Goal: Task Accomplishment & Management: Manage account settings

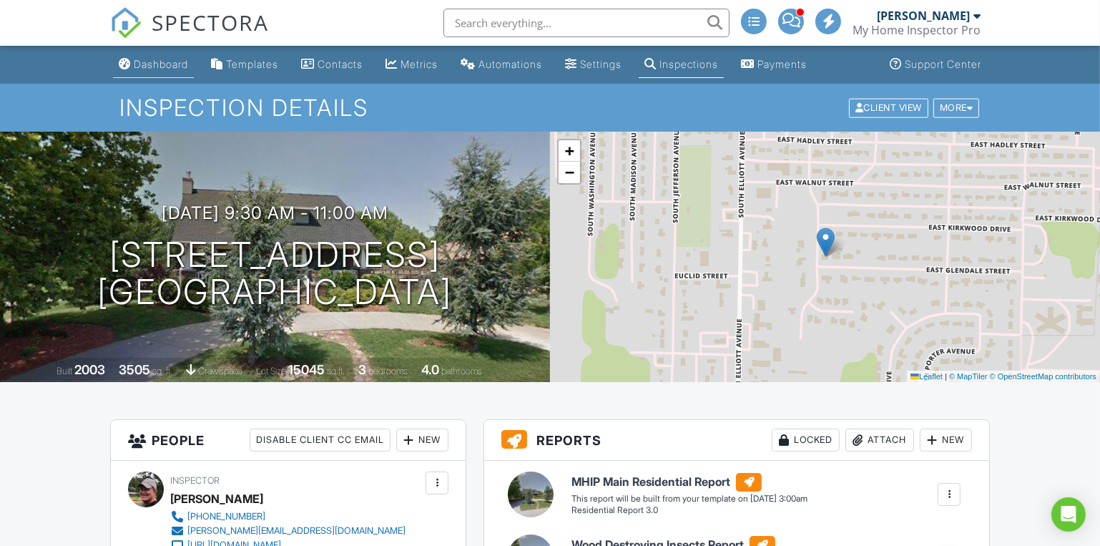
click at [162, 61] on div "Dashboard" at bounding box center [161, 64] width 54 height 12
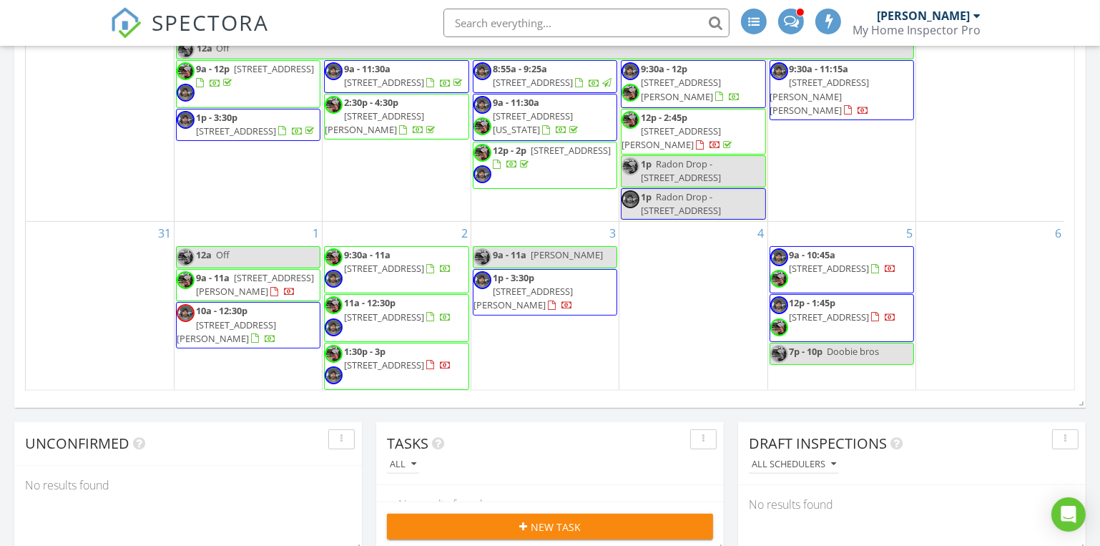
drag, startPoint x: 820, startPoint y: 273, endPoint x: 835, endPoint y: 278, distance: 15.8
click at [835, 275] on span "380 Ance Acres Ln, Reeds Spring 65737" at bounding box center [829, 268] width 80 height 13
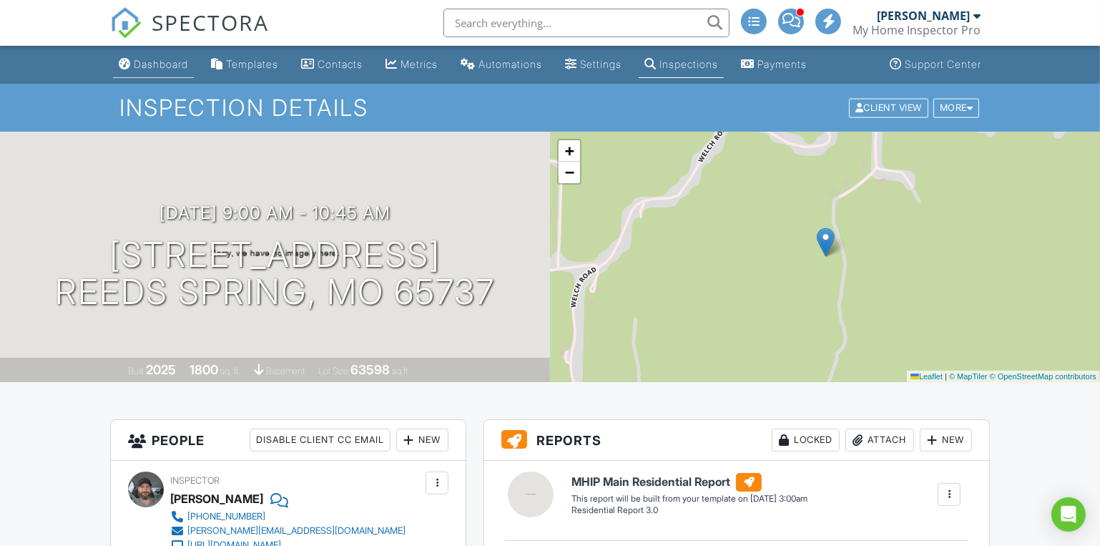
click at [149, 60] on div "Dashboard" at bounding box center [161, 64] width 54 height 12
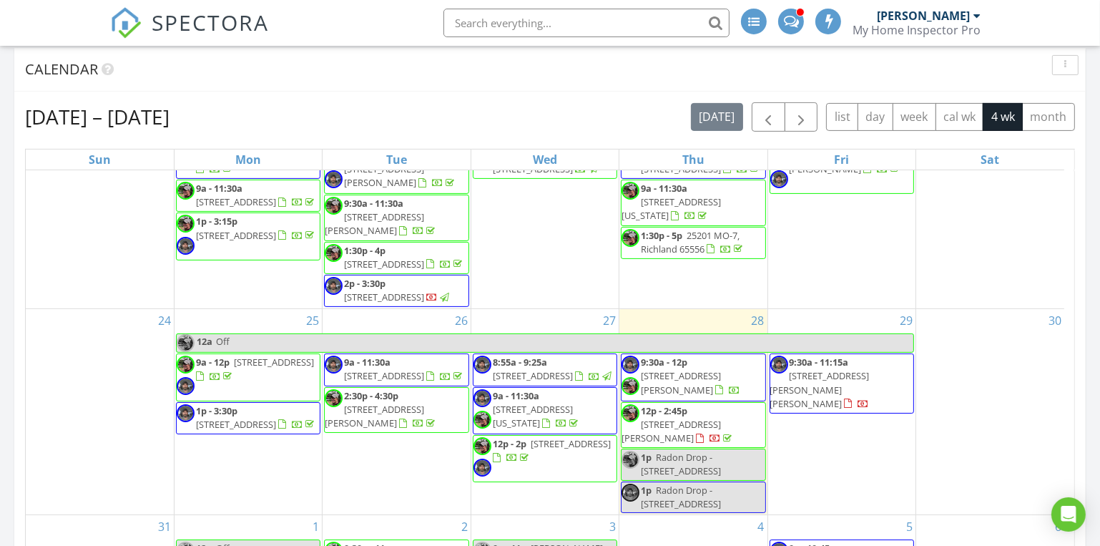
scroll to position [585, 0]
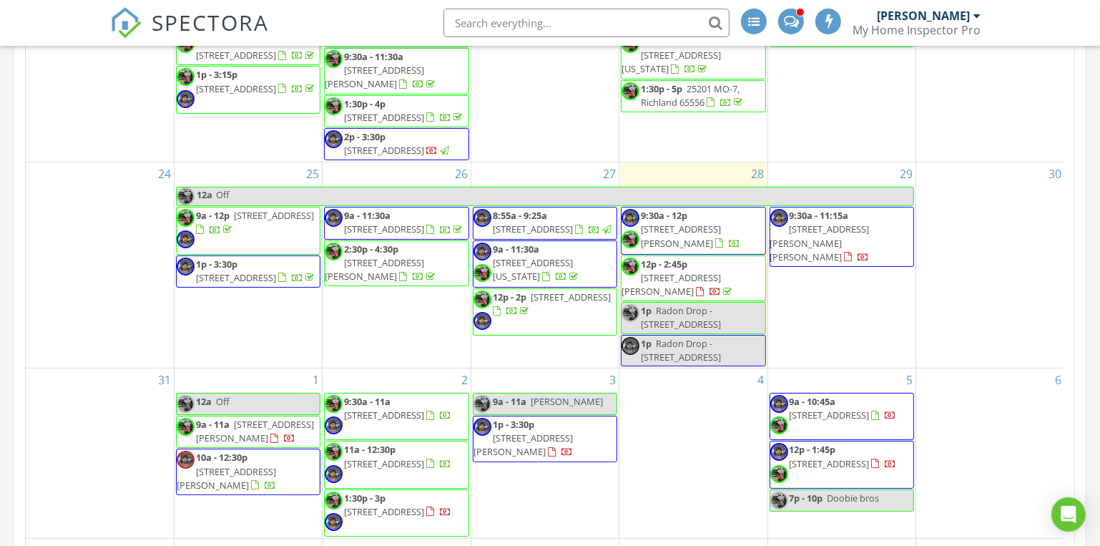
click at [713, 276] on span "348 Holt Spring Rd, Marionville 65705" at bounding box center [670, 284] width 99 height 26
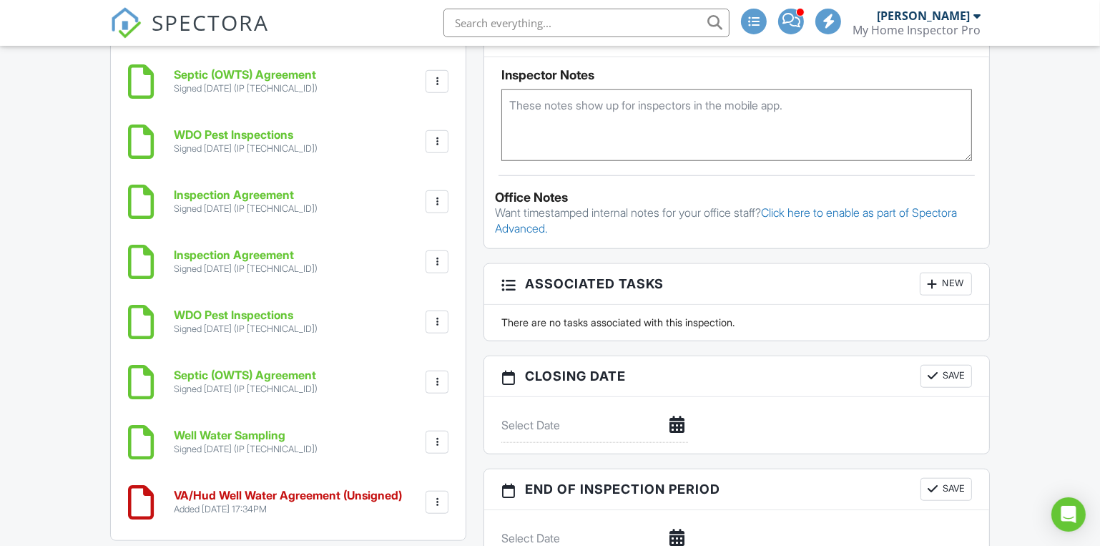
click at [436, 499] on div at bounding box center [437, 502] width 14 height 14
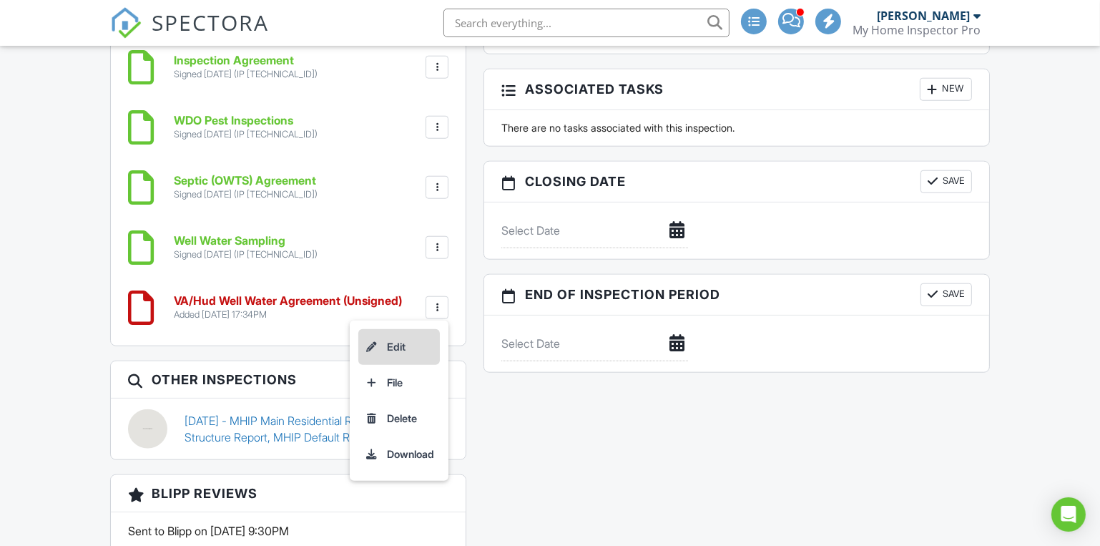
click at [385, 338] on li "Edit" at bounding box center [399, 347] width 82 height 36
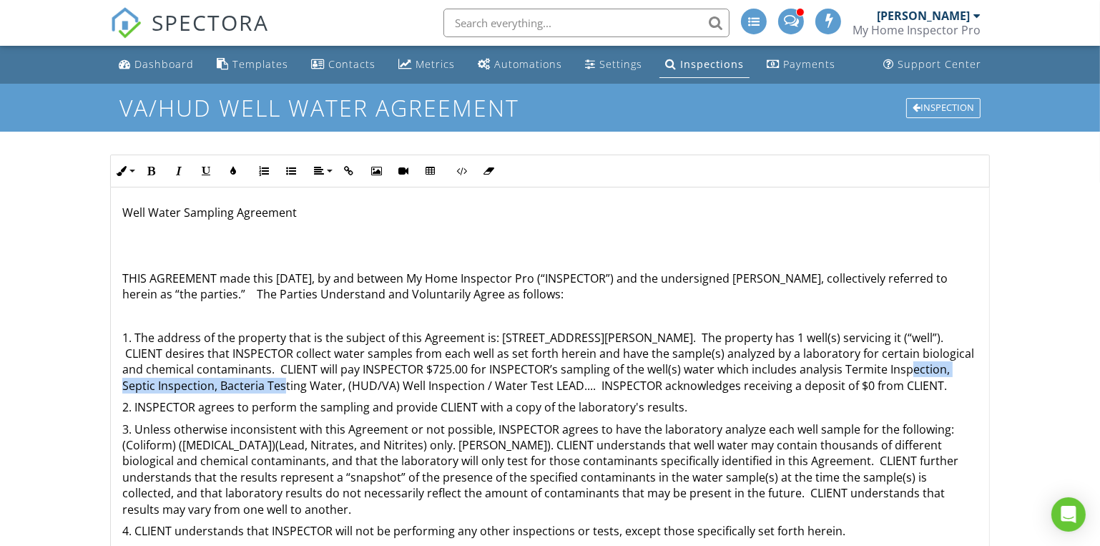
drag, startPoint x: 842, startPoint y: 369, endPoint x: 217, endPoint y: 388, distance: 624.5
click at [217, 388] on p "1. The address of the property that is the subject of this Agreement is: [STREE…" at bounding box center [549, 362] width 855 height 64
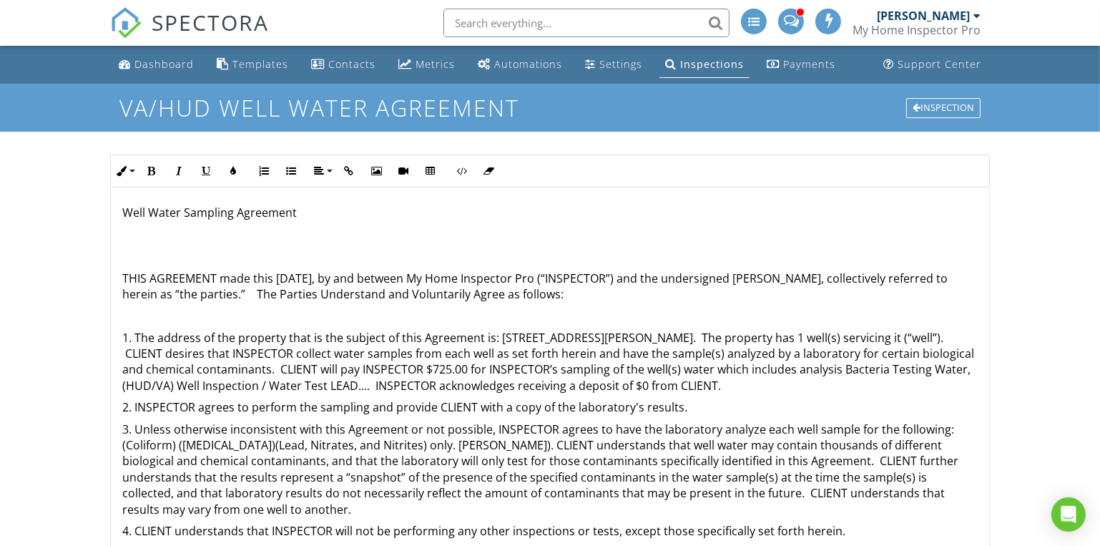
click at [355, 385] on p "1. The address of the property that is the subject of this Agreement is: 348 Ho…" at bounding box center [549, 362] width 855 height 64
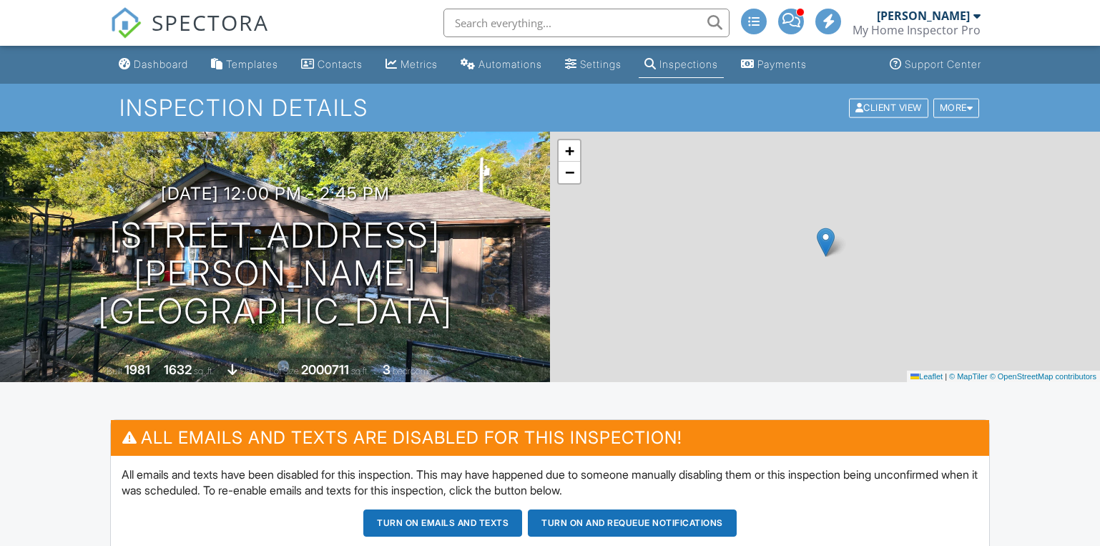
scroll to position [1637, 0]
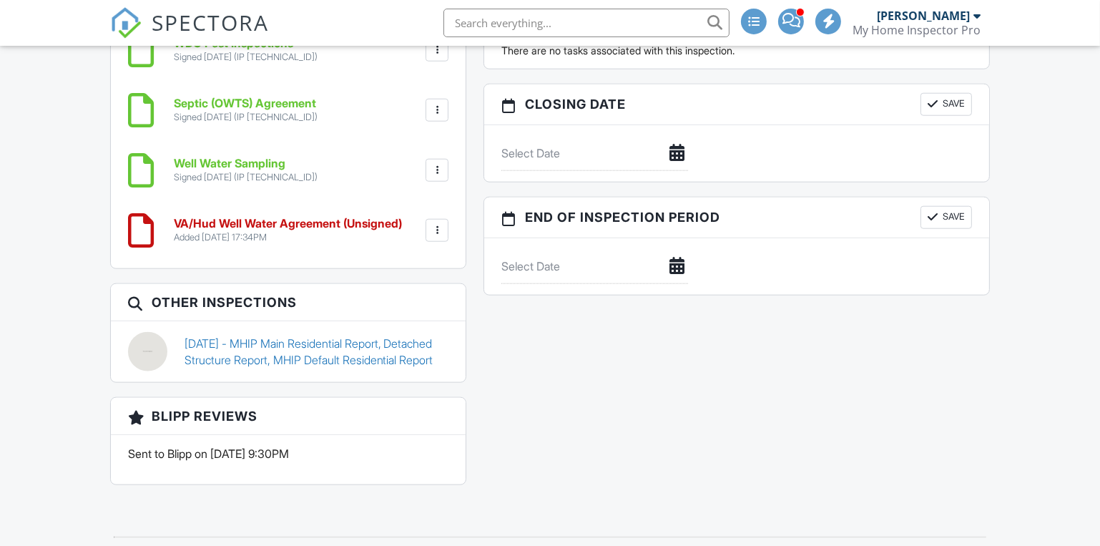
click at [436, 227] on div at bounding box center [437, 230] width 14 height 14
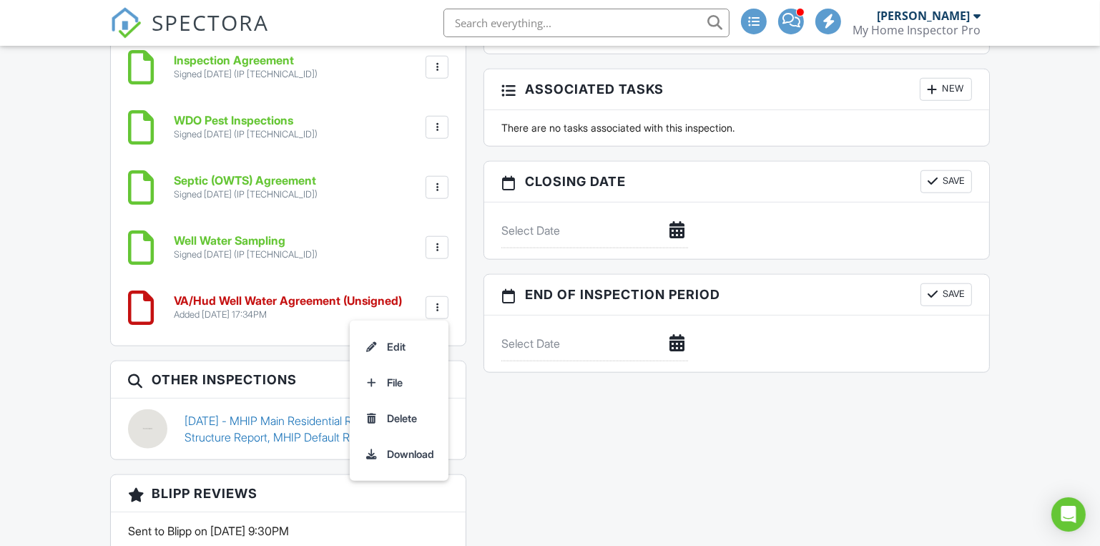
drag, startPoint x: 394, startPoint y: 412, endPoint x: 616, endPoint y: 52, distance: 422.5
click at [394, 412] on li "Delete" at bounding box center [399, 418] width 82 height 36
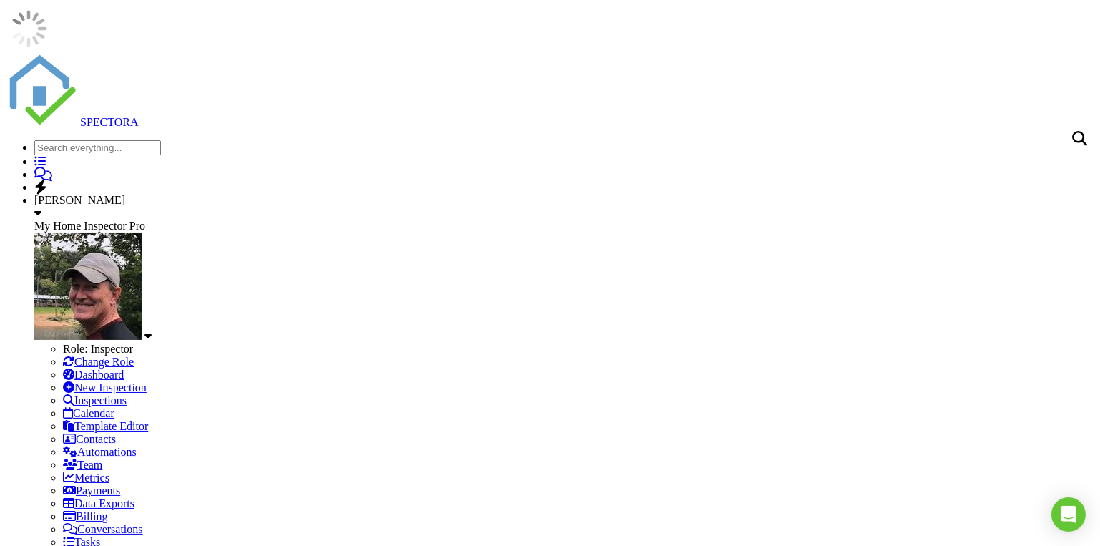
scroll to position [194, 0]
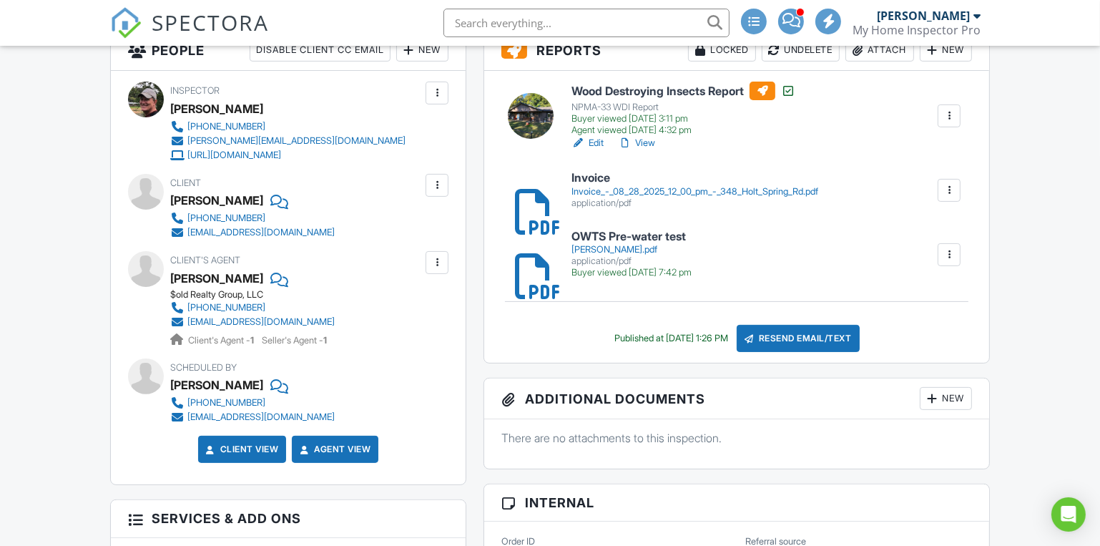
scroll to position [779, 0]
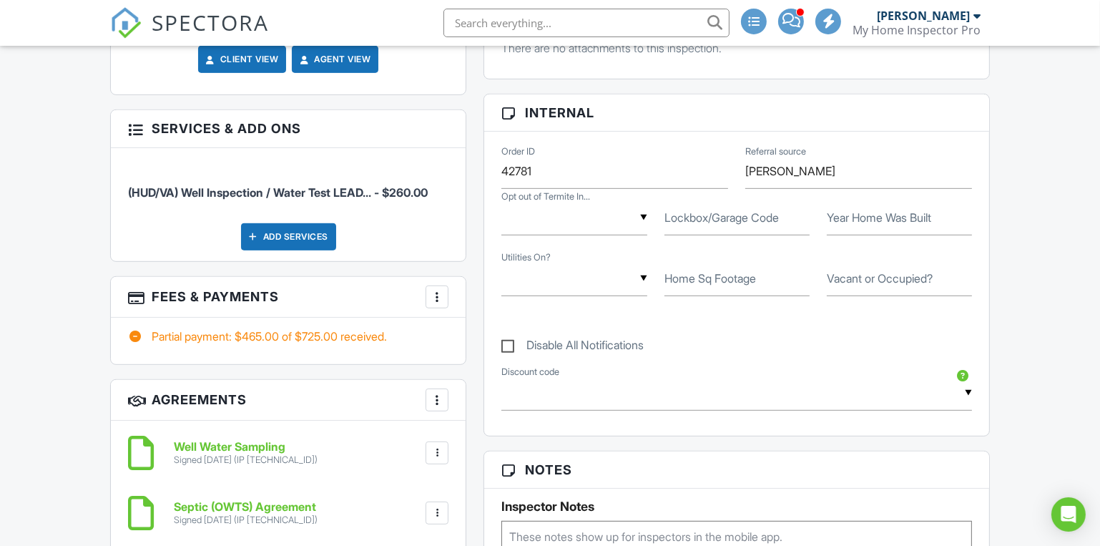
click at [511, 343] on label "Disable All Notifications" at bounding box center [572, 347] width 142 height 18
click at [511, 343] on input "Disable All Notifications" at bounding box center [505, 337] width 9 height 9
checkbox input "true"
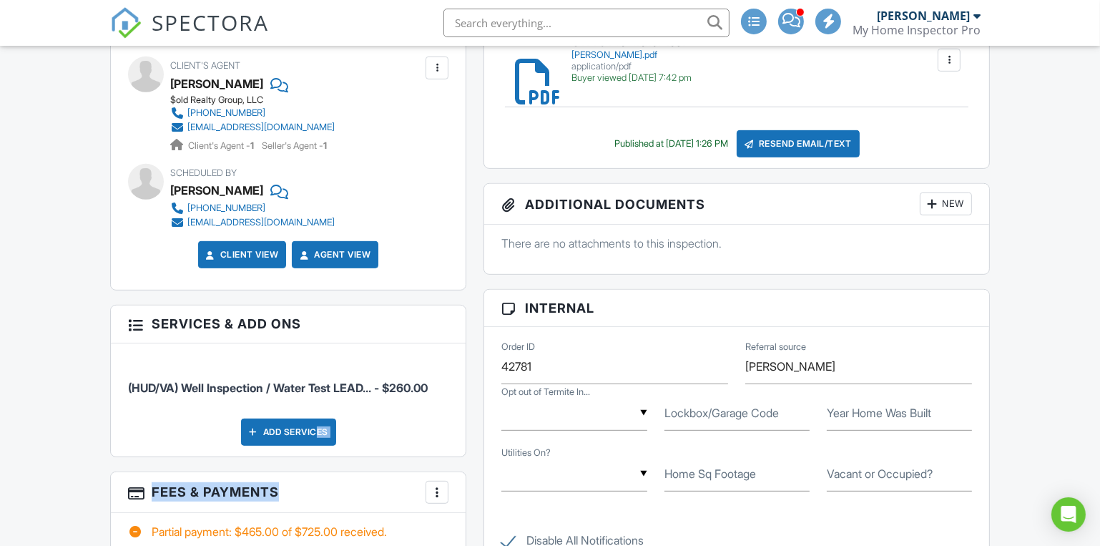
drag, startPoint x: 310, startPoint y: 432, endPoint x: 430, endPoint y: 440, distance: 120.4
click at [427, 445] on div "(HUD/VA) Well Inspection / Water Test LEAD... - $260.00 Add Services" at bounding box center [288, 399] width 355 height 113
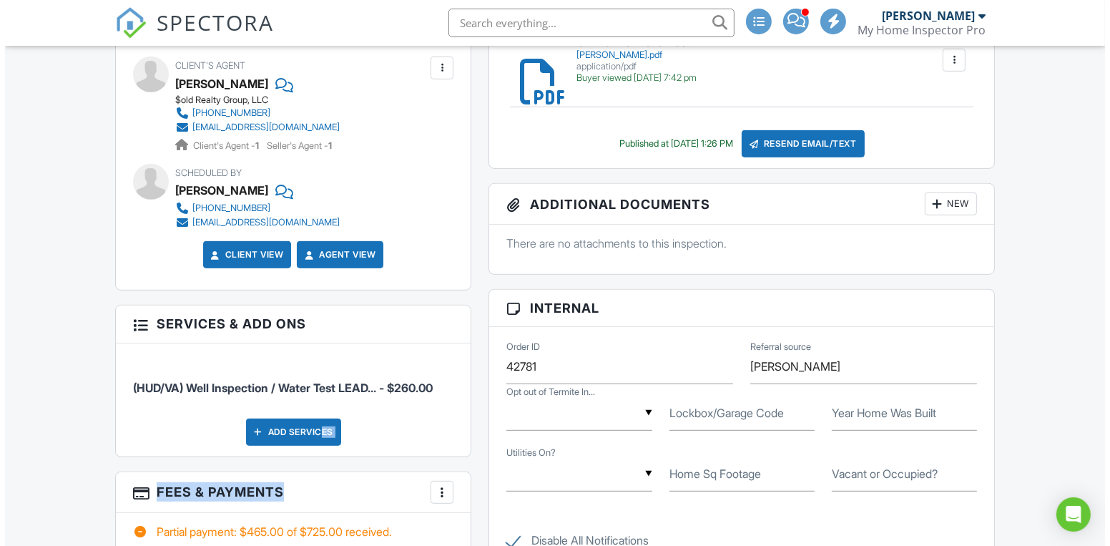
scroll to position [934, 0]
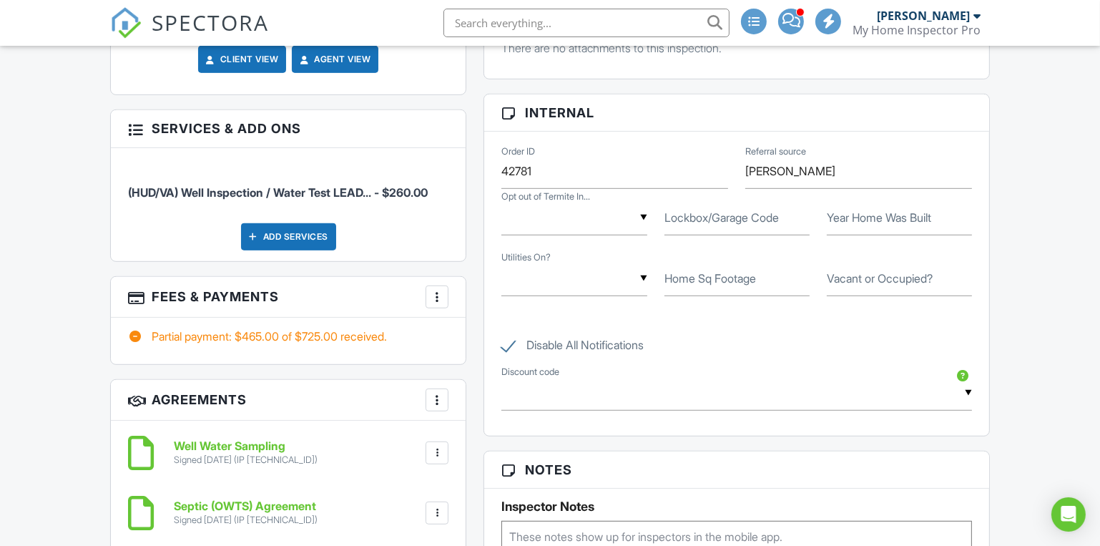
click at [438, 297] on div at bounding box center [437, 297] width 14 height 14
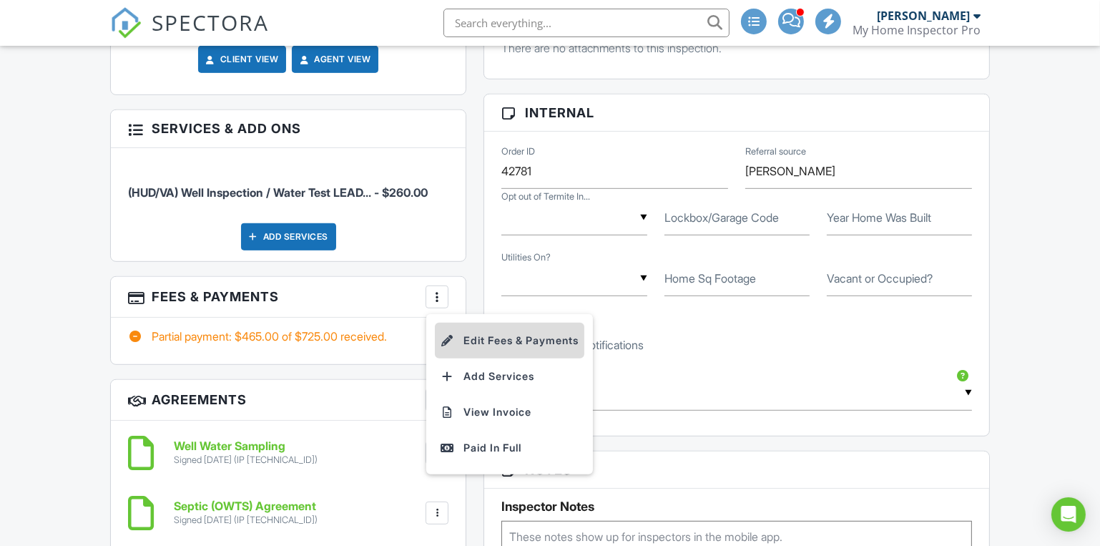
click at [482, 338] on li "Edit Fees & Payments" at bounding box center [509, 340] width 149 height 36
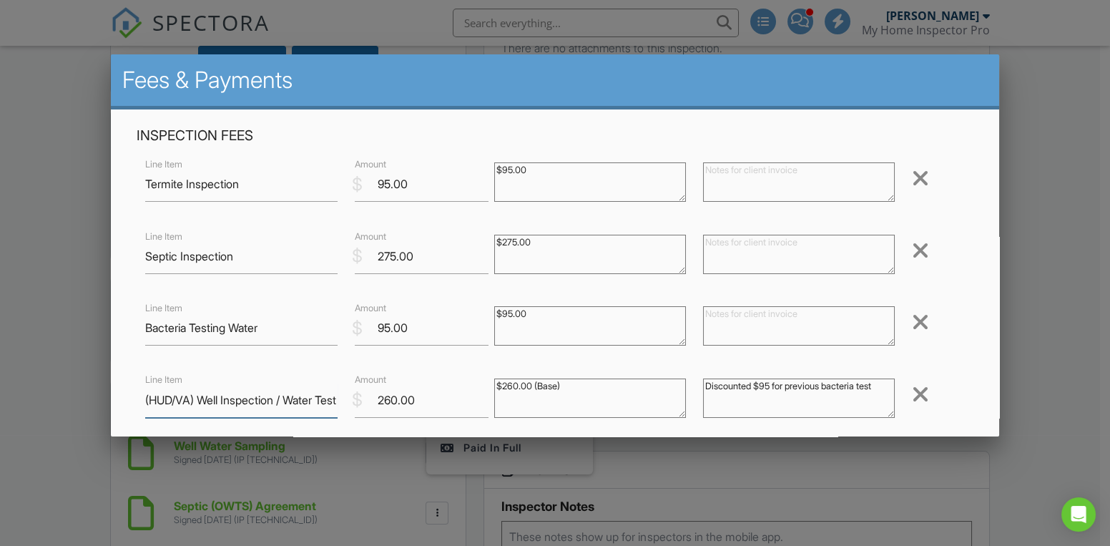
scroll to position [0, 56]
drag, startPoint x: 289, startPoint y: 400, endPoint x: 362, endPoint y: 395, distance: 73.1
click at [362, 395] on div "Line Item (HUD/VA) Well Inspection / Water Test LEAD... $ Amount 260.00 $260.00…" at bounding box center [555, 399] width 837 height 57
click at [301, 397] on input "(HUD/VA) Well Inspection / Water Test LEAD..." at bounding box center [241, 400] width 192 height 35
click at [296, 400] on input "(HUD/VA) Well Inspection / Water Test LEAD..." at bounding box center [241, 400] width 192 height 35
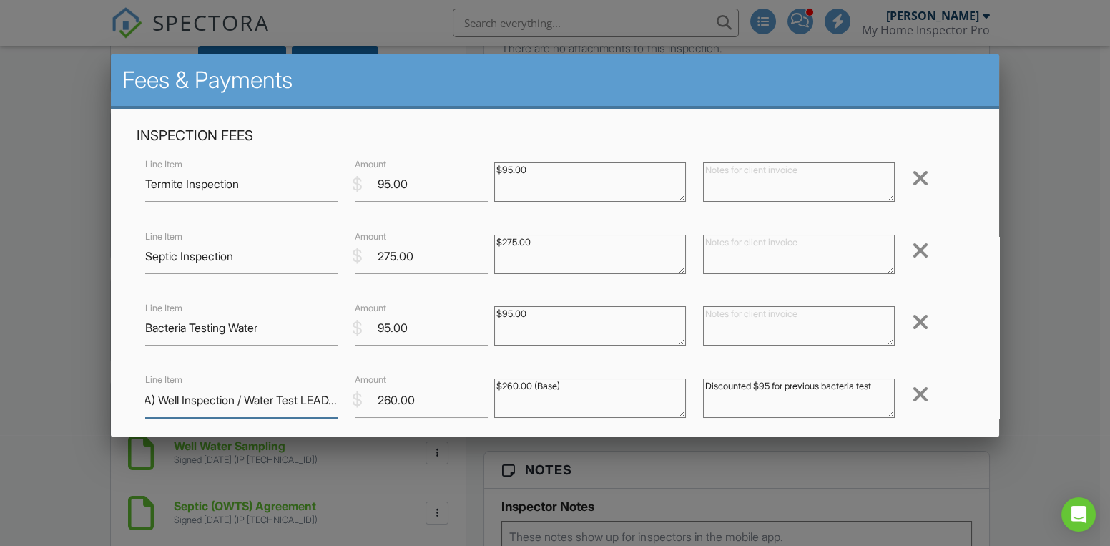
drag, startPoint x: 295, startPoint y: 400, endPoint x: 342, endPoint y: 396, distance: 46.6
click at [342, 396] on div "Line Item (HUD/VA) Well Inspection / Water Test LEAD..." at bounding box center [241, 400] width 209 height 35
click at [215, 398] on input "Water Test" at bounding box center [241, 400] width 192 height 35
type input "Water Test Nitrate"
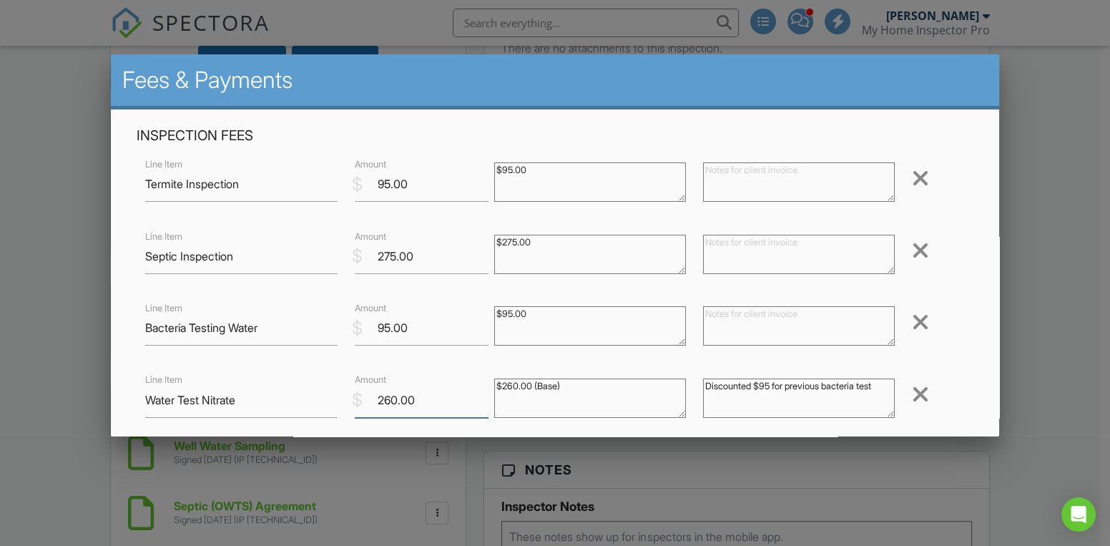
drag, startPoint x: 394, startPoint y: 400, endPoint x: 377, endPoint y: 400, distance: 17.2
click at [377, 400] on input "260.00" at bounding box center [422, 400] width 134 height 35
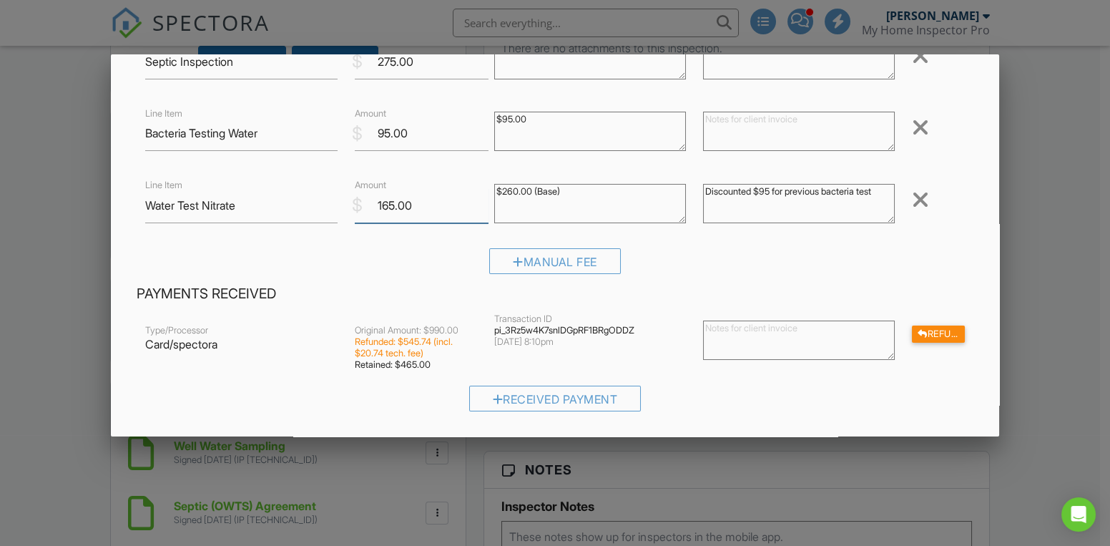
scroll to position [414, 0]
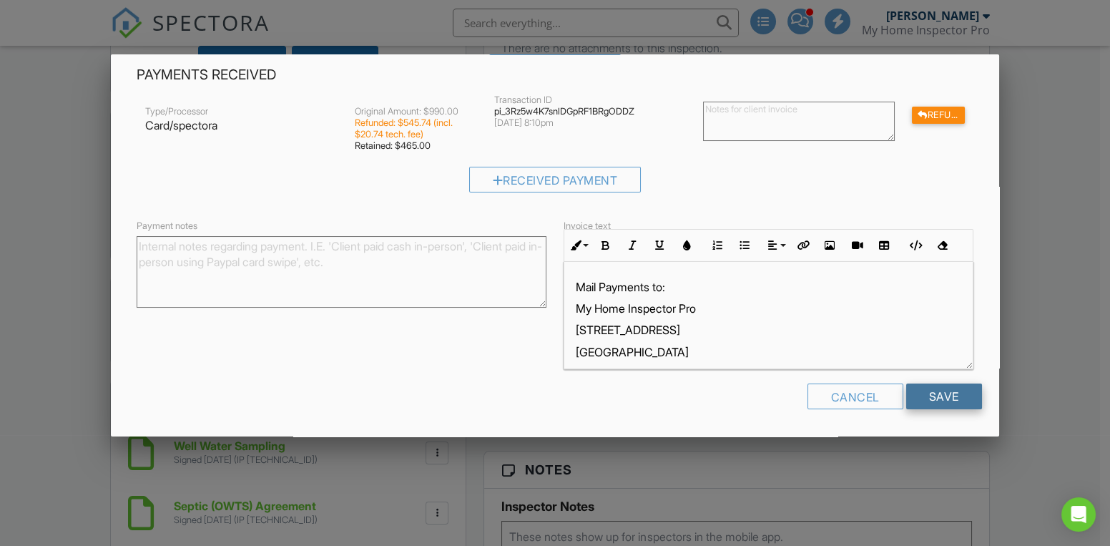
type input "165.00"
click at [925, 395] on input "Save" at bounding box center [944, 396] width 76 height 26
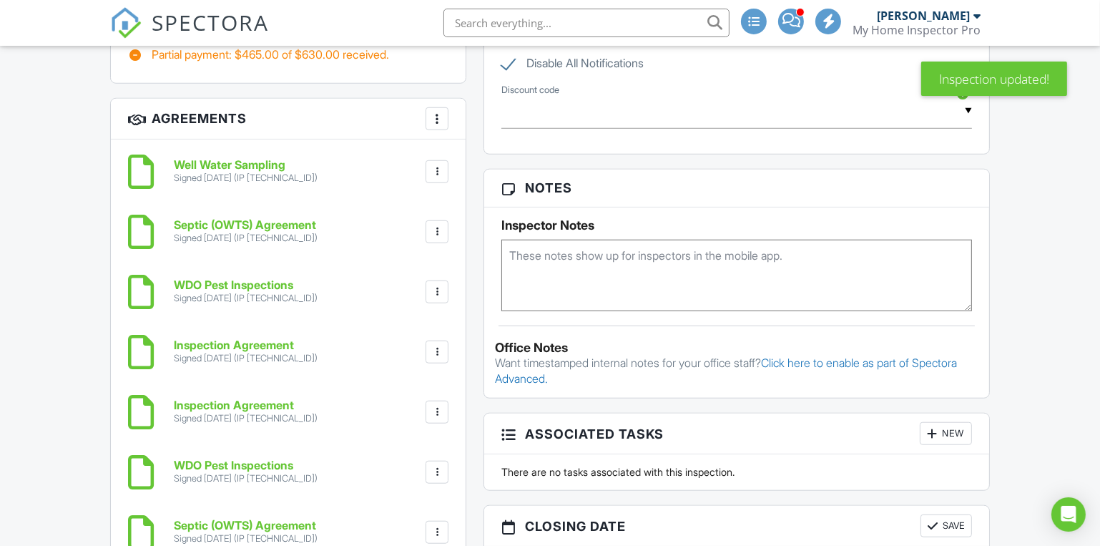
scroll to position [1560, 0]
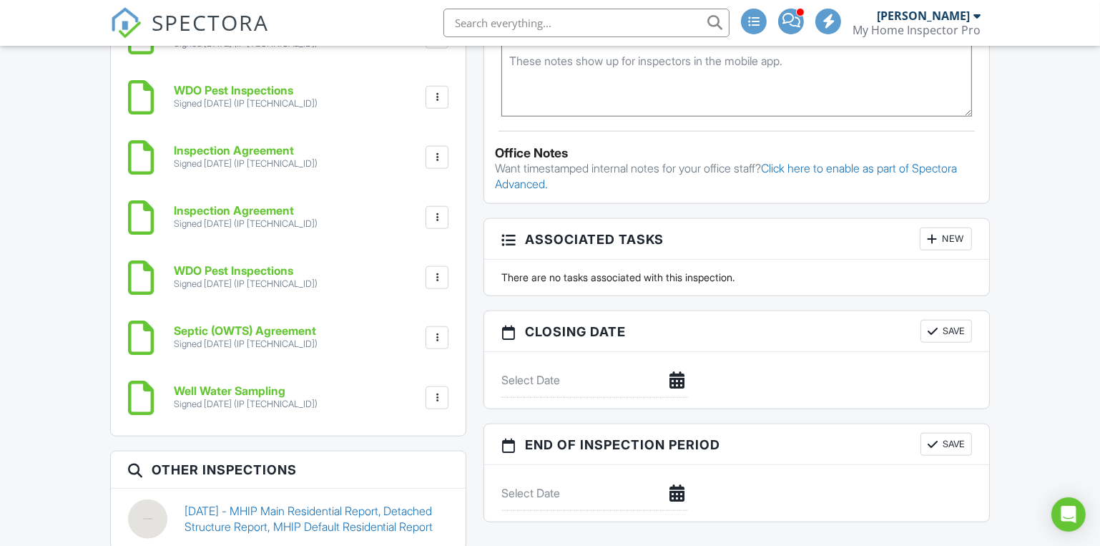
click at [433, 390] on div at bounding box center [437, 397] width 14 height 14
click at [39, 403] on div "Dashboard Templates Contacts Metrics Automations Settings Inspections Payments …" at bounding box center [550, 313] width 1100 height 3655
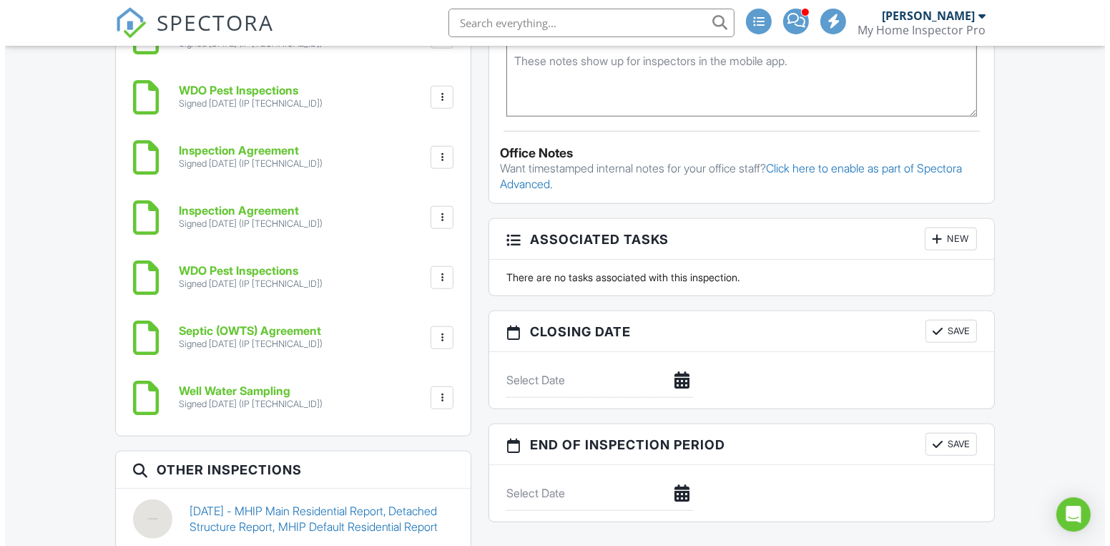
scroll to position [1170, 0]
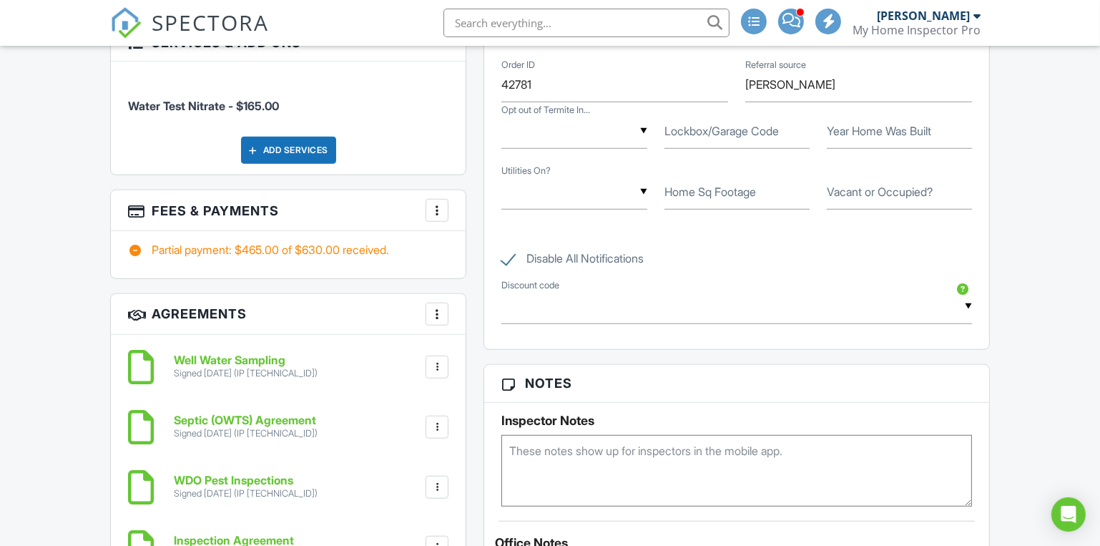
click at [432, 313] on div at bounding box center [437, 314] width 14 height 14
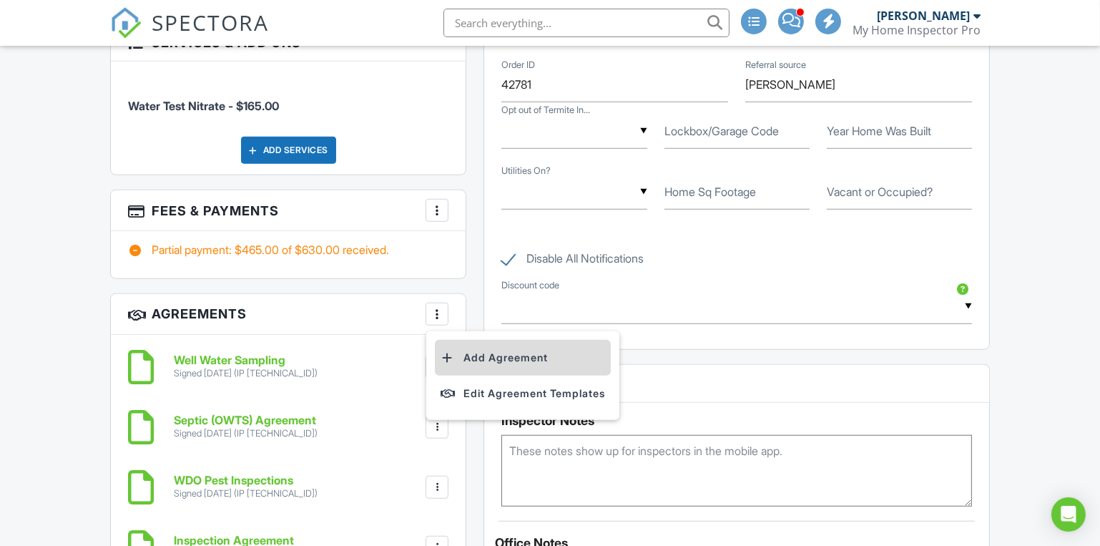
click at [475, 357] on li "Add Agreement" at bounding box center [523, 358] width 176 height 36
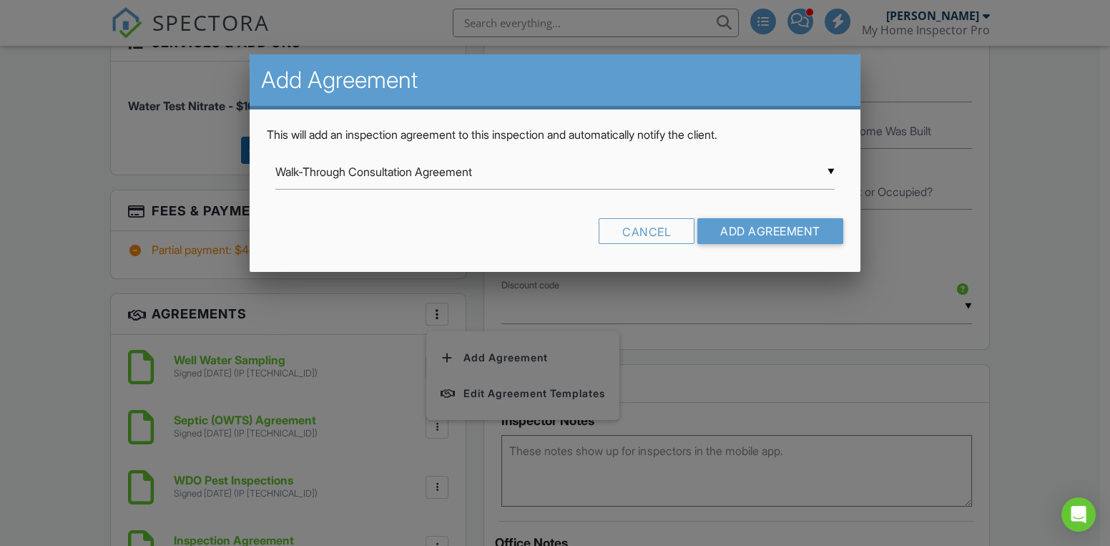
click at [373, 172] on div "▼ Walk-Through Consultation Agreement Walk-Through Consultation Agreement Well …" at bounding box center [554, 171] width 559 height 35
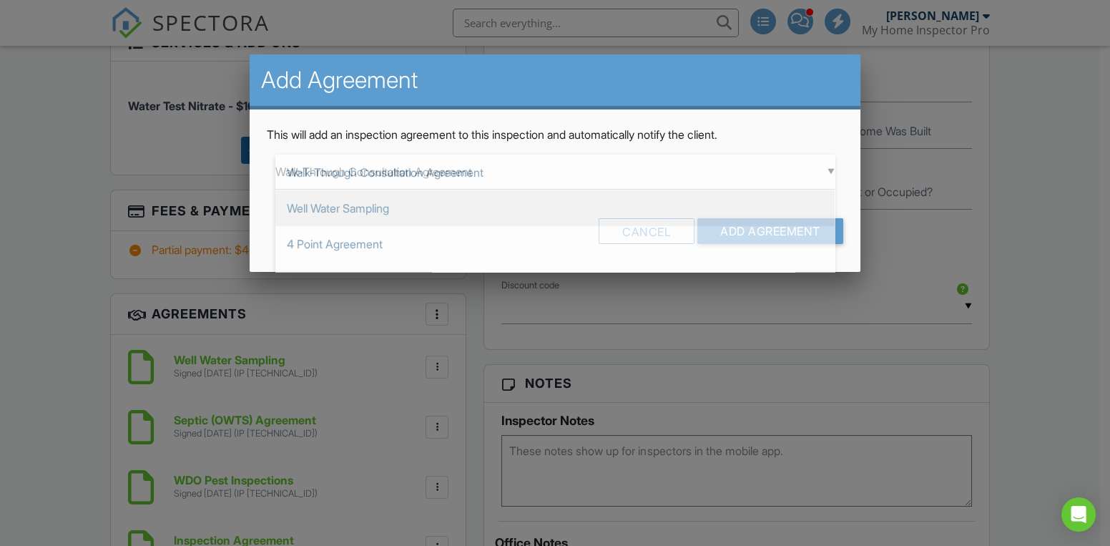
click at [338, 207] on span "Well Water Sampling" at bounding box center [554, 208] width 559 height 36
type input "Well Water Sampling"
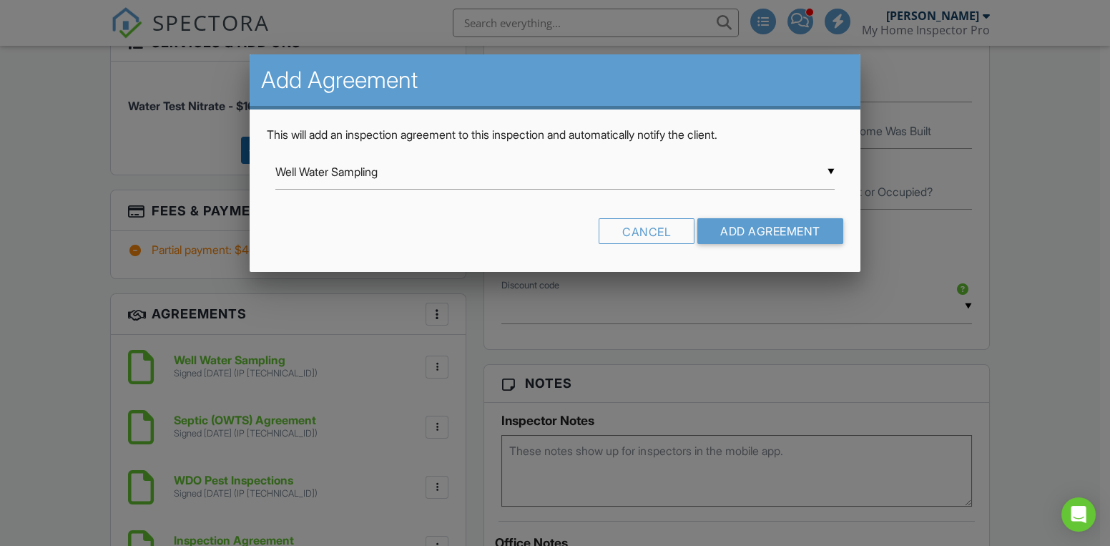
scroll to position [0, 0]
click at [762, 227] on input "Add Agreement" at bounding box center [770, 231] width 146 height 26
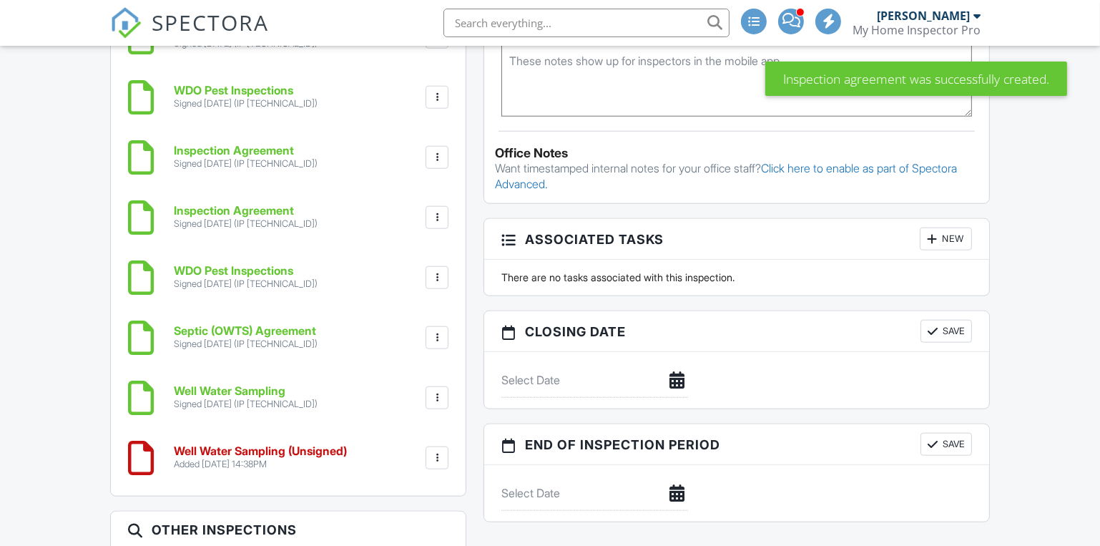
scroll to position [1560, 0]
click at [437, 450] on div at bounding box center [437, 457] width 14 height 14
click at [392, 490] on li "Edit" at bounding box center [399, 497] width 82 height 36
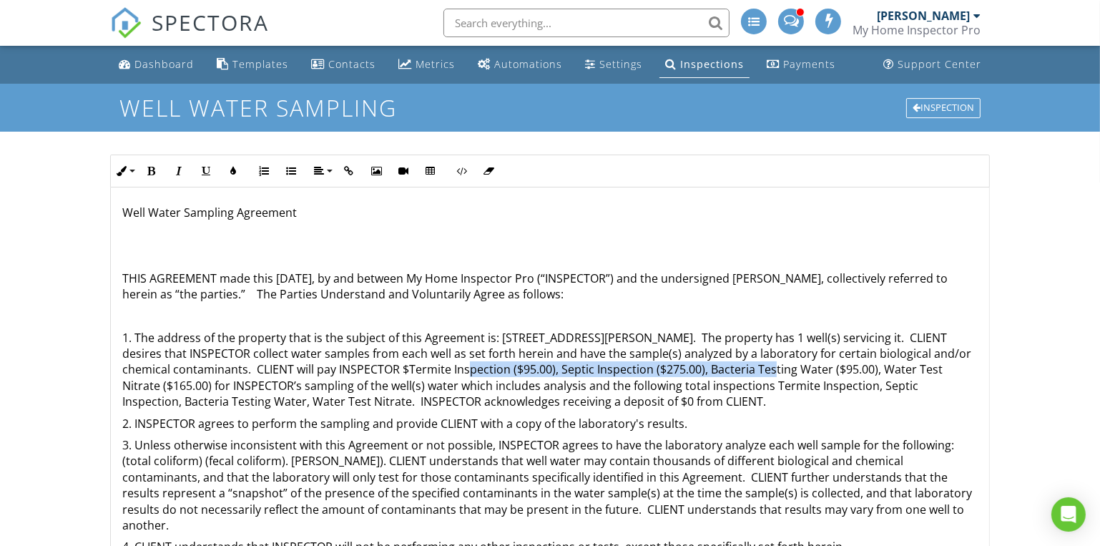
drag, startPoint x: 440, startPoint y: 368, endPoint x: 747, endPoint y: 365, distance: 306.8
click at [747, 365] on p "1. The address of the property that is the subject of this Agreement is: [STREE…" at bounding box center [549, 370] width 855 height 80
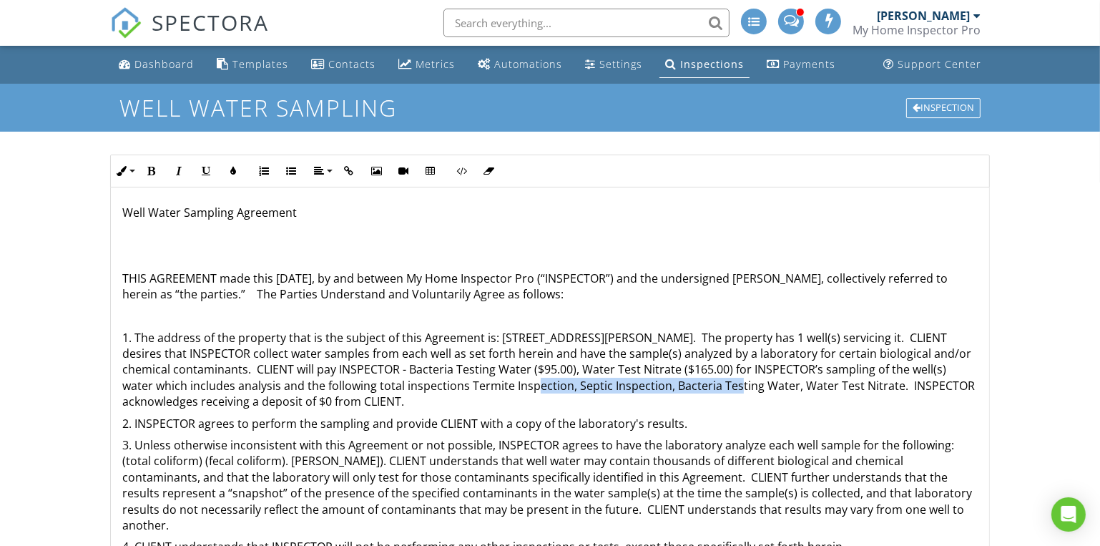
drag, startPoint x: 504, startPoint y: 383, endPoint x: 707, endPoint y: 384, distance: 203.1
click at [707, 384] on p "1. The address of the property that is the subject of this Agreement is: [STREE…" at bounding box center [549, 370] width 855 height 80
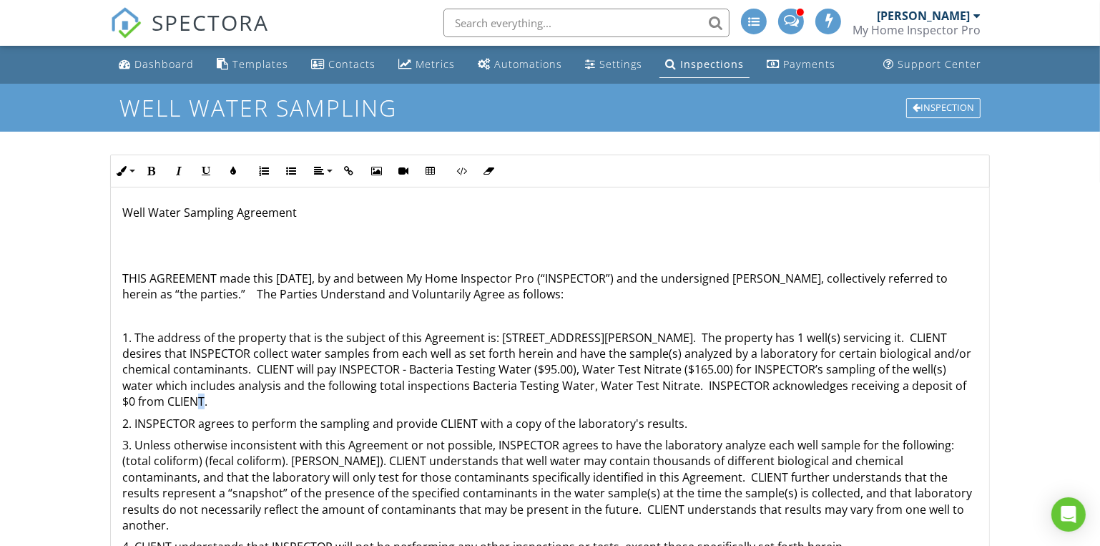
click at [187, 405] on p "1. The address of the property that is the subject of this Agreement is: [STREE…" at bounding box center [549, 370] width 855 height 80
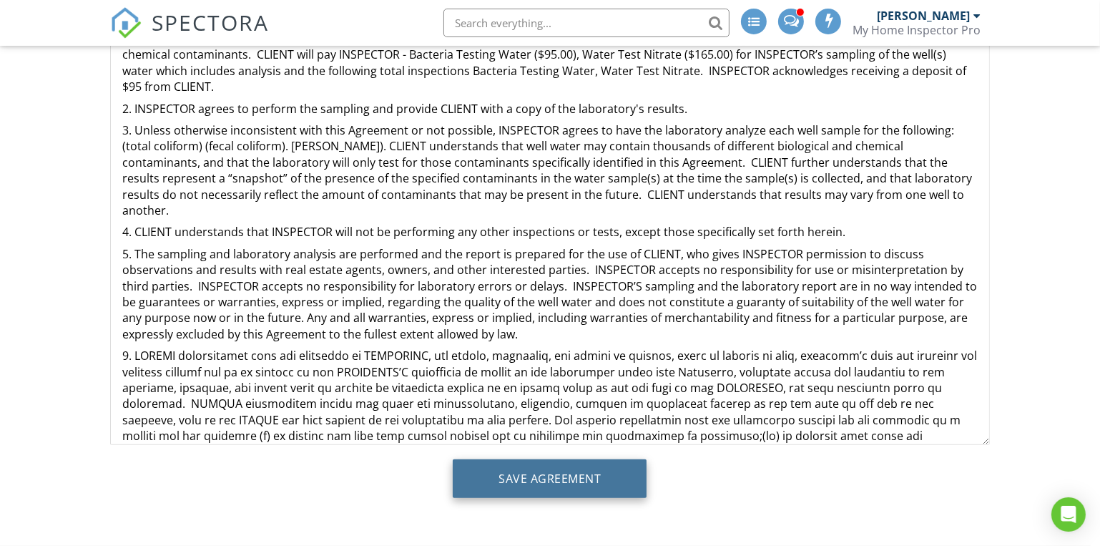
click at [578, 481] on input "Save Agreement" at bounding box center [550, 478] width 194 height 39
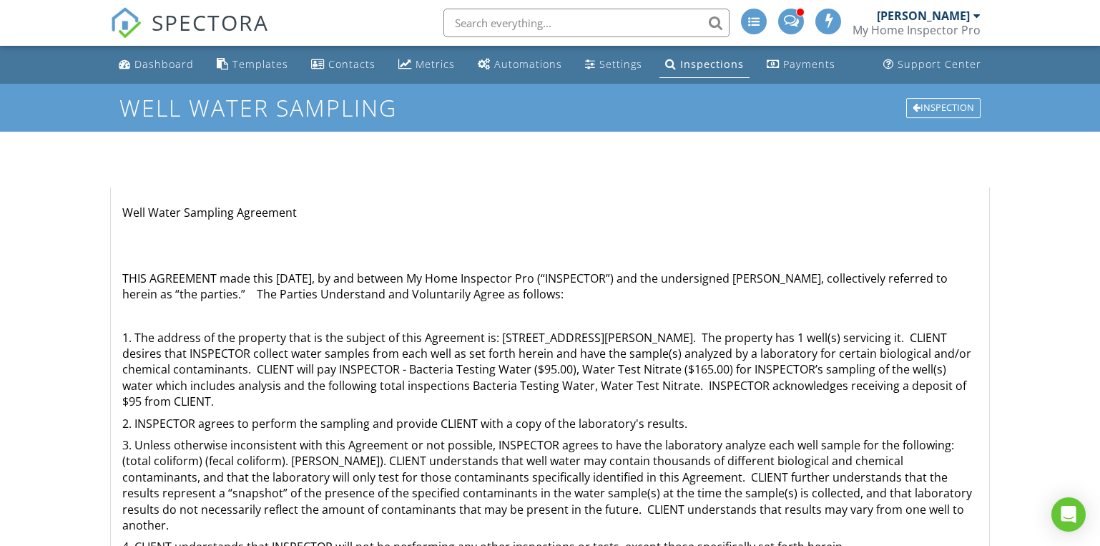
scroll to position [314, 0]
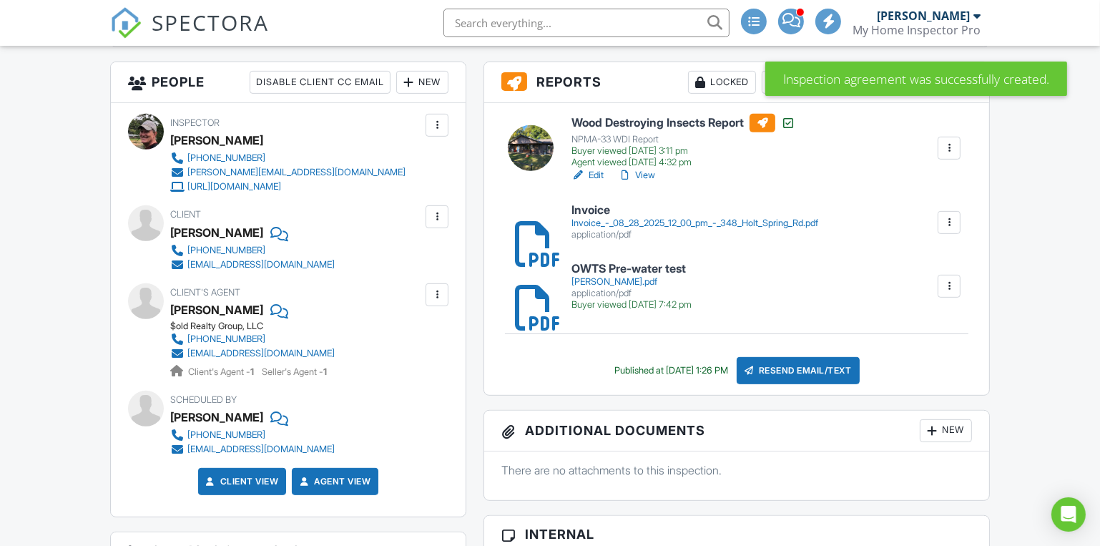
scroll to position [467, 0]
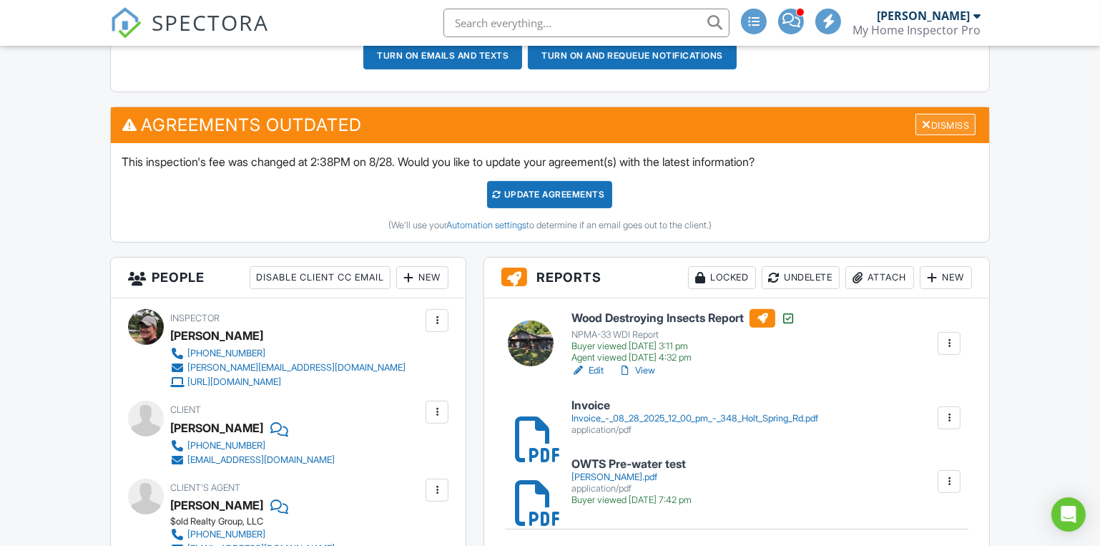
click at [945, 126] on div "Dismiss" at bounding box center [945, 125] width 60 height 22
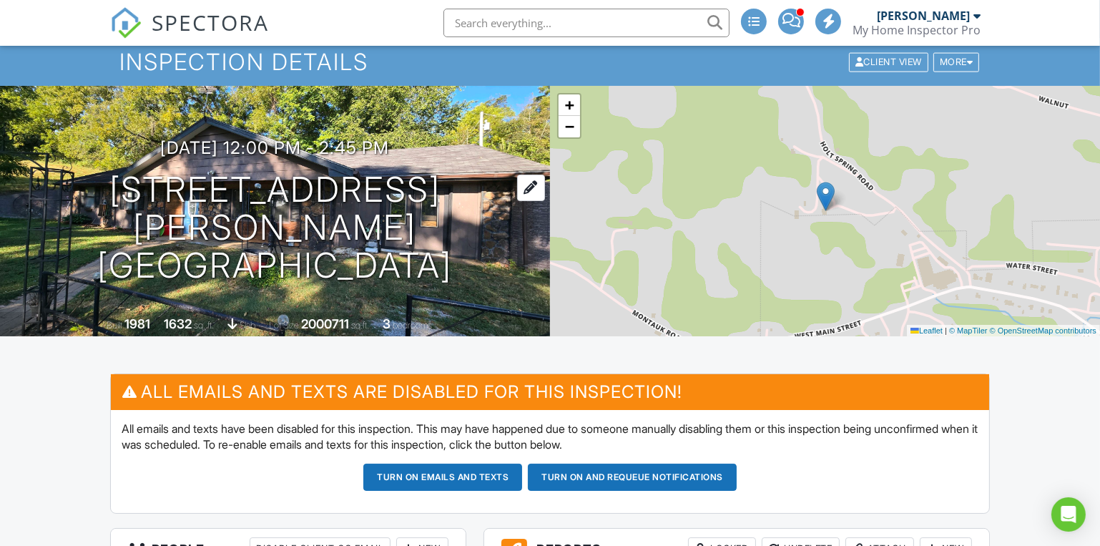
scroll to position [194, 0]
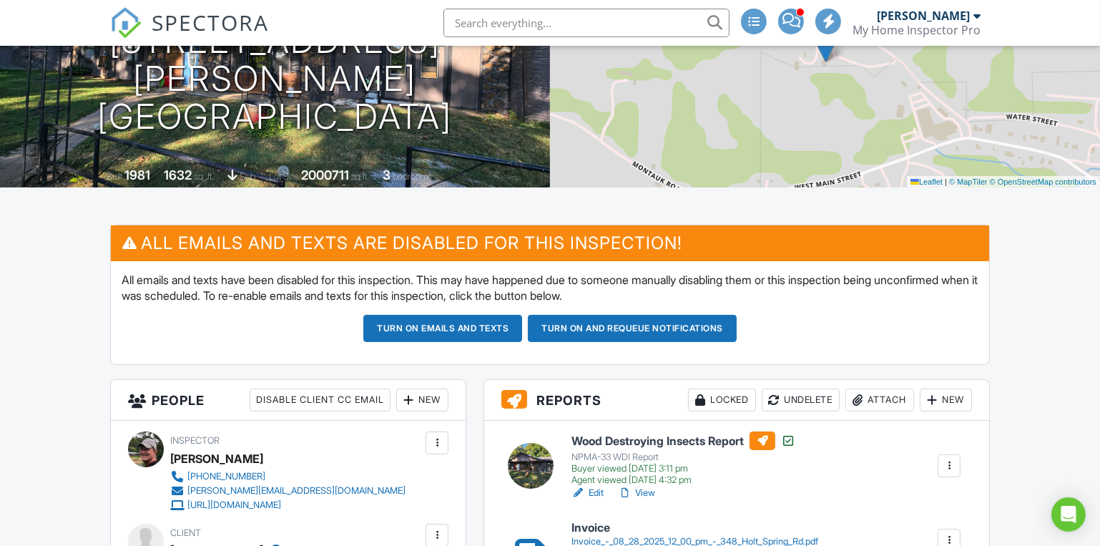
click at [470, 325] on button "Turn on emails and texts" at bounding box center [442, 328] width 159 height 27
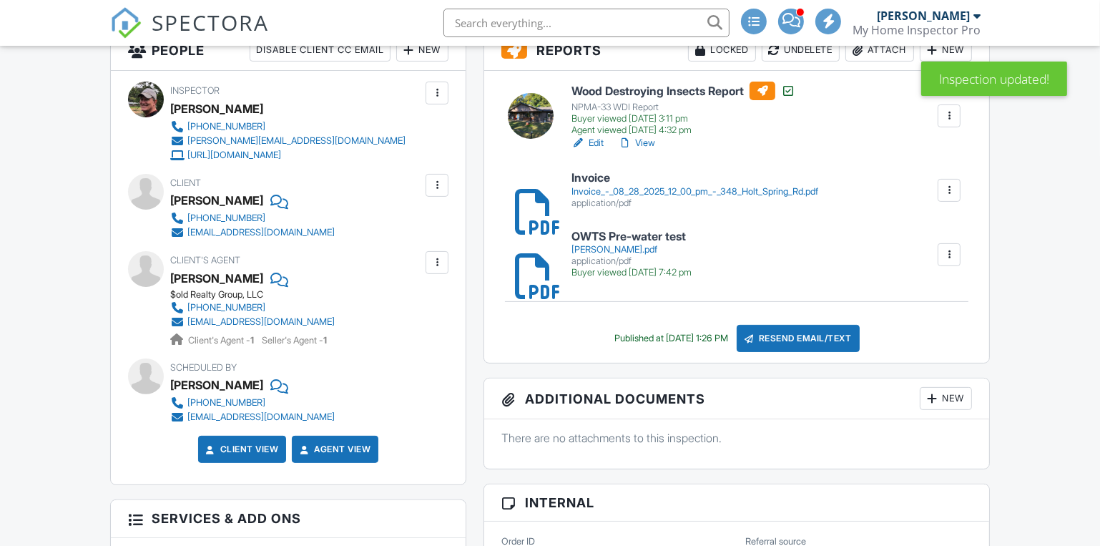
click at [440, 190] on div at bounding box center [437, 185] width 14 height 14
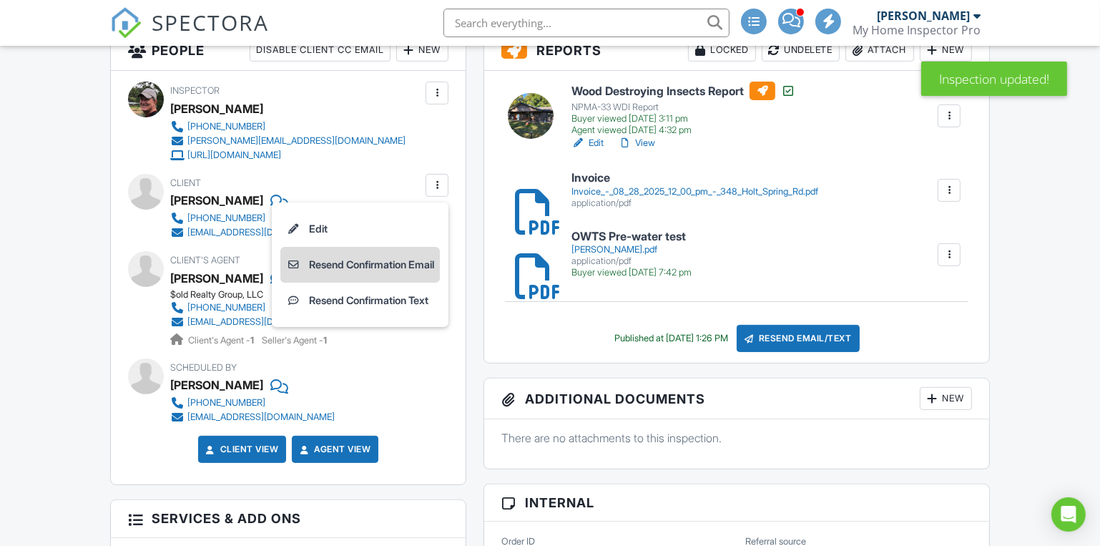
click at [314, 262] on li "Resend Confirmation Email" at bounding box center [359, 265] width 159 height 36
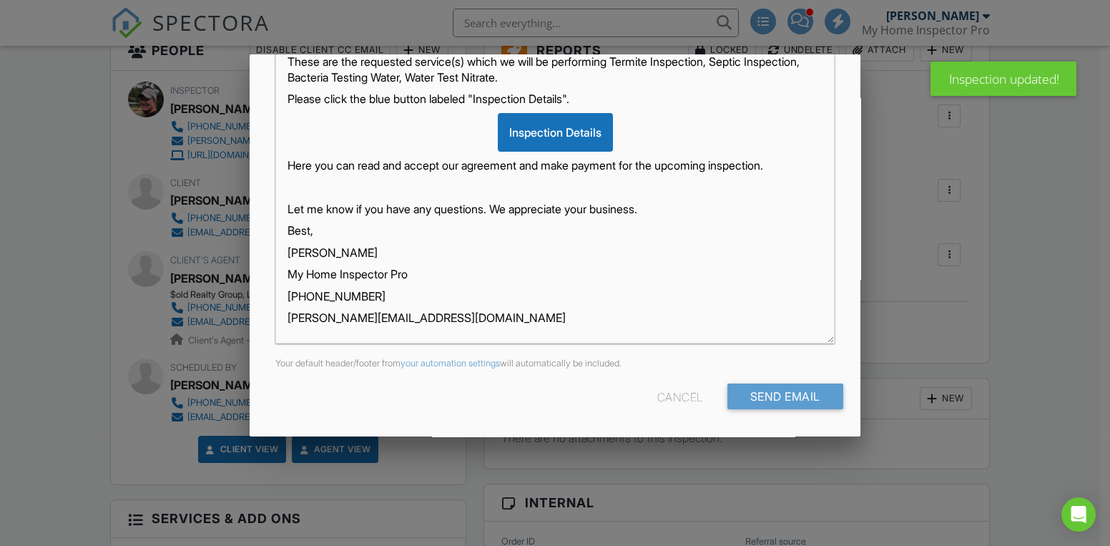
scroll to position [30, 0]
click at [778, 393] on input "Send Email" at bounding box center [785, 396] width 116 height 26
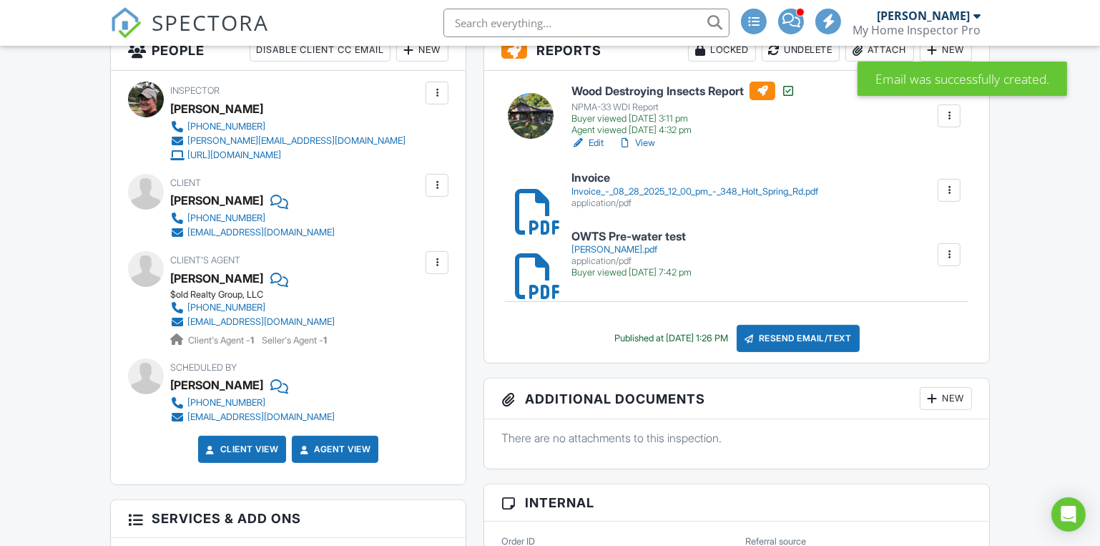
scroll to position [194, 0]
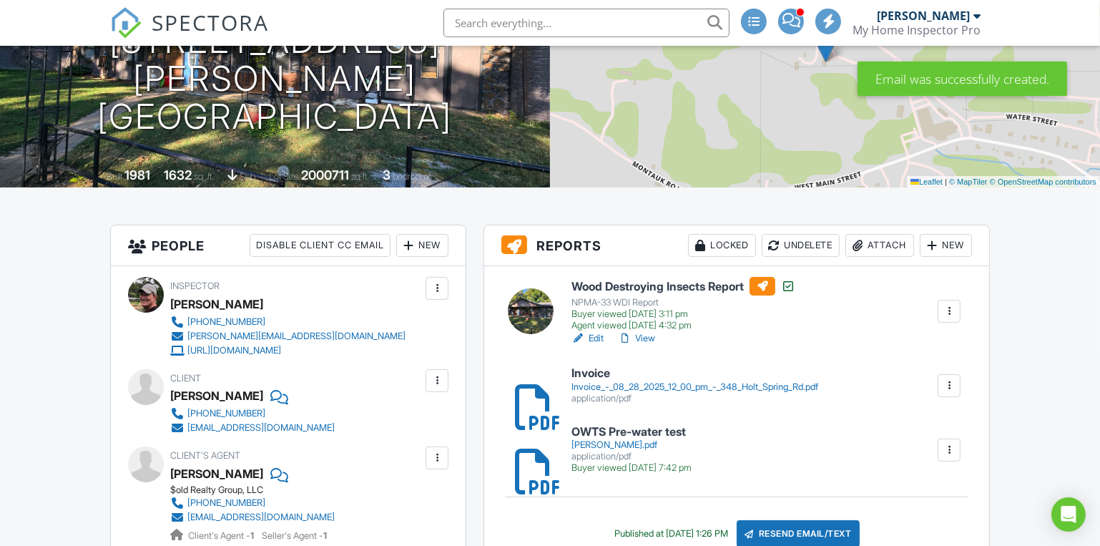
click at [951, 385] on div at bounding box center [949, 385] width 14 height 14
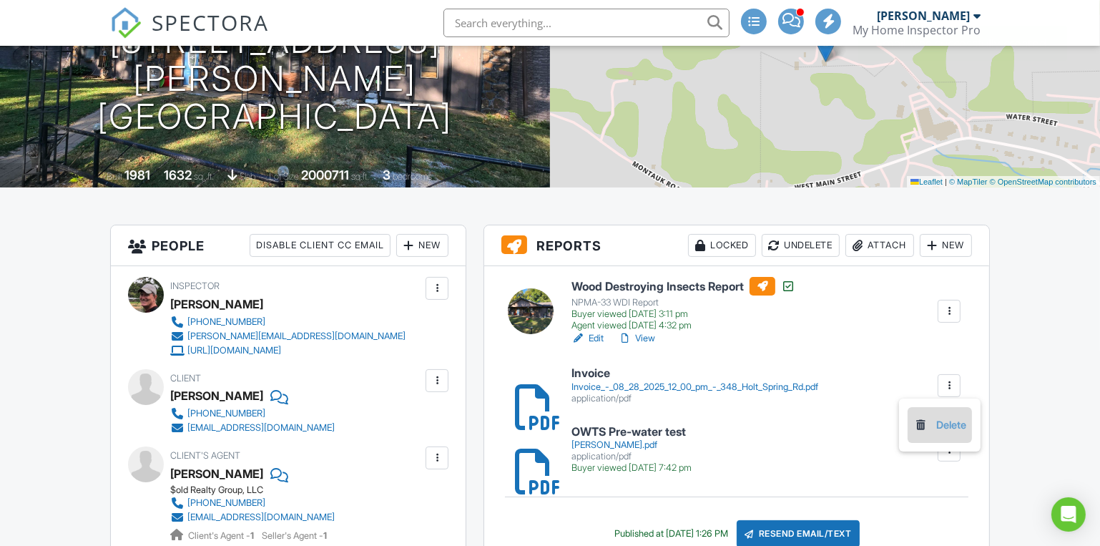
click at [940, 424] on link "Delete" at bounding box center [939, 425] width 53 height 16
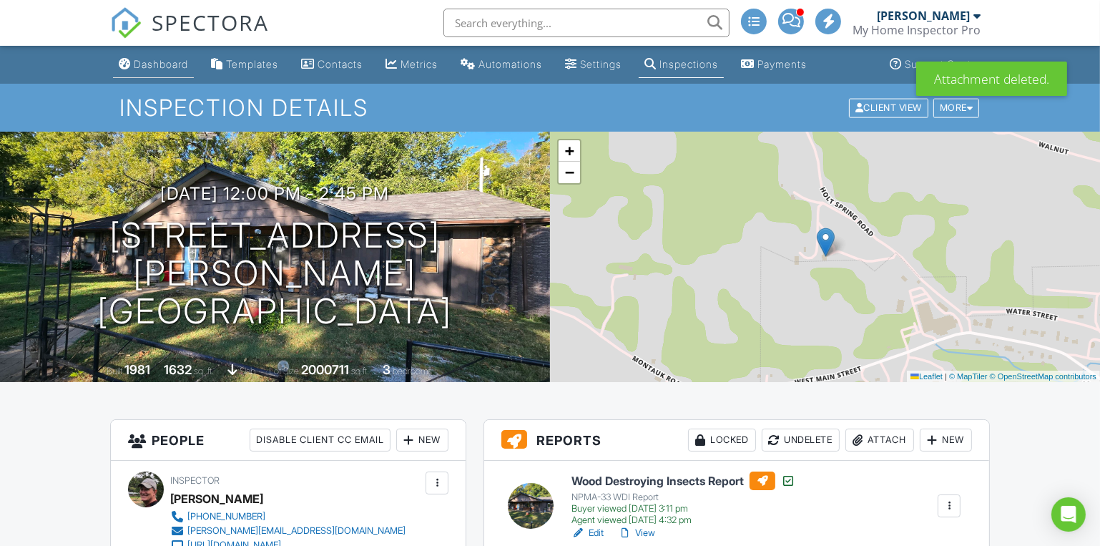
click at [163, 59] on div "Dashboard" at bounding box center [161, 64] width 54 height 12
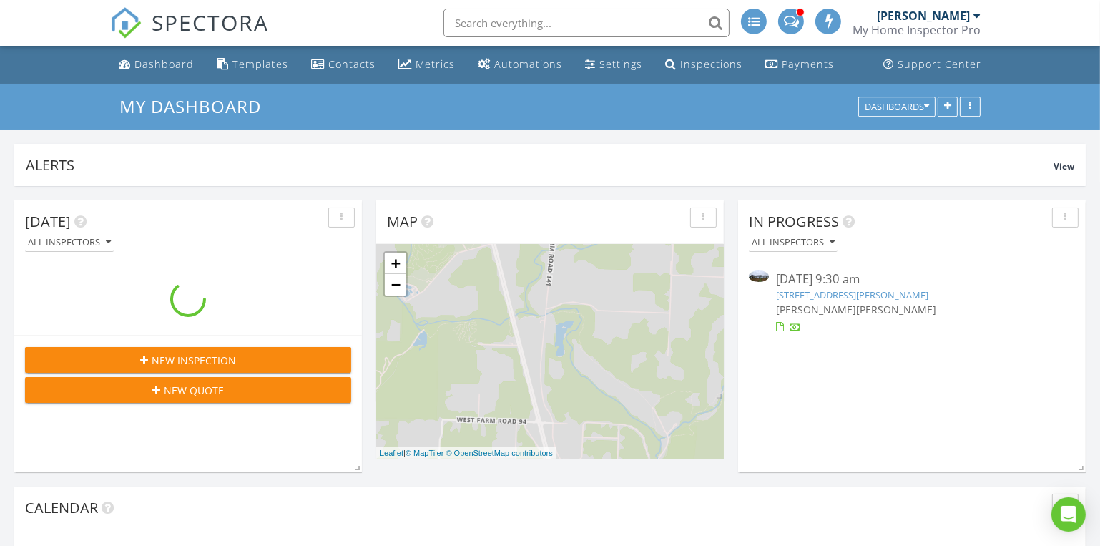
scroll to position [1537, 1121]
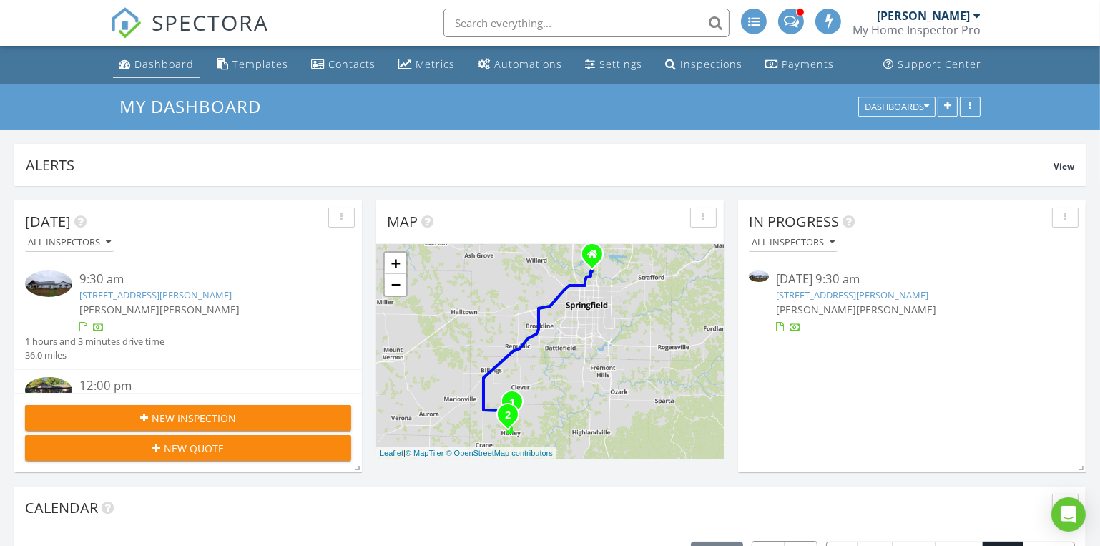
click at [138, 59] on div "Dashboard" at bounding box center [163, 64] width 59 height 14
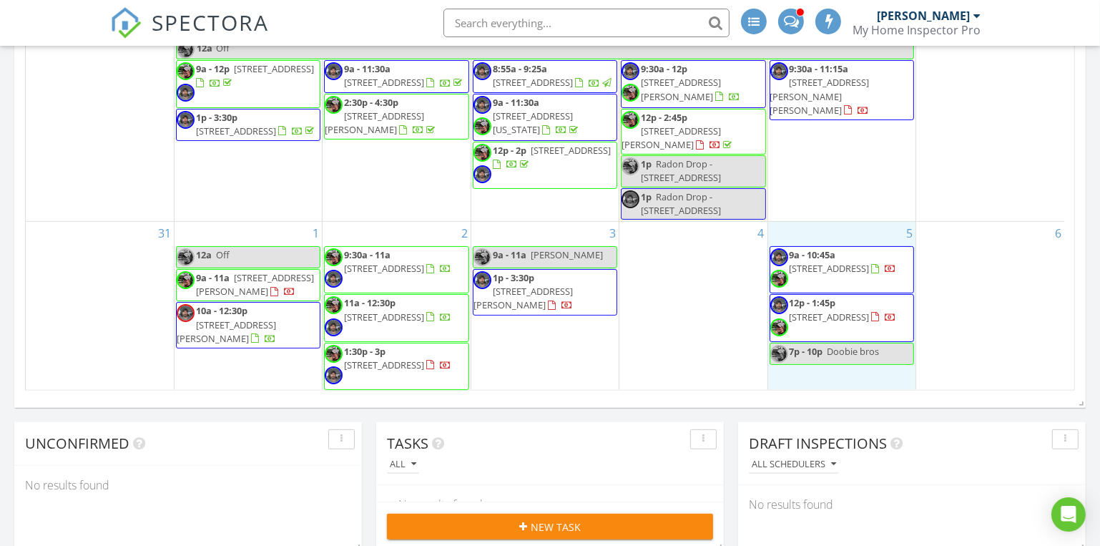
click at [838, 246] on div "5 9a - 10:45a 380 Ance Acres Ln, Reeds Spring 65737 12p - 1:45p 859 Crows Nest …" at bounding box center [841, 306] width 147 height 169
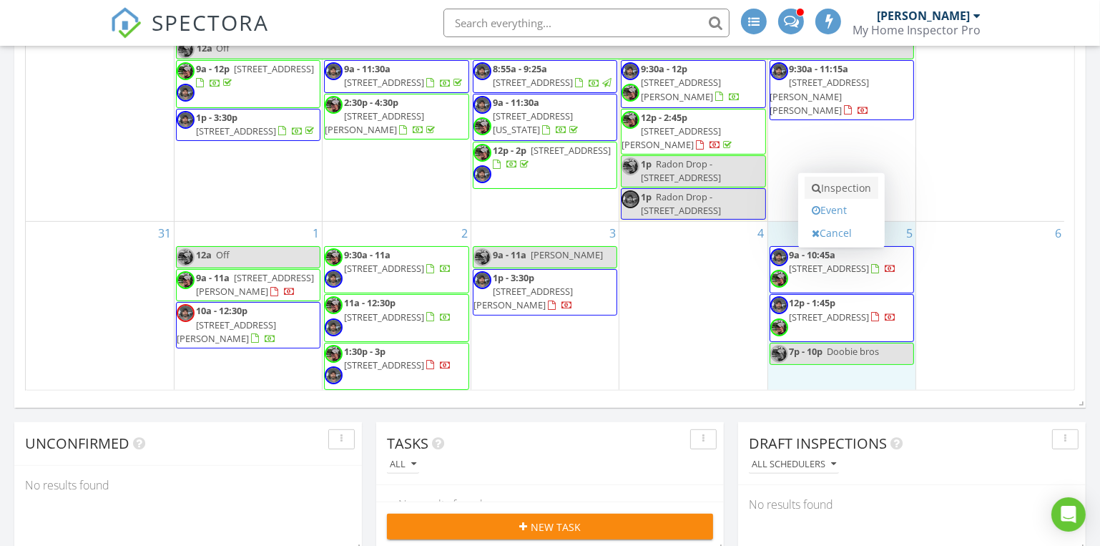
click at [834, 186] on link "Inspection" at bounding box center [841, 188] width 74 height 23
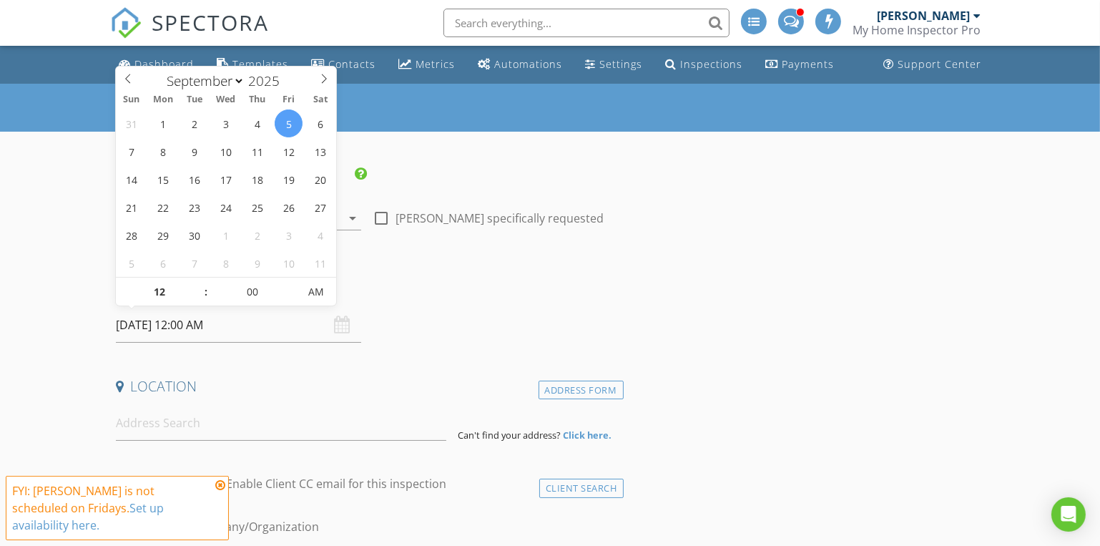
click at [194, 329] on input "09/05/2025 12:00 AM" at bounding box center [238, 324] width 245 height 35
type input "11"
type input "09/05/2025 11:00 PM"
click at [200, 300] on span at bounding box center [199, 299] width 10 height 14
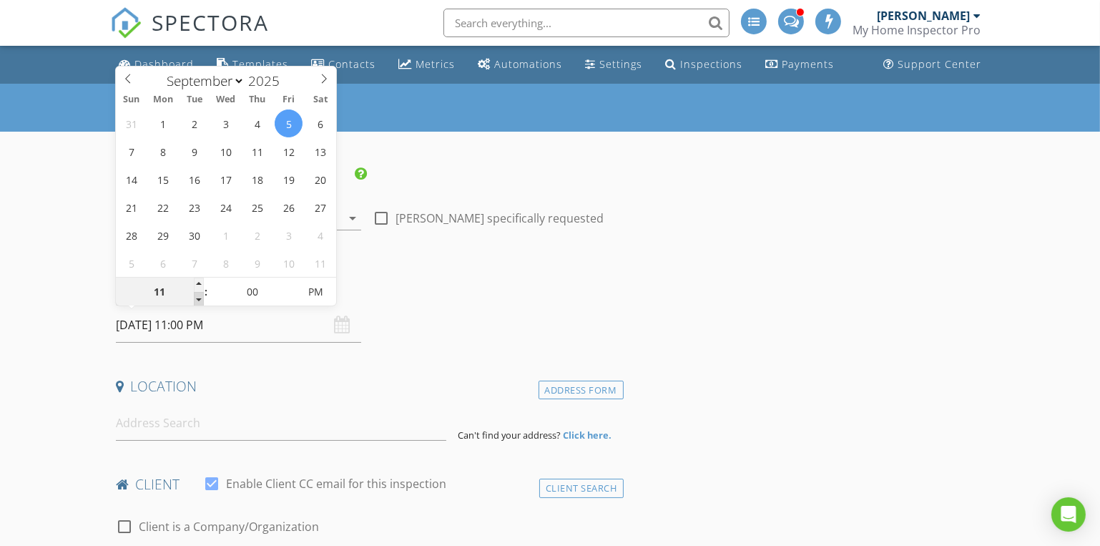
type input "10"
type input "09/05/2025 10:00 PM"
click at [200, 300] on span at bounding box center [199, 299] width 10 height 14
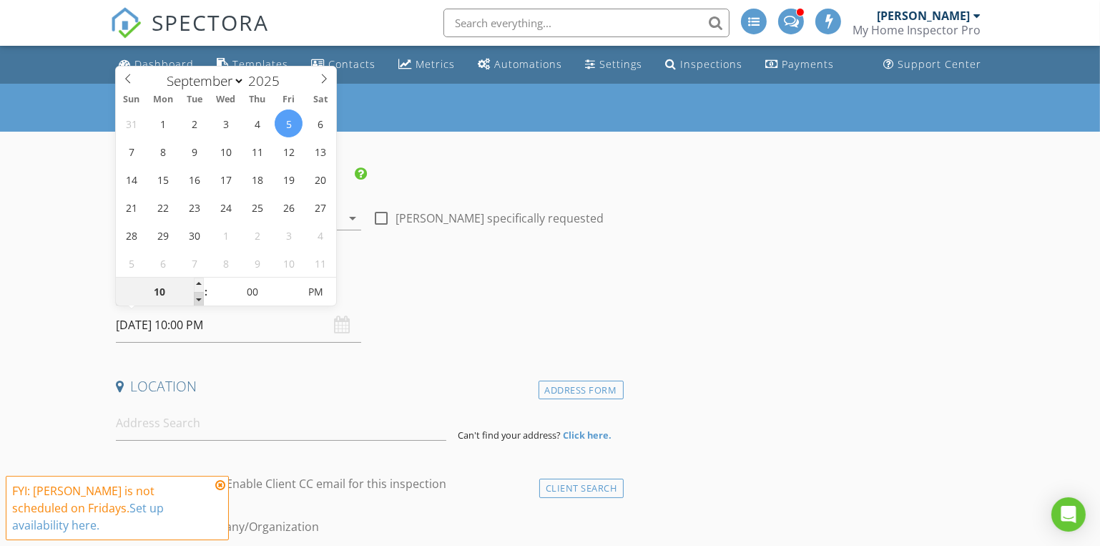
type input "09"
click at [202, 299] on span at bounding box center [199, 299] width 10 height 14
type input "[DATE] 9:00 AM"
click at [314, 290] on span "PM" at bounding box center [315, 291] width 39 height 29
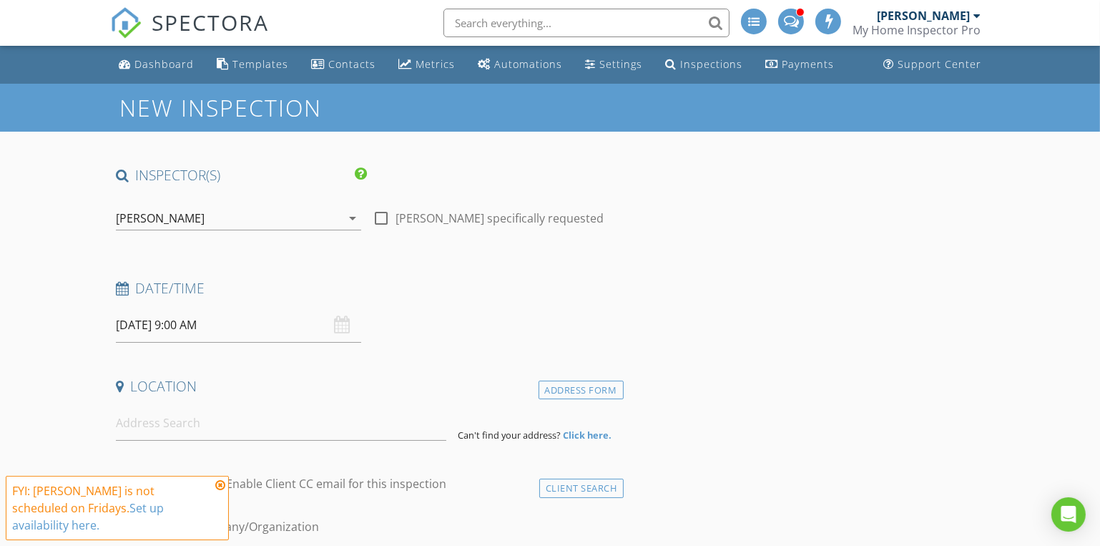
click at [579, 289] on h4 "Date/Time" at bounding box center [367, 288] width 502 height 19
click at [127, 424] on input at bounding box center [281, 422] width 330 height 35
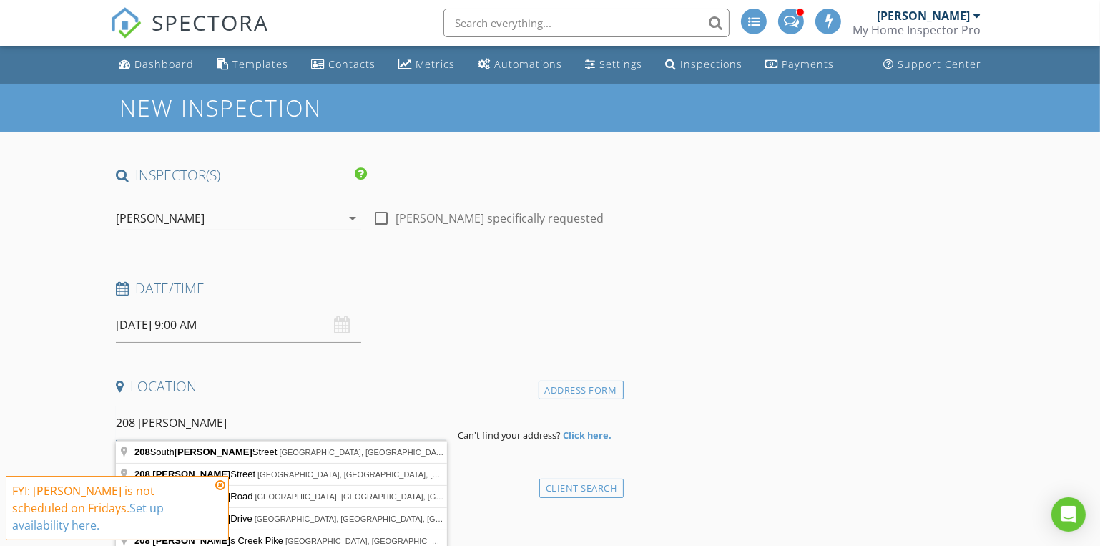
scroll to position [194, 0]
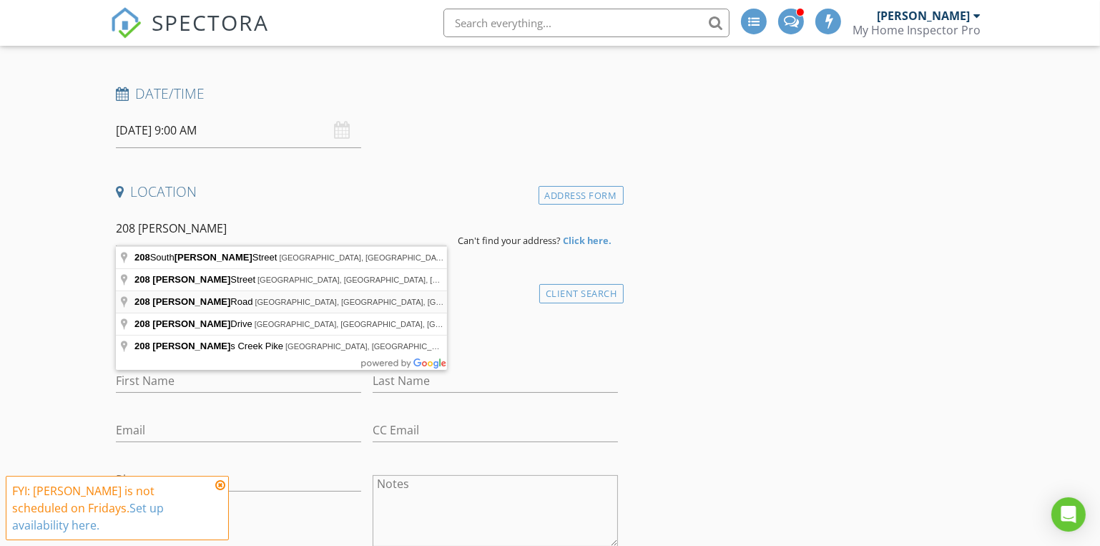
type input "208 Carter Road, Sparta, MO, USA"
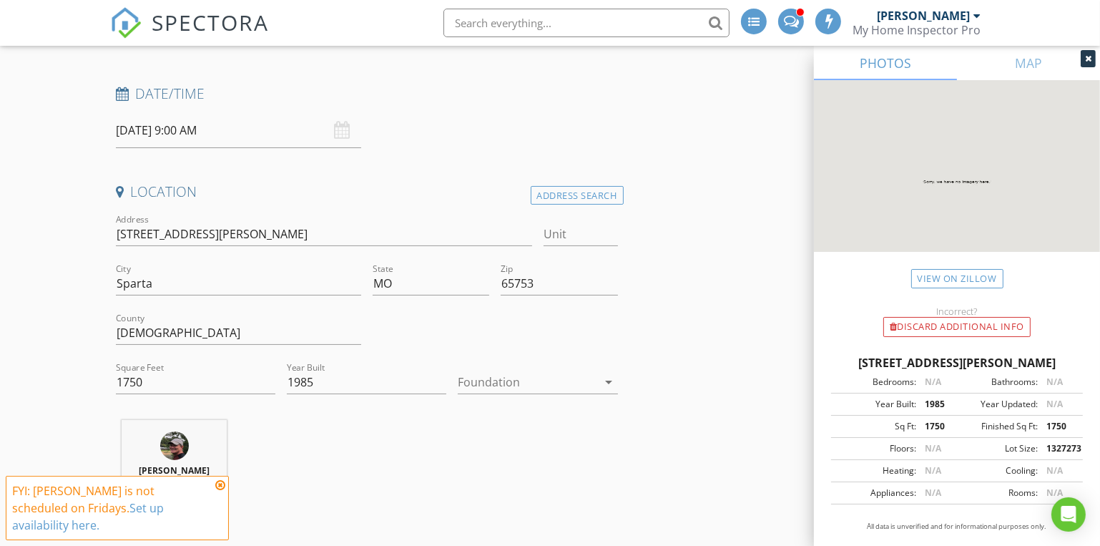
click at [538, 382] on div at bounding box center [527, 381] width 139 height 23
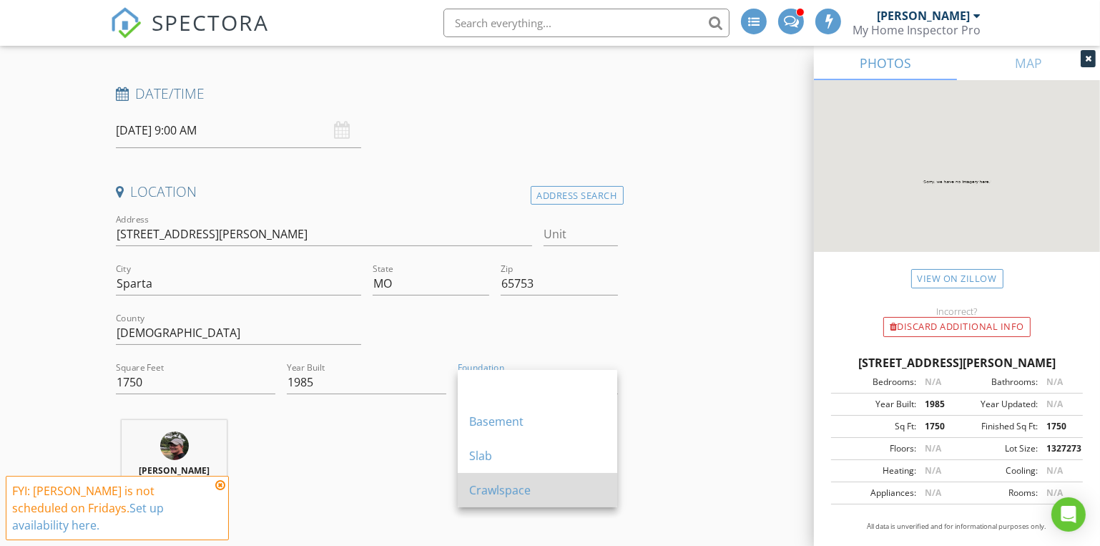
click at [513, 483] on div "Crawlspace" at bounding box center [537, 489] width 137 height 17
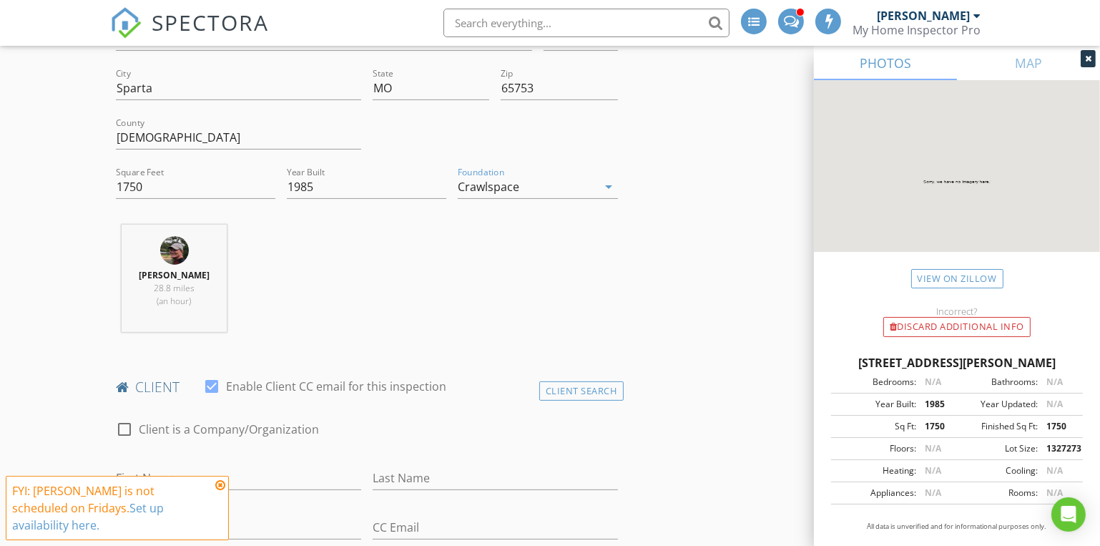
scroll to position [585, 0]
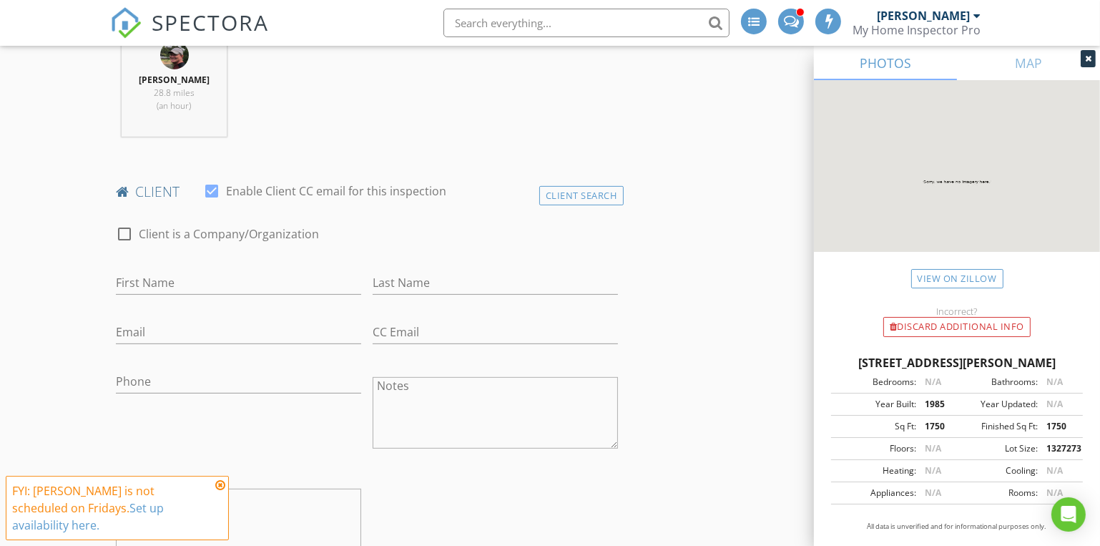
click at [219, 491] on icon at bounding box center [220, 484] width 10 height 11
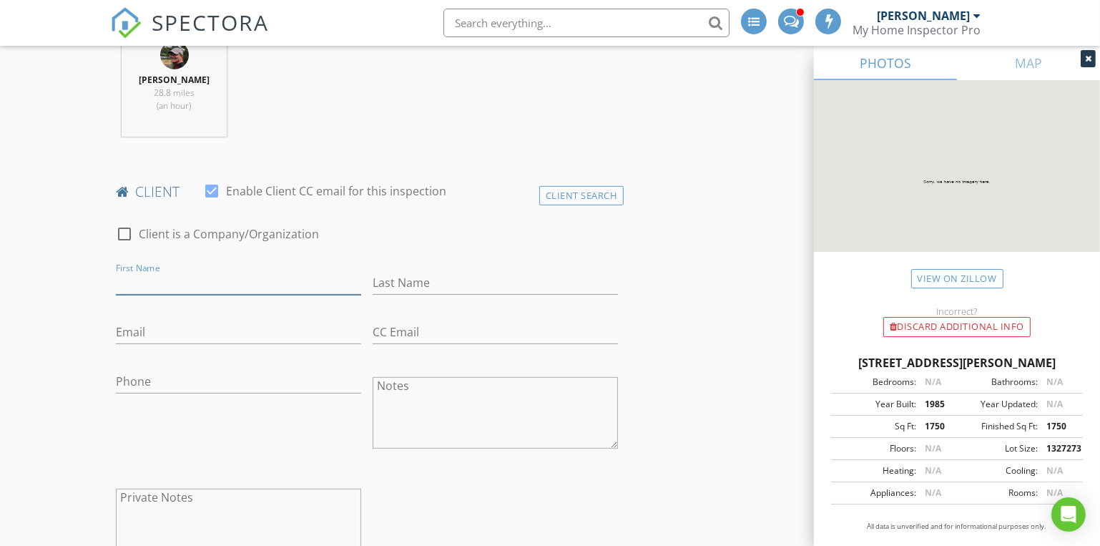
click at [149, 281] on input "First Name" at bounding box center [238, 283] width 245 height 24
type input "Lola"
type input "Latham"
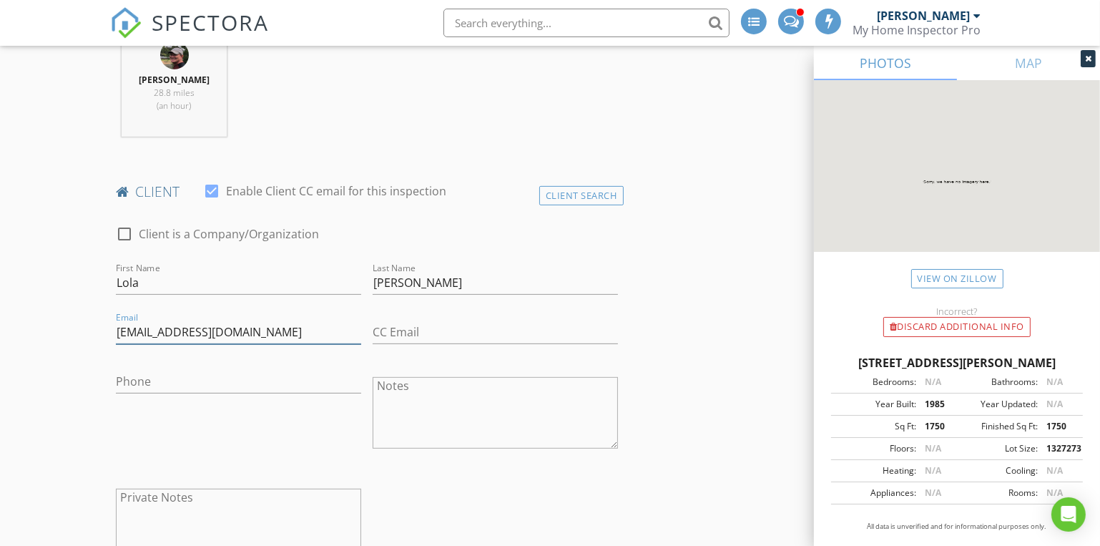
type input "lolaelbelatham@gmail.com"
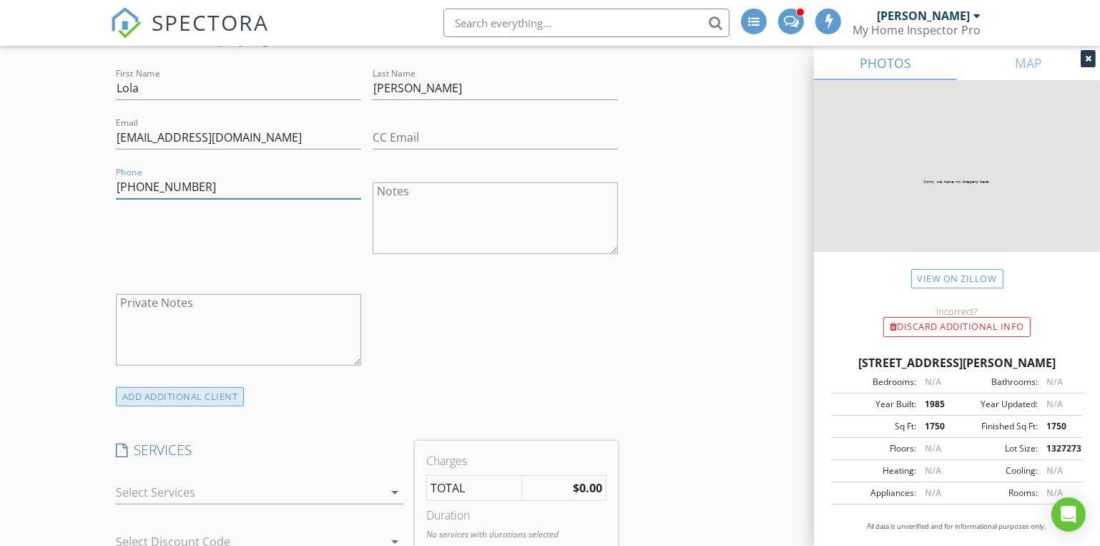
type input "417-880-8992"
click at [172, 390] on div "ADD ADDITIONAL client" at bounding box center [180, 396] width 129 height 19
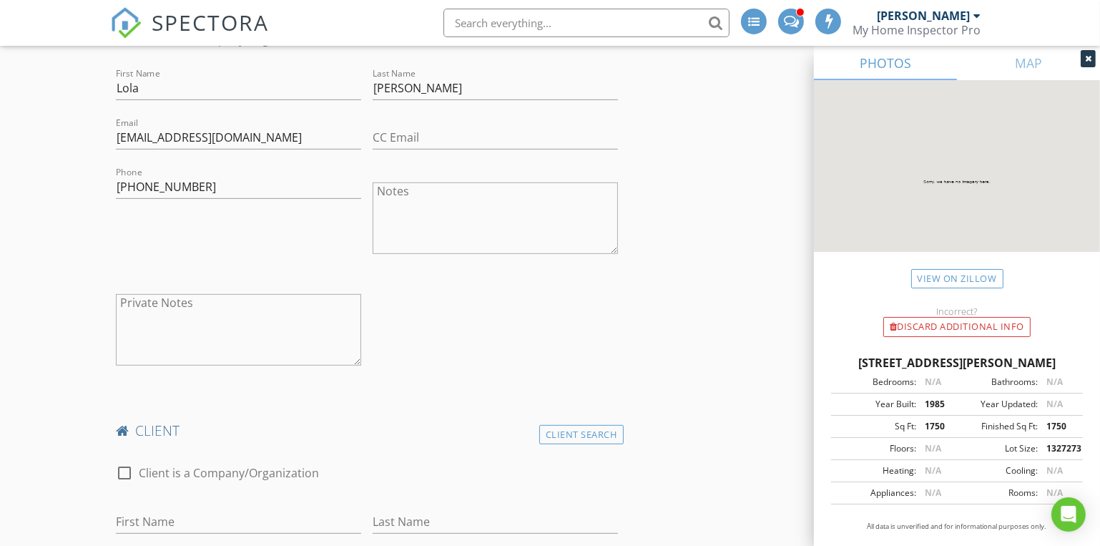
scroll to position [975, 0]
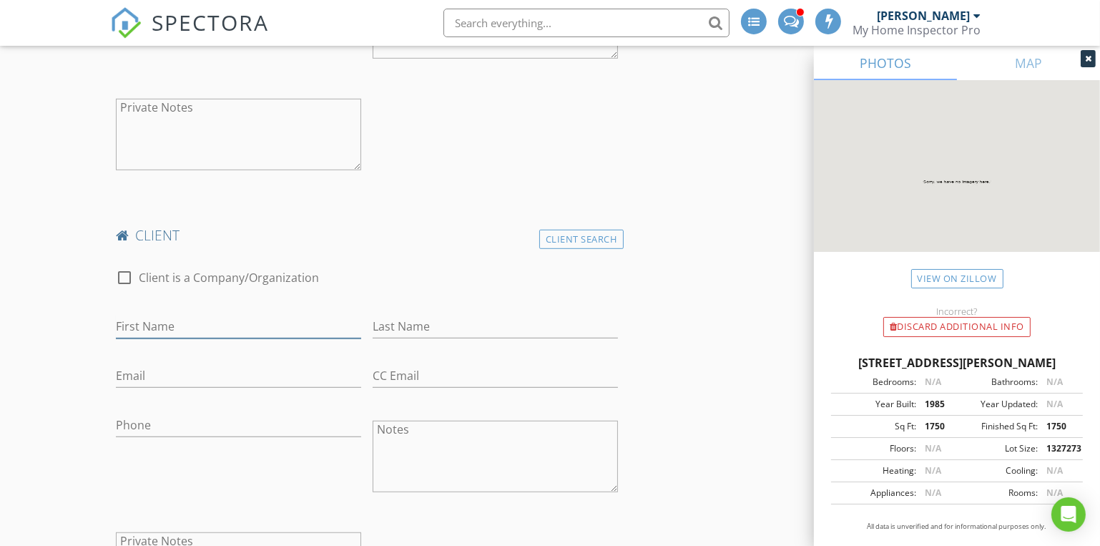
click at [133, 320] on input "First Name" at bounding box center [238, 327] width 245 height 24
type input "[DEMOGRAPHIC_DATA]"
type input "[PERSON_NAME]"
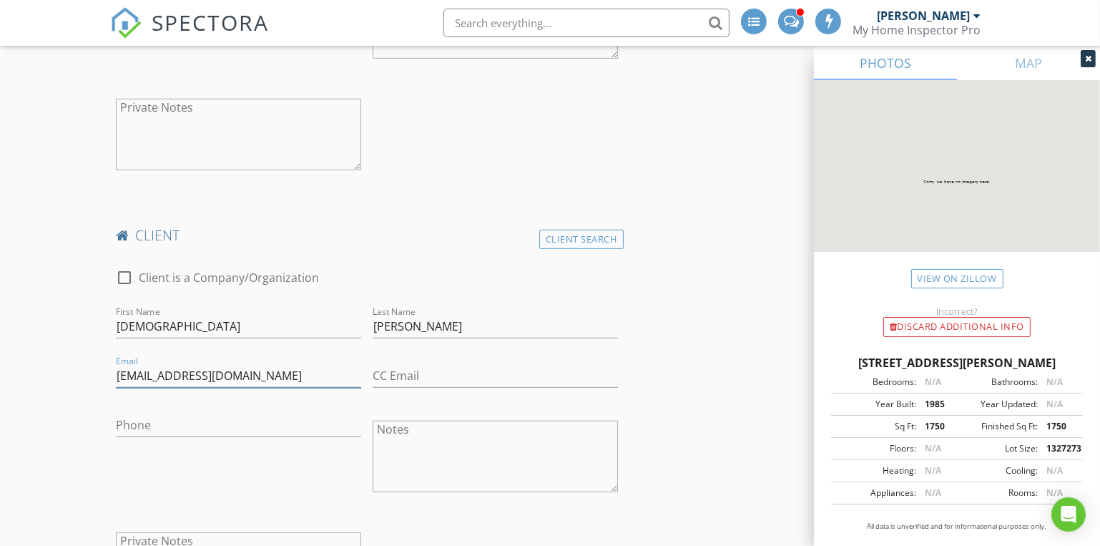
type input "[EMAIL_ADDRESS][DOMAIN_NAME]"
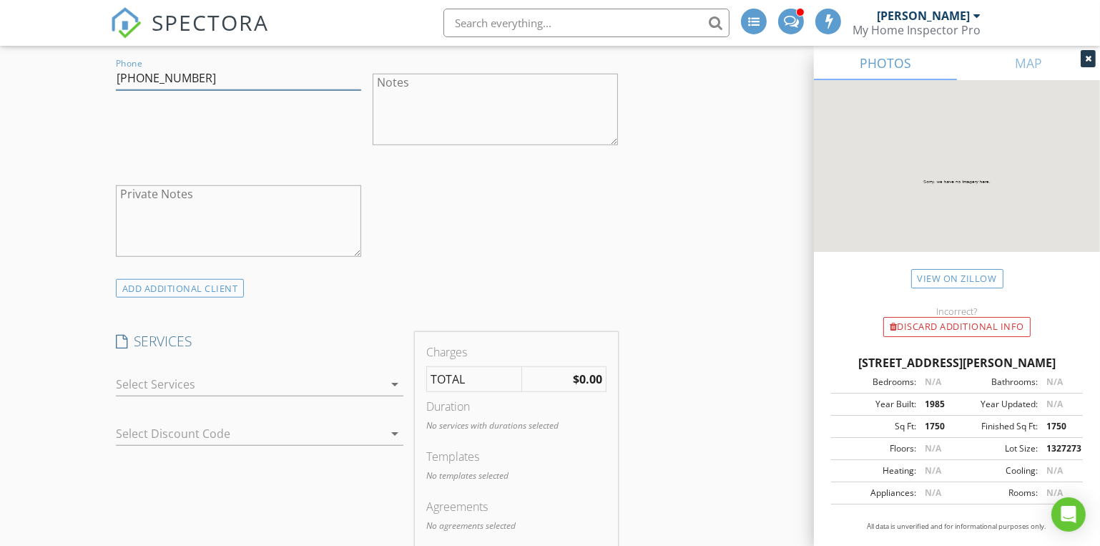
scroll to position [1365, 0]
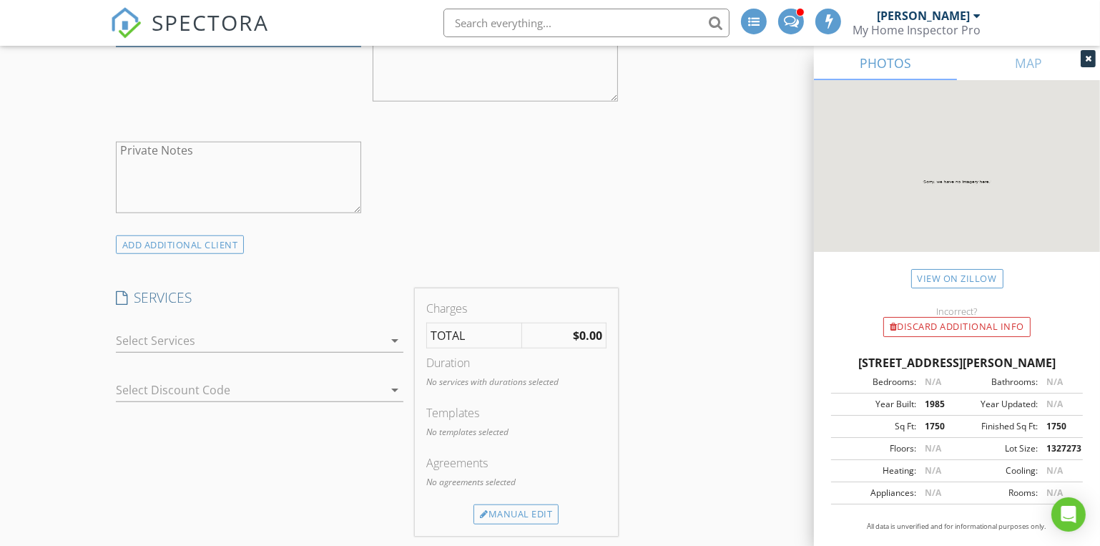
type input "417-371-3341"
click at [192, 341] on div at bounding box center [250, 340] width 268 height 23
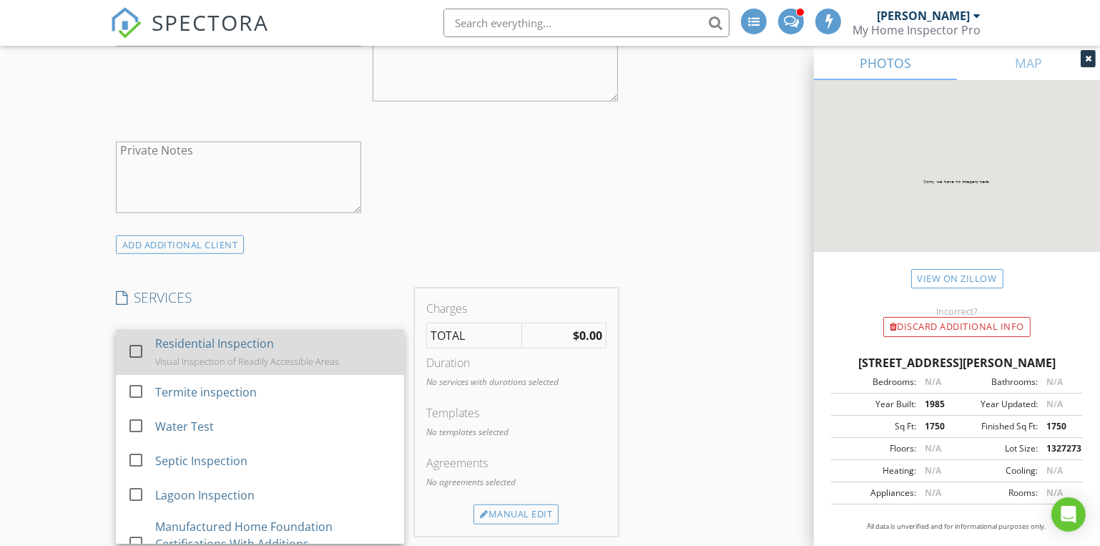
click at [186, 347] on div "Residential Inspection" at bounding box center [214, 343] width 119 height 17
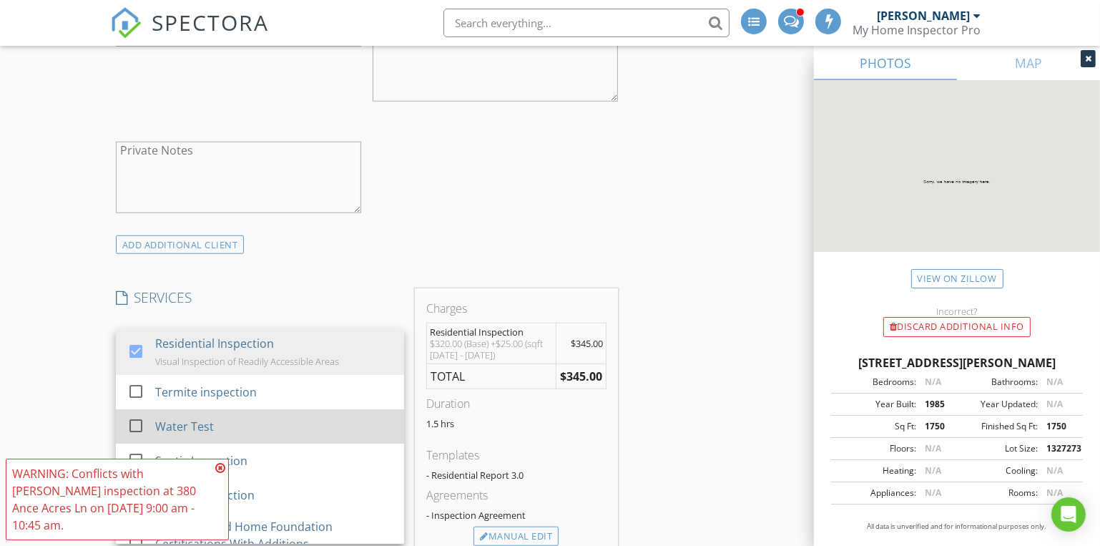
click at [167, 418] on div "Water Test" at bounding box center [184, 426] width 59 height 17
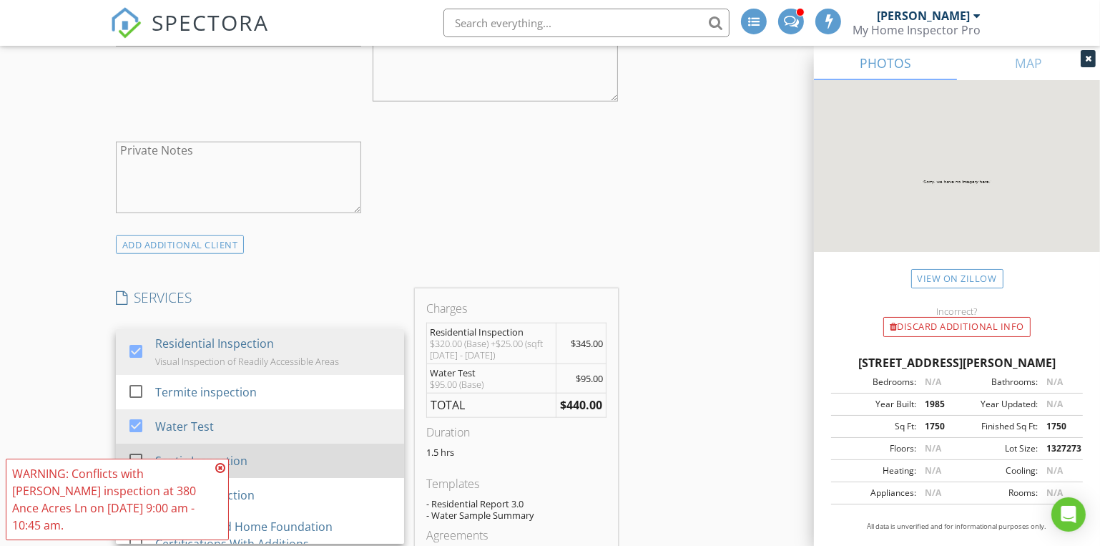
click at [134, 456] on div at bounding box center [136, 459] width 24 height 24
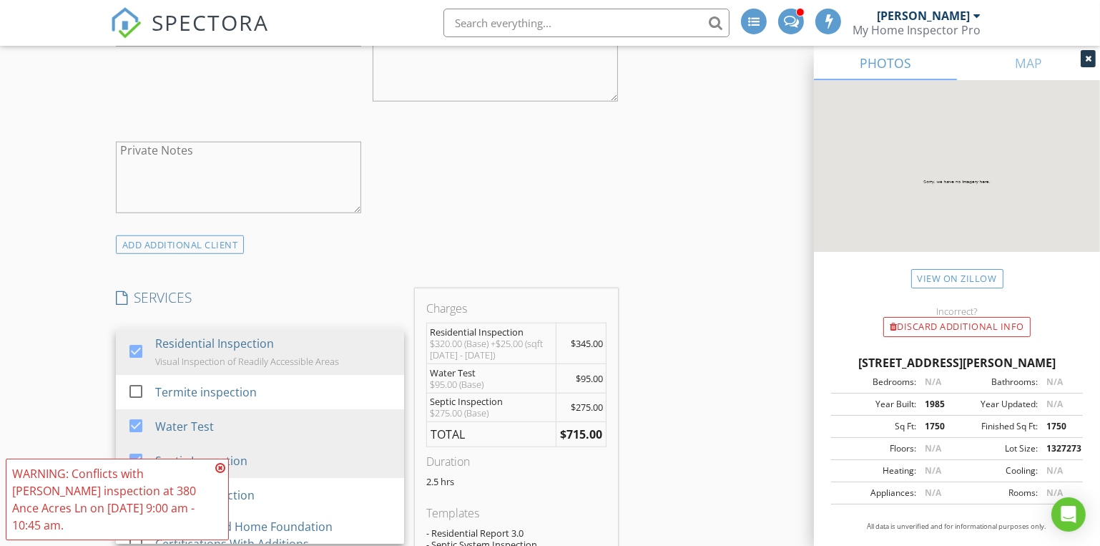
click at [222, 467] on icon at bounding box center [220, 467] width 10 height 11
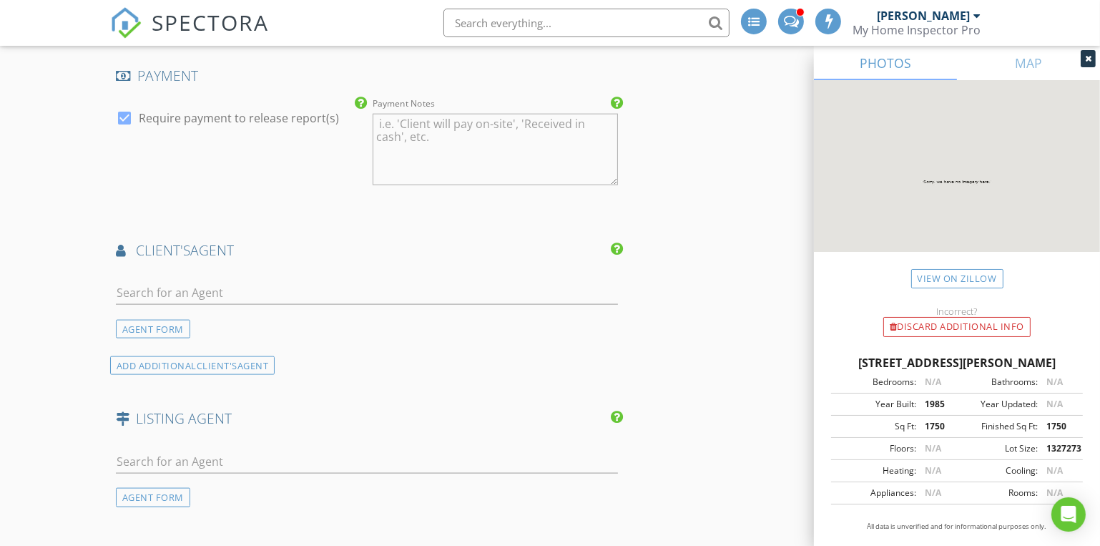
scroll to position [2144, 0]
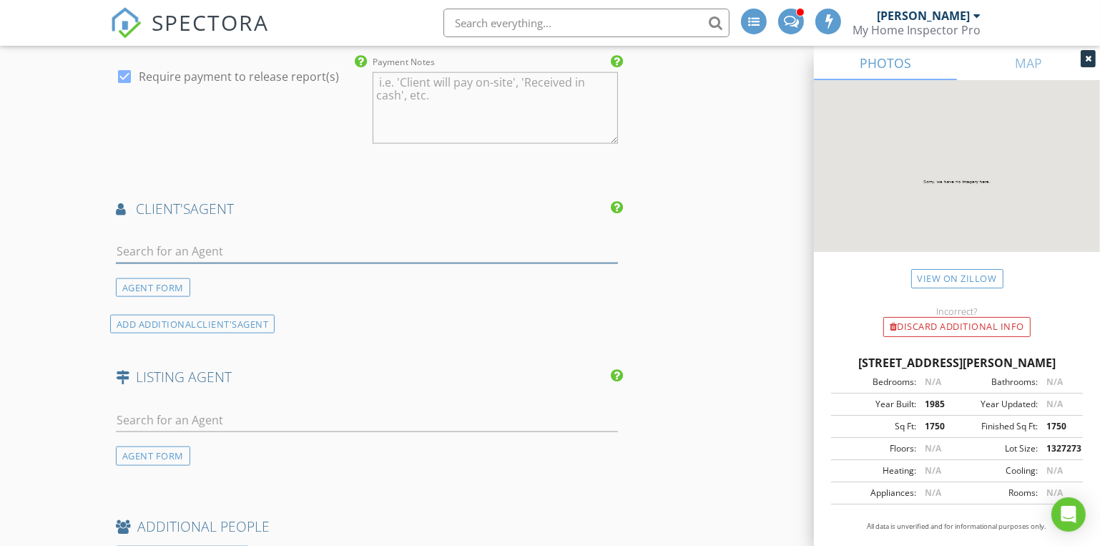
click at [134, 249] on input "text" at bounding box center [367, 252] width 502 height 24
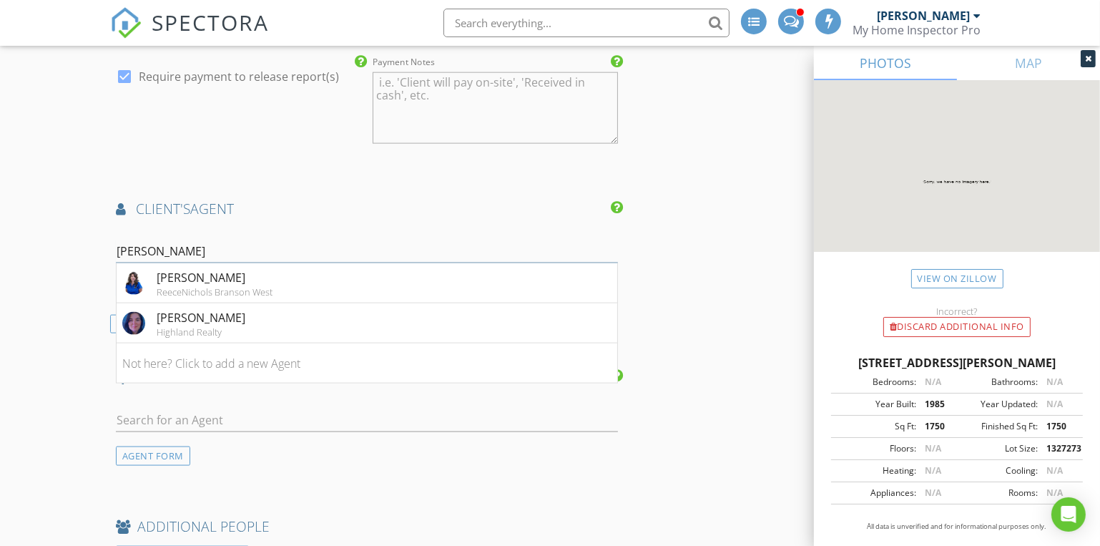
drag, startPoint x: 153, startPoint y: 247, endPoint x: 41, endPoint y: 252, distance: 111.7
type input "stacy b"
click at [182, 354] on li "Not here? Click to add a new Agent" at bounding box center [367, 363] width 501 height 40
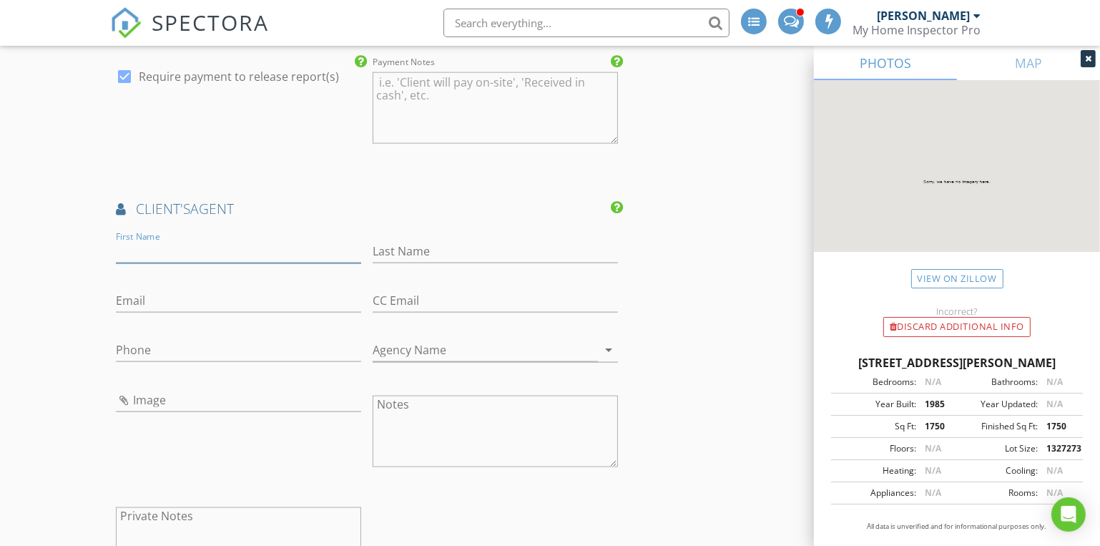
click at [134, 240] on input "First Name" at bounding box center [238, 252] width 245 height 24
type input "[PERSON_NAME]"
type input "Bond"
type input "2093941"
click at [114, 297] on div "Email 2093941 This email is invalid" at bounding box center [238, 303] width 257 height 53
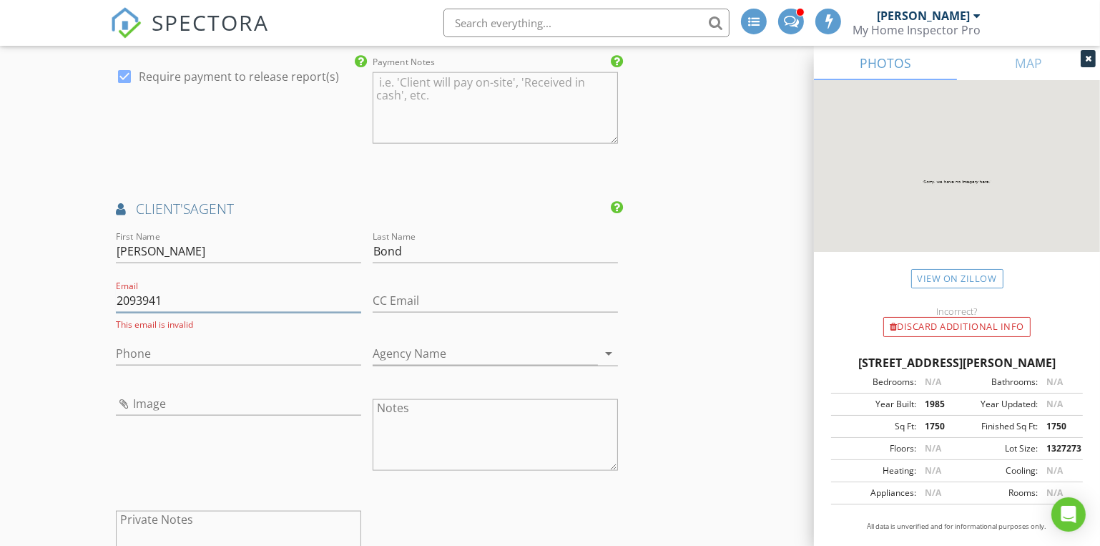
drag, startPoint x: 171, startPoint y: 297, endPoint x: 49, endPoint y: 295, distance: 121.6
click at [147, 350] on input "Phone" at bounding box center [238, 354] width 245 height 24
type input "[PHONE_NUMBER]"
click at [510, 350] on input "Agency Name" at bounding box center [485, 354] width 225 height 24
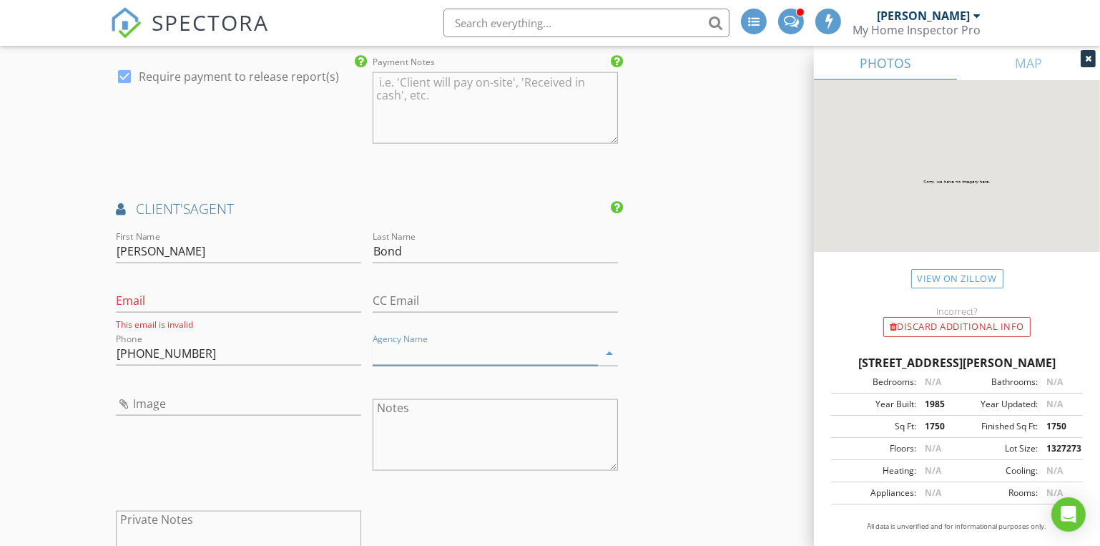
type input "V"
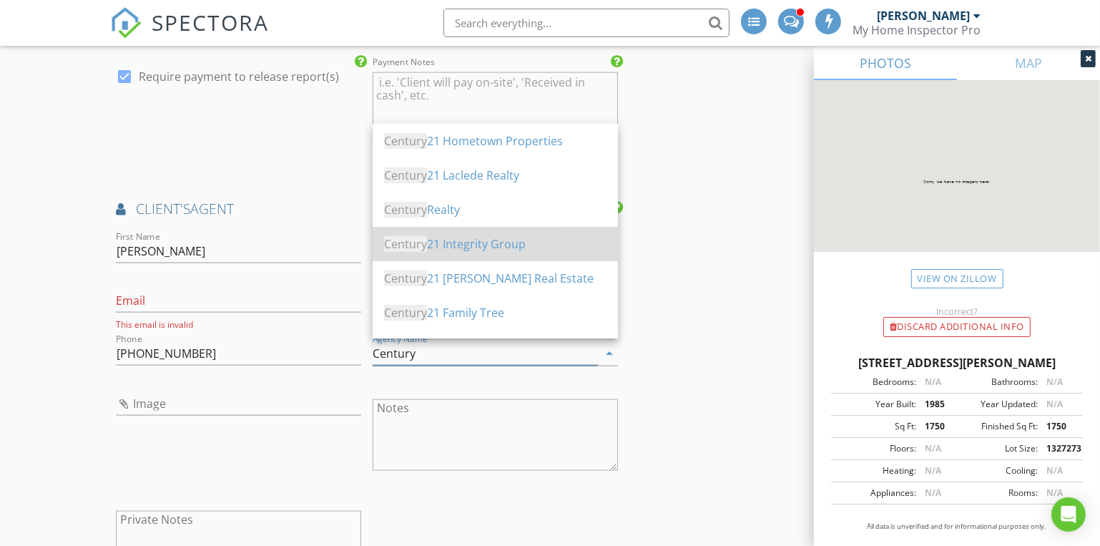
click at [463, 247] on div "Century 21 Integrity Group" at bounding box center [495, 243] width 222 height 17
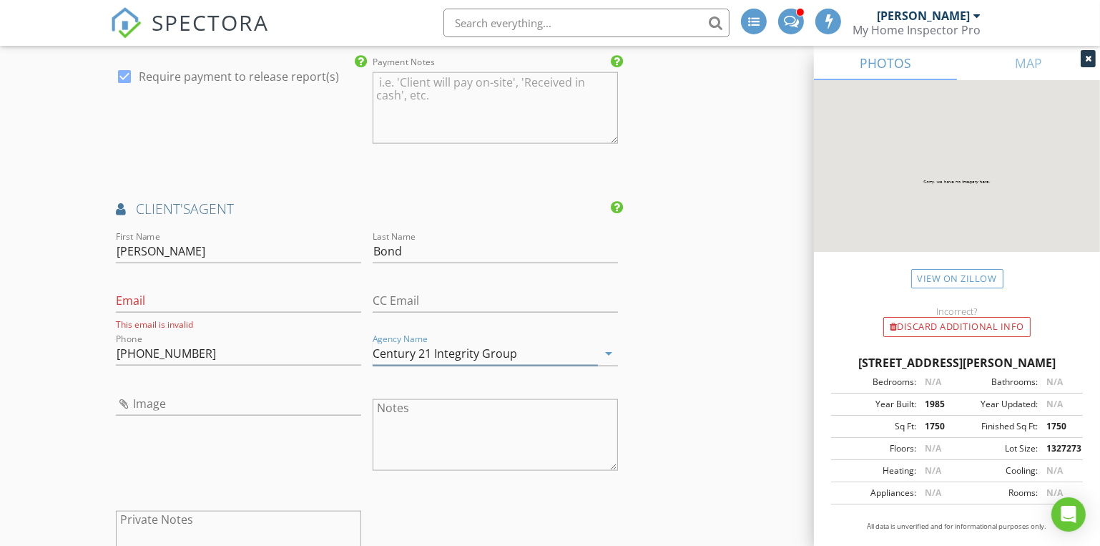
type input "Century 21 Integrity Group"
click at [149, 292] on input "Email" at bounding box center [238, 301] width 245 height 24
paste input "https://www.zillow.com/profile/Bond%20Girl%200070#:~:text=Stacey%20Bond,bondsta…"
drag, startPoint x: 304, startPoint y: 295, endPoint x: 219, endPoint y: 300, distance: 85.3
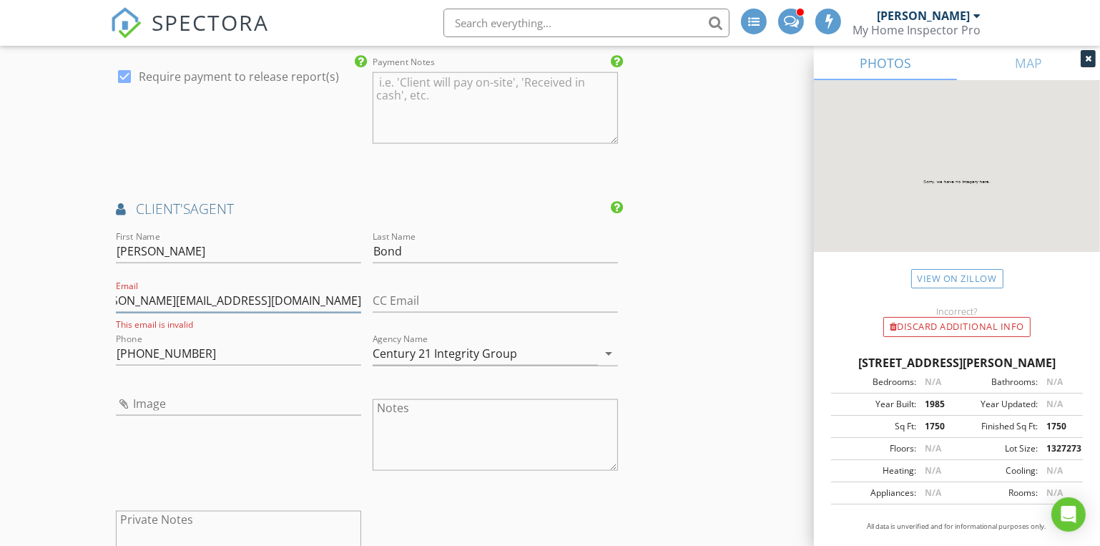
click at [219, 300] on input "https://www.zillow.com/profile/Bond%20Girl%200070#:~:text=Stacey%20Bond,bondsta…" at bounding box center [238, 301] width 245 height 24
type input "stacybond@gmail.com"
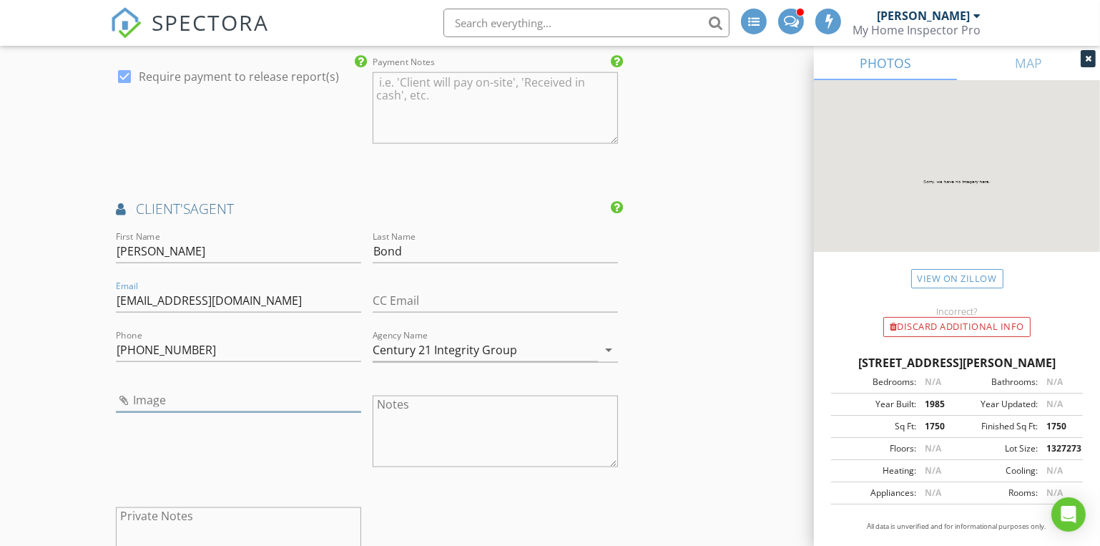
click at [124, 400] on input "Image" at bounding box center [238, 400] width 245 height 24
type input "Stacy Bond.jpg"
click at [405, 295] on input "CC Email" at bounding box center [495, 301] width 245 height 24
drag, startPoint x: 245, startPoint y: 305, endPoint x: 10, endPoint y: 287, distance: 235.2
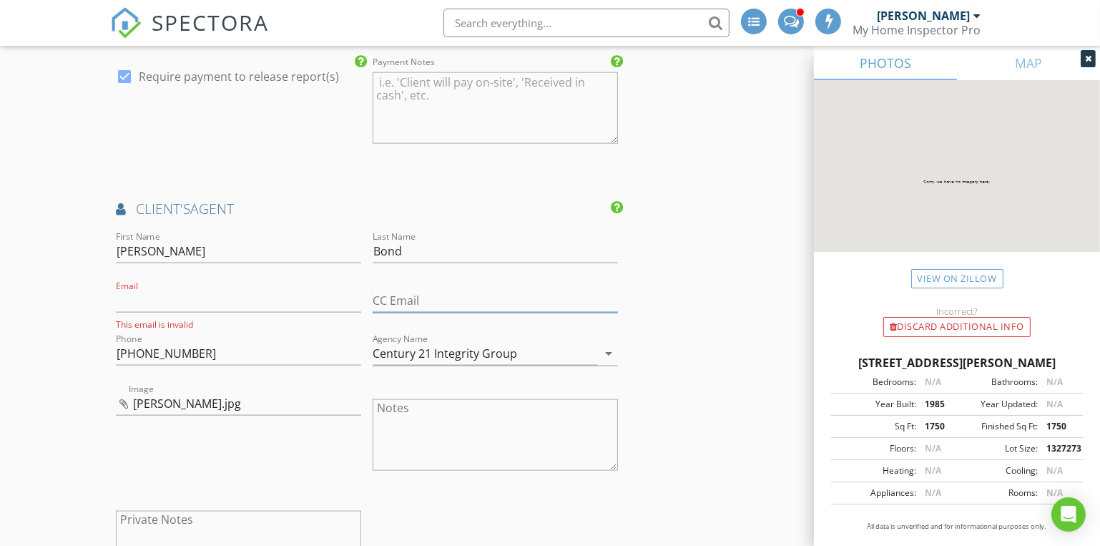
click at [401, 295] on input "CC Email" at bounding box center [495, 301] width 245 height 24
paste input "[EMAIL_ADDRESS][DOMAIN_NAME]"
type input "[EMAIL_ADDRESS][DOMAIN_NAME]"
drag, startPoint x: 556, startPoint y: 296, endPoint x: 357, endPoint y: 297, distance: 199.5
click at [357, 297] on div "First Name Stacy Last Name Bond Email This email is invalid CC Email housebroke…" at bounding box center [366, 415] width 513 height 375
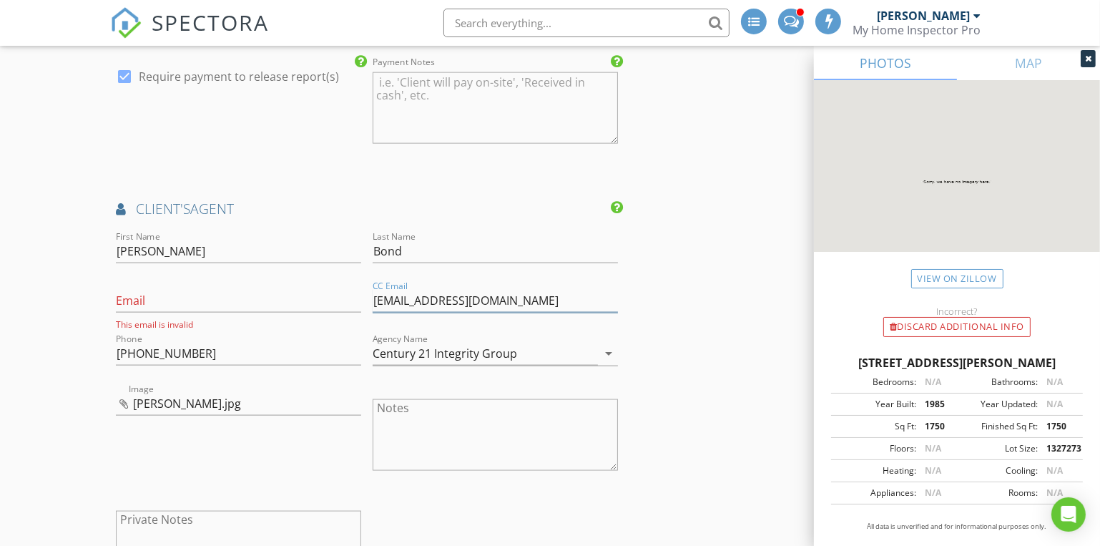
drag, startPoint x: 543, startPoint y: 294, endPoint x: 371, endPoint y: 298, distance: 171.7
click at [371, 298] on div "CC Email housebroker417@gmail.com" at bounding box center [495, 303] width 257 height 53
click at [132, 296] on input "Email" at bounding box center [238, 301] width 245 height 24
paste input "[EMAIL_ADDRESS][DOMAIN_NAME]"
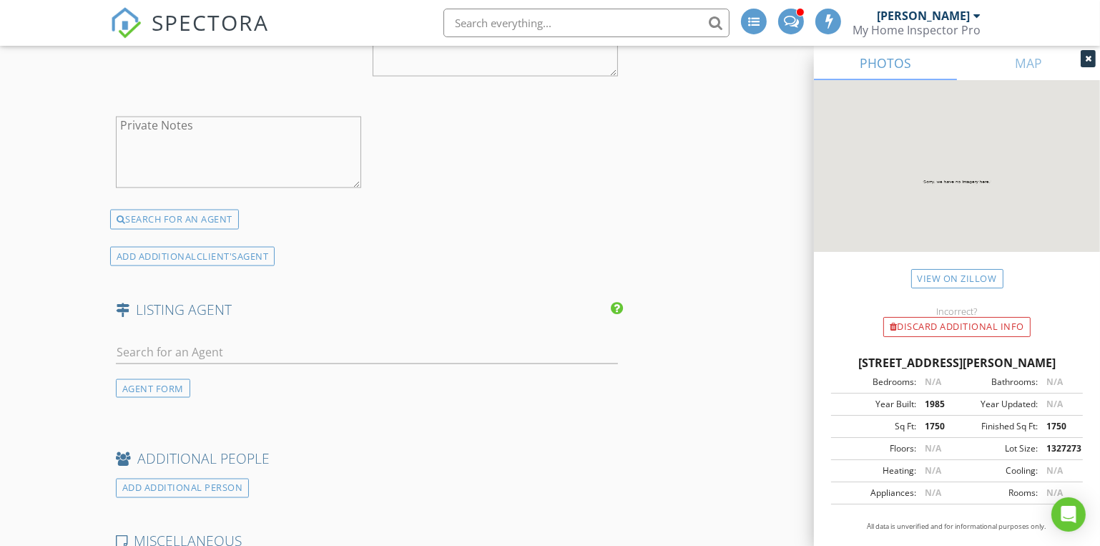
scroll to position [2730, 0]
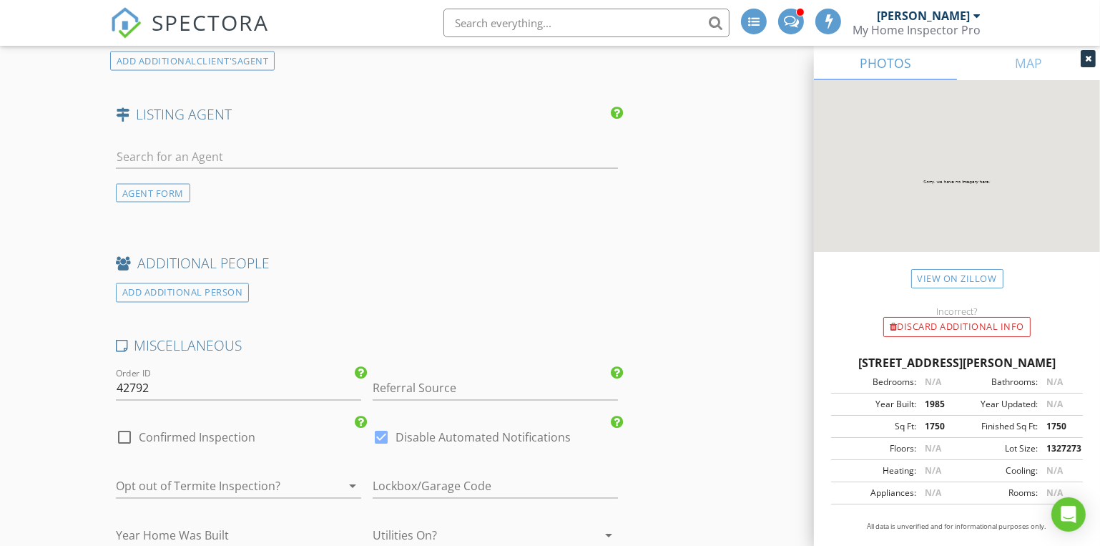
type input "[EMAIL_ADDRESS][DOMAIN_NAME]"
click at [133, 152] on input "text" at bounding box center [367, 157] width 502 height 24
type input "Tammy O"
click at [194, 228] on li "Not here? Click to add a new Agent" at bounding box center [367, 229] width 501 height 40
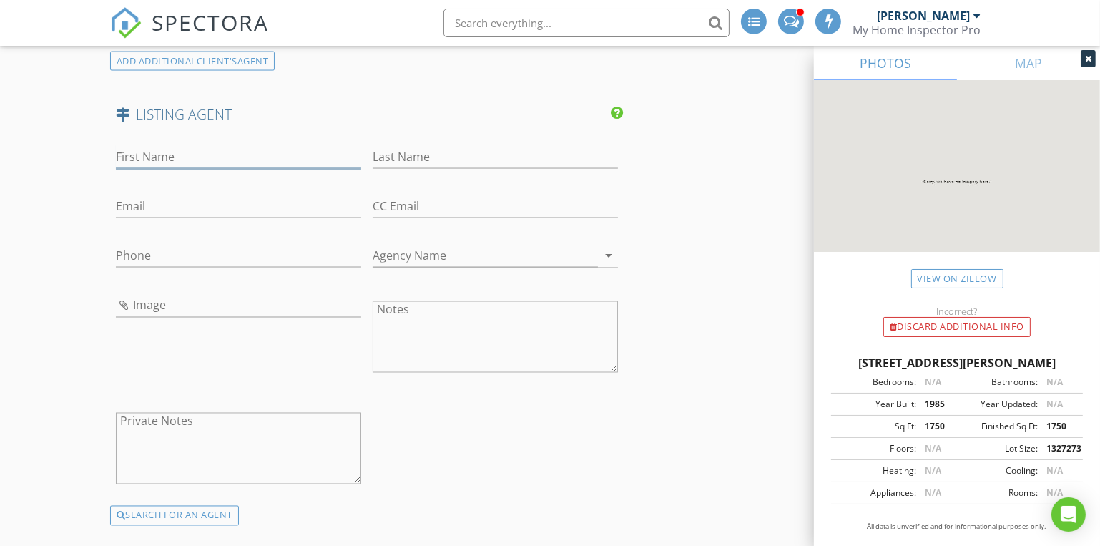
click at [134, 145] on input "First Name" at bounding box center [238, 157] width 245 height 24
type input "Tammy"
type input "Obrian"
click at [128, 247] on input "Phone" at bounding box center [238, 256] width 245 height 24
paste input "[PHONE_NUMBER]"
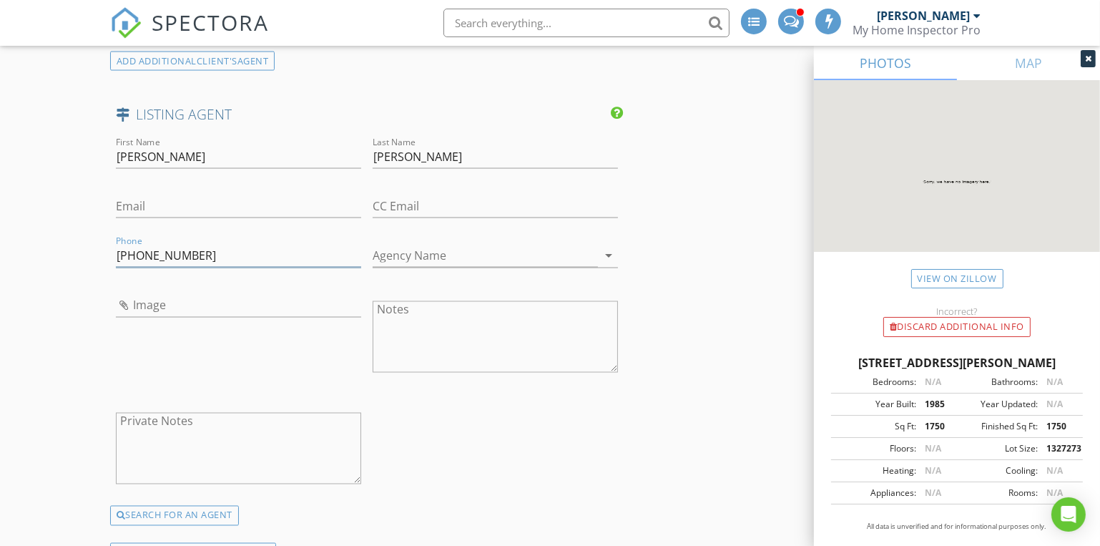
type input "[PHONE_NUMBER]"
click at [131, 201] on input "Email" at bounding box center [238, 206] width 245 height 24
paste input "[EMAIL_ADDRESS][DOMAIN_NAME]"
type input "[EMAIL_ADDRESS][DOMAIN_NAME]"
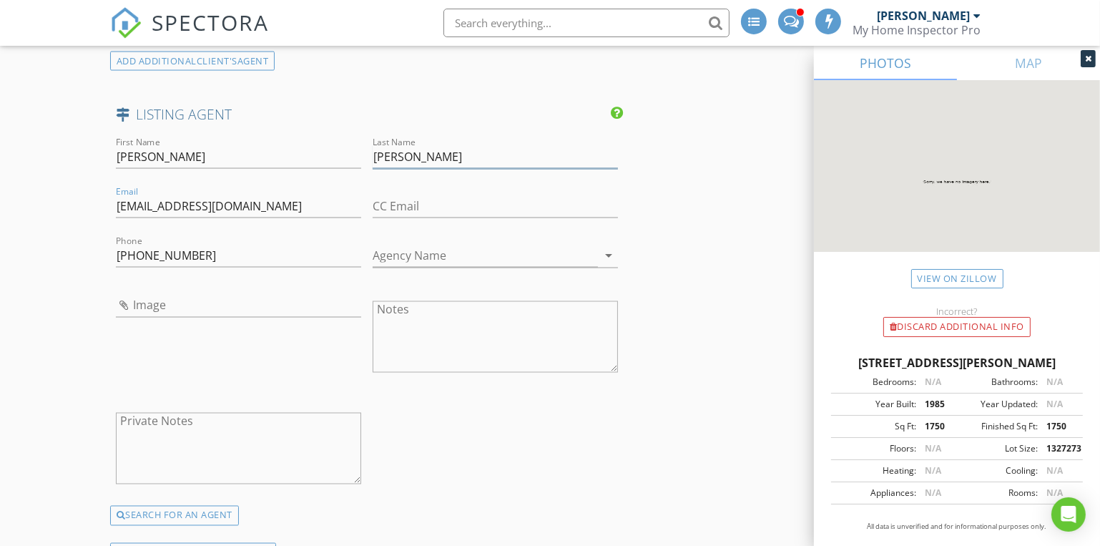
click at [402, 152] on input "Obrian" at bounding box center [495, 157] width 245 height 24
click at [381, 152] on input "Obrien" at bounding box center [495, 157] width 245 height 24
drag, startPoint x: 423, startPoint y: 154, endPoint x: 308, endPoint y: 167, distance: 115.1
click at [307, 166] on div "First Name Tammy Last Name O'brien Email administrator@obrienrealty.biz CC Emai…" at bounding box center [366, 320] width 513 height 372
paste input "[EMAIL_ADDRESS][DOMAIN_NAME]"
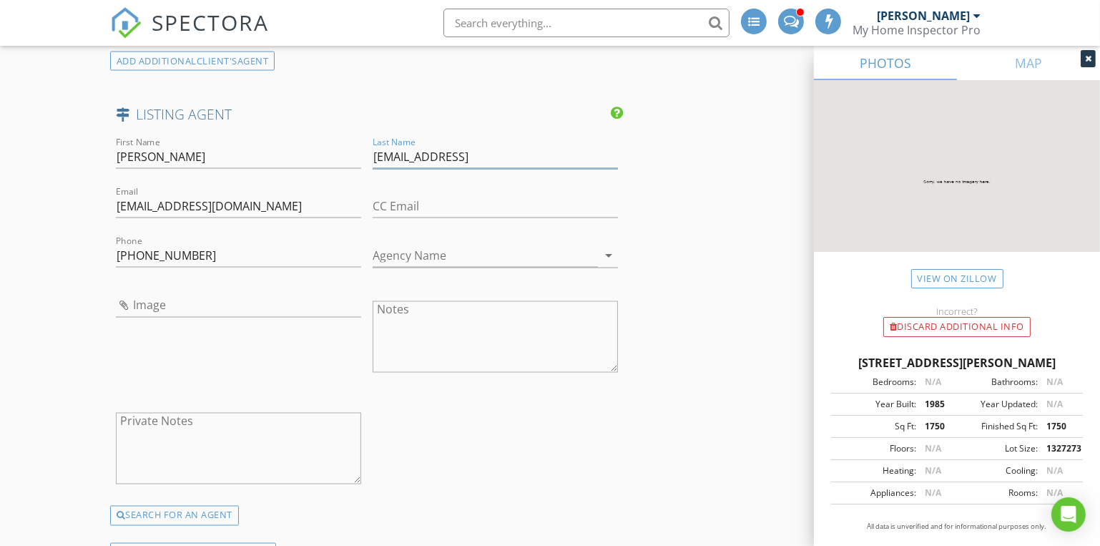
drag, startPoint x: 392, startPoint y: 154, endPoint x: 491, endPoint y: 152, distance: 98.7
click at [491, 152] on input "O'Bradministrator@obrienrealty.bizien" at bounding box center [495, 157] width 245 height 24
drag, startPoint x: 413, startPoint y: 153, endPoint x: 560, endPoint y: 149, distance: 147.3
click at [560, 149] on input "O'Brienrealty.bizien" at bounding box center [495, 157] width 245 height 24
drag, startPoint x: 421, startPoint y: 152, endPoint x: 358, endPoint y: 152, distance: 62.9
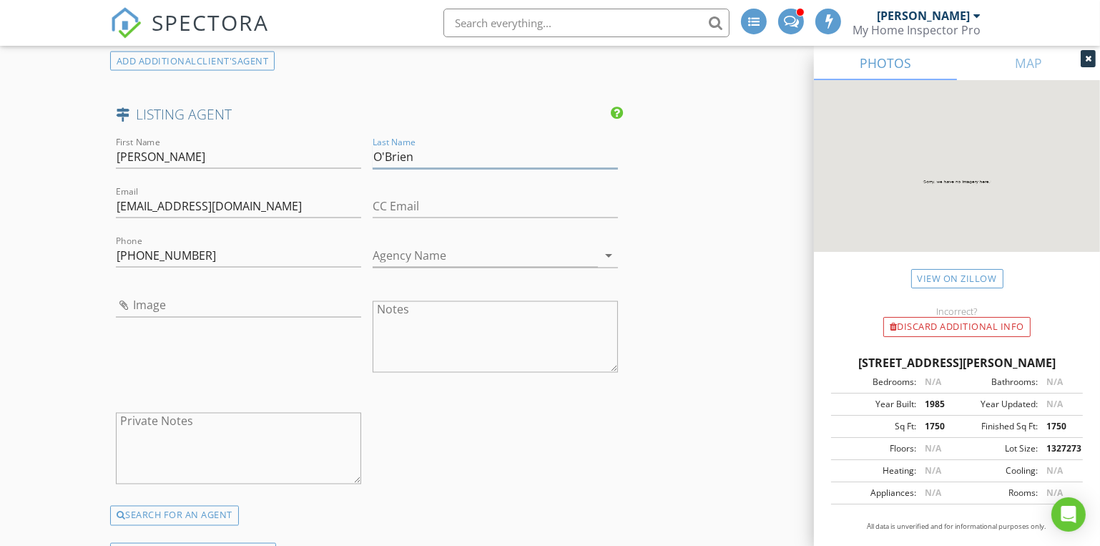
click at [358, 152] on div "First Name Tammy Last Name O'Brien Email administrator@obrienrealty.biz CC Emai…" at bounding box center [366, 320] width 513 height 372
type input "O'Brien"
click at [393, 251] on input "Agency Name" at bounding box center [485, 256] width 225 height 24
paste input "O'Brien"
type input "O'Brien Realty"
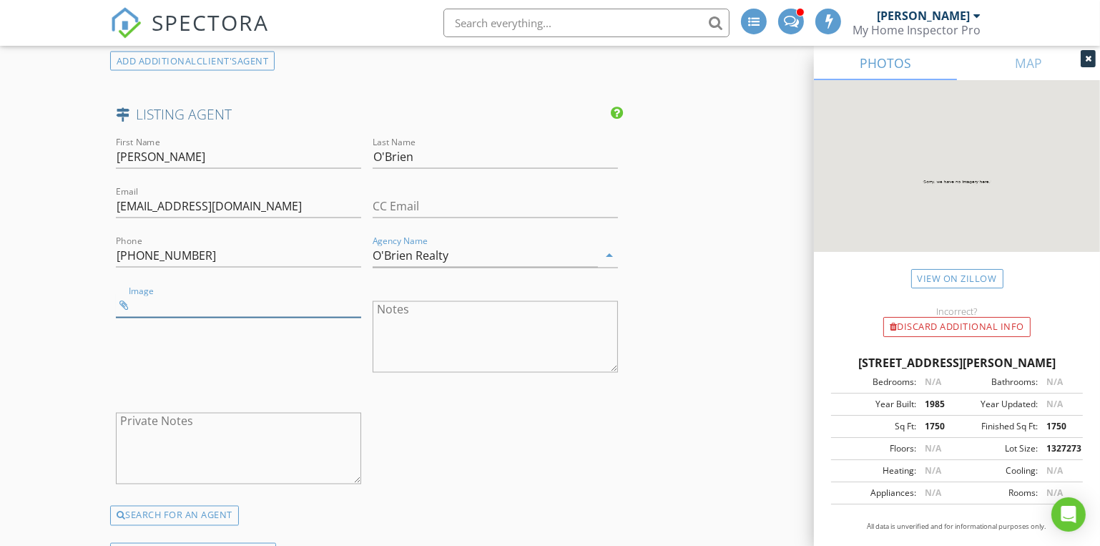
click at [126, 300] on input "Image" at bounding box center [238, 306] width 245 height 24
type input "Tammy obrien.jpg"
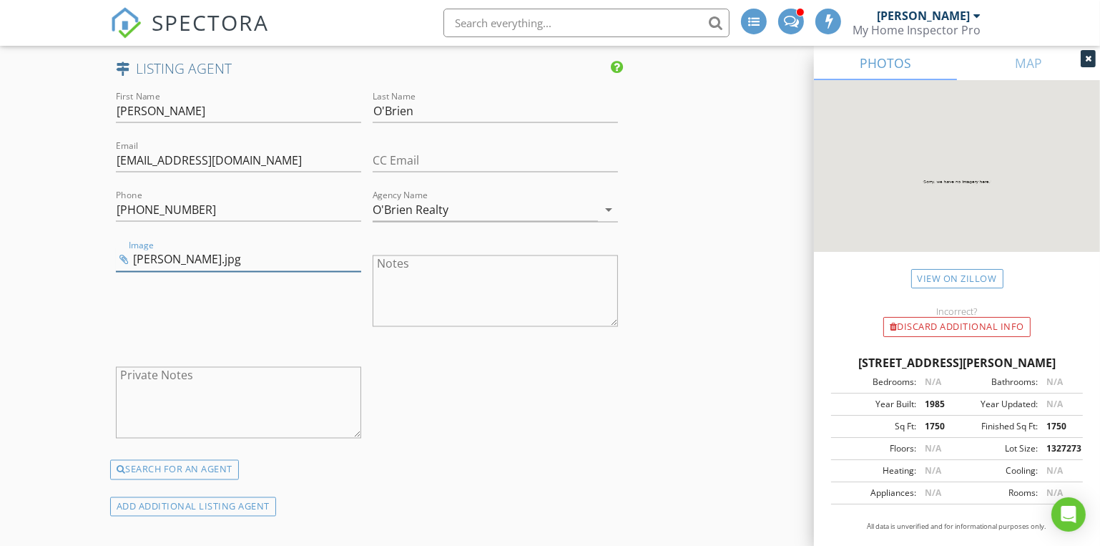
scroll to position [3120, 0]
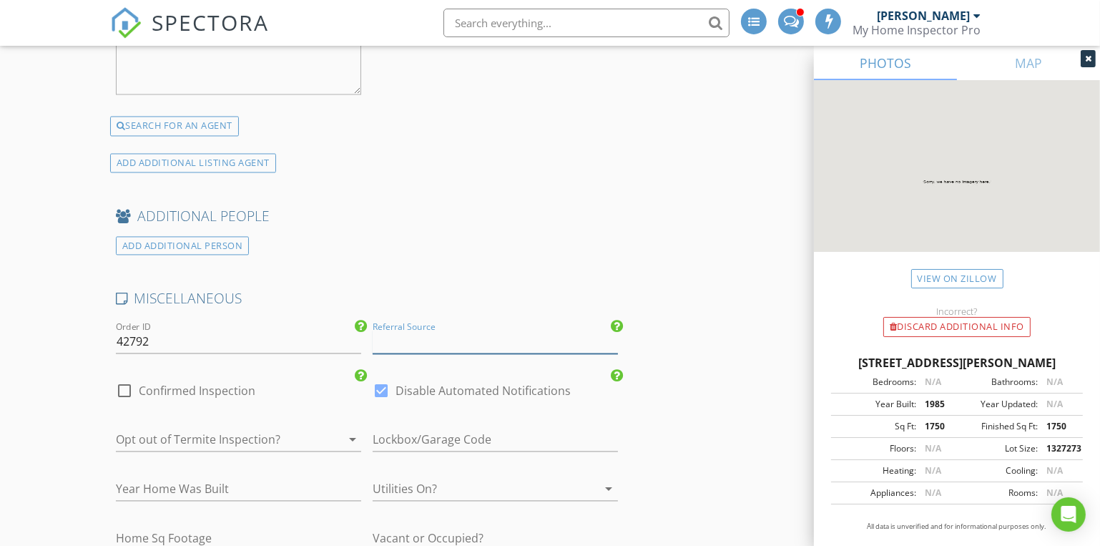
click at [392, 335] on input "Referral Source" at bounding box center [495, 342] width 245 height 24
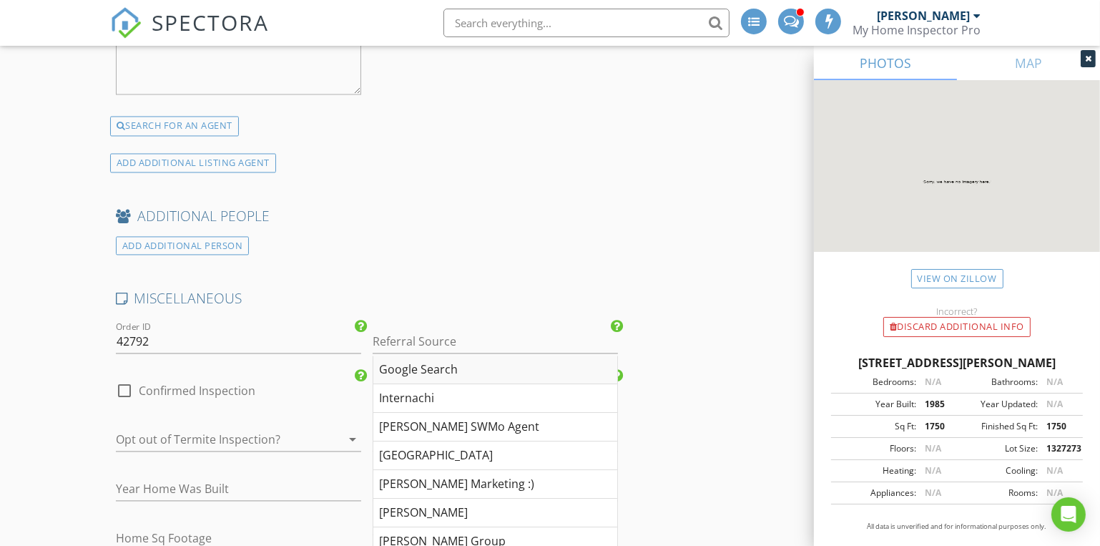
click at [392, 358] on div "Google Search" at bounding box center [495, 369] width 244 height 29
type input "Google Search"
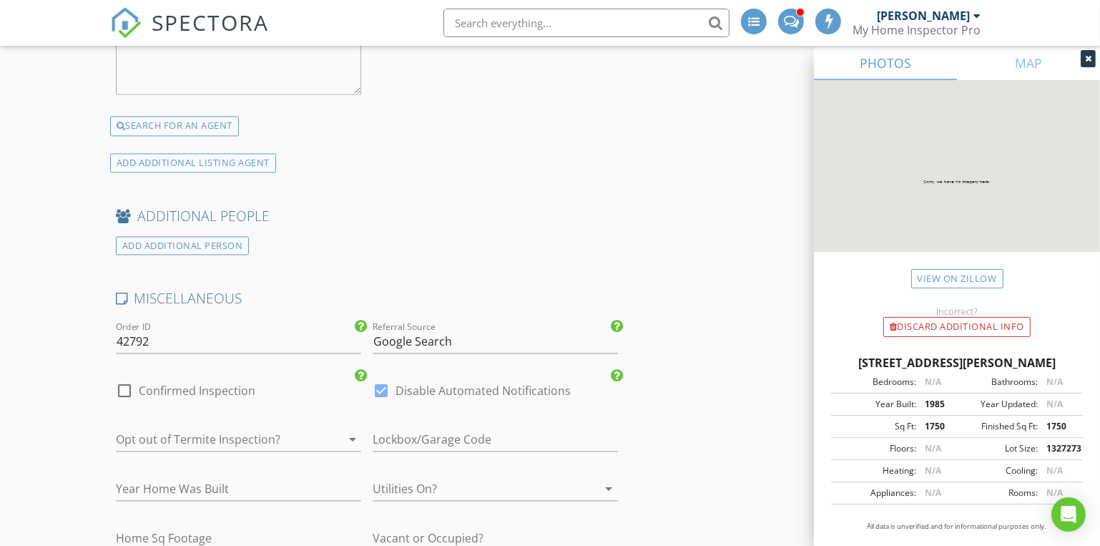
click at [404, 483] on div at bounding box center [475, 488] width 205 height 23
click at [404, 483] on div "Yes" at bounding box center [495, 487] width 222 height 17
click at [394, 528] on input "text" at bounding box center [495, 538] width 245 height 24
type input "Occupied - Will attend around 11"
click at [125, 384] on div at bounding box center [124, 390] width 24 height 24
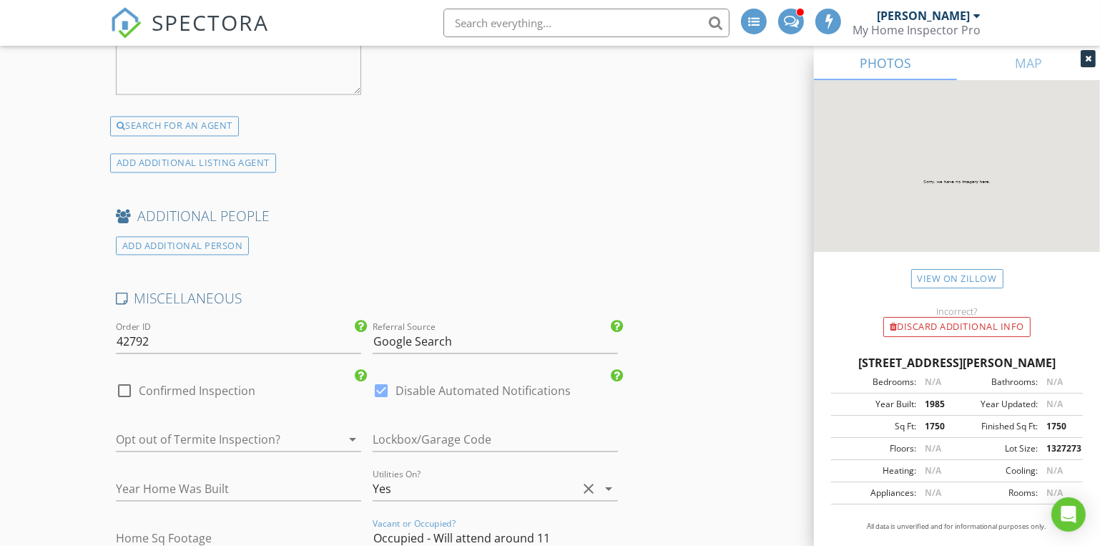
checkbox input "true"
click at [206, 436] on div at bounding box center [218, 439] width 205 height 23
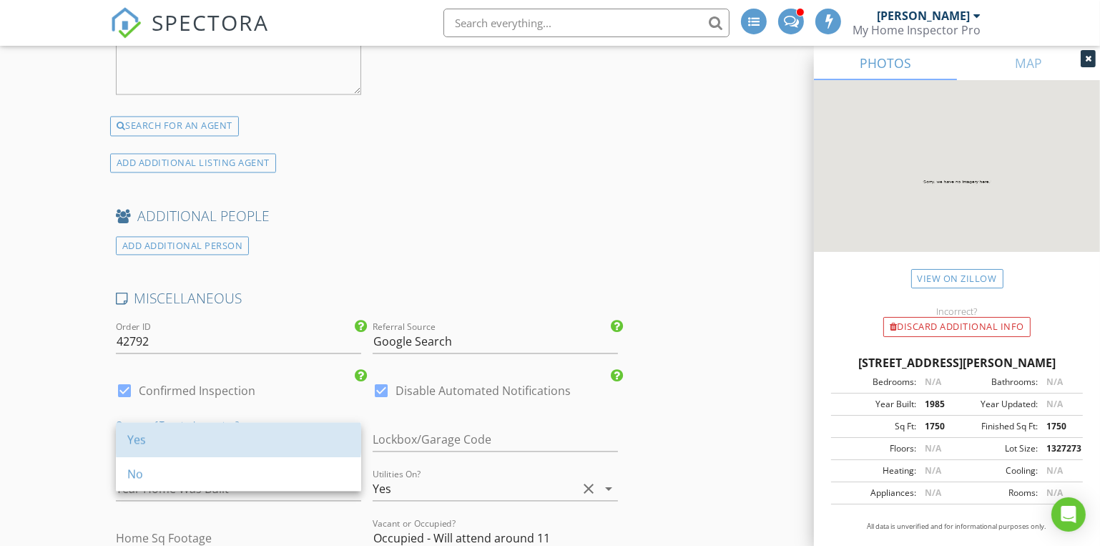
drag, startPoint x: 202, startPoint y: 436, endPoint x: 195, endPoint y: 457, distance: 21.7
click at [200, 445] on div "Yes" at bounding box center [238, 438] width 222 height 17
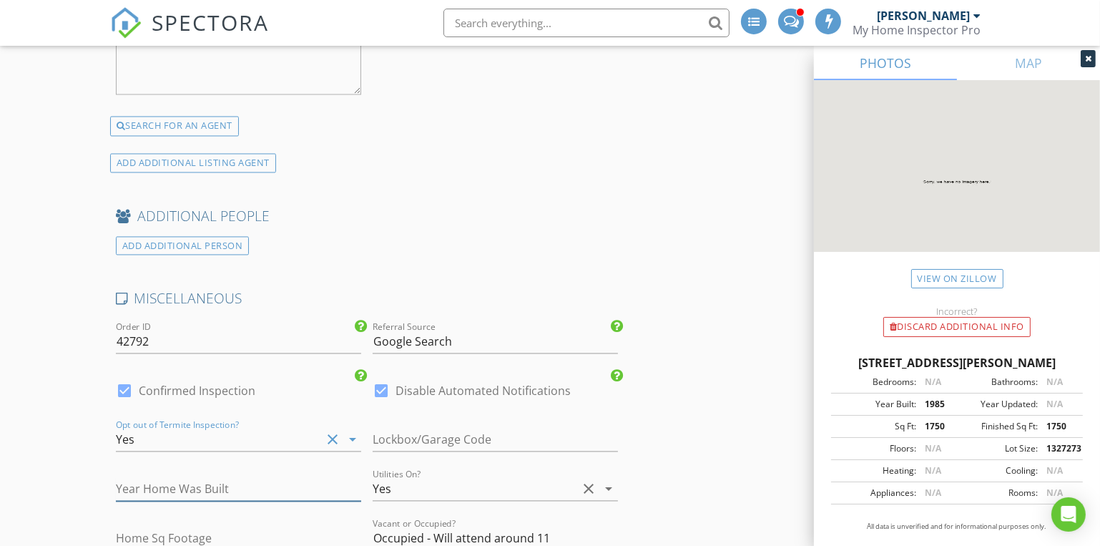
click at [147, 477] on input "number" at bounding box center [238, 489] width 245 height 24
type input "1985"
click at [187, 527] on input "number" at bounding box center [238, 538] width 245 height 24
type input "1750"
drag, startPoint x: 860, startPoint y: 358, endPoint x: 1065, endPoint y: 356, distance: 205.9
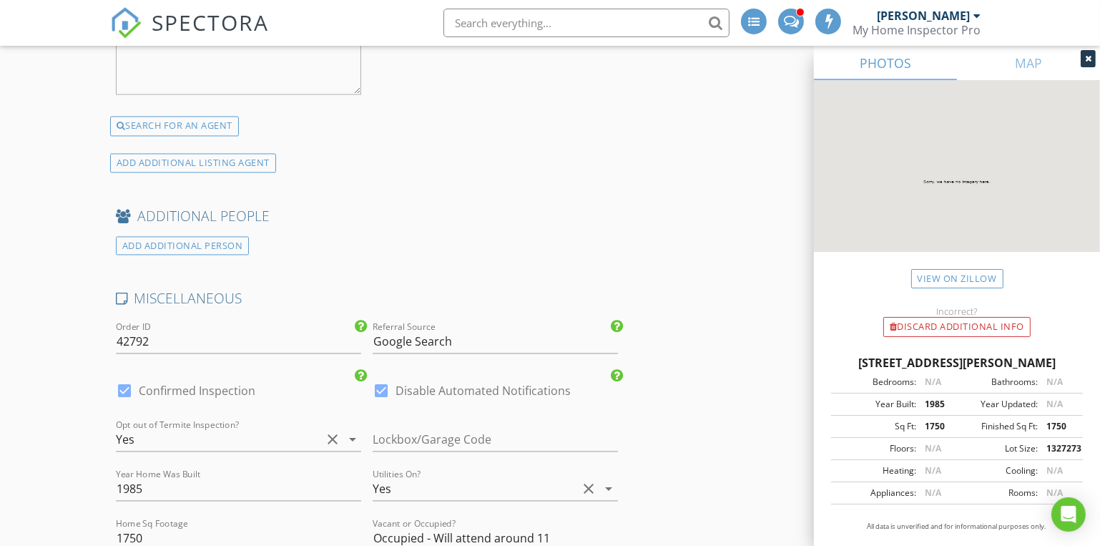
click at [1065, 356] on div "208 Carter Rd, Sparta MO 65753" at bounding box center [957, 362] width 252 height 17
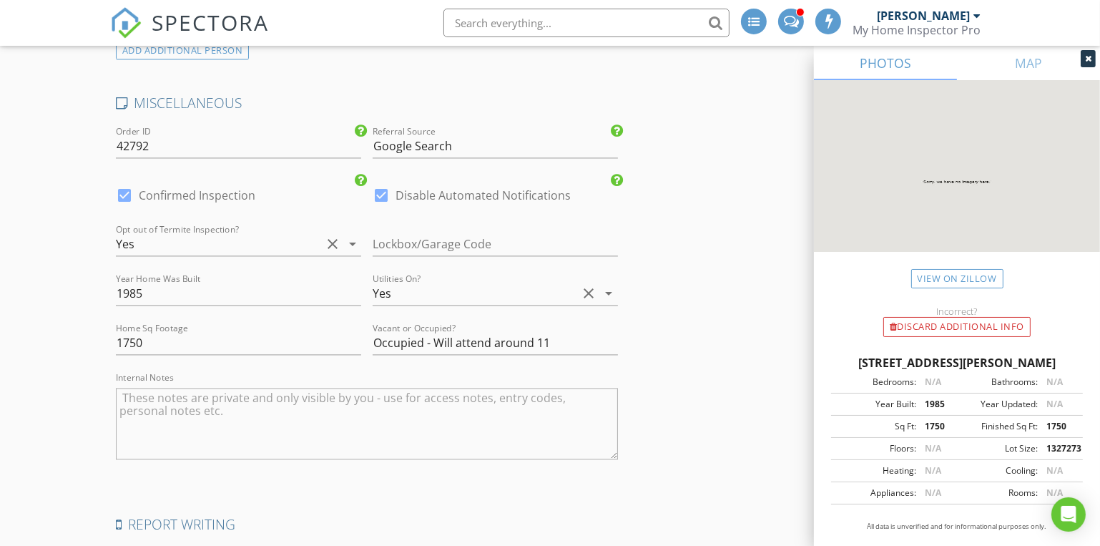
scroll to position [3501, 0]
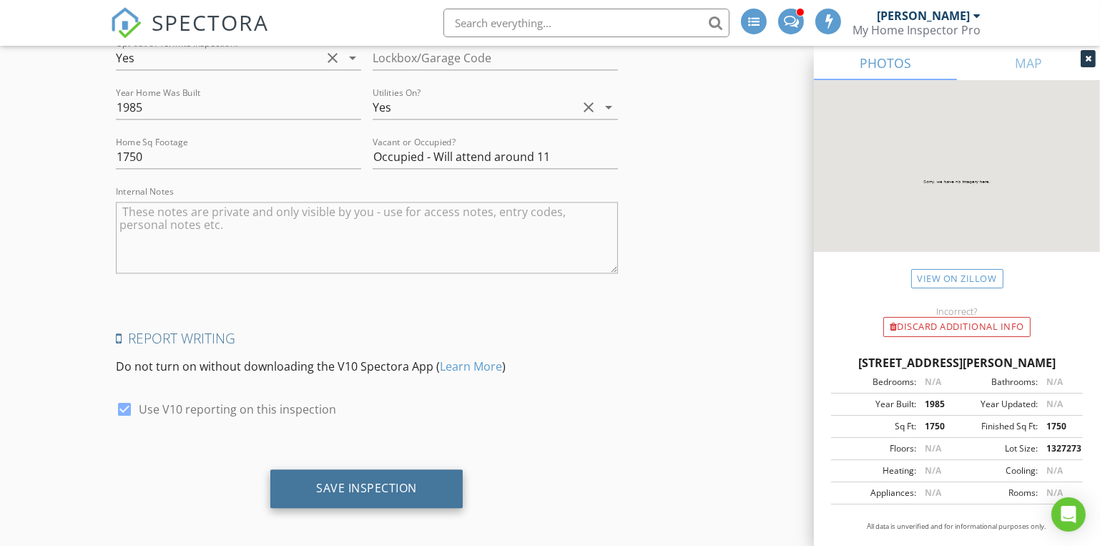
click at [381, 492] on div "Save Inspection" at bounding box center [366, 488] width 192 height 39
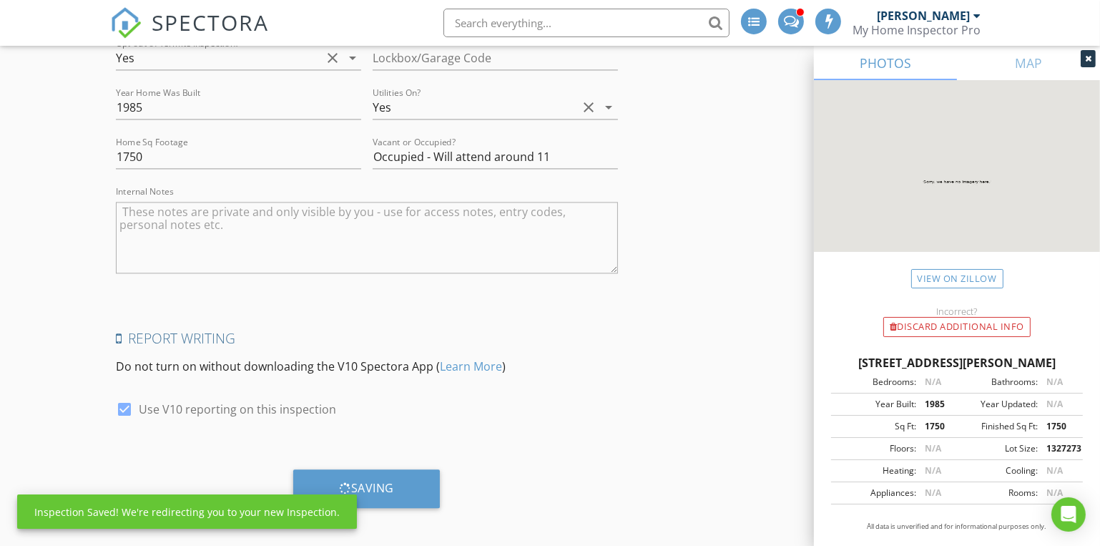
scroll to position [3111, 0]
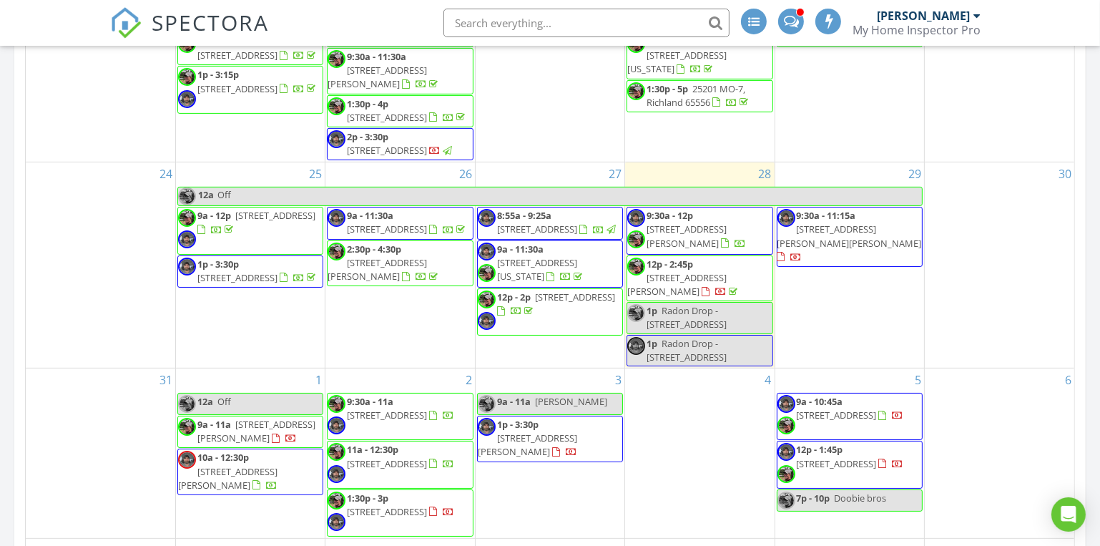
scroll to position [55, 0]
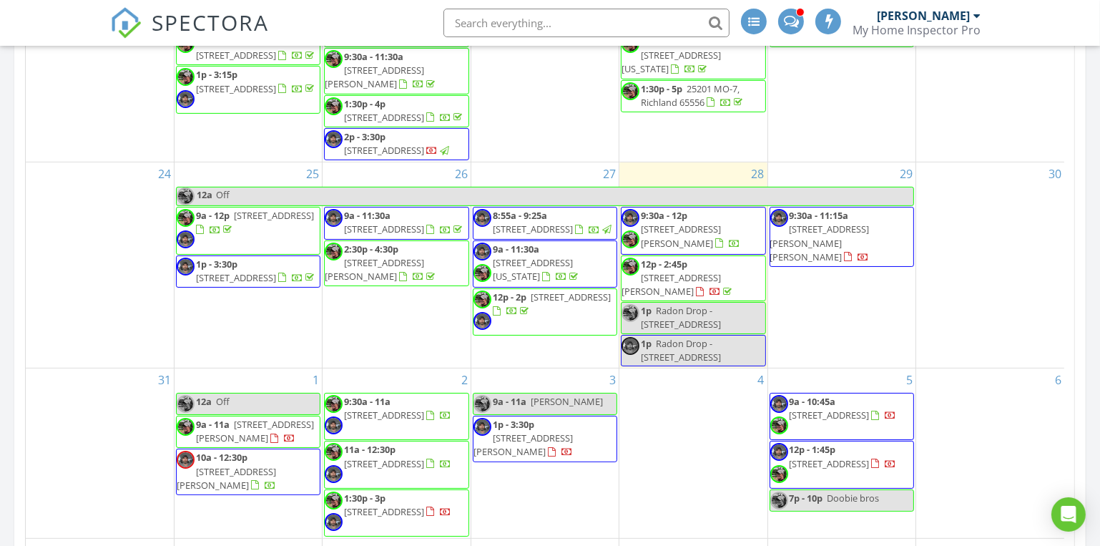
click at [849, 412] on span "380 Ance Acres Ln, Reeds Spring 65737" at bounding box center [829, 414] width 80 height 13
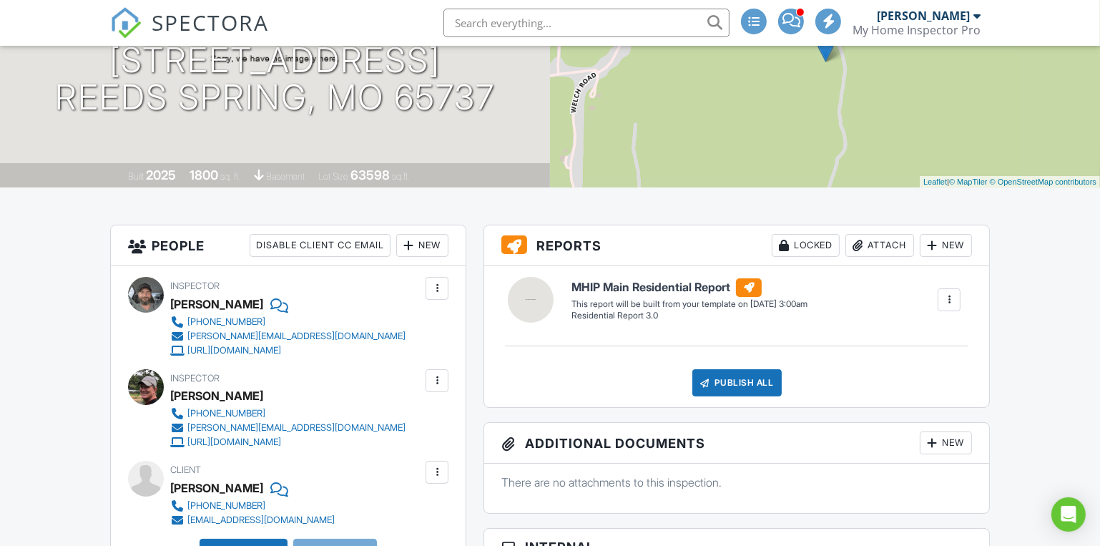
click at [440, 380] on div at bounding box center [437, 380] width 14 height 14
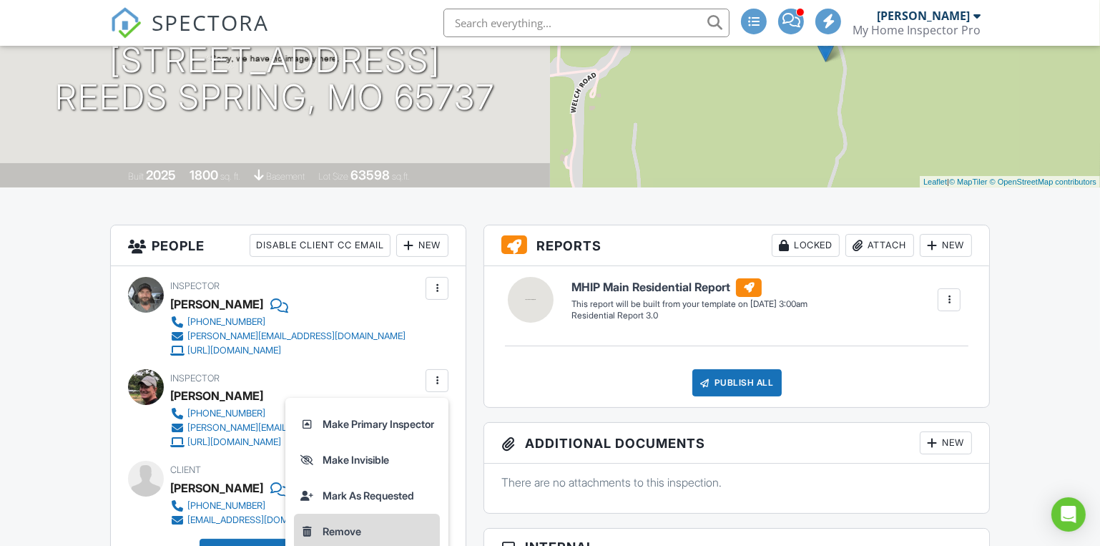
click at [328, 531] on li "Remove" at bounding box center [367, 531] width 146 height 36
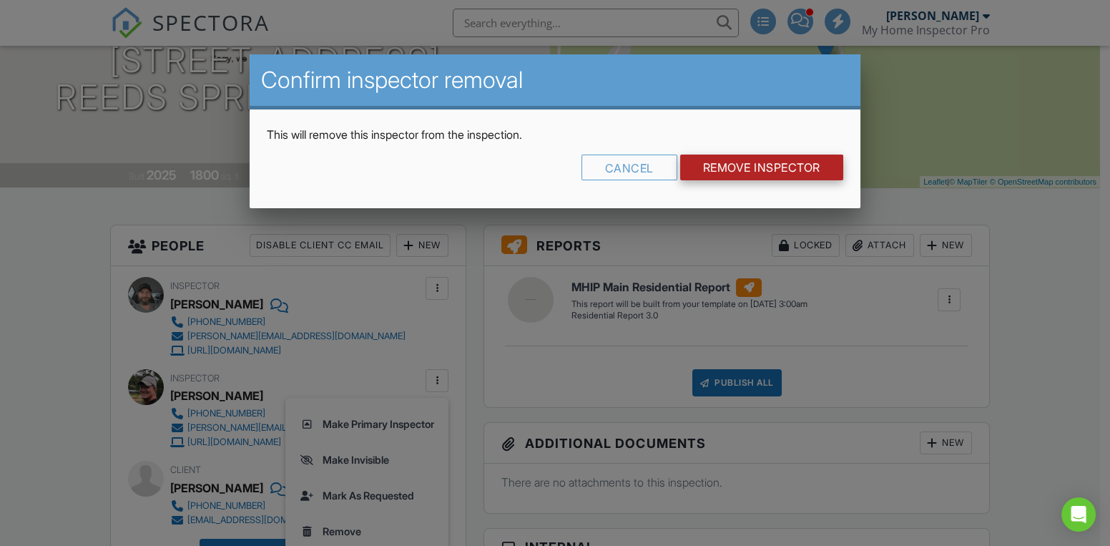
click at [742, 162] on input "Remove Inspector" at bounding box center [761, 167] width 163 height 26
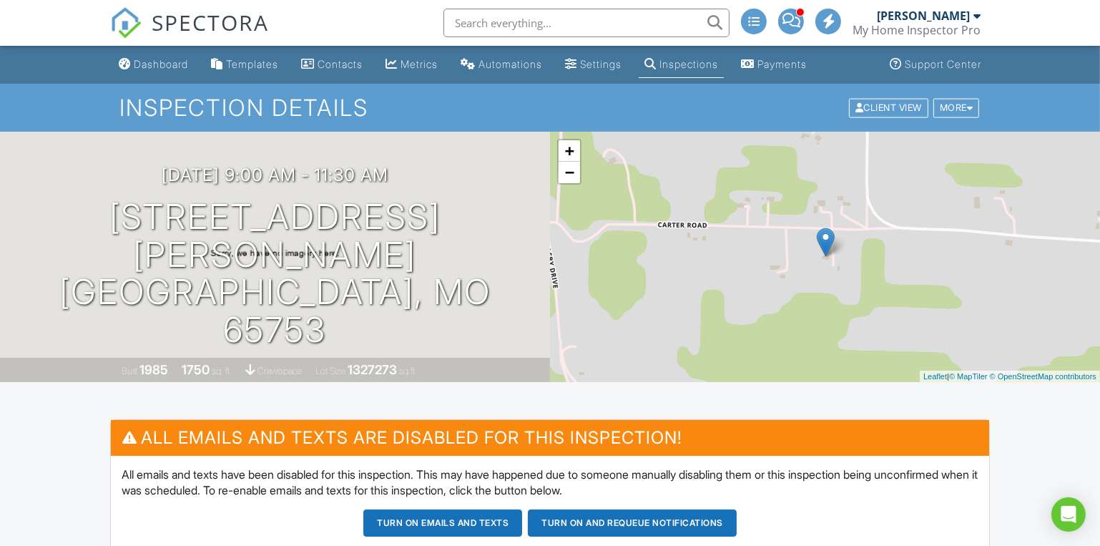
click at [606, 528] on button "Turn on and Requeue Notifications" at bounding box center [632, 522] width 209 height 27
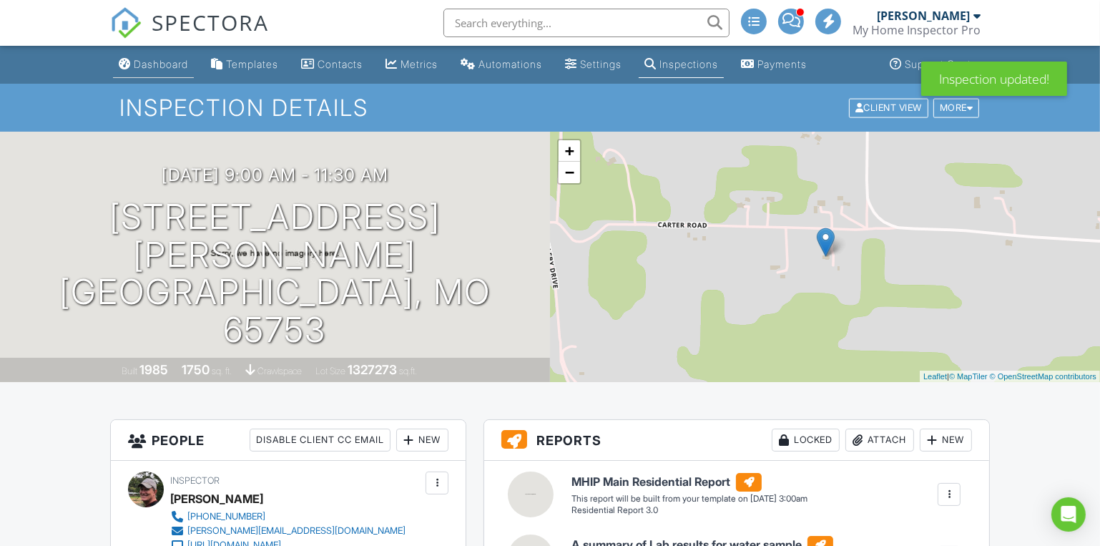
click at [160, 59] on div "Dashboard" at bounding box center [161, 64] width 54 height 12
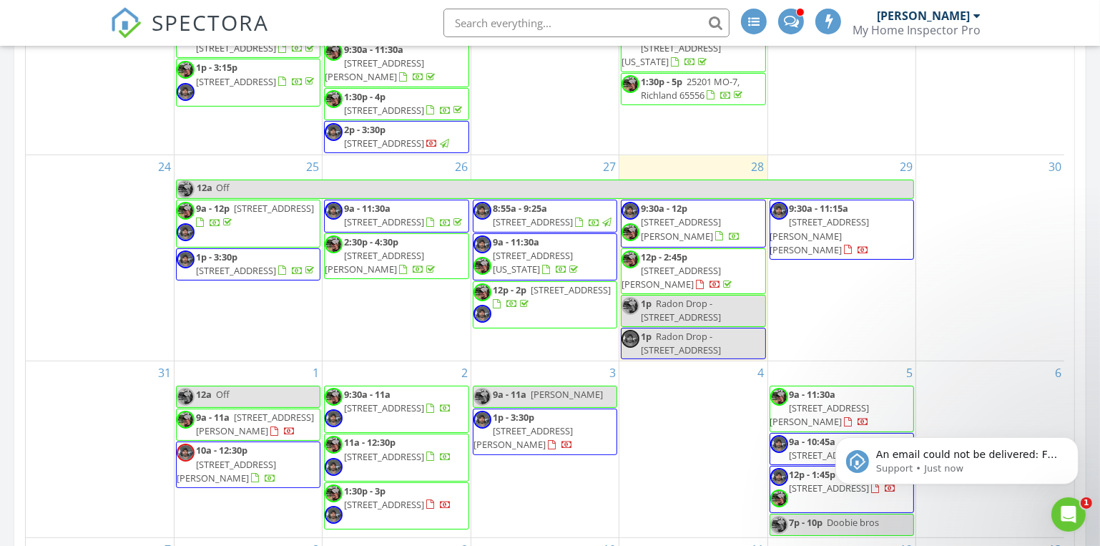
click at [536, 398] on span "[PERSON_NAME]" at bounding box center [567, 394] width 72 height 13
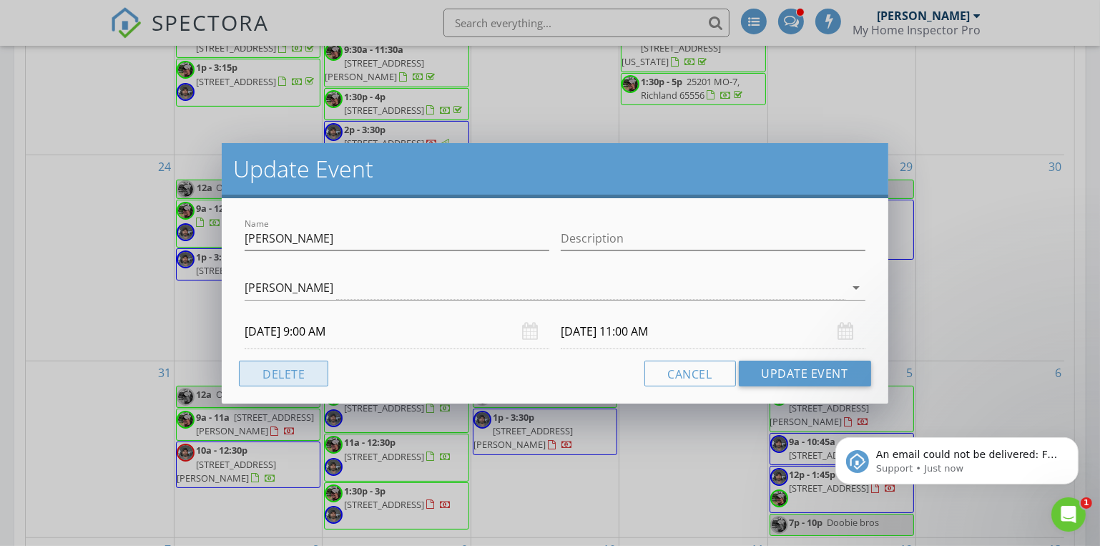
click at [277, 370] on button "Delete" at bounding box center [283, 373] width 89 height 26
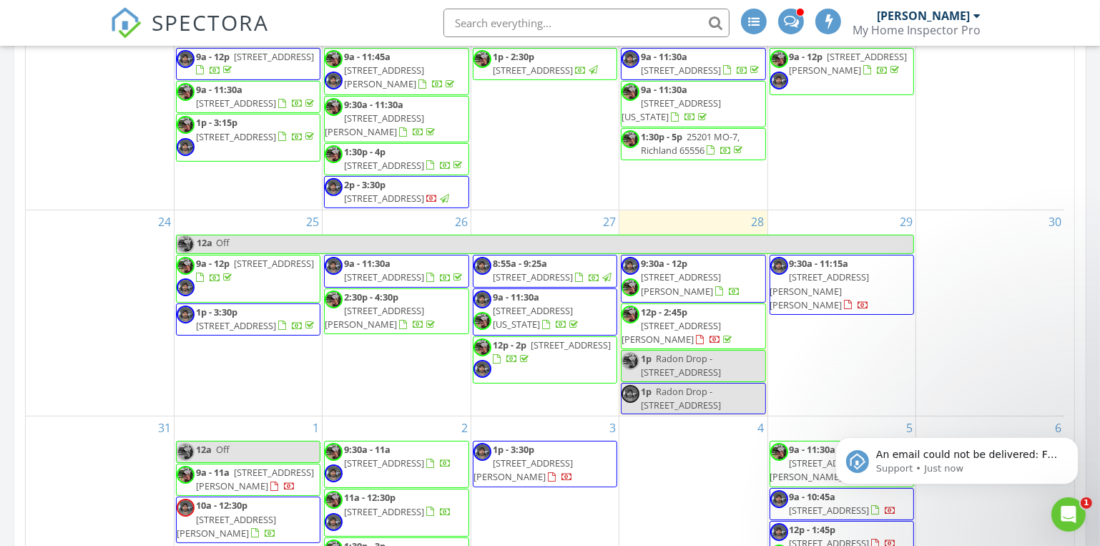
click at [526, 437] on div "3 1p - 3:30p [STREET_ADDRESS][PERSON_NAME]" at bounding box center [544, 504] width 147 height 176
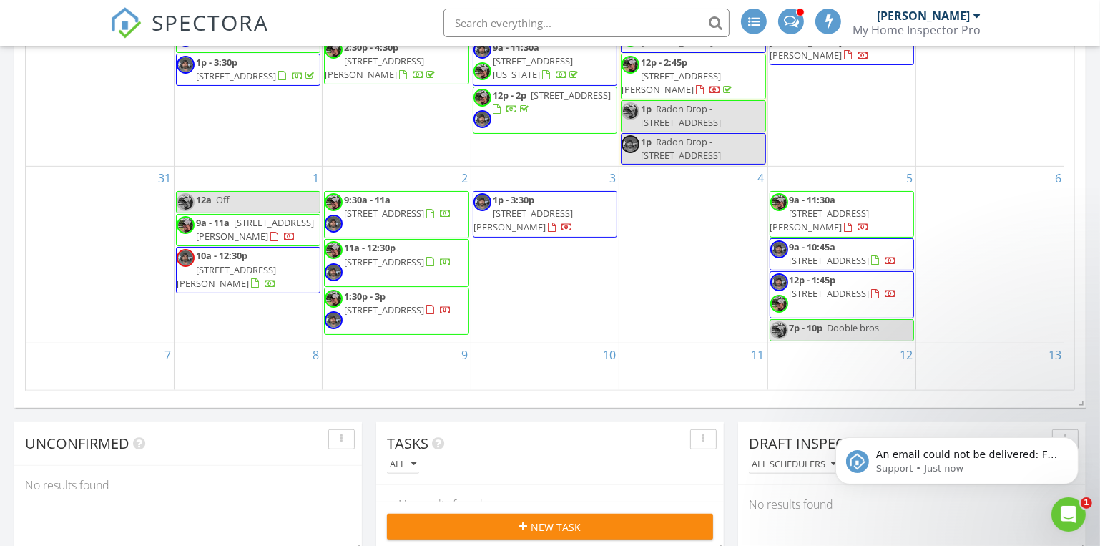
scroll to position [1020, 0]
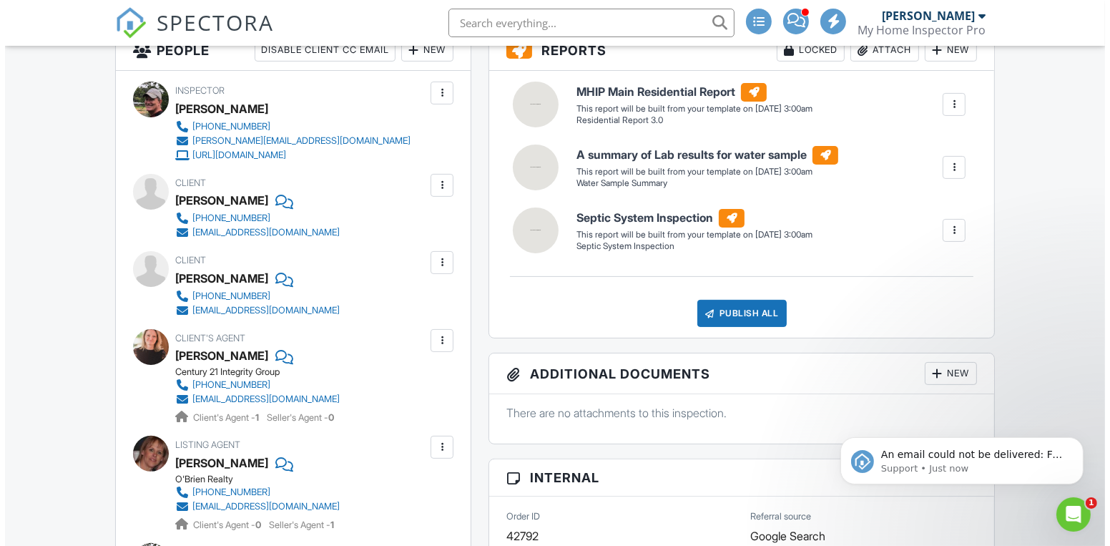
scroll to position [194, 0]
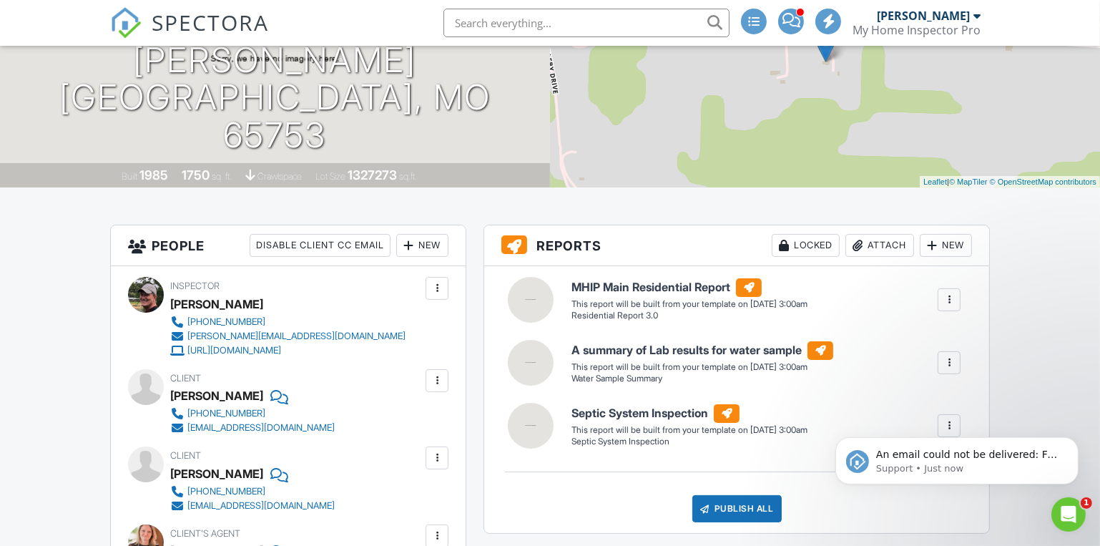
click at [440, 382] on div at bounding box center [437, 380] width 14 height 14
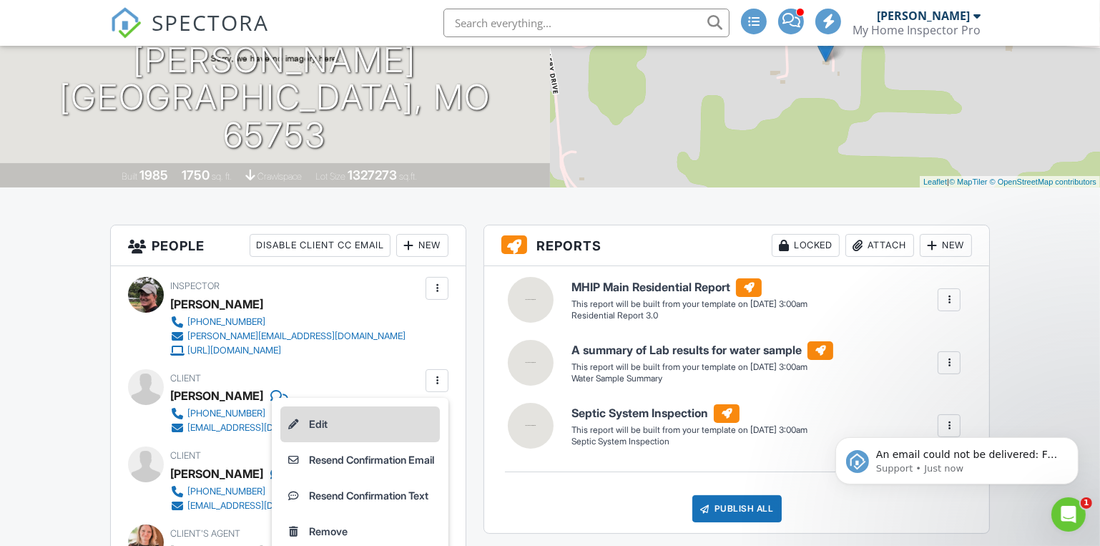
click at [316, 420] on li "Edit" at bounding box center [359, 424] width 159 height 36
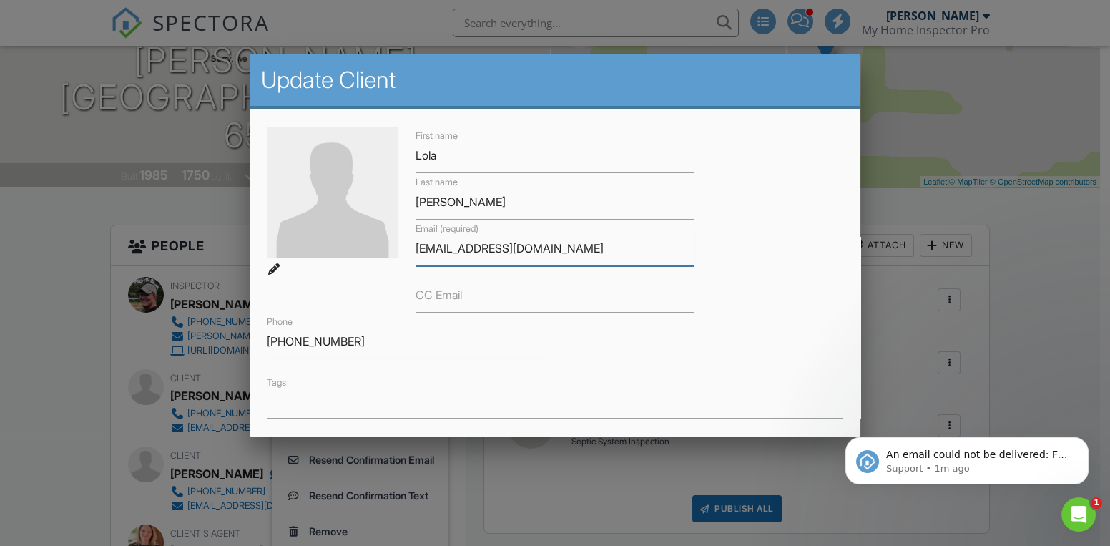
click at [442, 247] on input "[EMAIL_ADDRESS][DOMAIN_NAME]" at bounding box center [555, 248] width 280 height 35
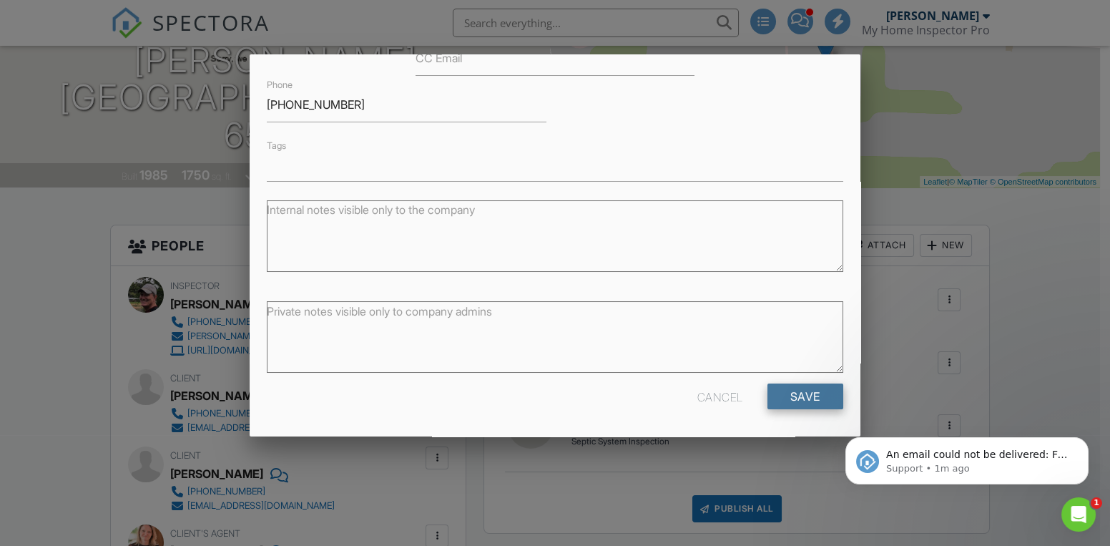
type input "[EMAIL_ADDRESS][DOMAIN_NAME]"
click at [791, 396] on input "Save" at bounding box center [805, 396] width 76 height 26
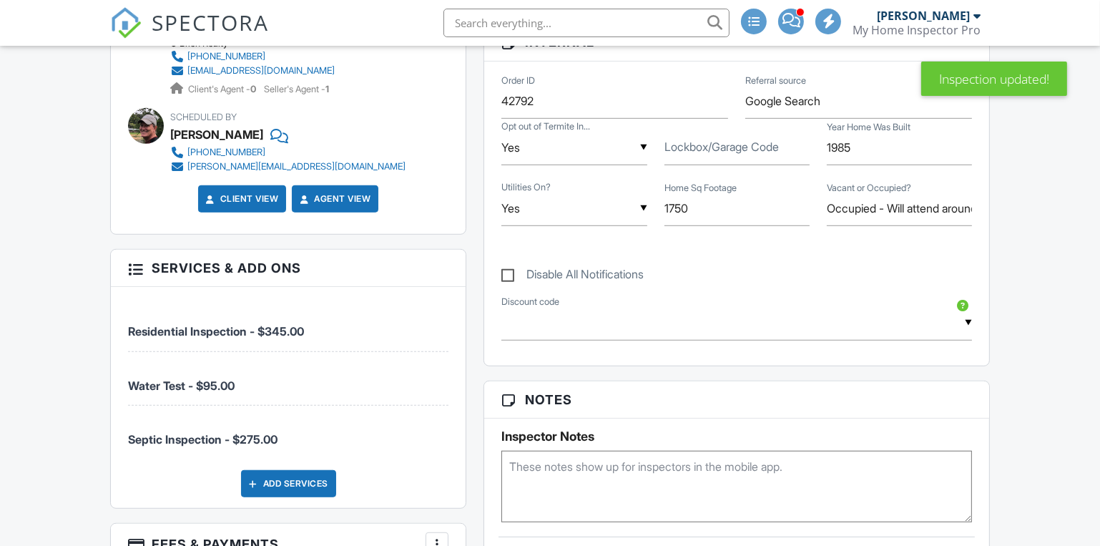
click at [507, 287] on div "Disable All Notifications" at bounding box center [737, 267] width 488 height 54
click at [506, 271] on label "Disable All Notifications" at bounding box center [572, 276] width 142 height 18
click at [506, 271] on input "Disable All Notifications" at bounding box center [505, 267] width 9 height 9
checkbox input "true"
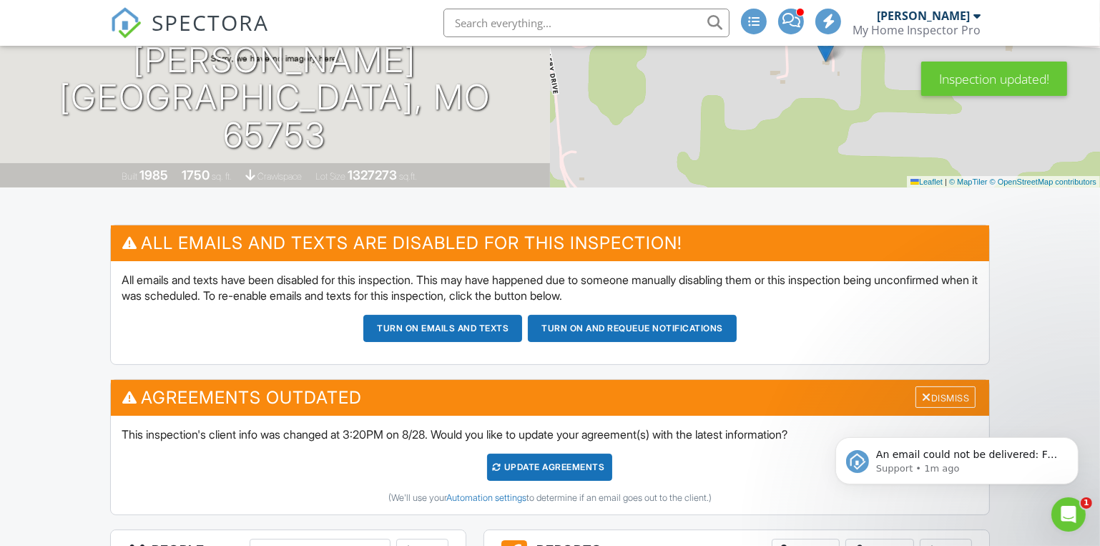
click at [536, 468] on div "Update Agreements" at bounding box center [549, 466] width 125 height 27
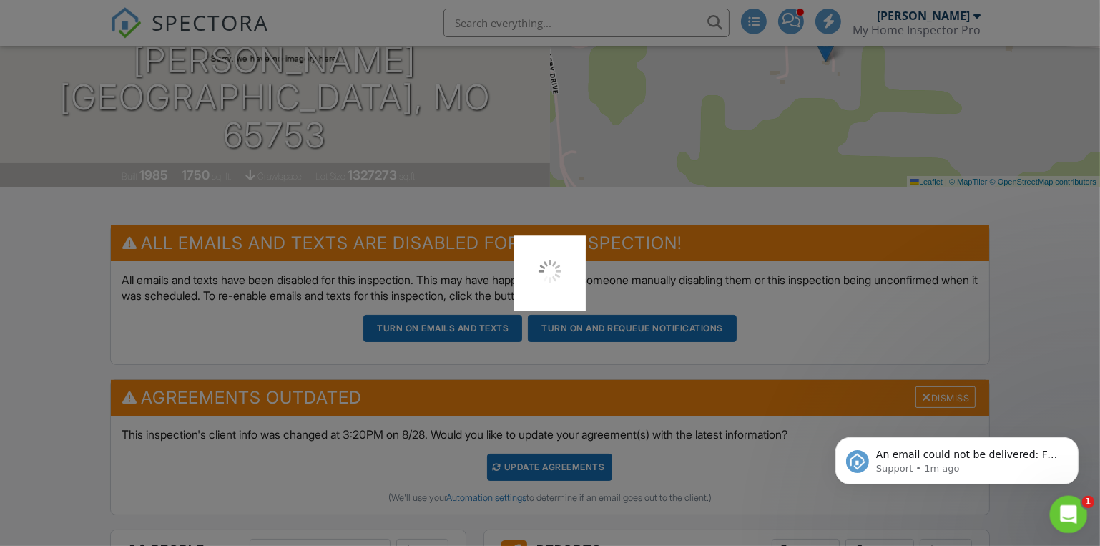
click at [1061, 509] on icon "Open Intercom Messenger" at bounding box center [1067, 513] width 24 height 24
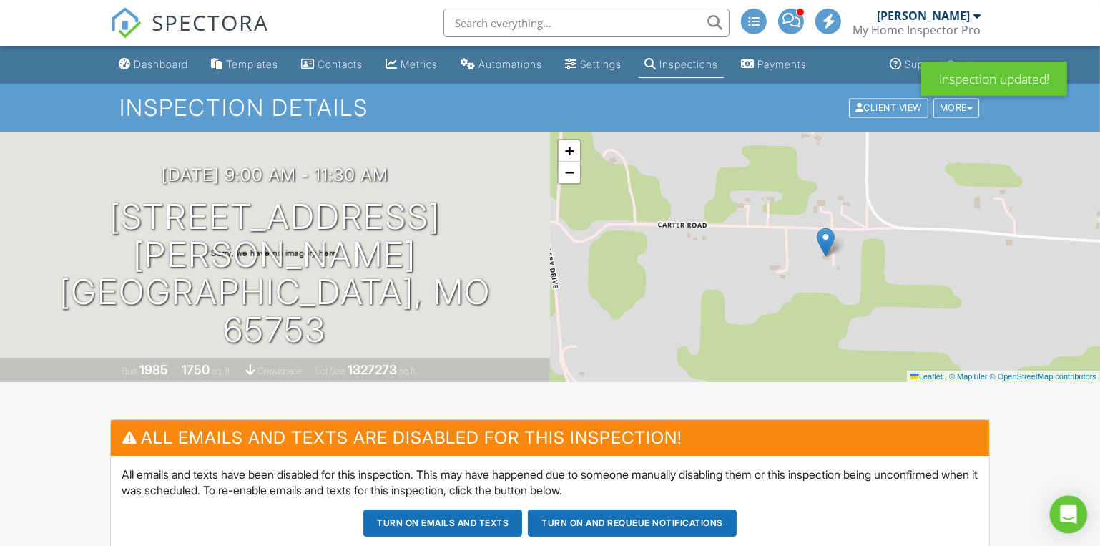
click at [1079, 517] on div "Open Intercom Messenger" at bounding box center [1069, 515] width 38 height 38
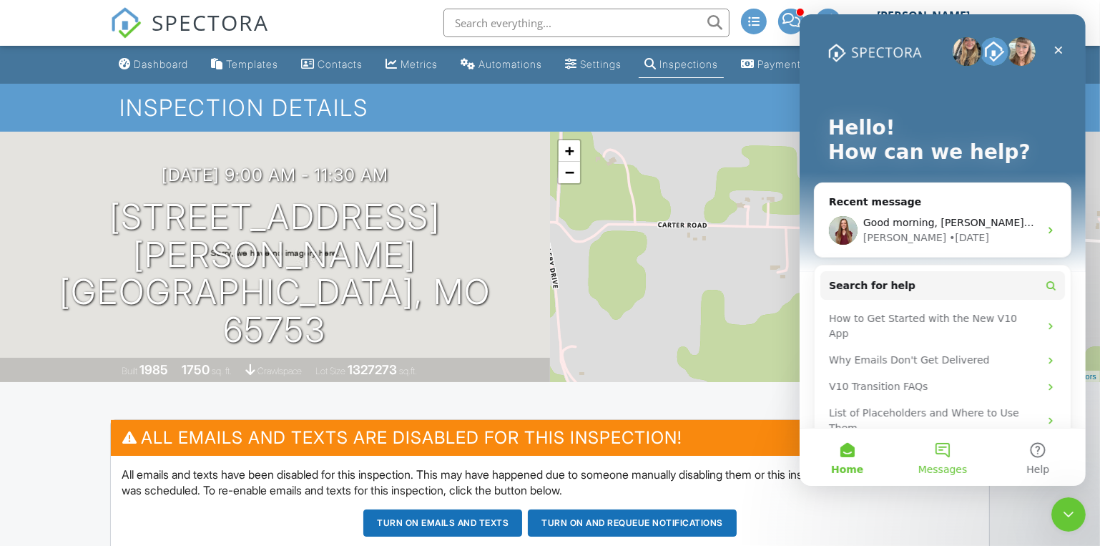
click at [935, 453] on button "Messages" at bounding box center [941, 456] width 95 height 57
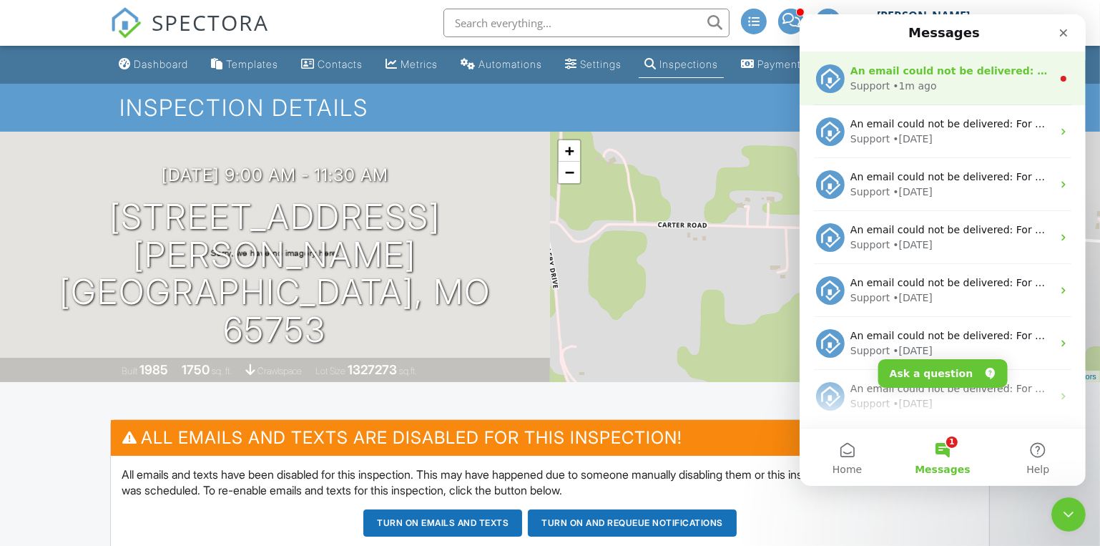
click at [882, 79] on div "Support" at bounding box center [868, 86] width 39 height 15
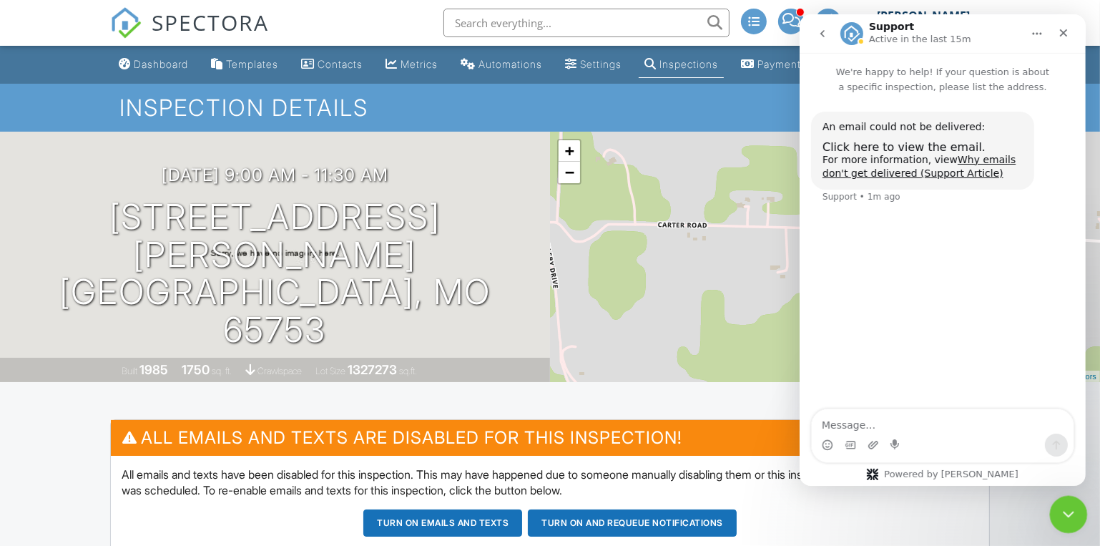
click at [1065, 513] on icon "Close Intercom Messenger" at bounding box center [1066, 512] width 10 height 6
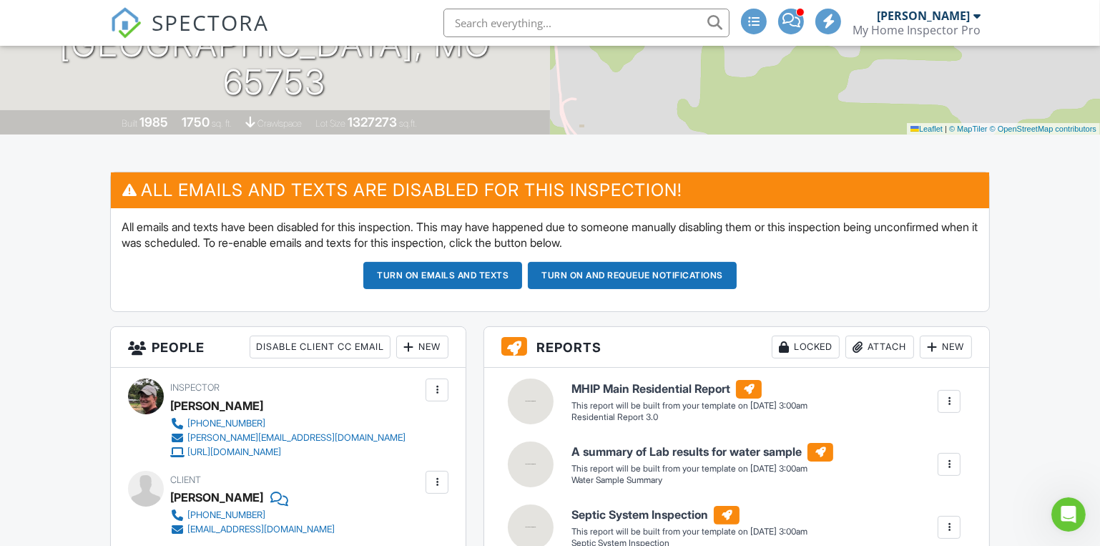
scroll to position [390, 0]
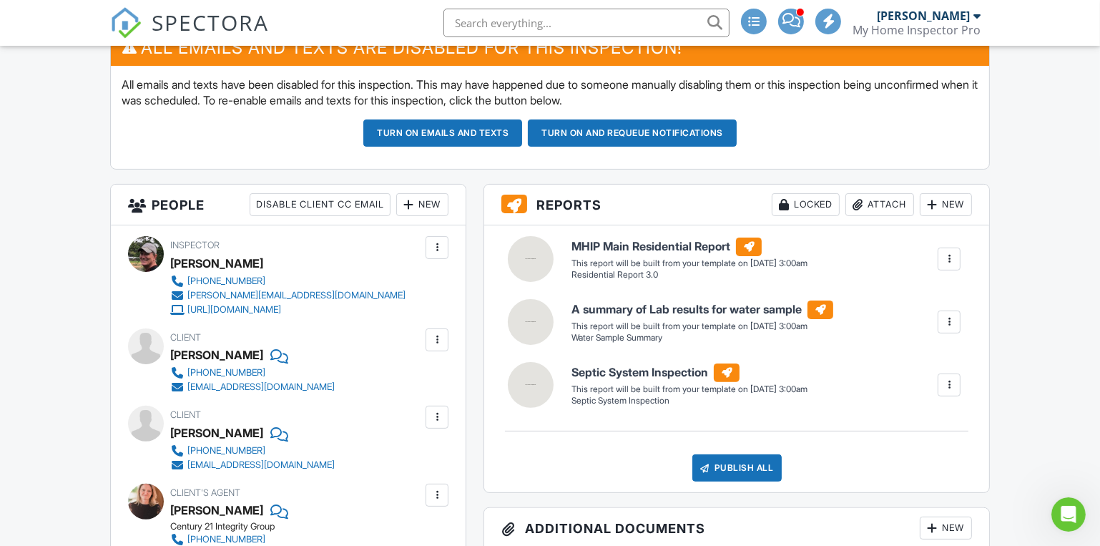
click at [428, 129] on button "Turn on emails and texts" at bounding box center [442, 132] width 159 height 27
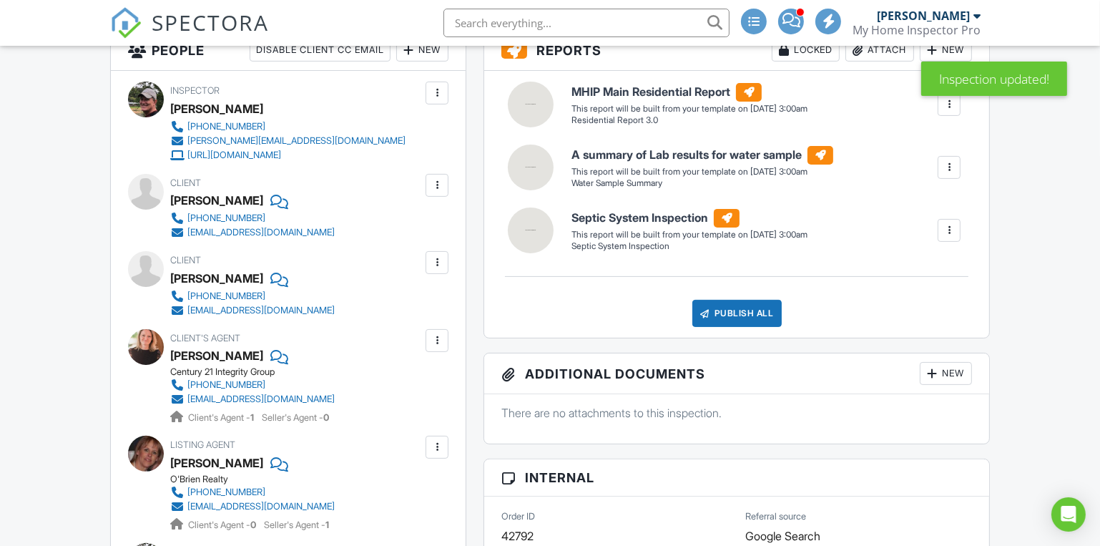
click at [438, 179] on div at bounding box center [437, 185] width 14 height 14
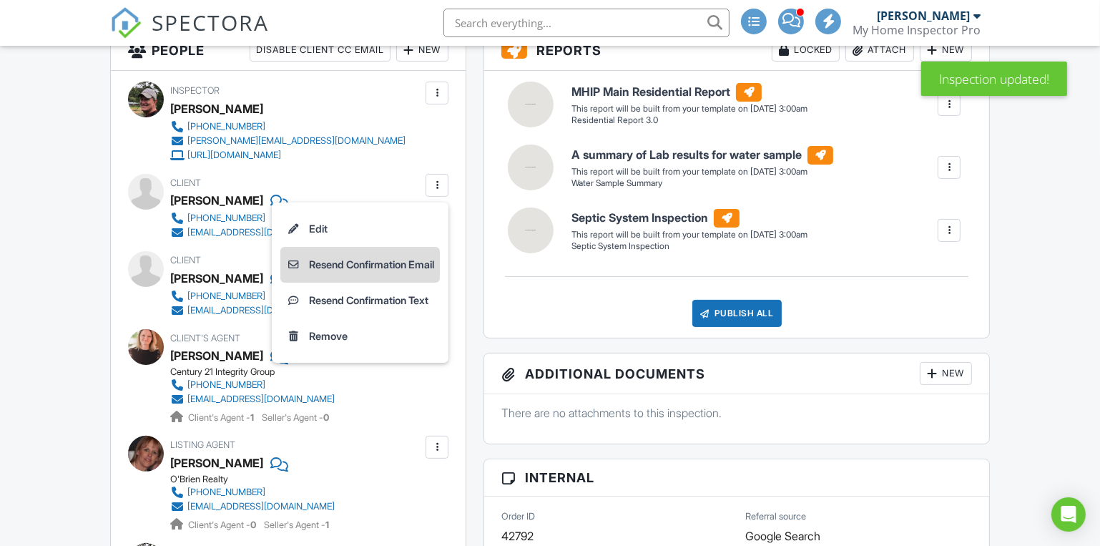
click at [336, 265] on li "Resend Confirmation Email" at bounding box center [359, 265] width 159 height 36
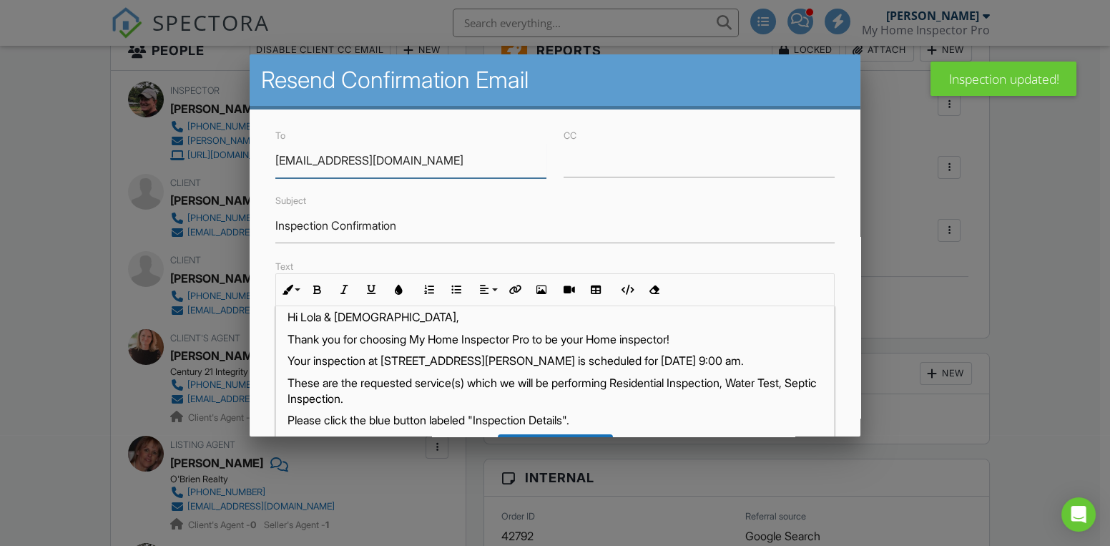
scroll to position [320, 0]
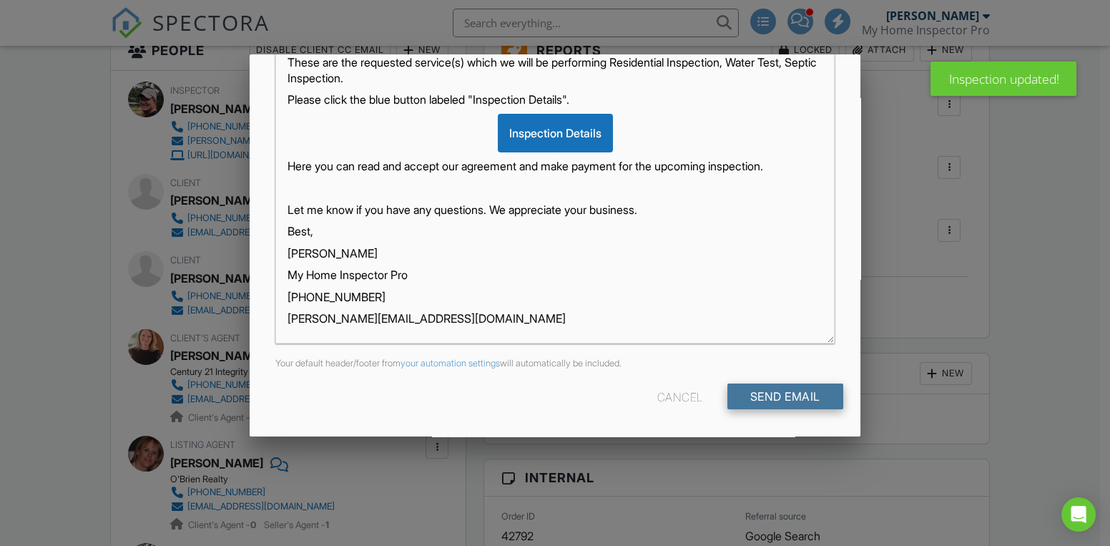
click at [752, 390] on input "Send Email" at bounding box center [785, 396] width 116 height 26
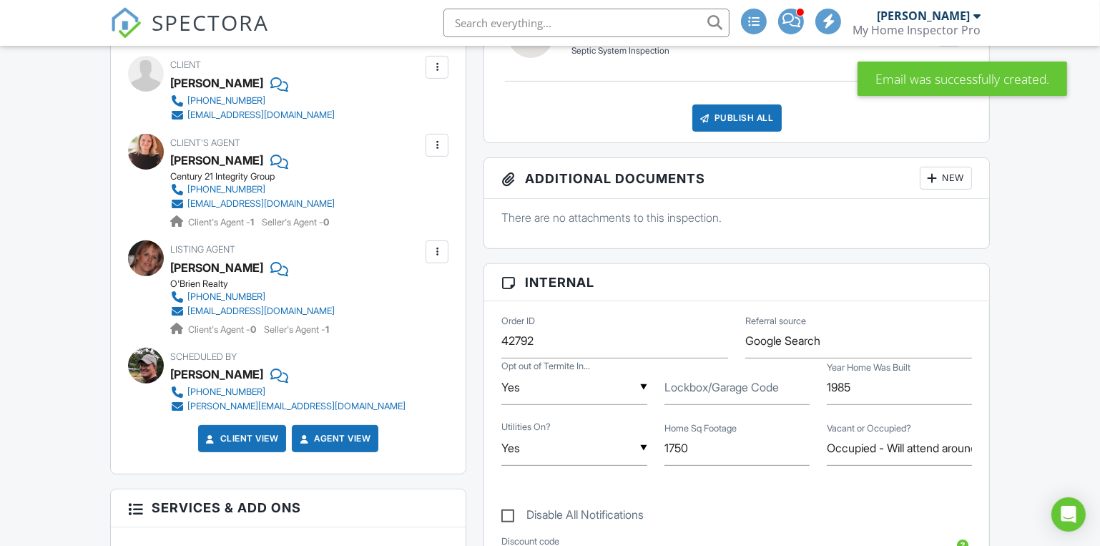
click at [436, 67] on div at bounding box center [437, 67] width 14 height 14
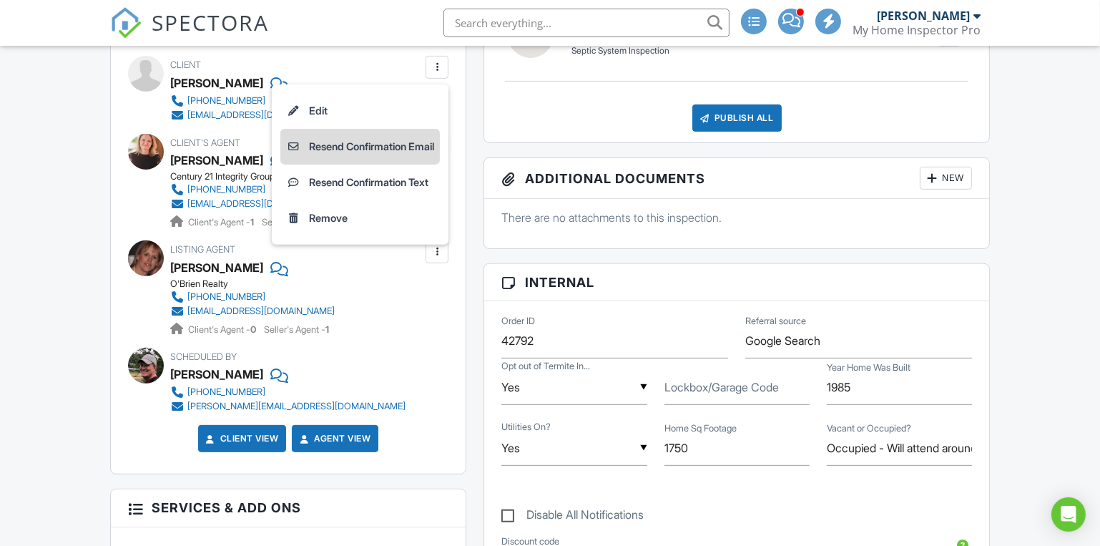
click at [322, 145] on li "Resend Confirmation Email" at bounding box center [359, 147] width 159 height 36
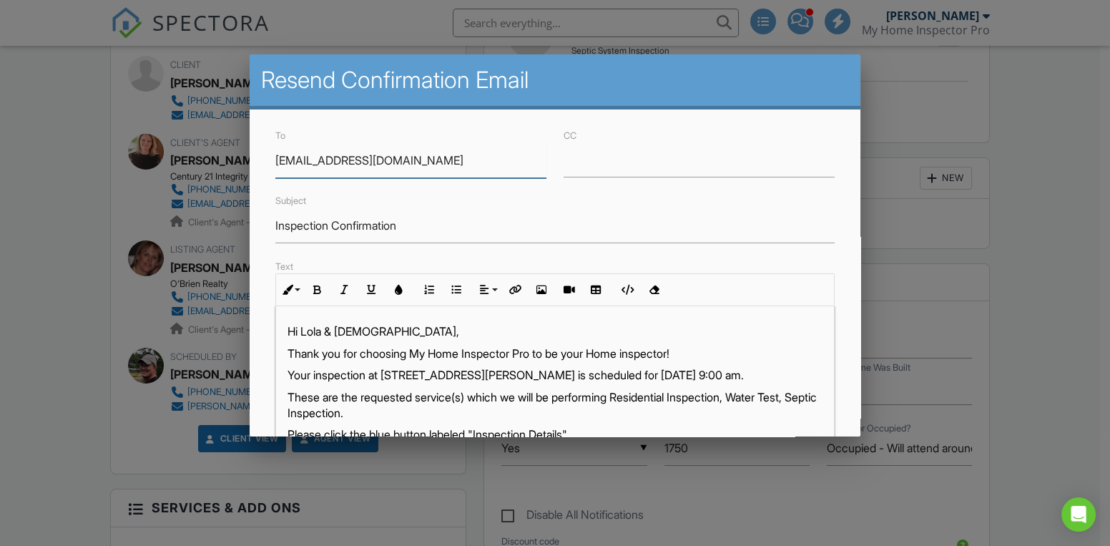
scroll to position [320, 0]
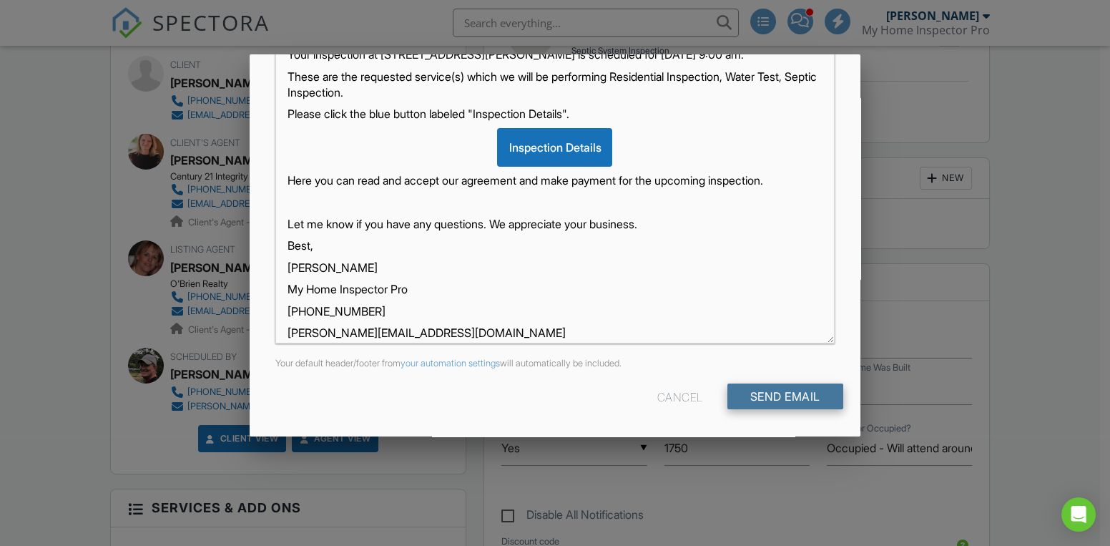
click at [769, 397] on input "Send Email" at bounding box center [785, 396] width 116 height 26
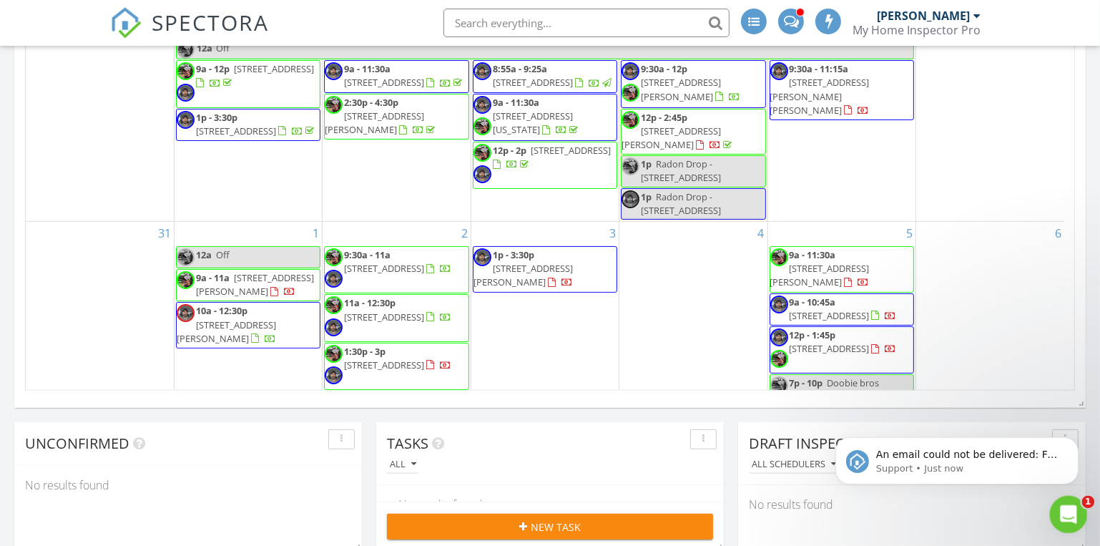
click at [1067, 505] on icon "Open Intercom Messenger" at bounding box center [1067, 513] width 24 height 24
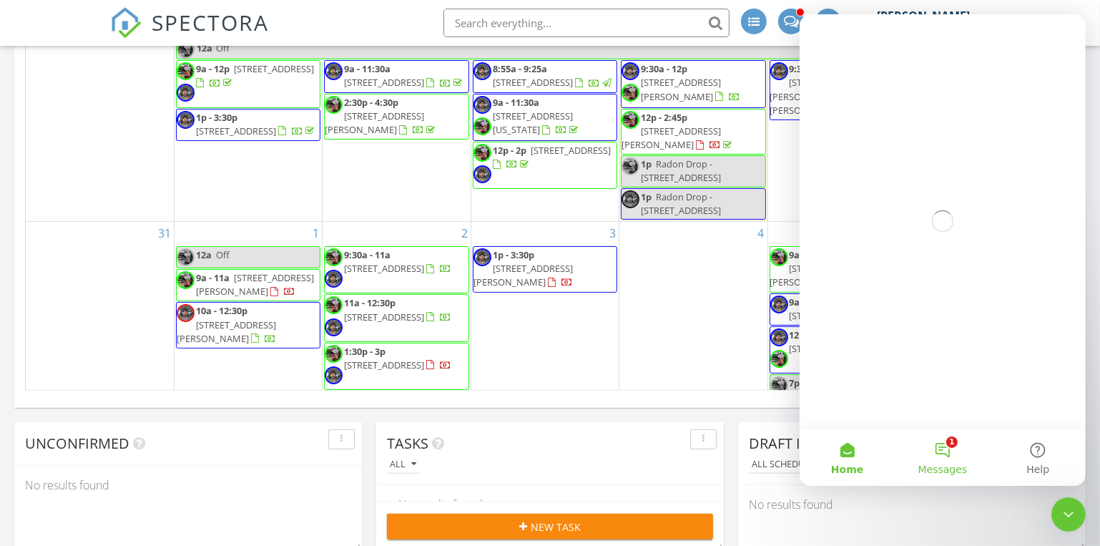
click at [947, 450] on button "1 Messages" at bounding box center [941, 456] width 95 height 57
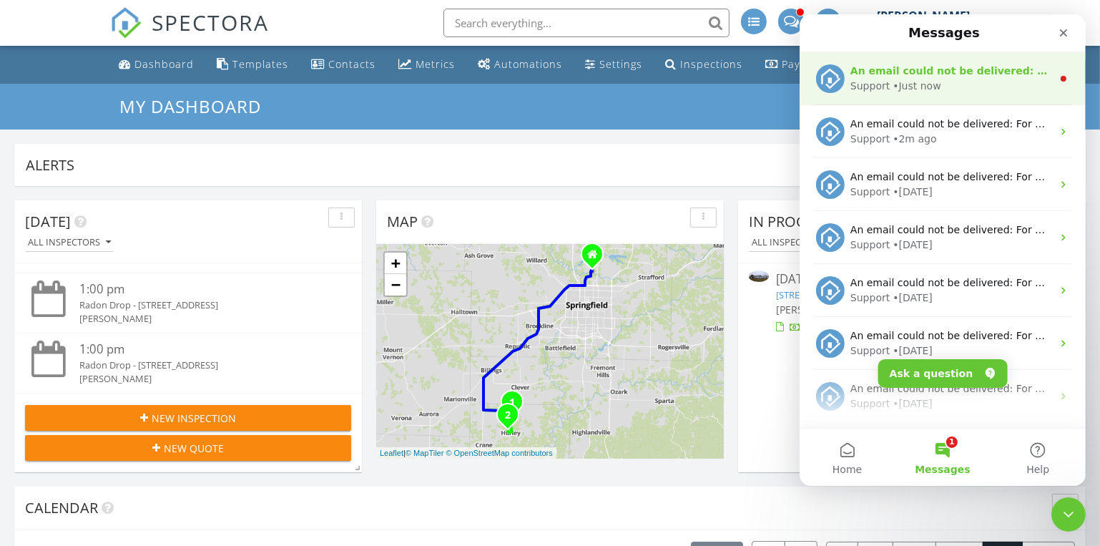
click at [883, 81] on div "Support" at bounding box center [868, 86] width 39 height 15
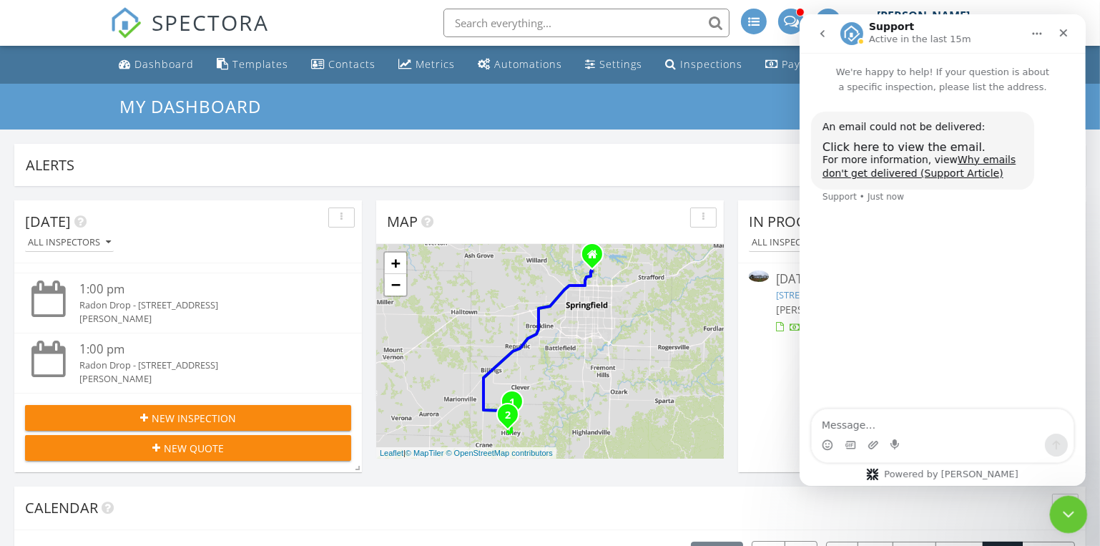
click at [1063, 501] on div "Close Intercom Messenger" at bounding box center [1066, 512] width 34 height 34
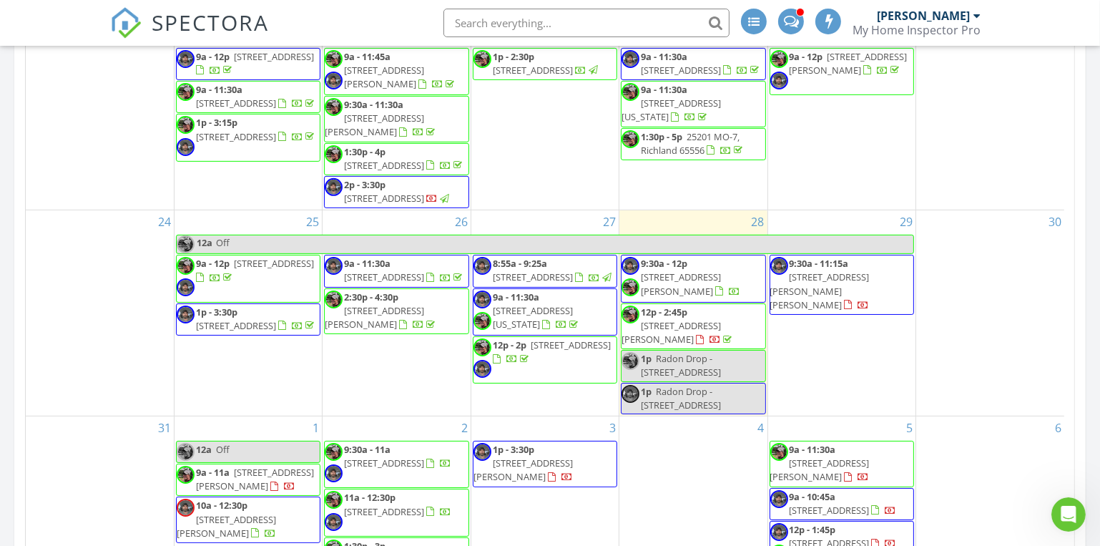
scroll to position [64, 0]
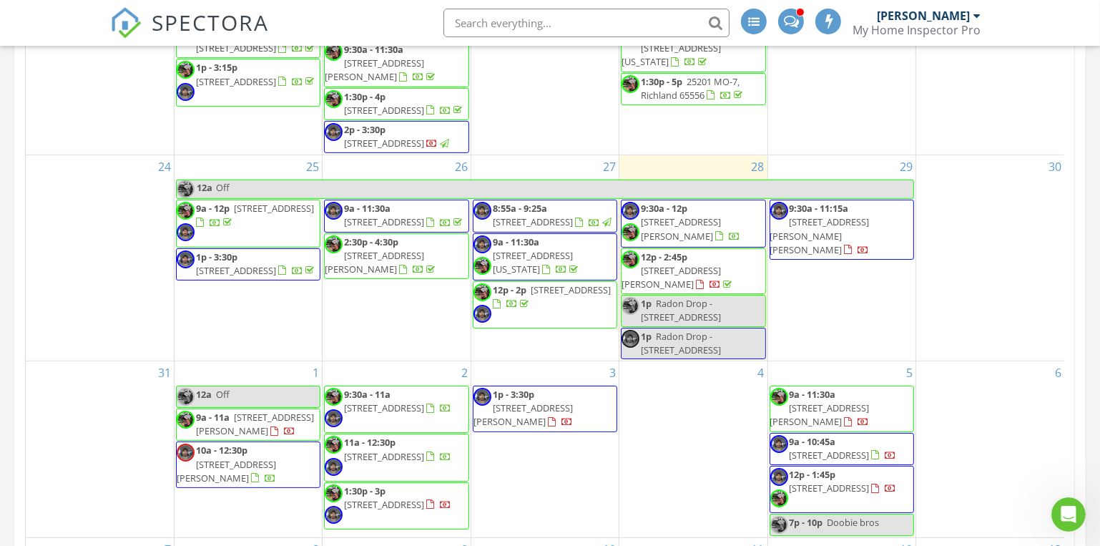
click at [848, 418] on div at bounding box center [848, 422] width 8 height 9
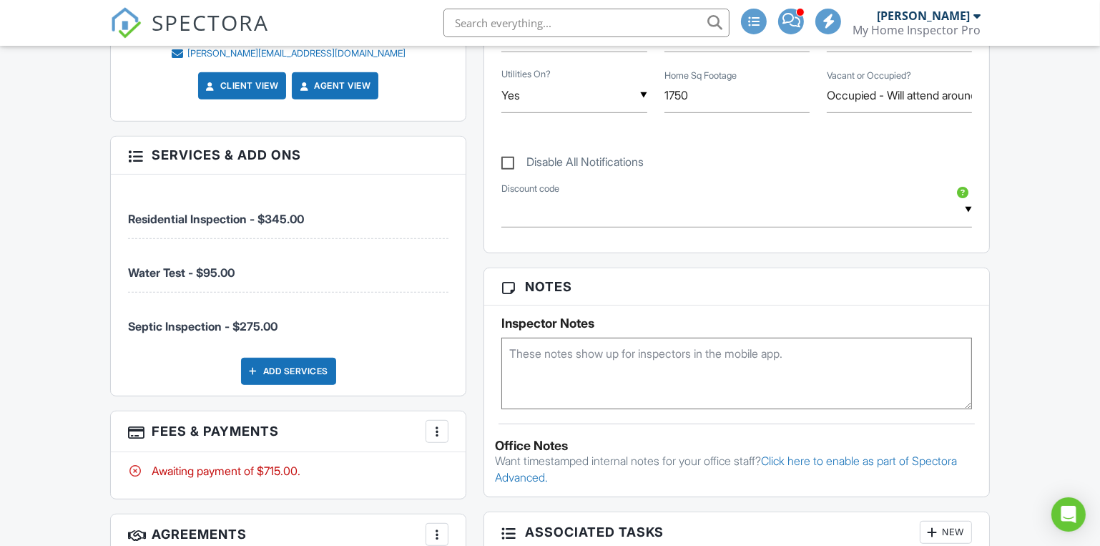
scroll to position [975, 0]
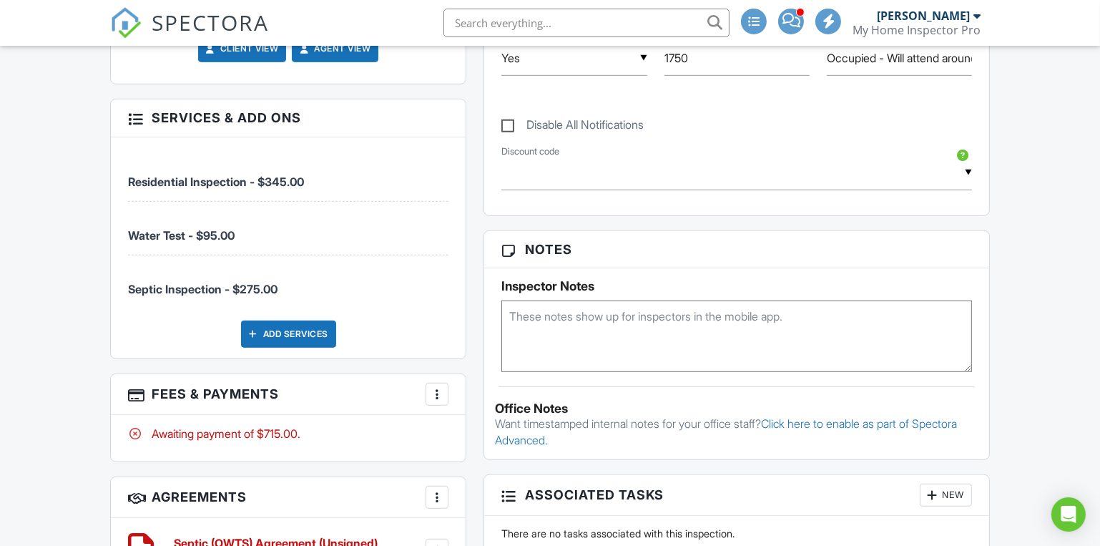
click at [502, 121] on label "Disable All Notifications" at bounding box center [572, 127] width 142 height 18
click at [502, 121] on input "Disable All Notifications" at bounding box center [505, 117] width 9 height 9
checkbox input "true"
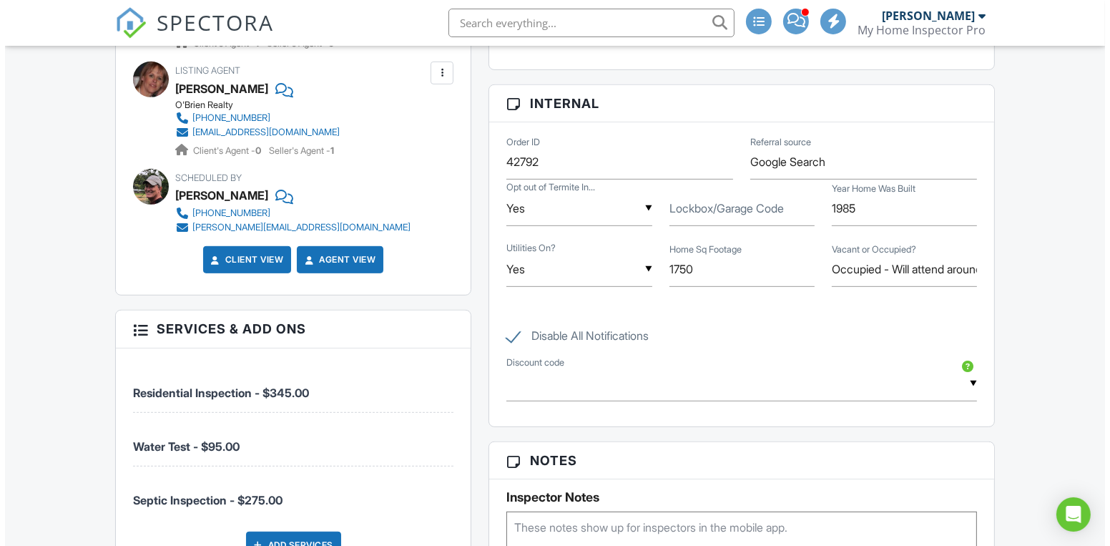
scroll to position [349, 0]
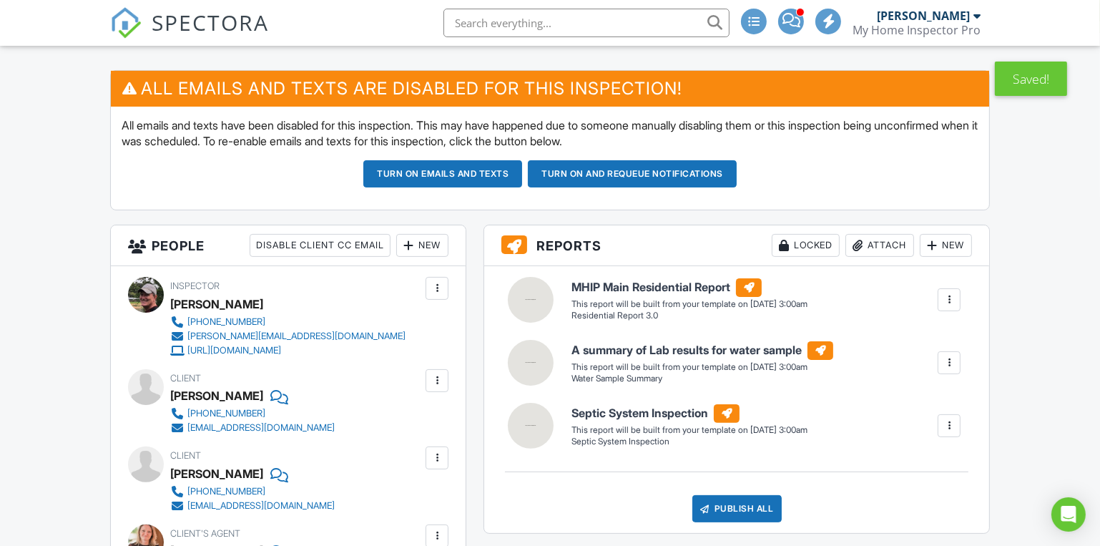
click at [433, 380] on div at bounding box center [437, 380] width 14 height 14
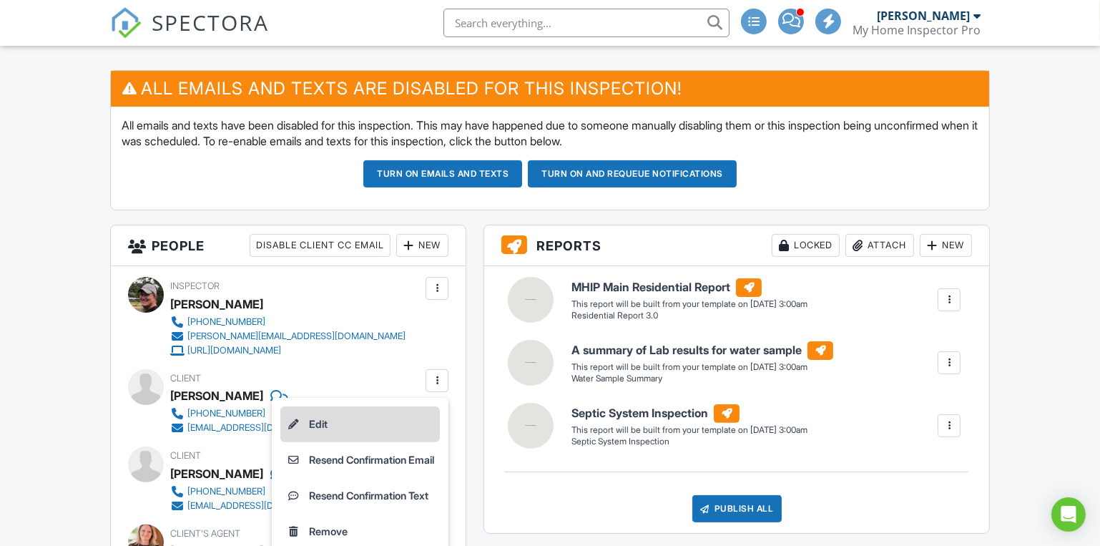
click at [325, 423] on li "Edit" at bounding box center [359, 424] width 159 height 36
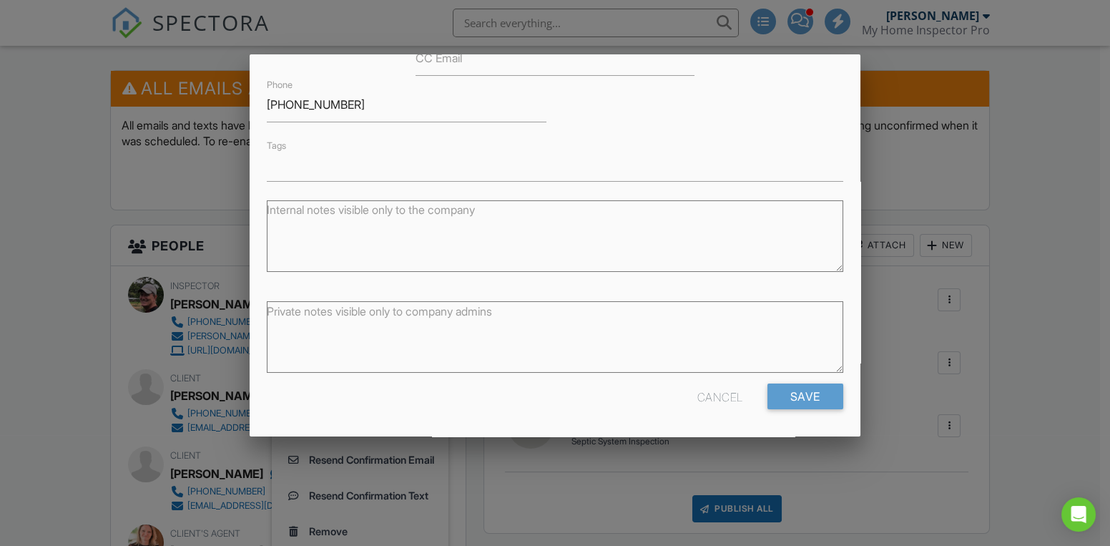
scroll to position [0, 0]
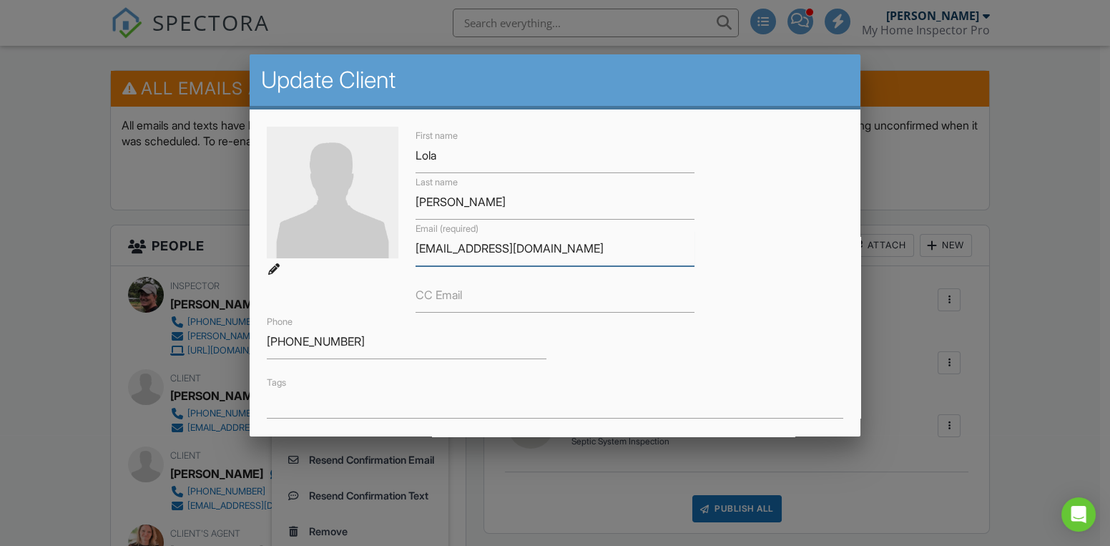
drag, startPoint x: 570, startPoint y: 246, endPoint x: 323, endPoint y: 230, distance: 247.2
click at [323, 230] on div "First name Lola Last name Latham Email (required) lolaebelatham@gmail.com CC Em…" at bounding box center [555, 272] width 594 height 291
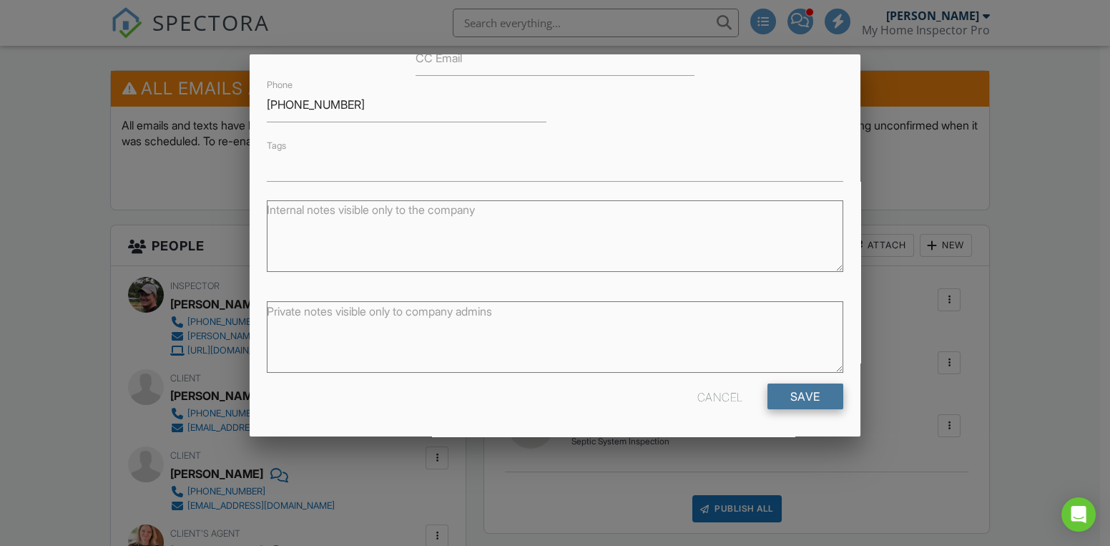
click at [807, 398] on input "Save" at bounding box center [805, 396] width 76 height 26
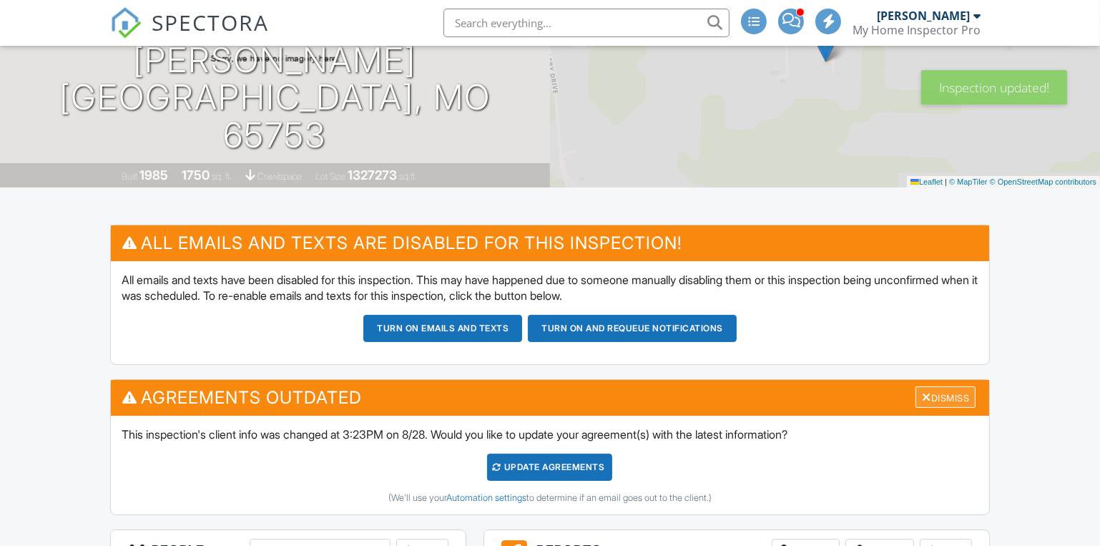
scroll to position [194, 0]
click at [942, 398] on div "Dismiss" at bounding box center [945, 397] width 60 height 22
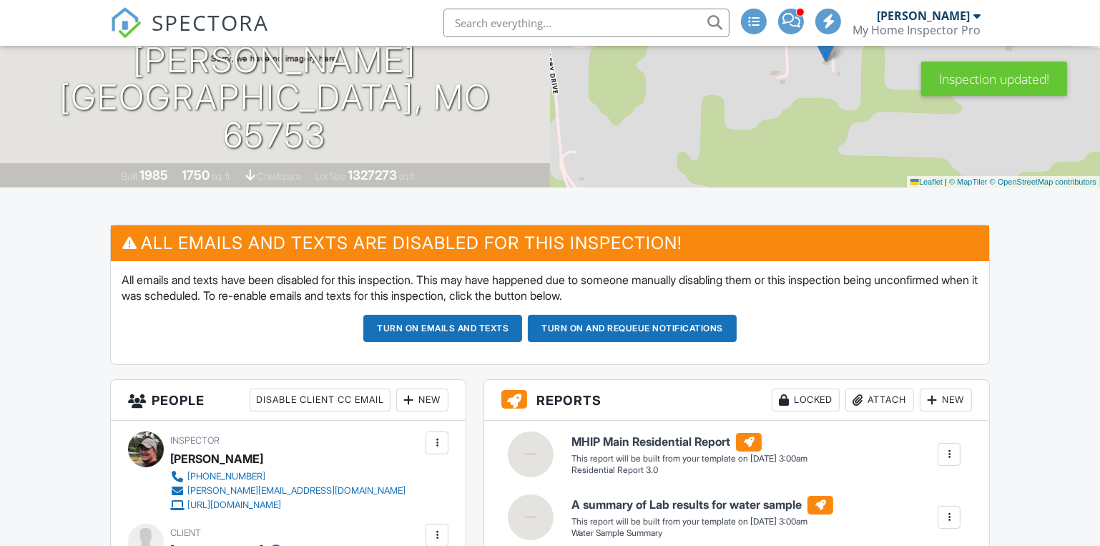
scroll to position [0, 0]
click at [400, 328] on button "Turn on emails and texts" at bounding box center [442, 328] width 159 height 27
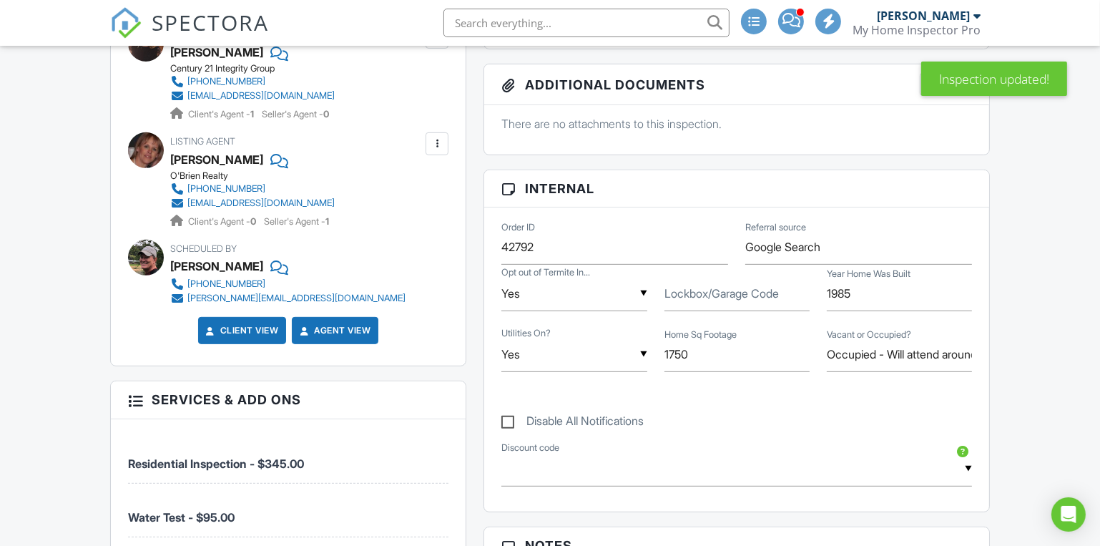
scroll to position [541, 0]
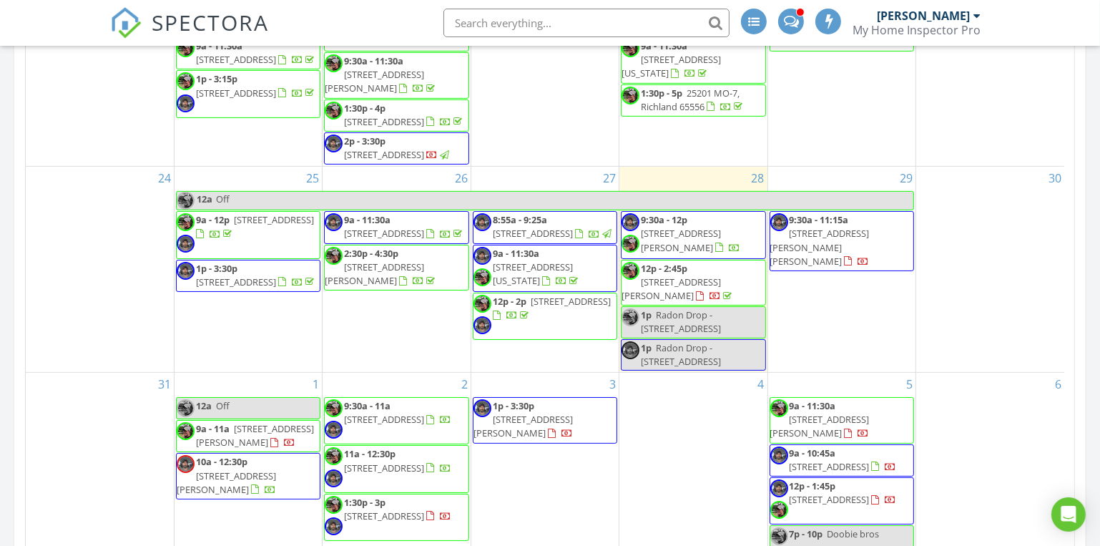
scroll to position [585, 0]
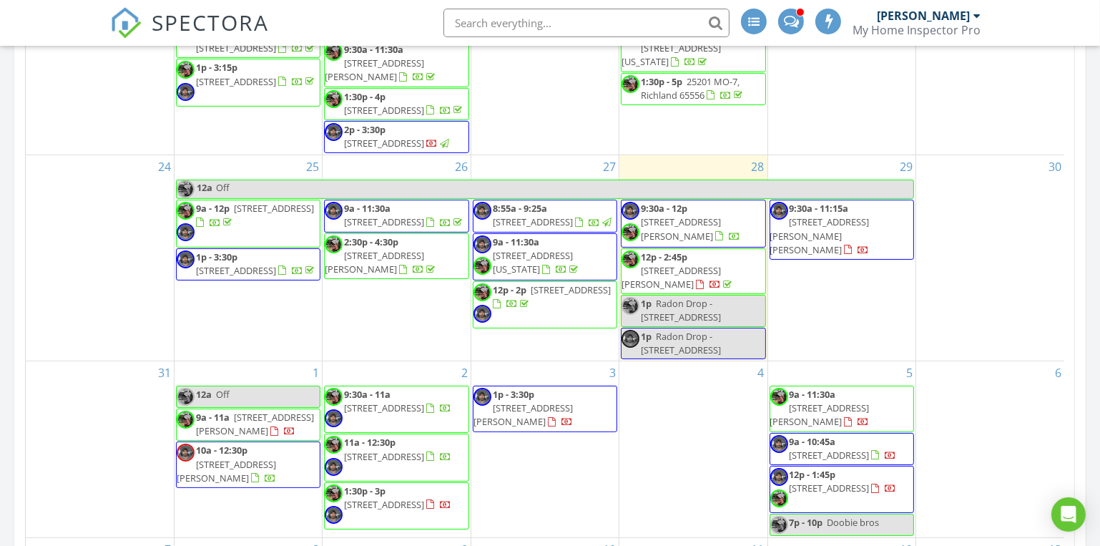
drag, startPoint x: 787, startPoint y: 419, endPoint x: 839, endPoint y: 398, distance: 57.1
click at [839, 398] on link "9a - 11:30a 208 Carter Rd, Sparta 65753" at bounding box center [819, 408] width 99 height 40
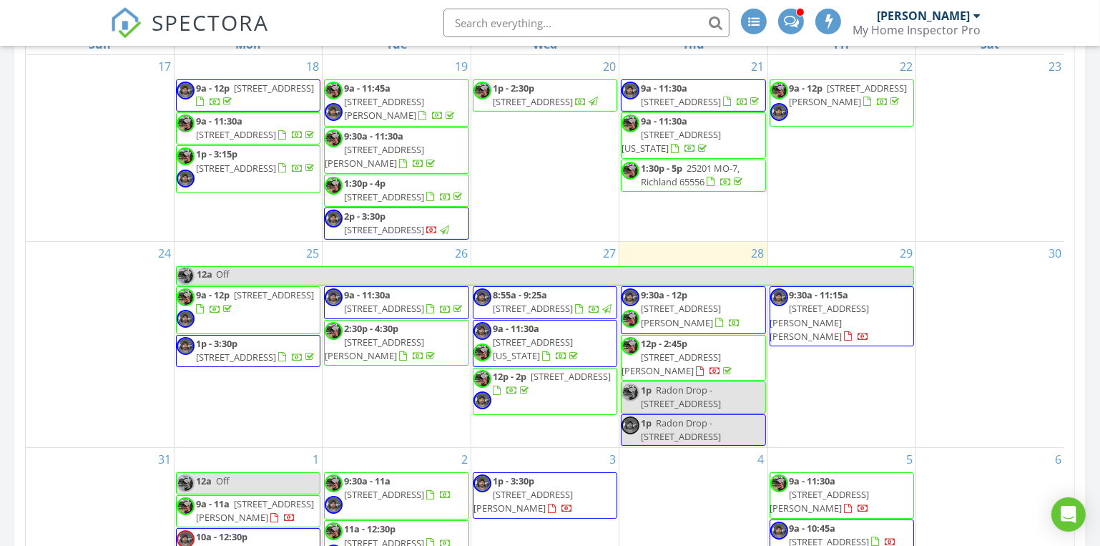
scroll to position [585, 0]
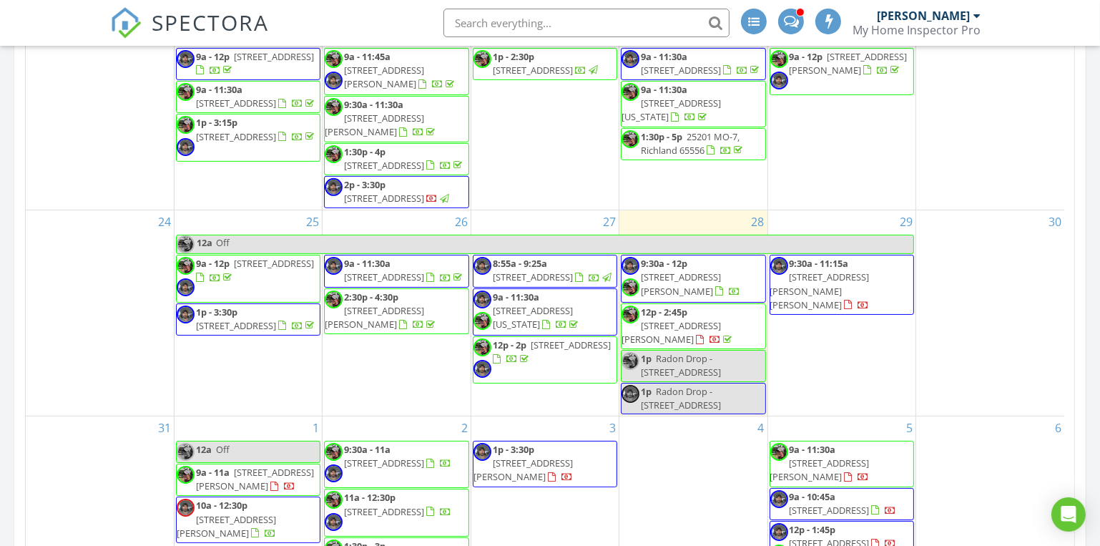
click at [679, 379] on div "1p Radon Drop - 401 E Glendale" at bounding box center [692, 365] width 143 height 27
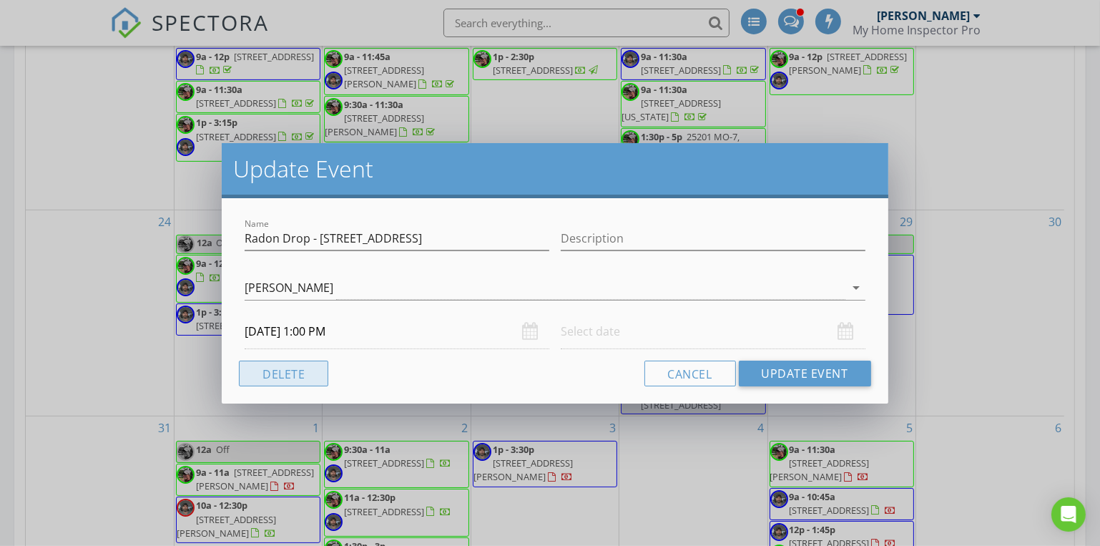
click at [262, 370] on button "Delete" at bounding box center [283, 373] width 89 height 26
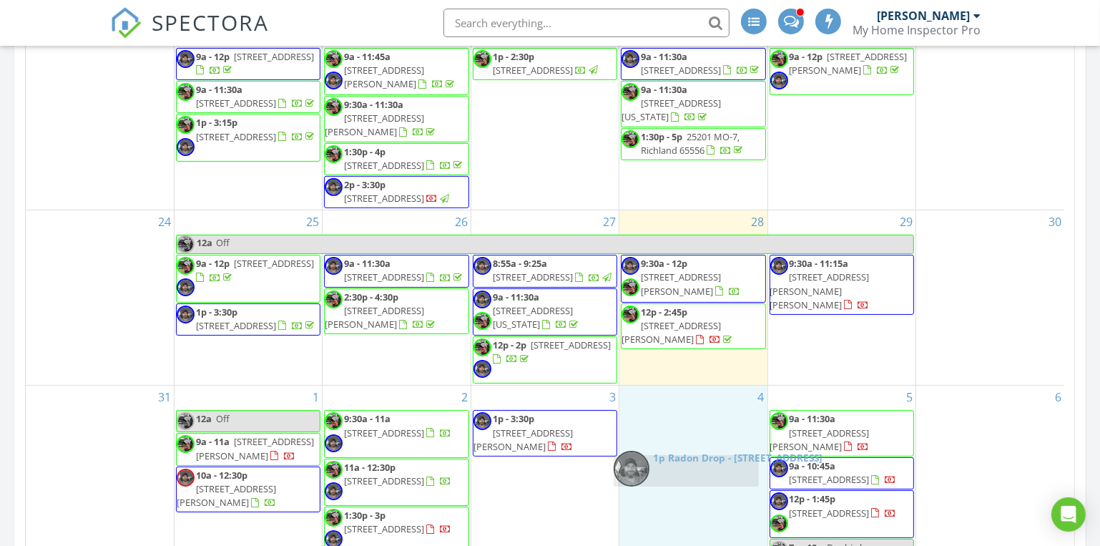
drag, startPoint x: 691, startPoint y: 370, endPoint x: 684, endPoint y: 464, distance: 93.9
click at [684, 464] on body "SPECTORA Dave Gress My Home Inspector Pro Role: Inspector Change Role Dashboard…" at bounding box center [550, 528] width 1100 height 2226
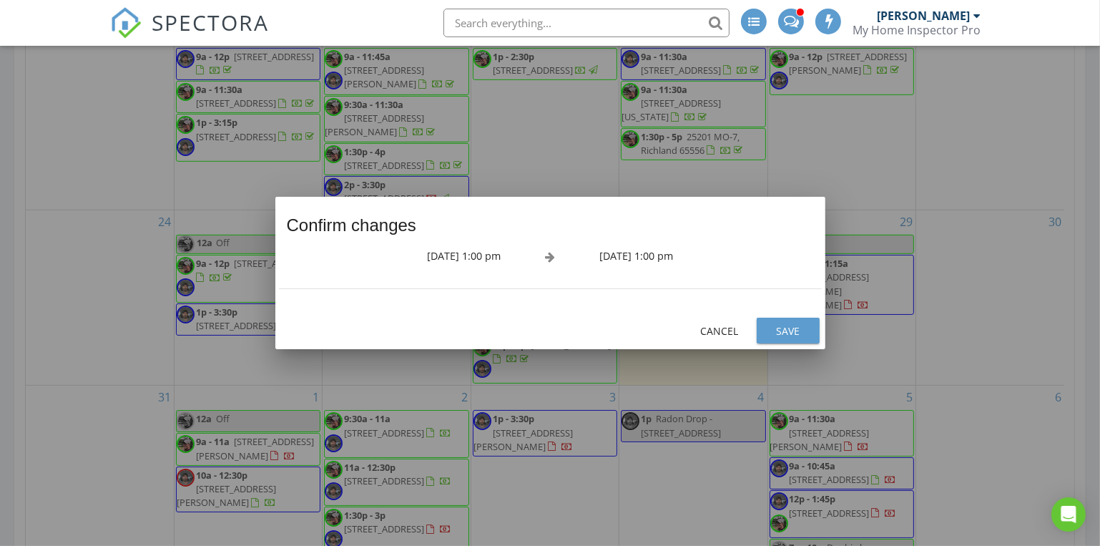
click at [773, 326] on div "Save" at bounding box center [788, 330] width 40 height 15
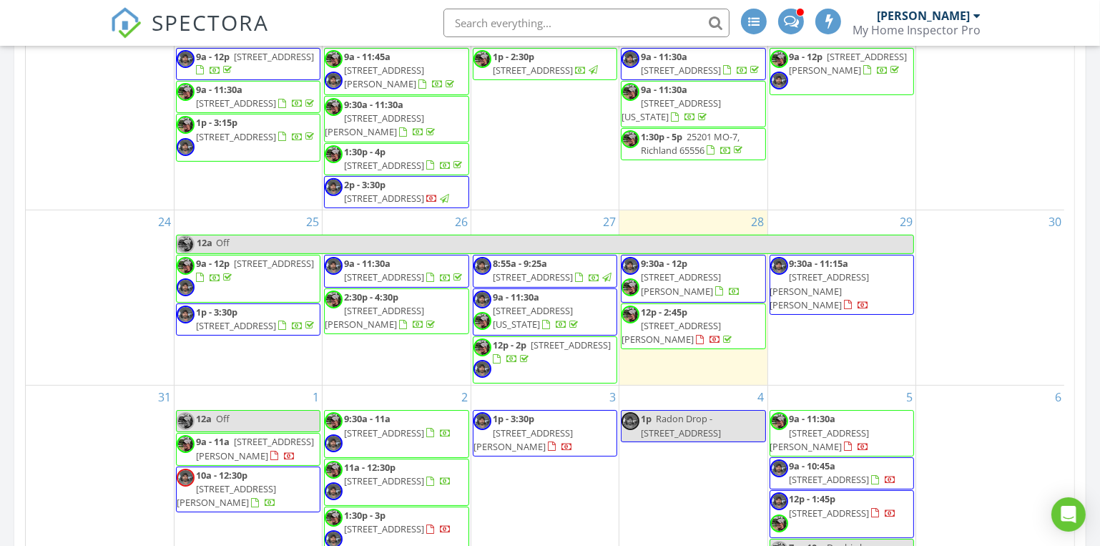
click at [690, 438] on span "Radon Drop - [STREET_ADDRESS]" at bounding box center [681, 425] width 80 height 26
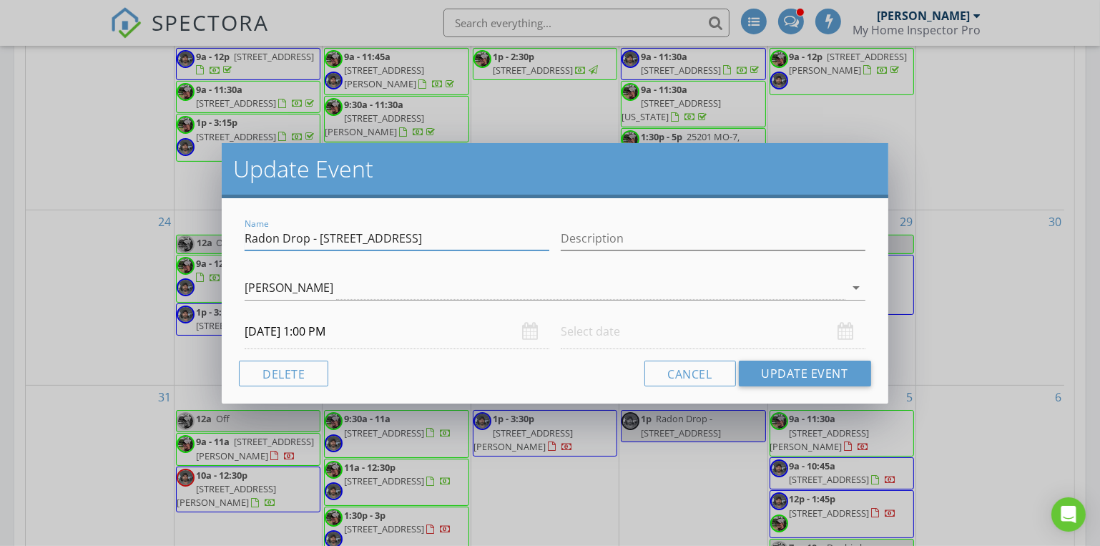
click at [305, 240] on input "Radon Drop - [STREET_ADDRESS]" at bounding box center [397, 239] width 305 height 24
drag, startPoint x: 307, startPoint y: 239, endPoint x: 285, endPoint y: 242, distance: 21.6
click at [285, 242] on input "Radon Drop - 401 E Glendale" at bounding box center [397, 239] width 305 height 24
type input "Radon pickup - 401 E Glendale"
click at [785, 363] on button "Update Event" at bounding box center [805, 373] width 132 height 26
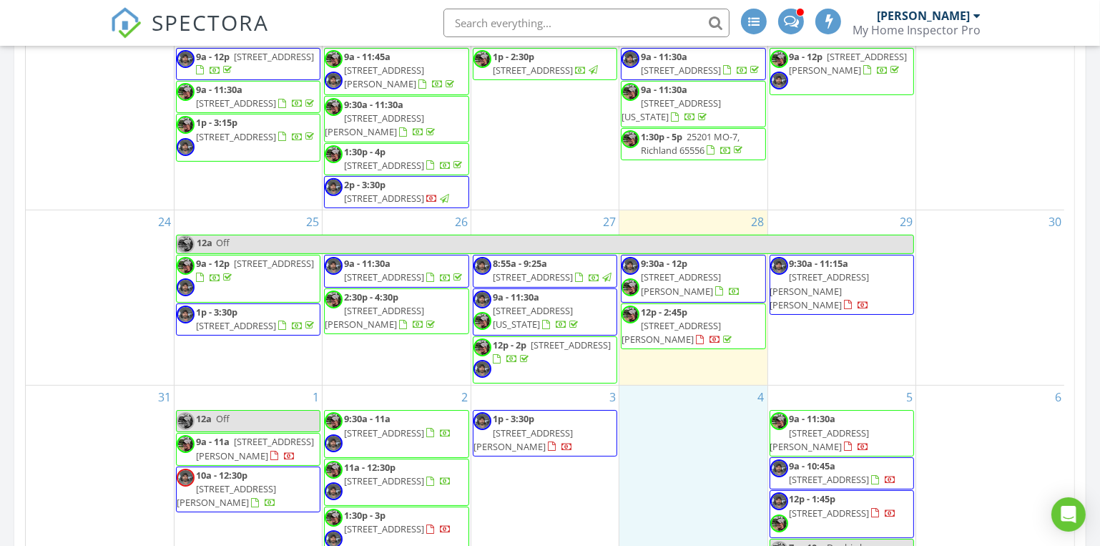
click at [683, 436] on div "4" at bounding box center [692, 473] width 147 height 176
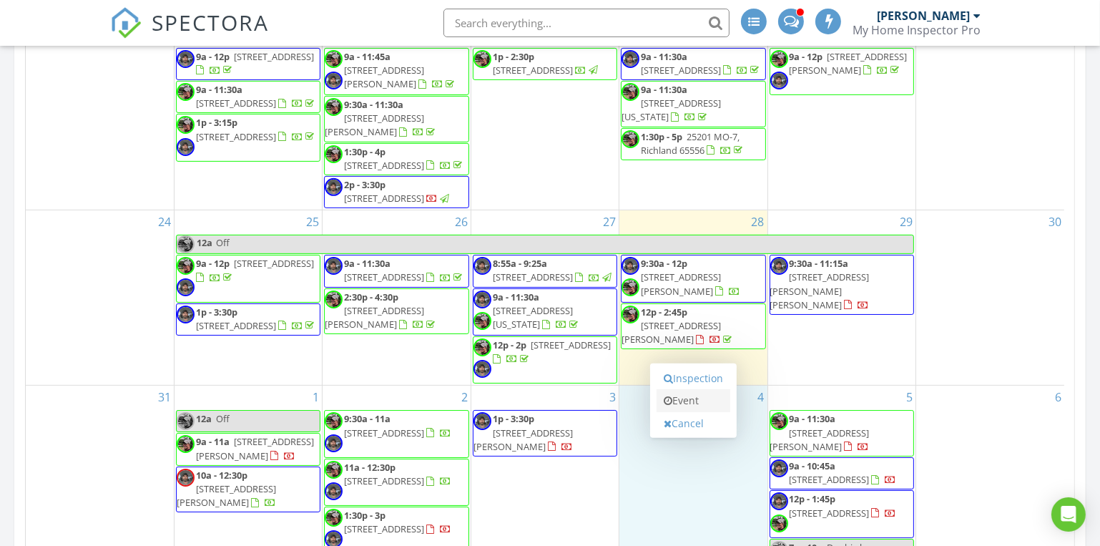
click at [683, 397] on link "Event" at bounding box center [693, 400] width 74 height 23
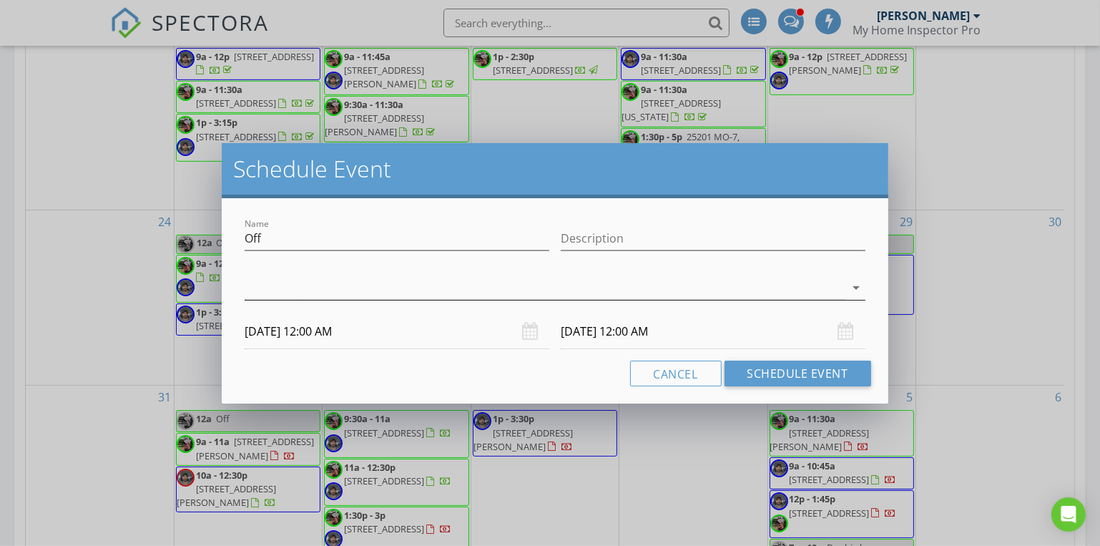
click at [354, 290] on div at bounding box center [545, 288] width 600 height 24
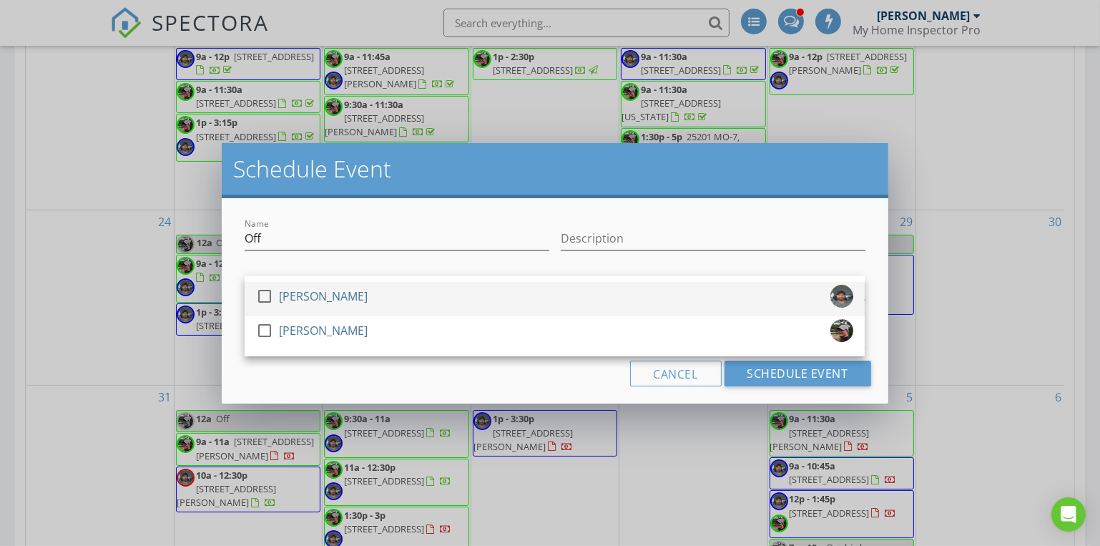
click at [268, 296] on div at bounding box center [264, 296] width 24 height 24
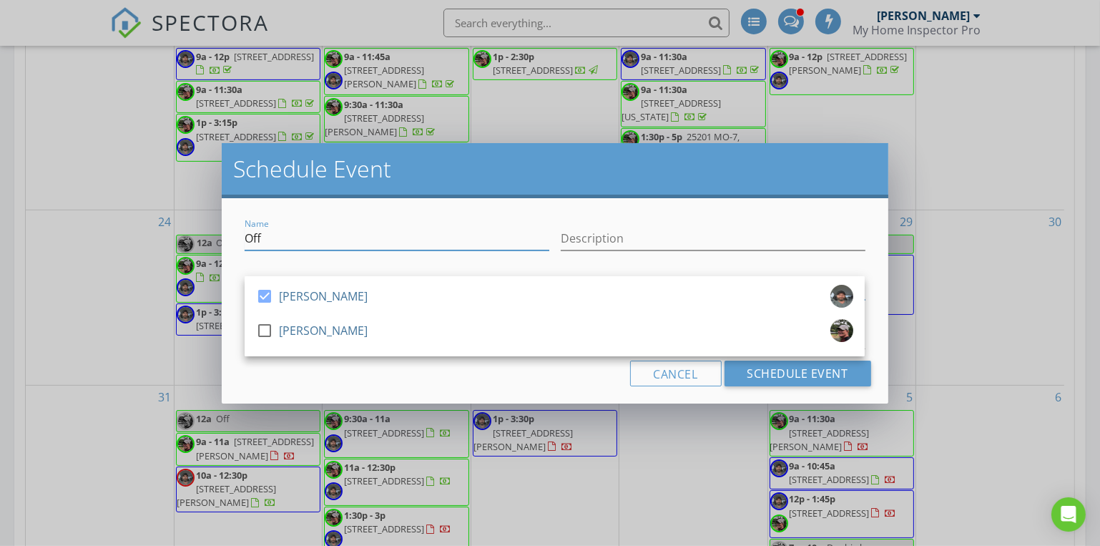
drag, startPoint x: 271, startPoint y: 230, endPoint x: 212, endPoint y: 235, distance: 59.6
click at [212, 235] on div "Schedule Event Name Off Description check_box Josh Gress check_box_outline_blan…" at bounding box center [550, 273] width 1100 height 546
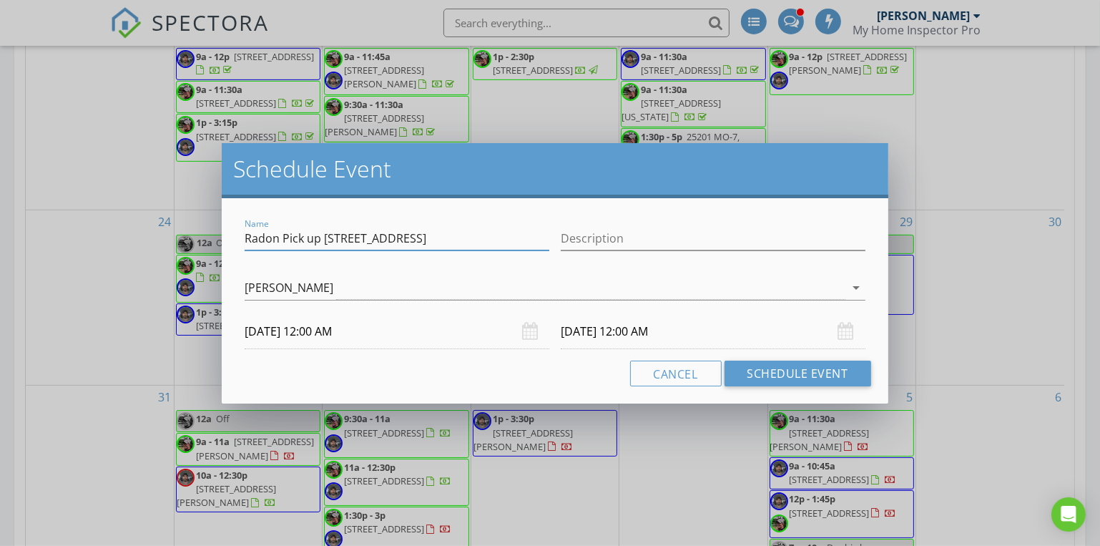
type input "Radon Pick up [STREET_ADDRESS]"
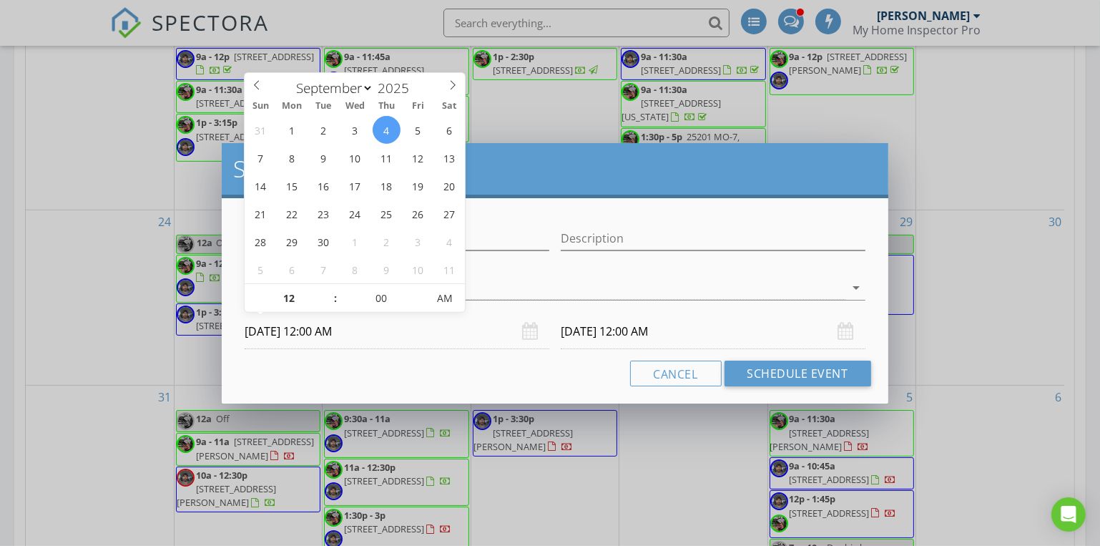
click at [265, 333] on input "09/04/2025 12:00 AM" at bounding box center [397, 331] width 305 height 35
type input "01"
type input "09/04/2025 1:00 AM"
click at [328, 290] on span at bounding box center [328, 291] width 10 height 14
type input "09/05/2025 1:00 AM"
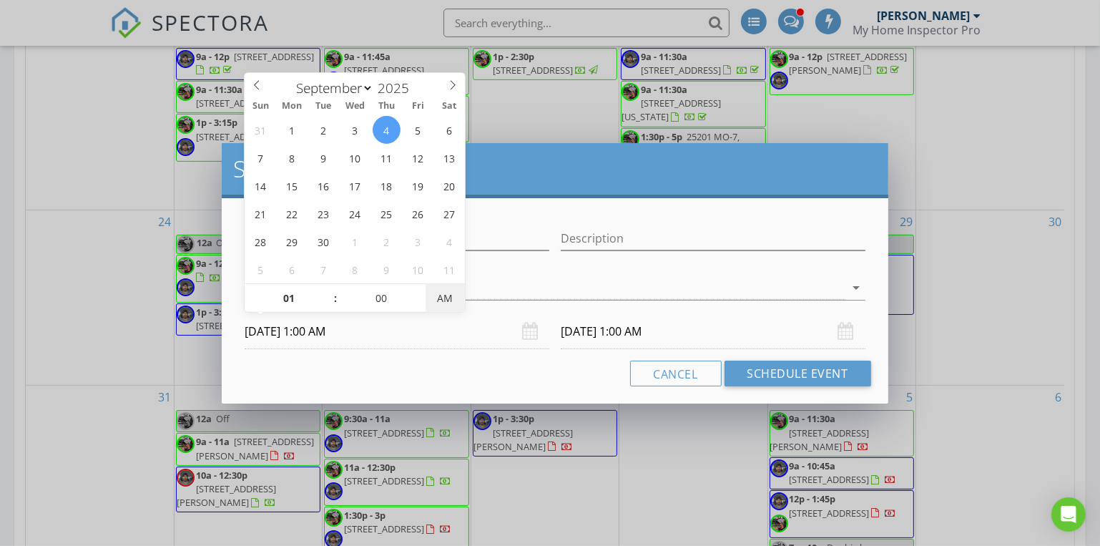
type input "09/04/2025 1:00 PM"
type input "09/05/2025 1:00 PM"
click at [448, 299] on span "AM" at bounding box center [444, 298] width 39 height 29
type input "05"
type input "09/04/2025 1:05 PM"
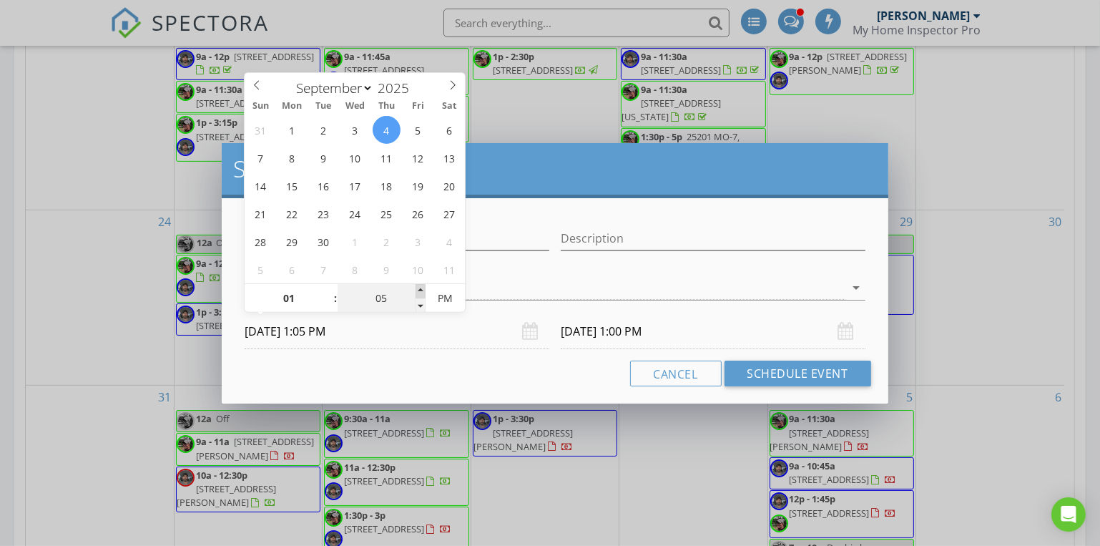
click at [421, 287] on span at bounding box center [420, 291] width 10 height 14
type input "10"
type input "09/04/2025 1:10 PM"
click at [421, 287] on span at bounding box center [420, 291] width 10 height 14
type input "15"
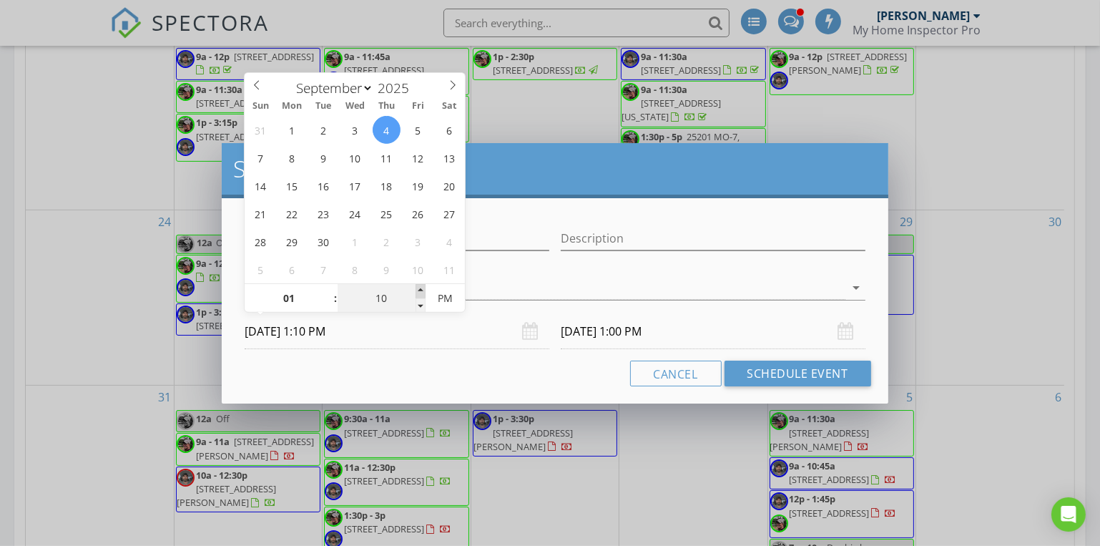
type input "09/04/2025 1:15 PM"
click at [421, 287] on span at bounding box center [420, 291] width 10 height 14
type input "20"
type input "09/04/2025 1:20 PM"
click at [421, 287] on span at bounding box center [420, 291] width 10 height 14
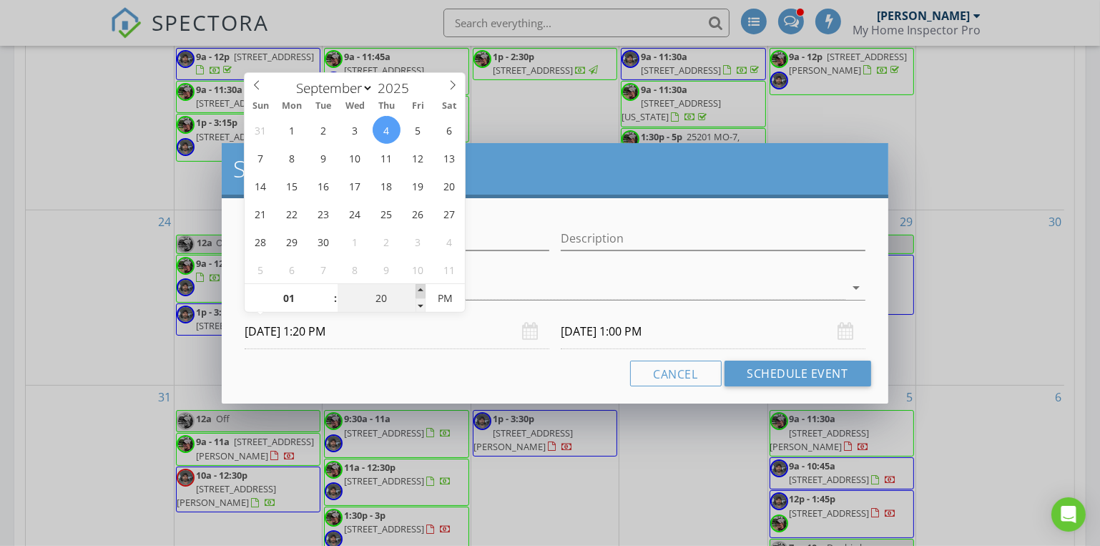
type input "09/05/2025 1:20 PM"
type input "25"
type input "09/04/2025 1:25 PM"
click at [421, 287] on span at bounding box center [420, 291] width 10 height 14
type input "09/05/2025 1:25 PM"
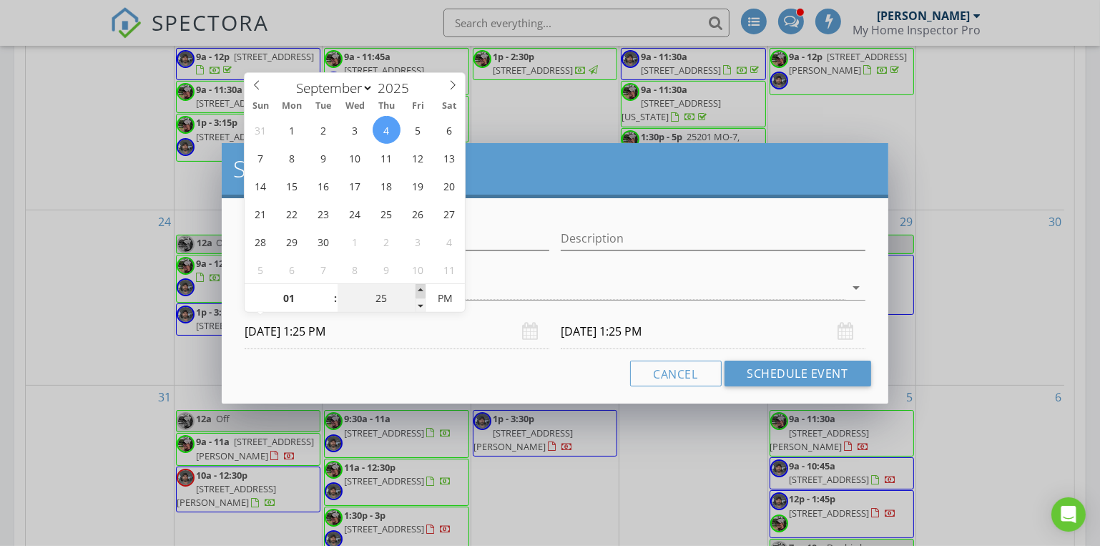
type input "30"
type input "09/04/2025 1:30 PM"
click at [421, 287] on span at bounding box center [420, 291] width 10 height 14
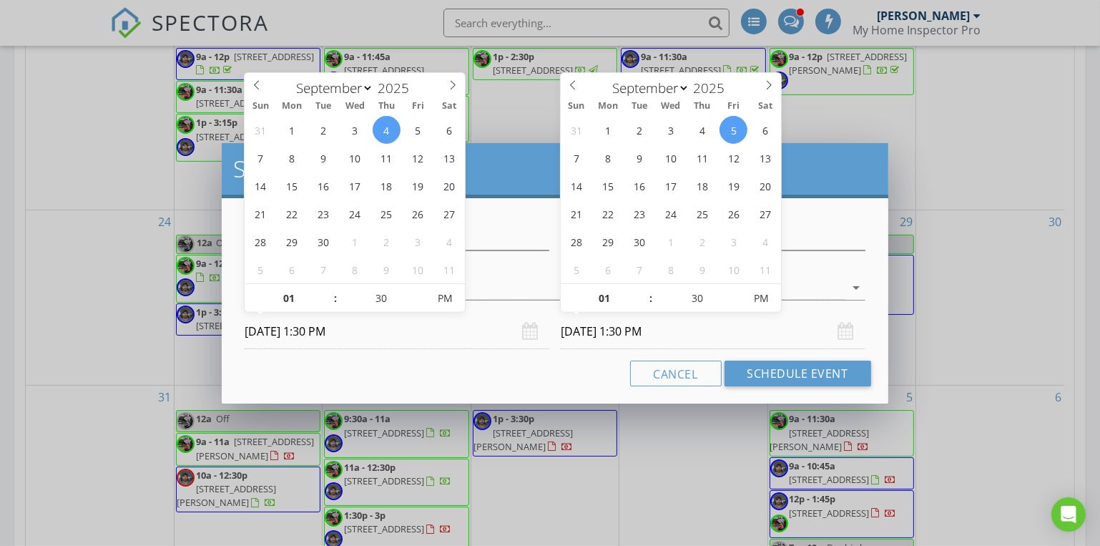
click at [578, 333] on input "09/05/2025 1:30 PM" at bounding box center [713, 331] width 305 height 35
type input "09/04/2025 1:30 PM"
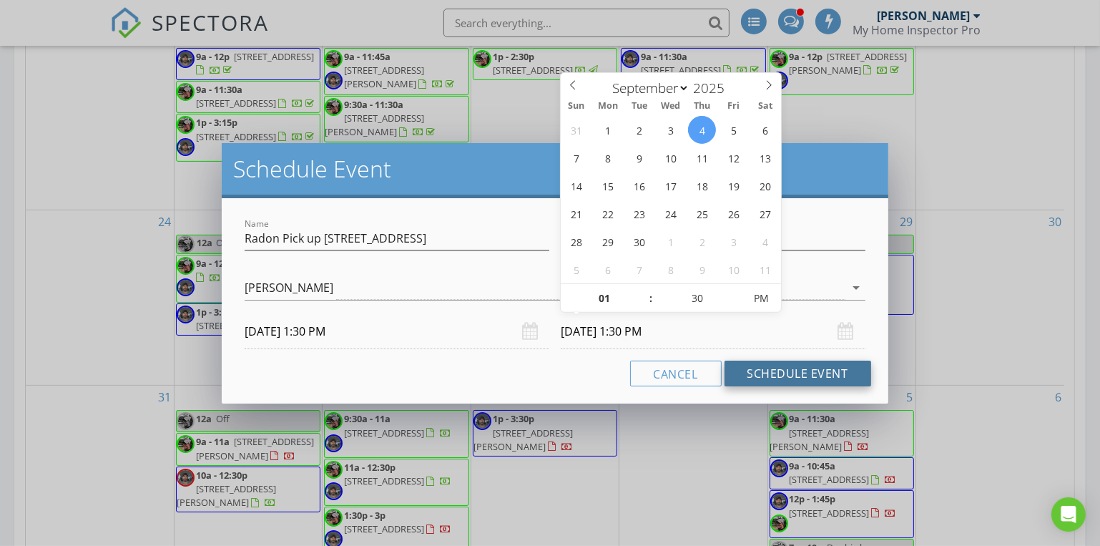
click at [787, 380] on button "Schedule Event" at bounding box center [797, 373] width 147 height 26
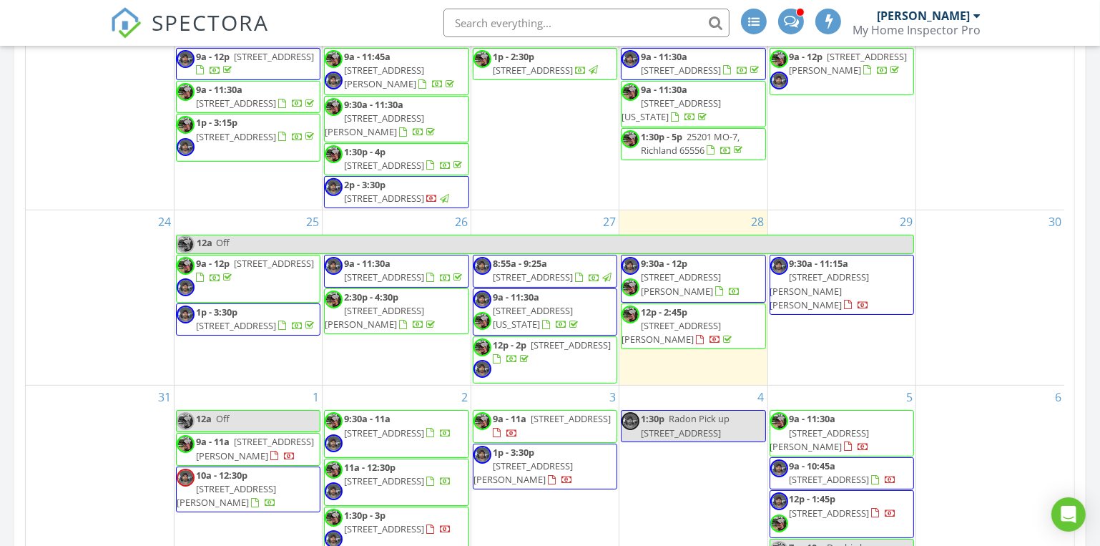
scroll to position [390, 0]
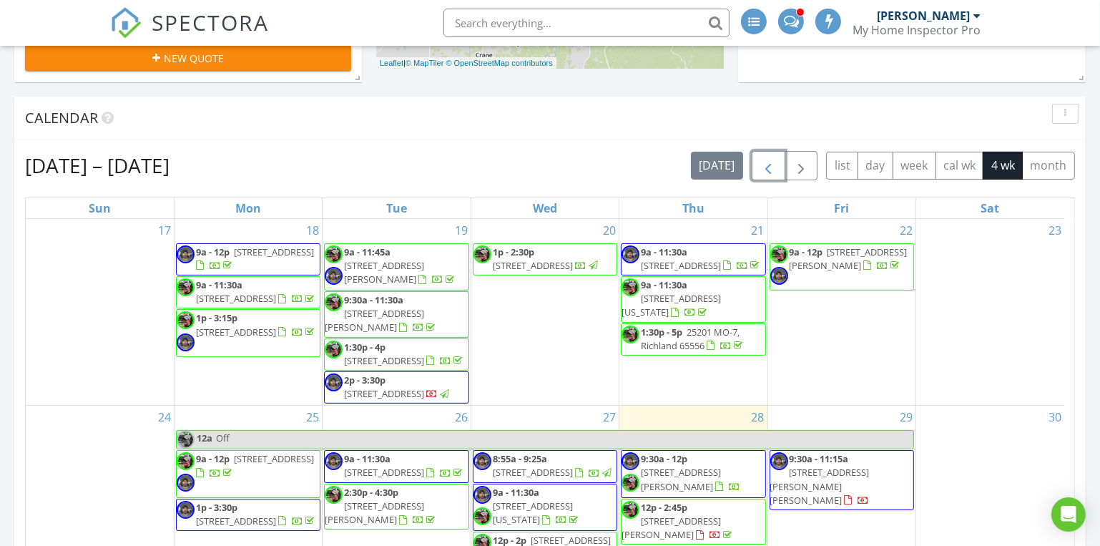
click at [762, 170] on span "button" at bounding box center [767, 165] width 17 height 17
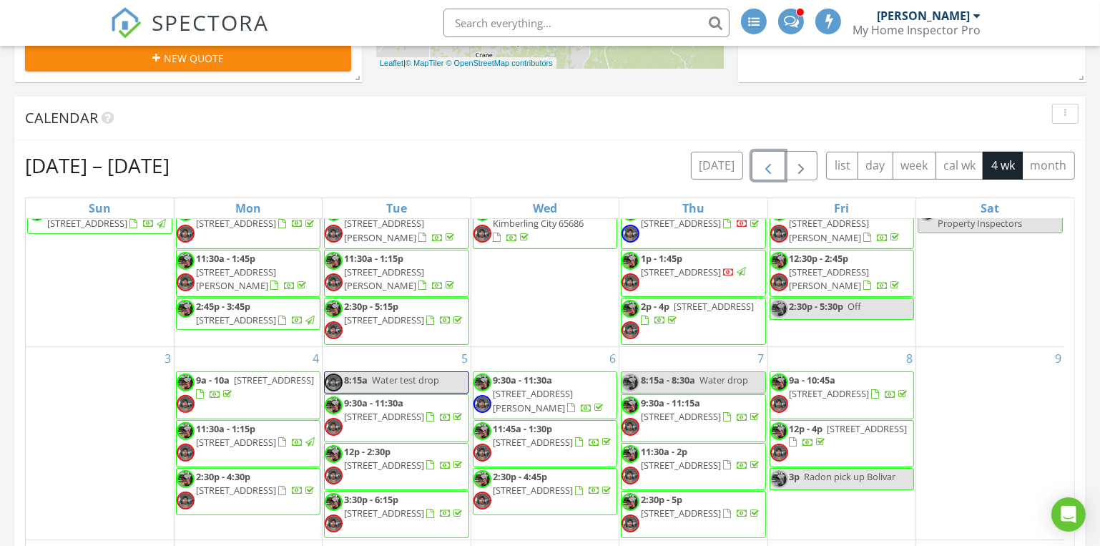
scroll to position [779, 0]
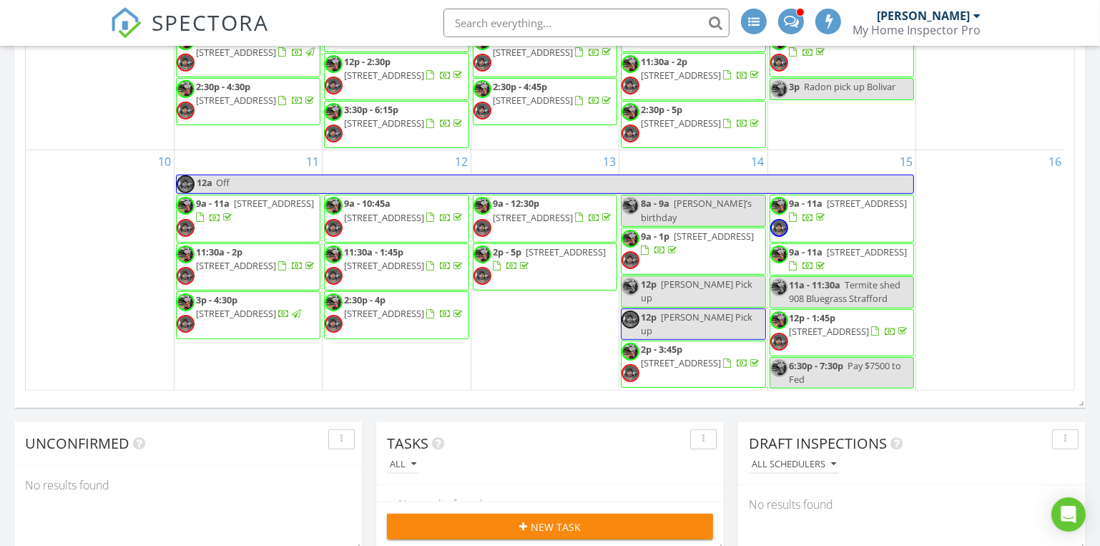
click at [217, 293] on span "3p - 4:30p" at bounding box center [216, 299] width 41 height 13
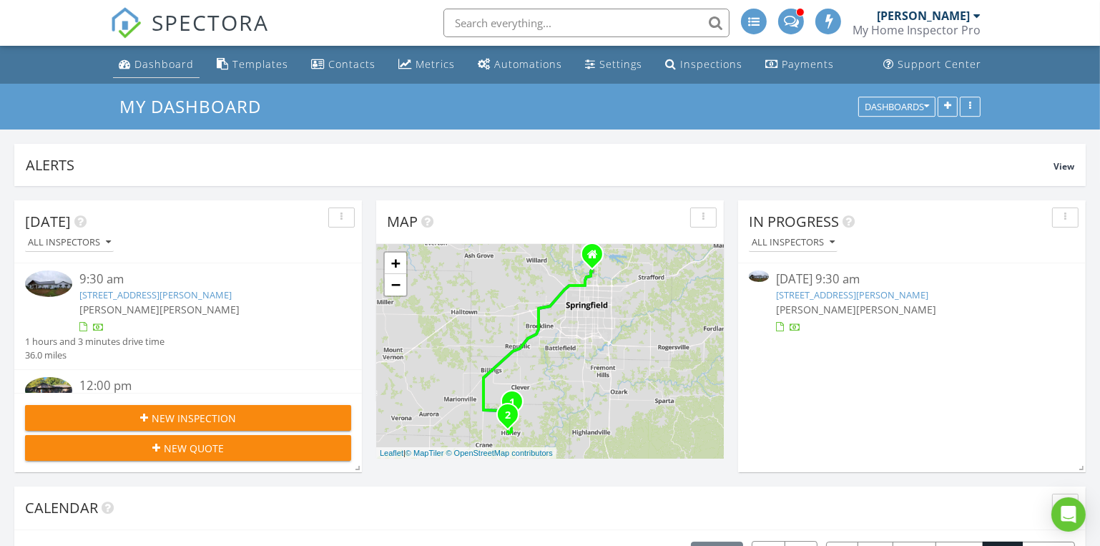
click at [150, 67] on div "Dashboard" at bounding box center [163, 64] width 59 height 14
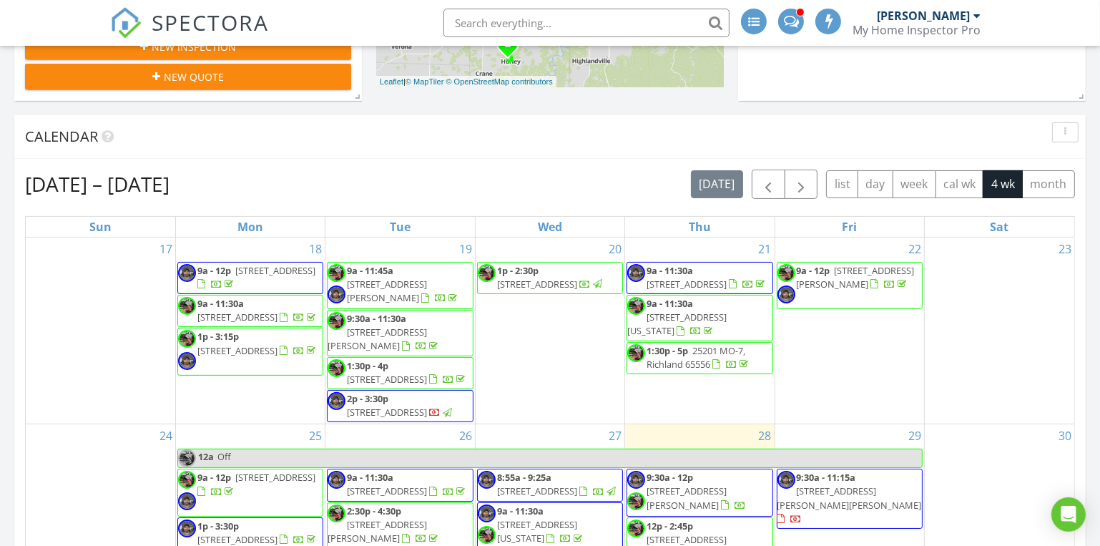
scroll to position [779, 0]
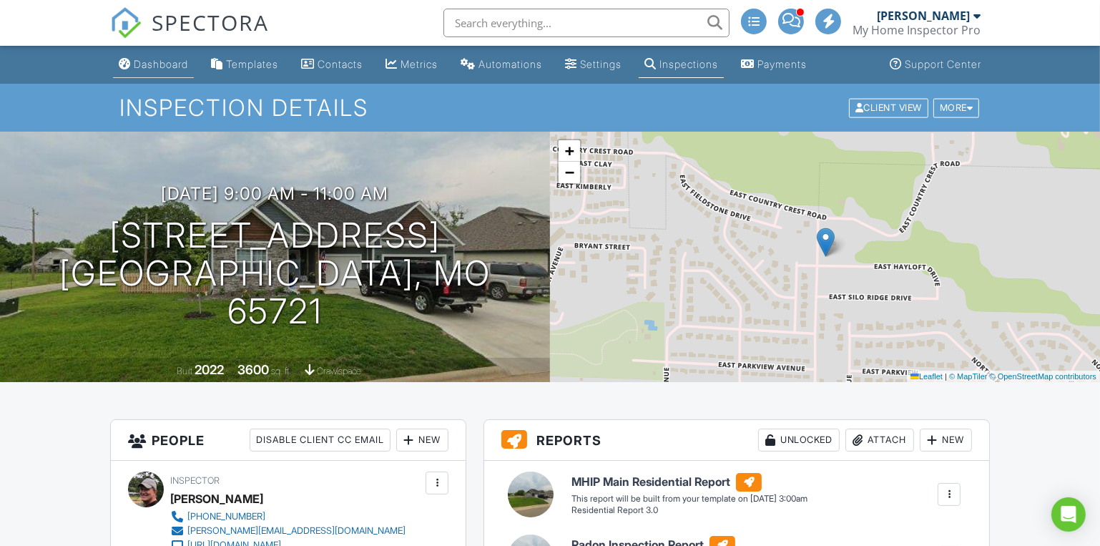
click at [159, 65] on div "Dashboard" at bounding box center [161, 64] width 54 height 12
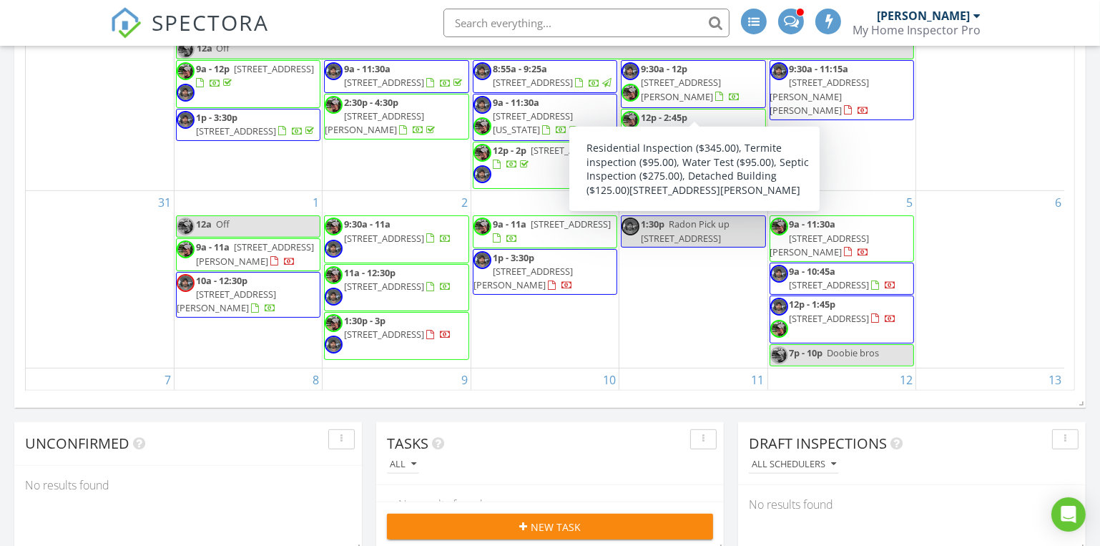
click at [696, 96] on span "1074 Gideon Cave Rd, Marionville 65705" at bounding box center [681, 89] width 80 height 26
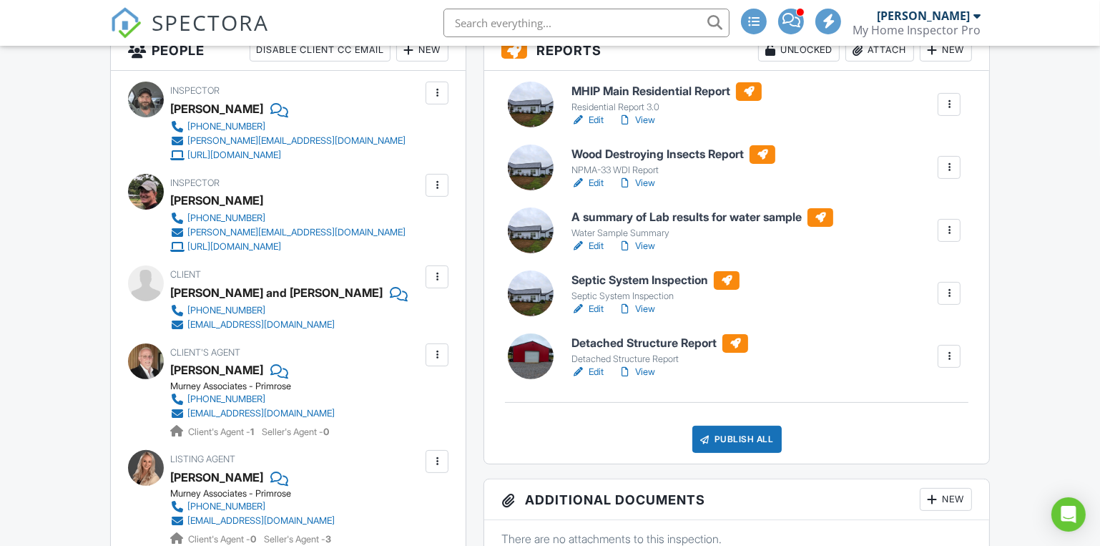
click at [948, 230] on div at bounding box center [949, 230] width 14 height 14
click at [918, 344] on div "Delete" at bounding box center [917, 342] width 30 height 16
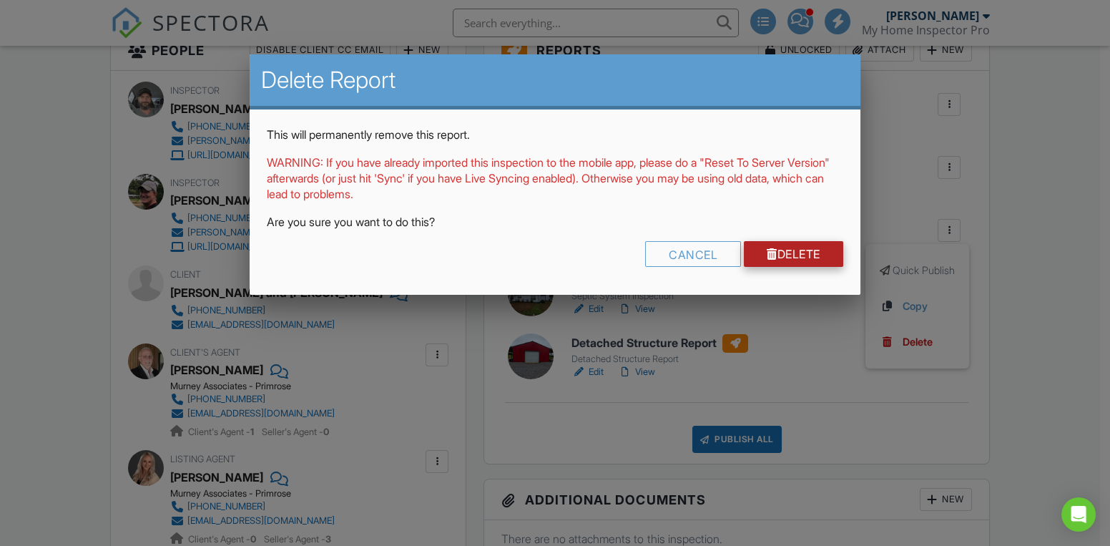
click at [771, 249] on div at bounding box center [772, 253] width 11 height 11
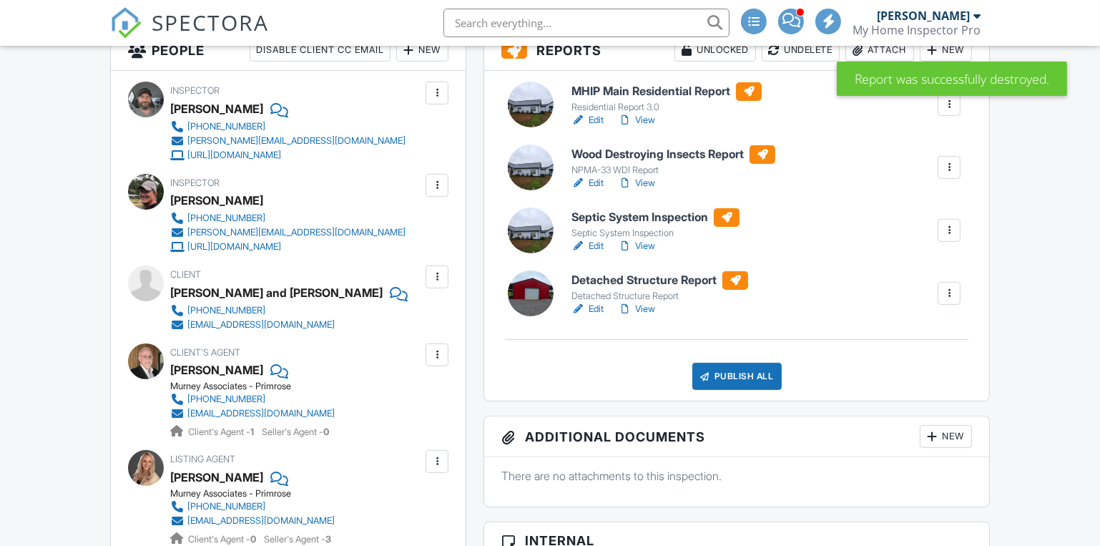
scroll to position [390, 0]
click at [945, 231] on div at bounding box center [949, 230] width 14 height 14
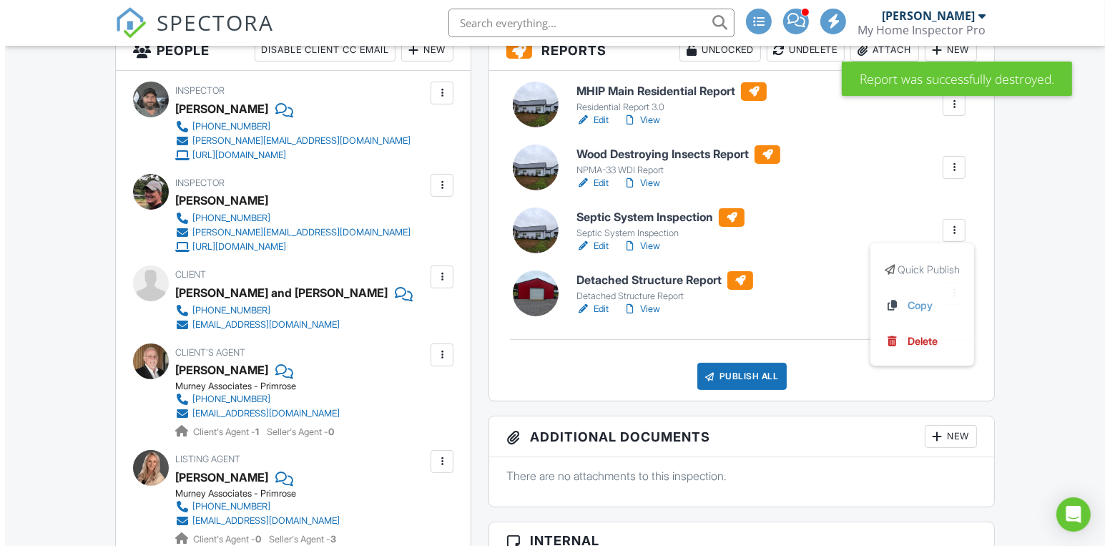
scroll to position [0, 0]
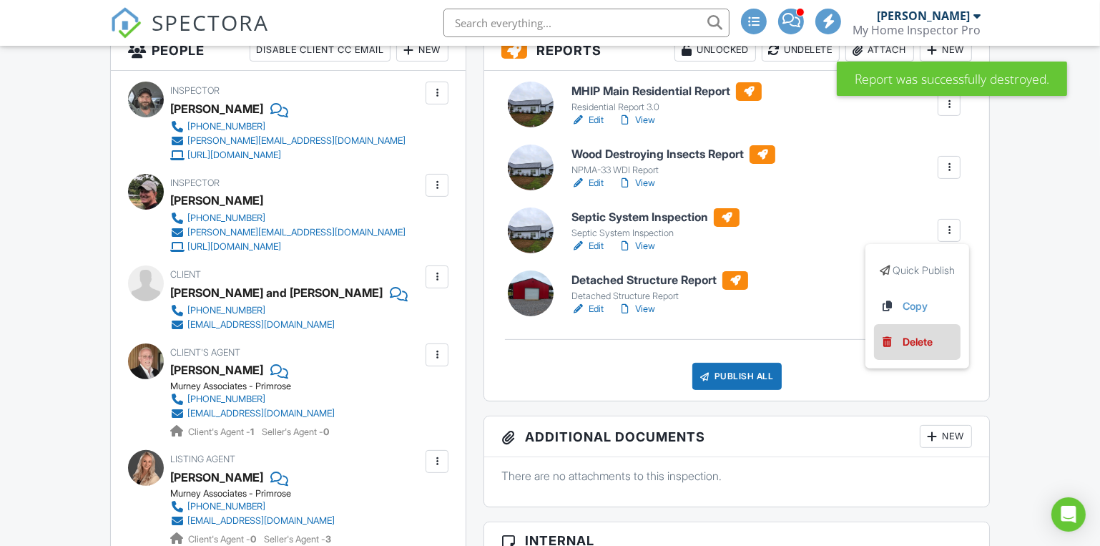
click at [907, 343] on div "Delete" at bounding box center [917, 342] width 30 height 16
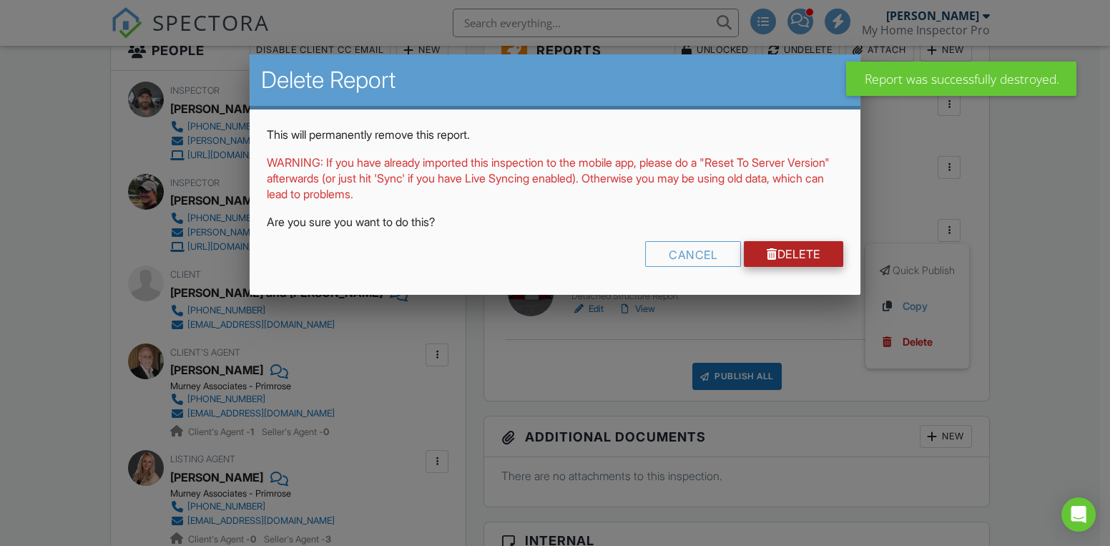
click at [804, 263] on link "Delete" at bounding box center [793, 254] width 99 height 26
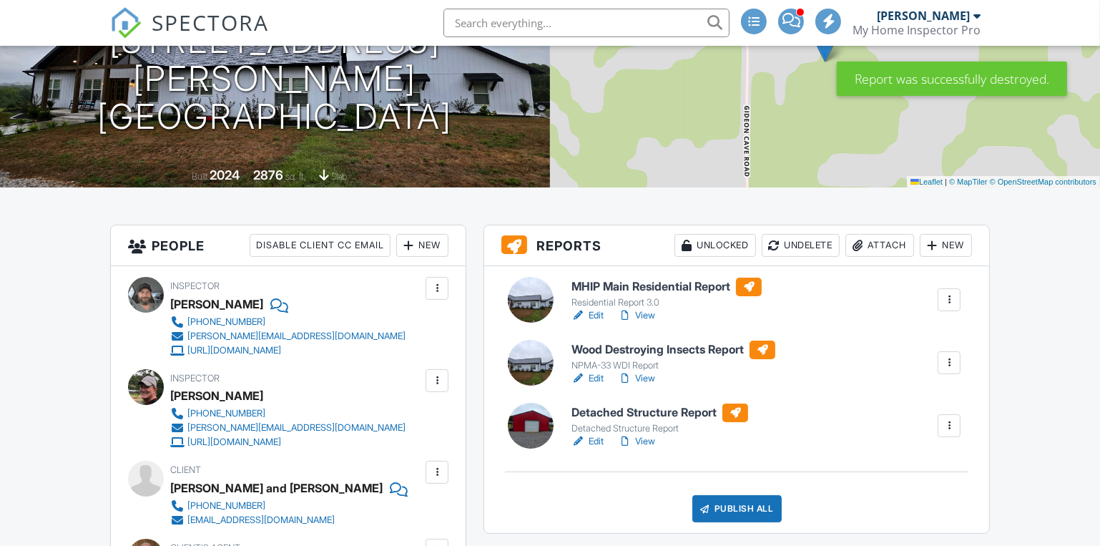
scroll to position [194, 0]
click at [645, 347] on h6 "Wood Destroying Insects Report" at bounding box center [673, 349] width 204 height 19
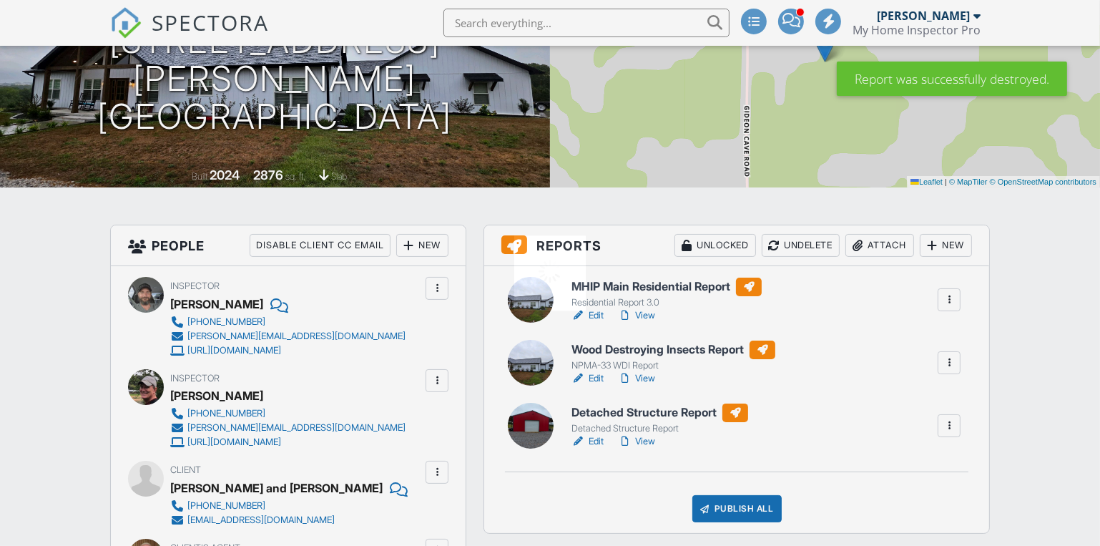
scroll to position [0, 0]
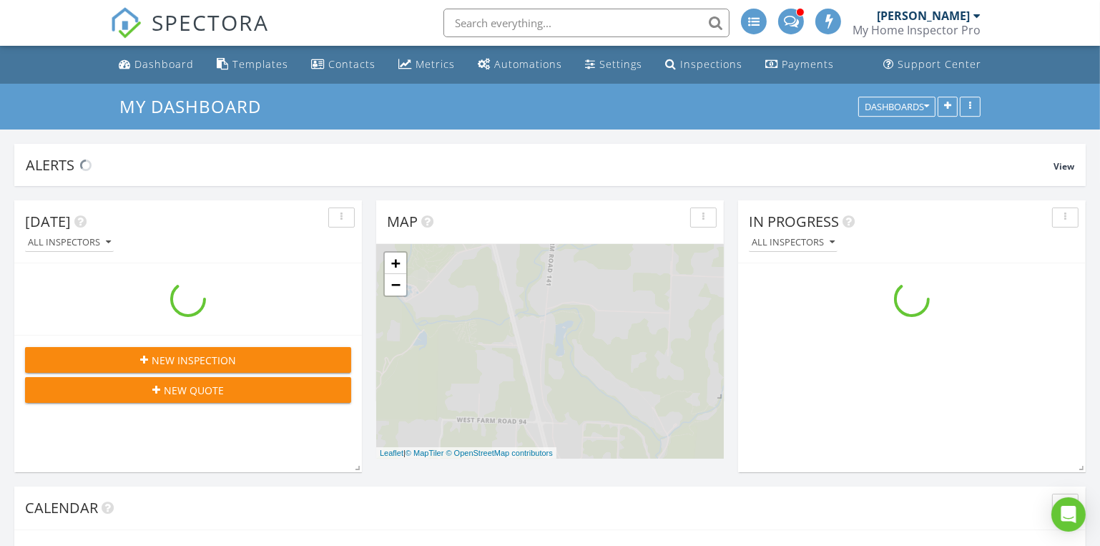
scroll to position [1537, 1121]
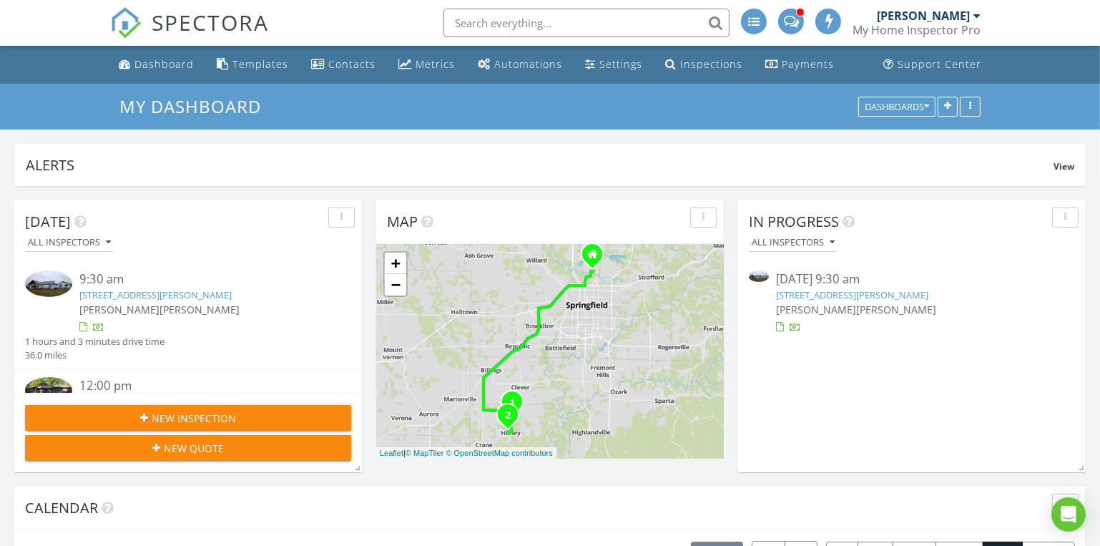
click at [807, 292] on link "1074 Gideon Cave Rd, Marionville, MO 65705" at bounding box center [852, 294] width 152 height 13
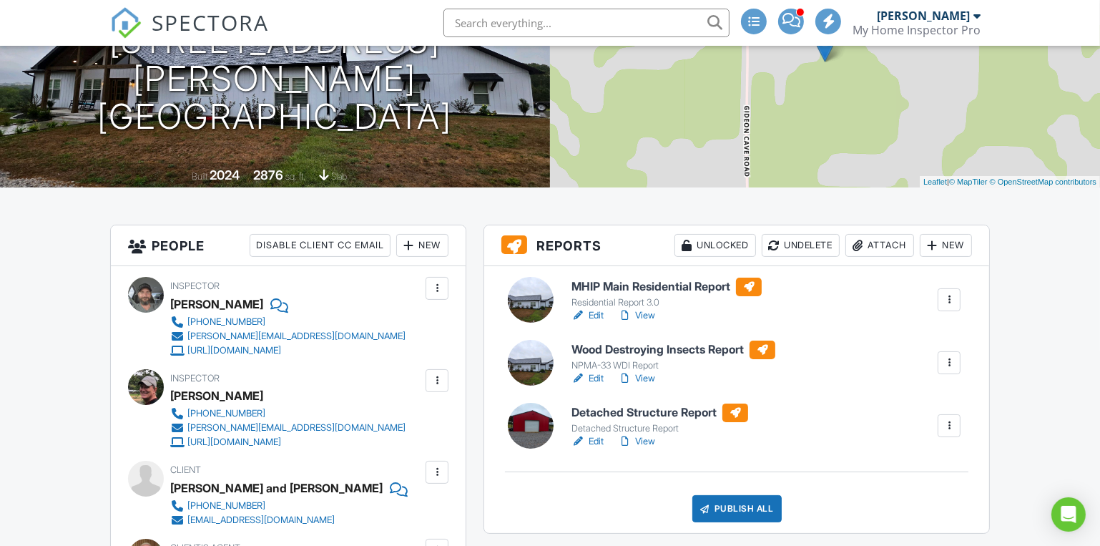
click at [643, 438] on link "View" at bounding box center [636, 441] width 37 height 14
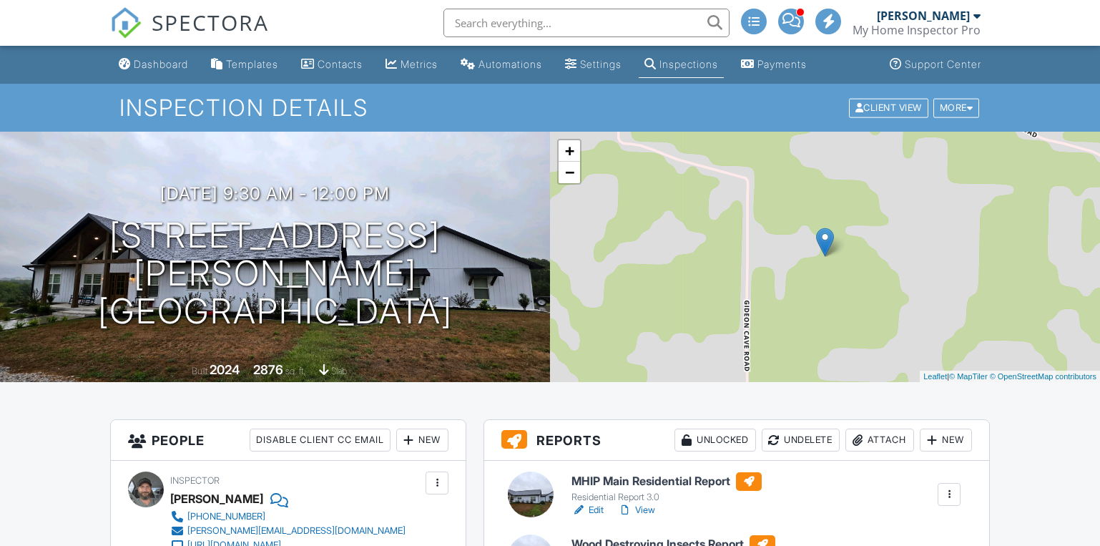
scroll to position [194, 0]
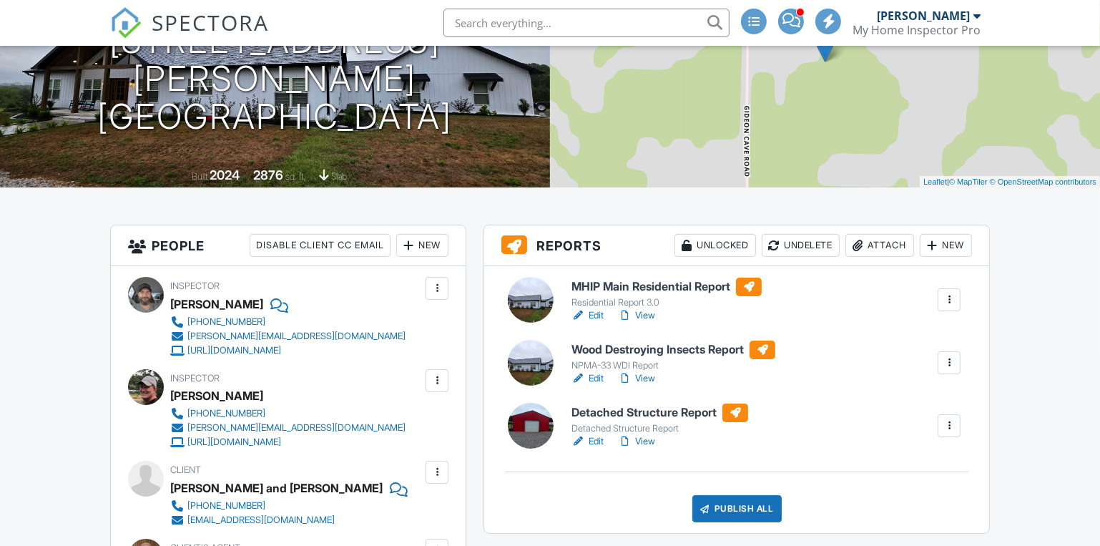
click at [669, 413] on h6 "Detached Structure Report" at bounding box center [659, 412] width 177 height 19
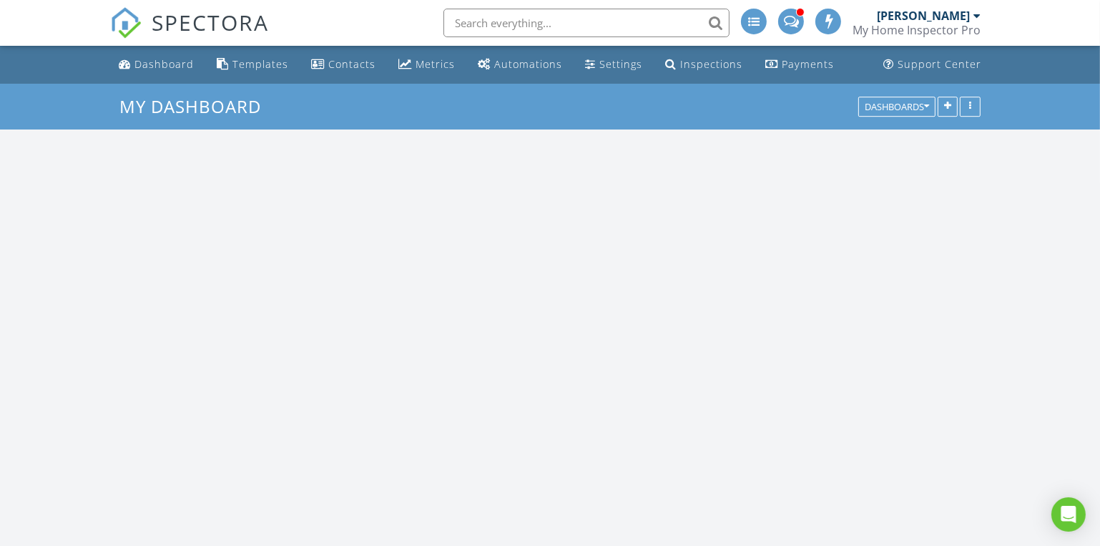
scroll to position [1537, 1121]
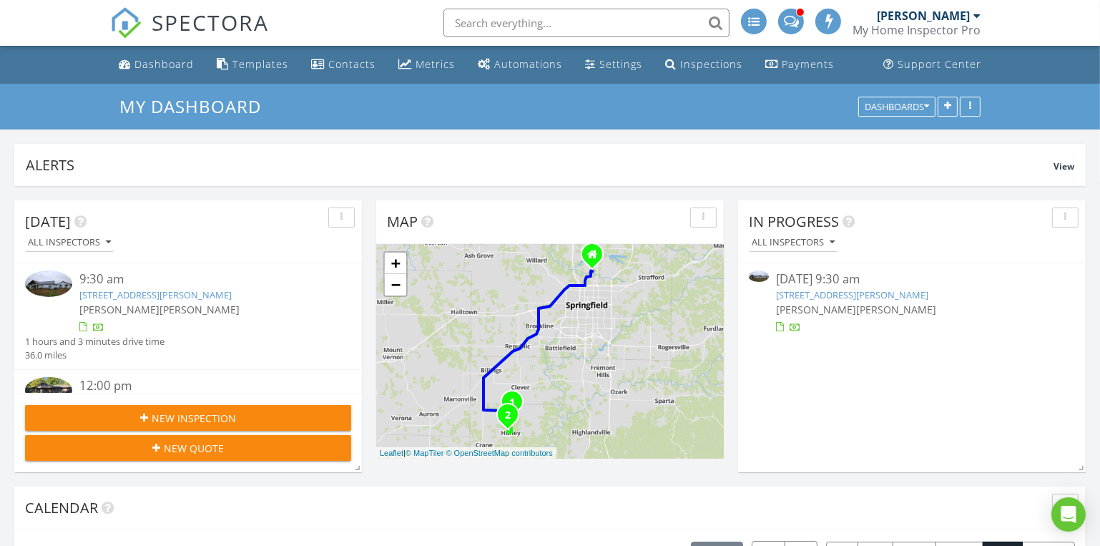
click at [836, 292] on link "[STREET_ADDRESS][PERSON_NAME]" at bounding box center [852, 294] width 152 height 13
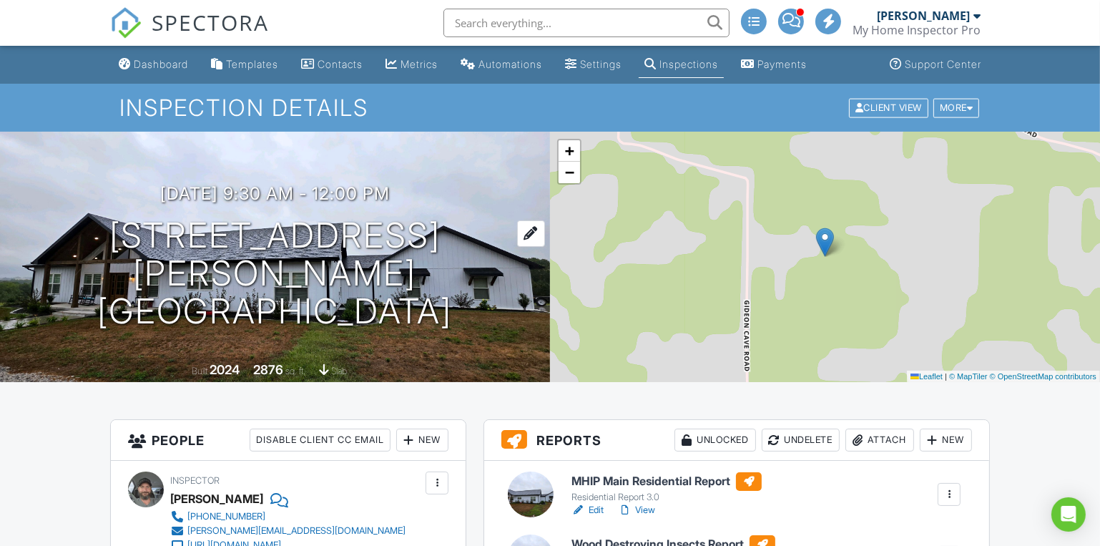
click at [184, 257] on h1 "1074 Gideon Cave Rd Marionville, MO 65705" at bounding box center [275, 273] width 504 height 113
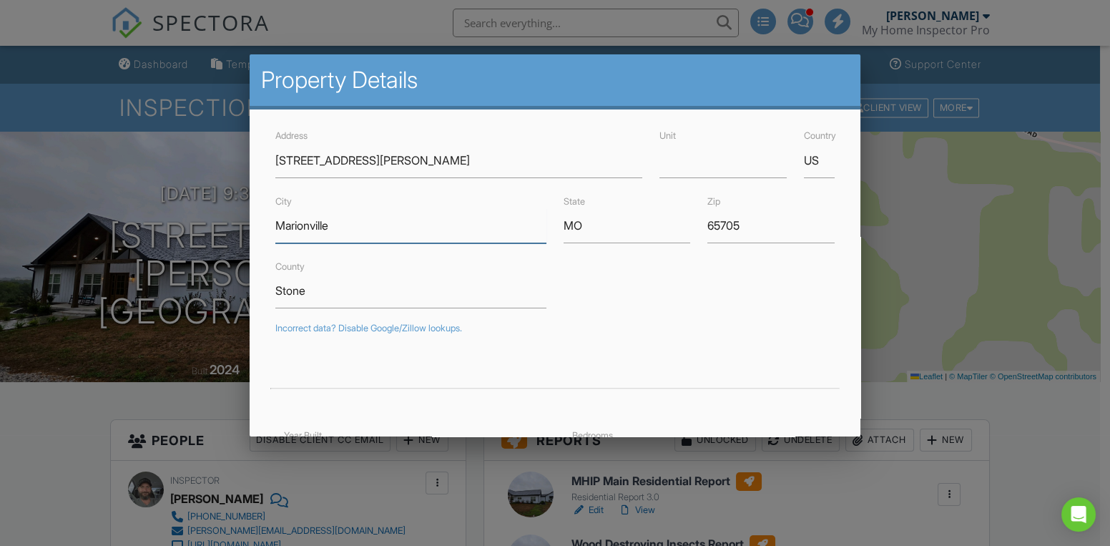
drag, startPoint x: 344, startPoint y: 225, endPoint x: 243, endPoint y: 223, distance: 100.8
drag, startPoint x: 399, startPoint y: 162, endPoint x: 232, endPoint y: 159, distance: 167.4
click at [58, 432] on div at bounding box center [555, 269] width 1110 height 682
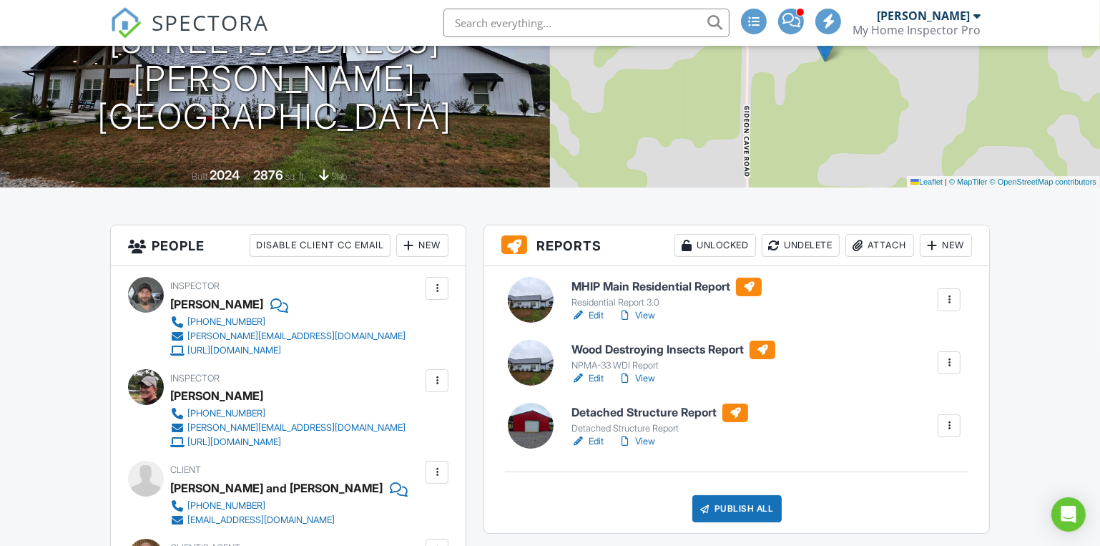
scroll to position [390, 0]
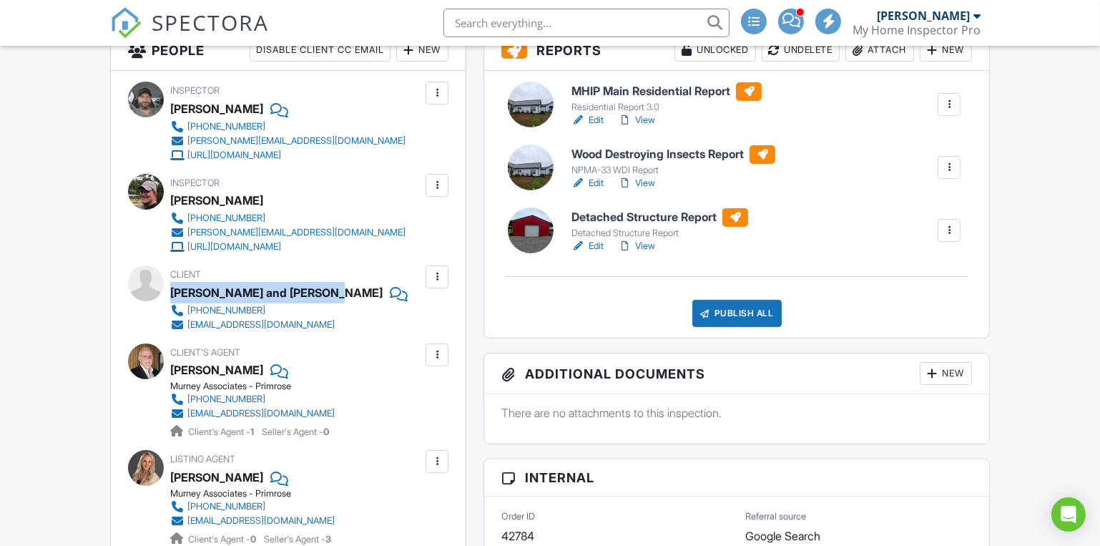
drag, startPoint x: 171, startPoint y: 292, endPoint x: 319, endPoint y: 295, distance: 148.0
click at [319, 295] on div "Scott and Krista Sanderson" at bounding box center [276, 292] width 212 height 21
copy div "Scott and Krista Sanderson"
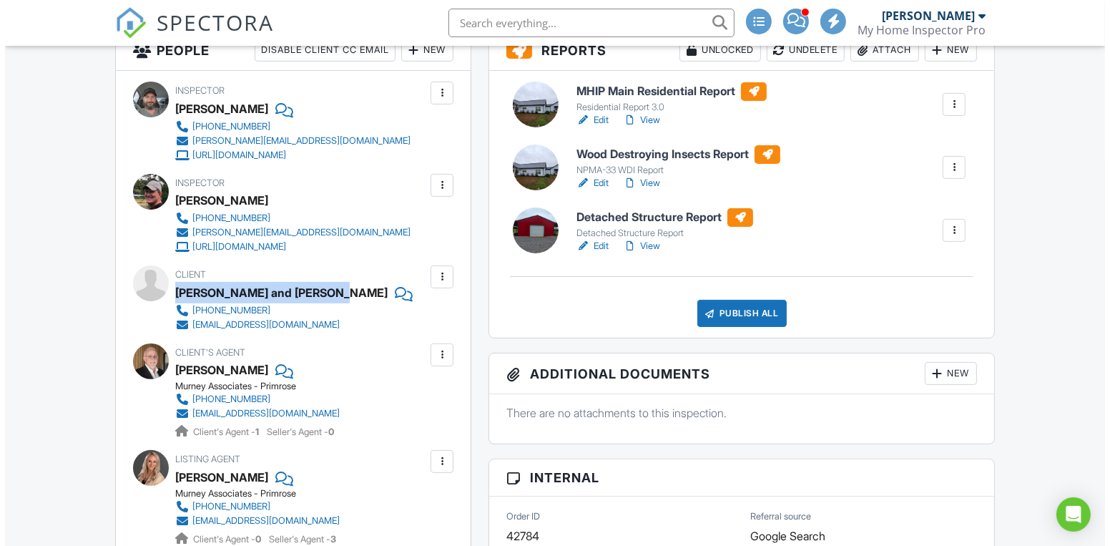
scroll to position [194, 0]
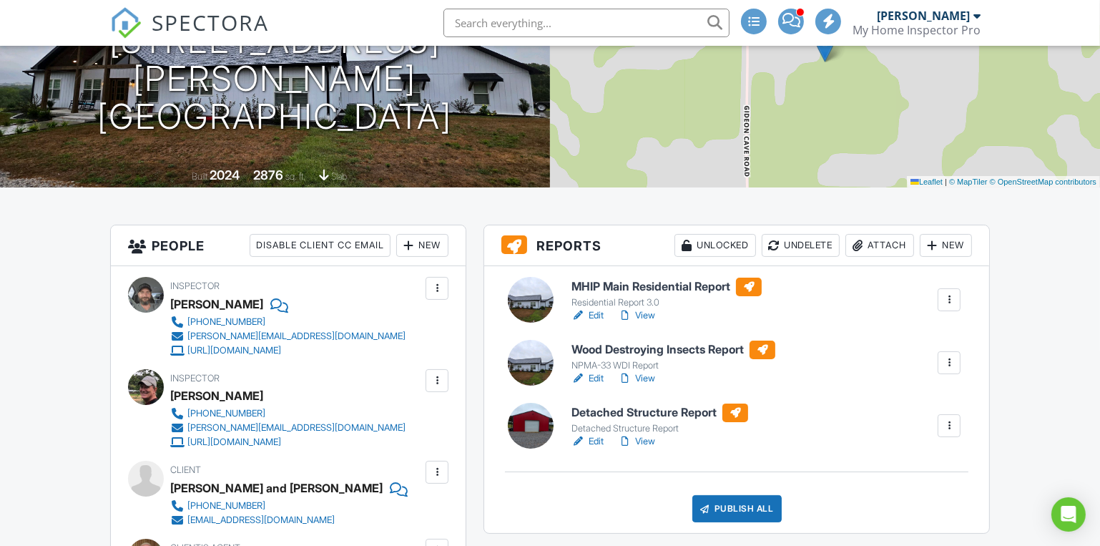
click at [873, 240] on div "Attach" at bounding box center [879, 245] width 69 height 23
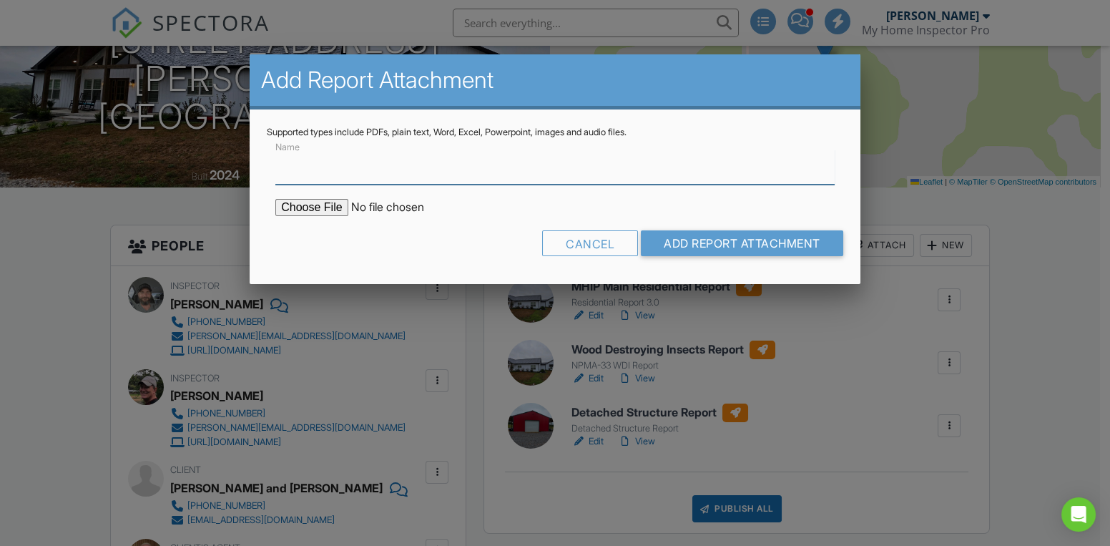
click at [311, 172] on input "Name" at bounding box center [554, 166] width 559 height 35
type input "OWTS Pre-water test"
click at [319, 211] on input "file" at bounding box center [396, 207] width 243 height 17
type input "C:\fakepath\Scott and Krista Sanderson OWTS Tank.pdf"
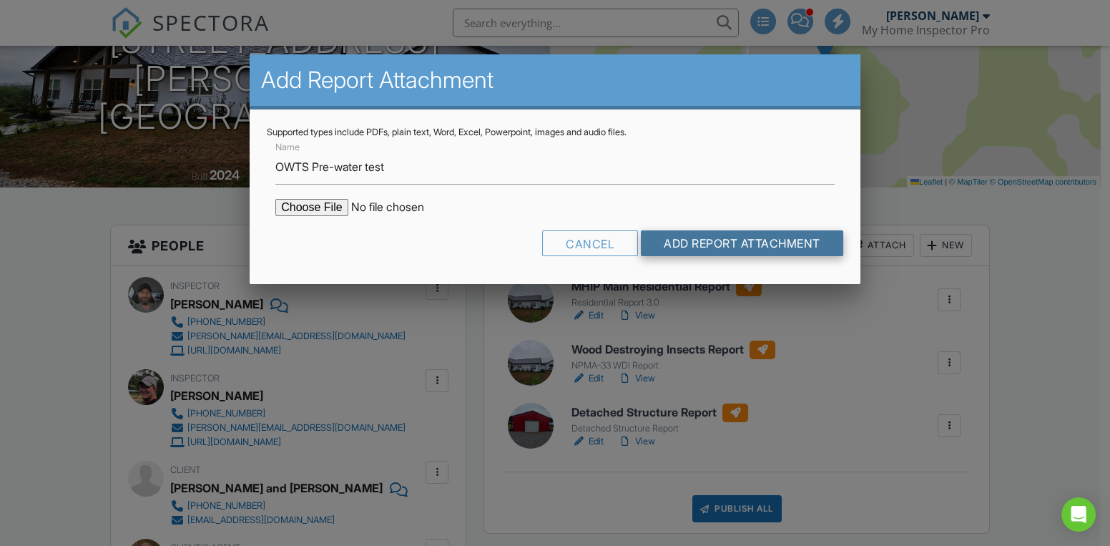
click at [703, 245] on input "Add Report Attachment" at bounding box center [742, 243] width 202 height 26
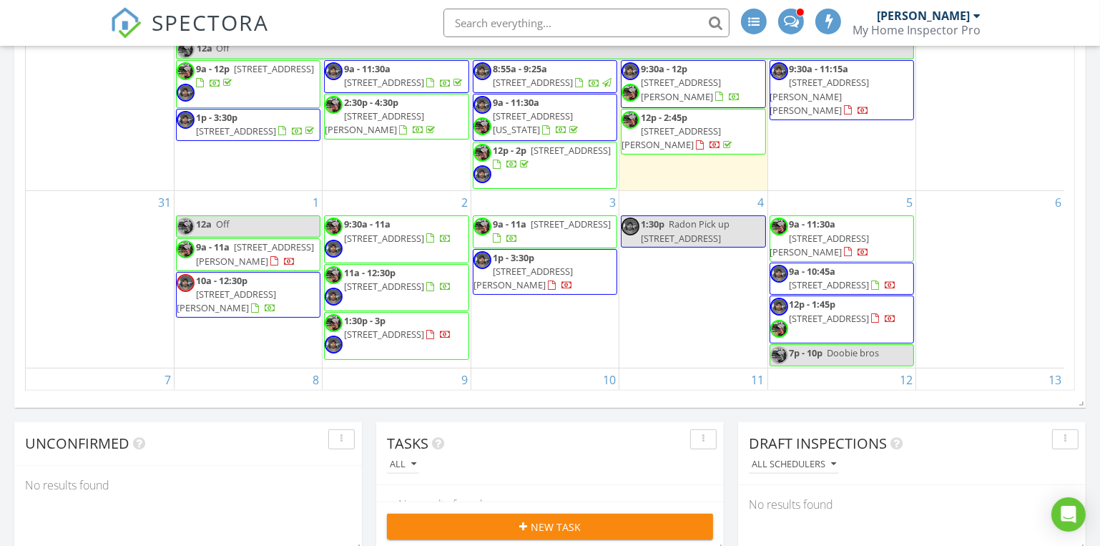
scroll to position [585, 0]
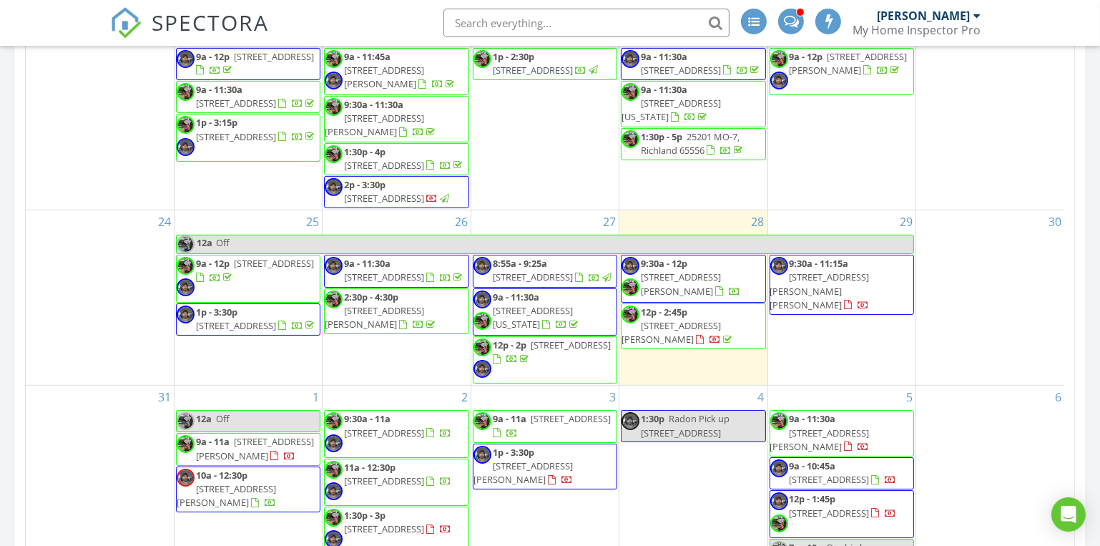
drag, startPoint x: 776, startPoint y: 300, endPoint x: 829, endPoint y: 281, distance: 56.3
click at [829, 270] on span "9:30a - 11:15a" at bounding box center [818, 263] width 59 height 13
click at [822, 342] on div "29 9:30a - 11:15a 528 Darla Dr, Branson 65616" at bounding box center [841, 297] width 147 height 174
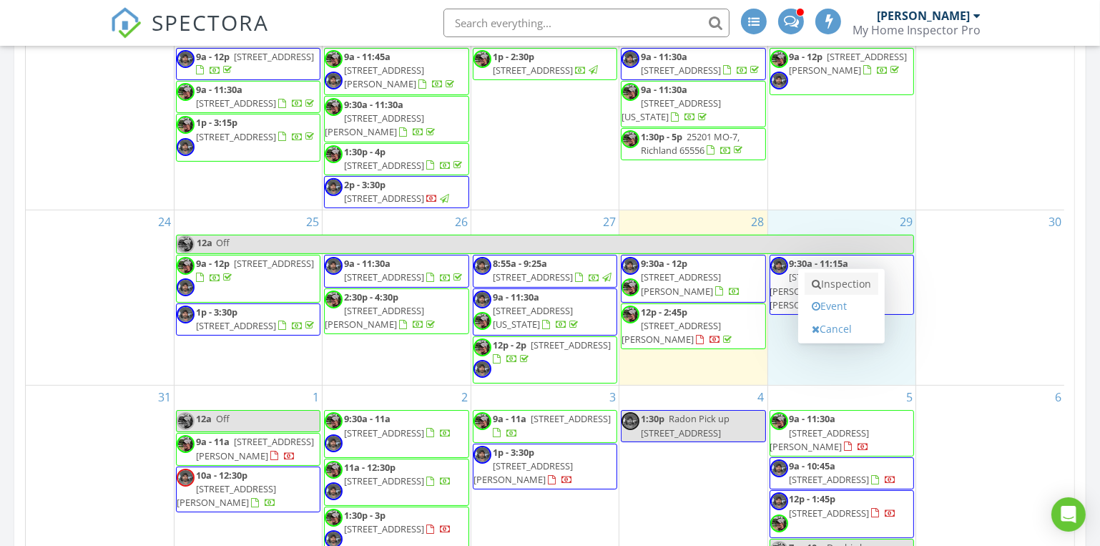
click at [842, 287] on link "Inspection" at bounding box center [841, 283] width 74 height 23
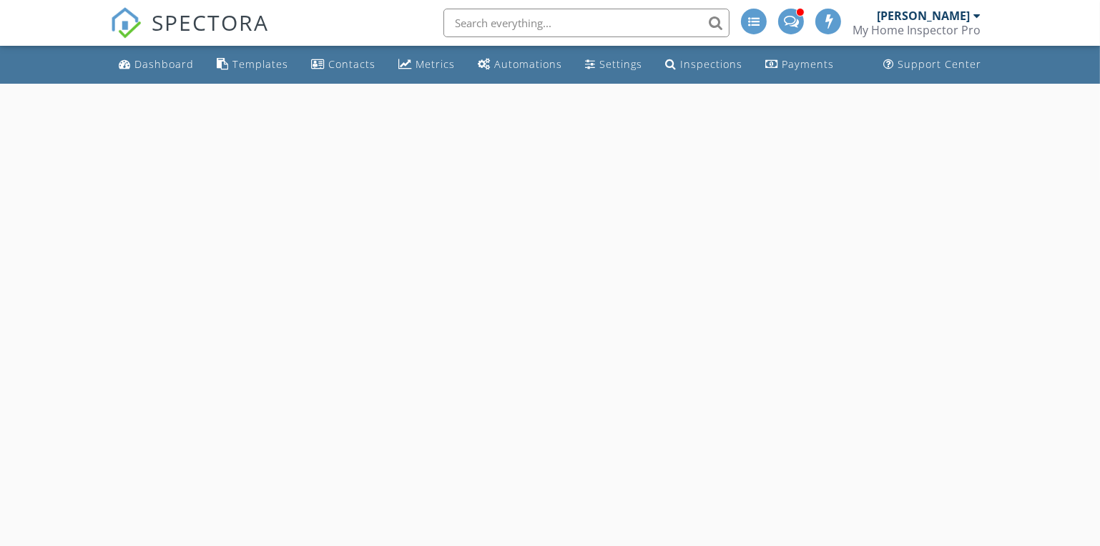
select select "7"
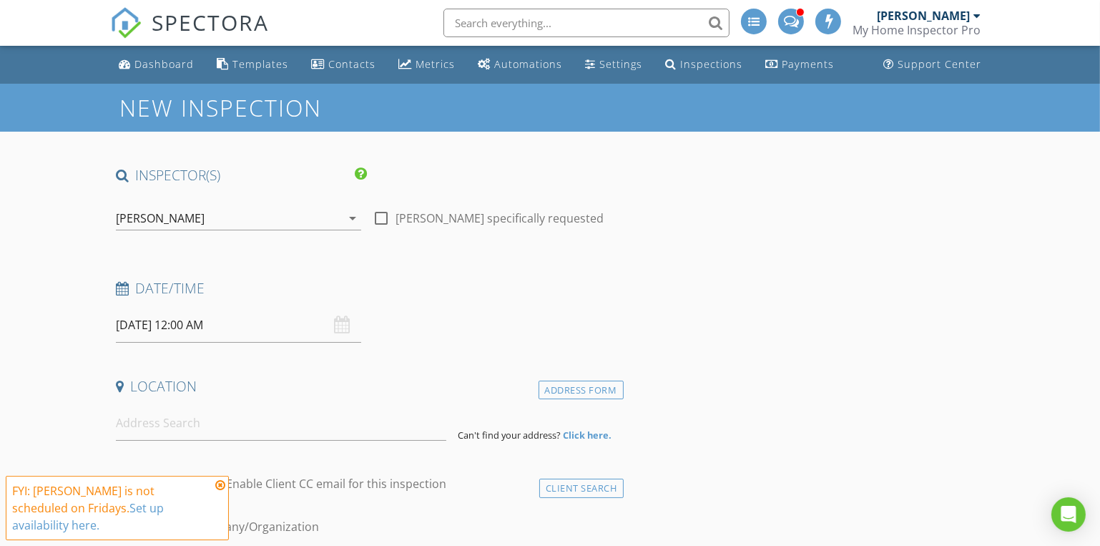
click at [207, 322] on input "[DATE] 12:00 AM" at bounding box center [238, 324] width 245 height 35
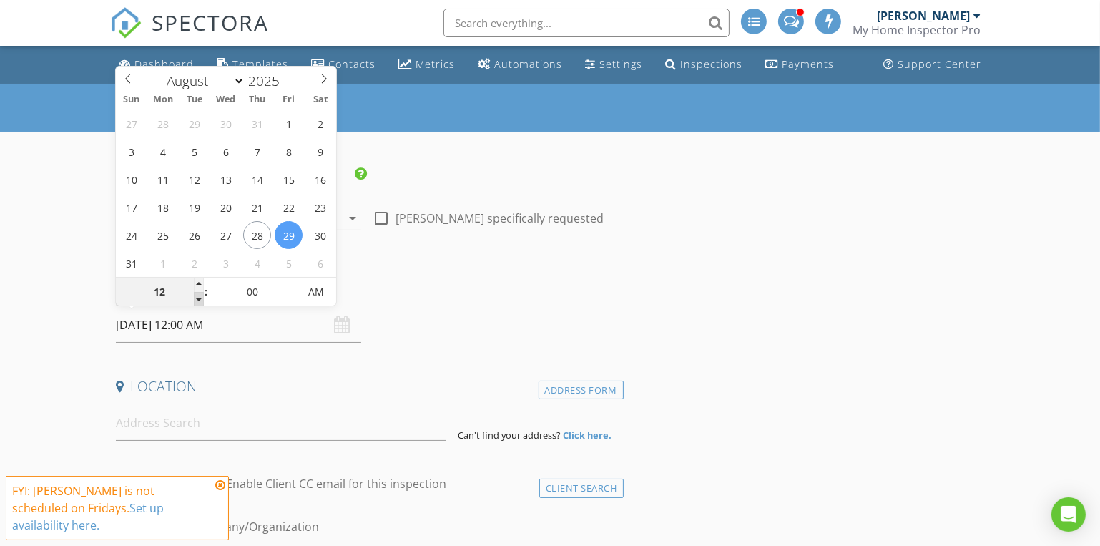
type input "11"
type input "[DATE] 11:00 PM"
click at [197, 300] on span at bounding box center [199, 299] width 10 height 14
type input "10"
click at [197, 300] on span at bounding box center [199, 299] width 10 height 14
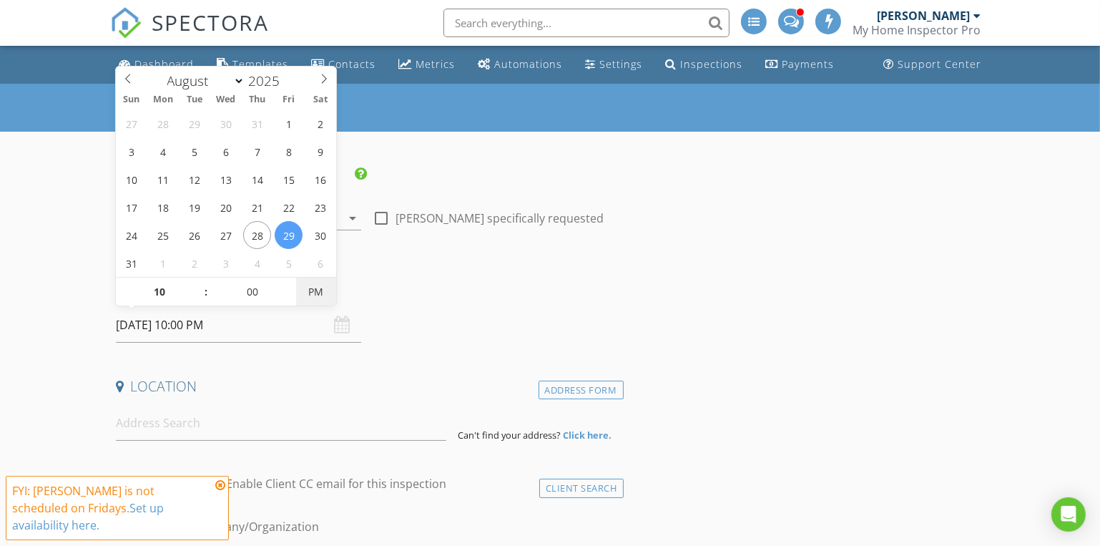
type input "[DATE] 10:00 AM"
click at [317, 290] on span "PM" at bounding box center [315, 291] width 39 height 29
click at [523, 283] on h4 "Date/Time" at bounding box center [367, 288] width 502 height 19
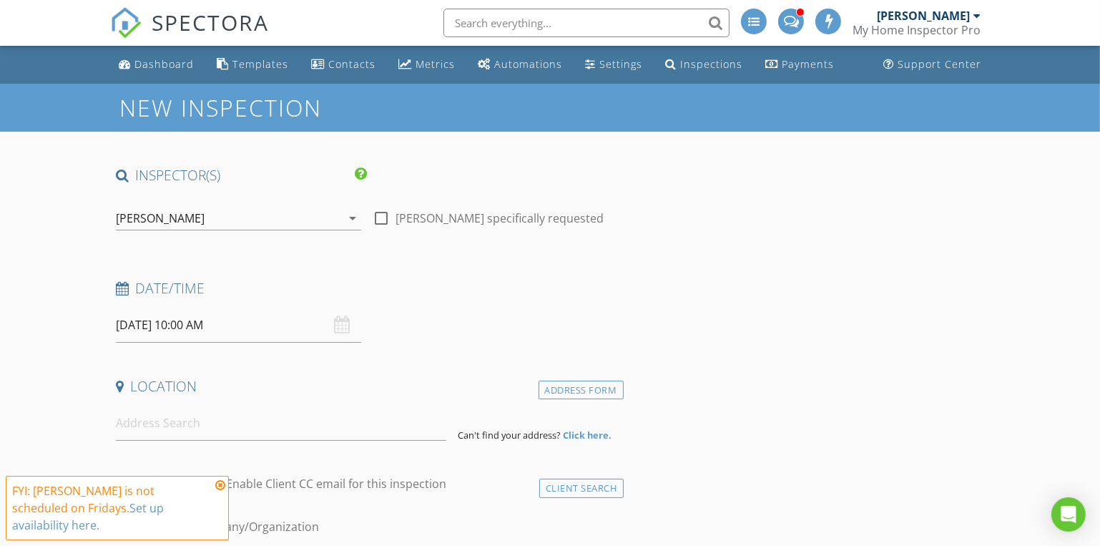
click at [219, 491] on icon at bounding box center [220, 484] width 10 height 11
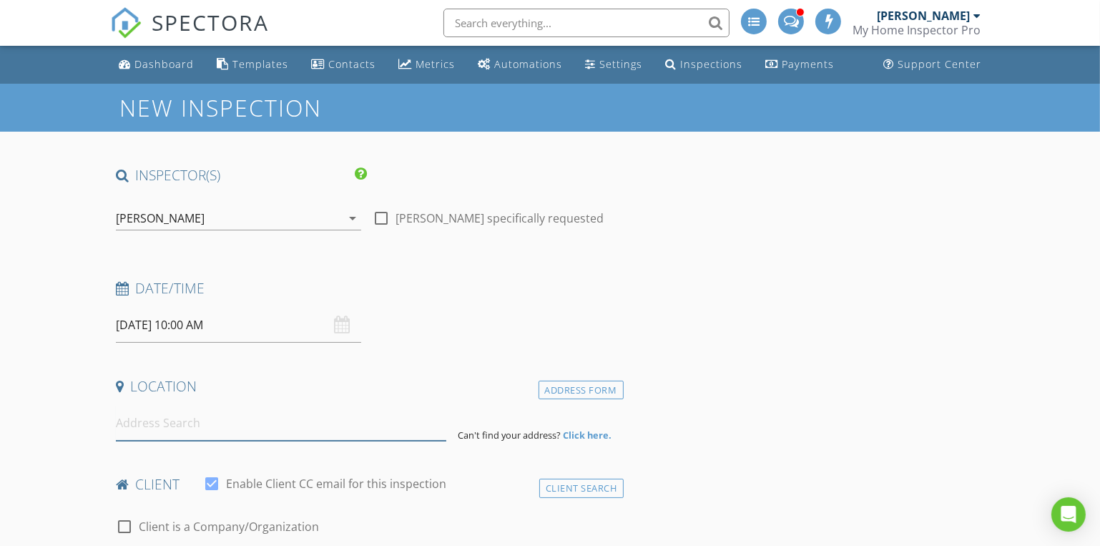
click at [137, 420] on input at bounding box center [281, 422] width 330 height 35
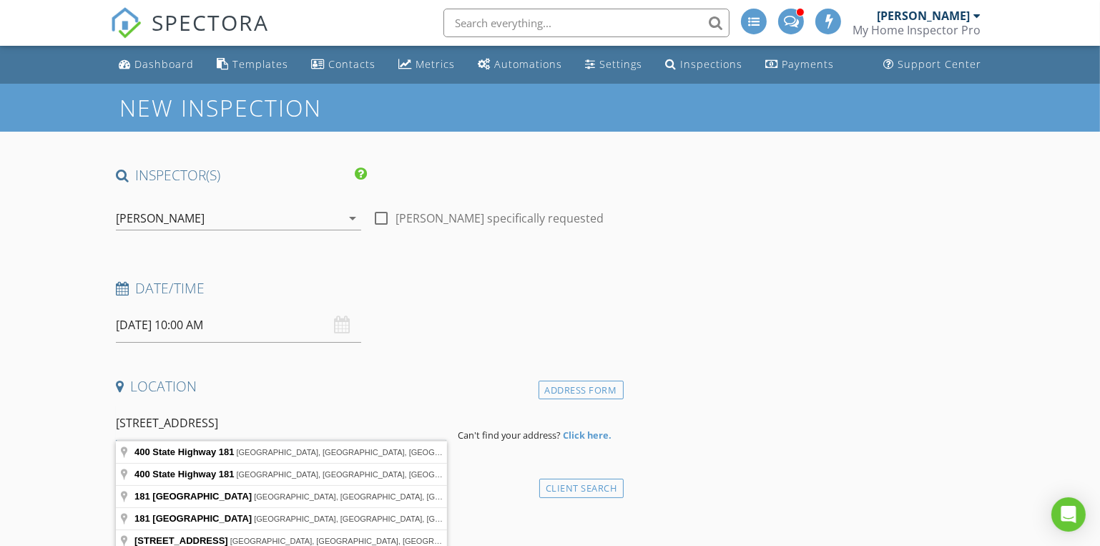
scroll to position [194, 0]
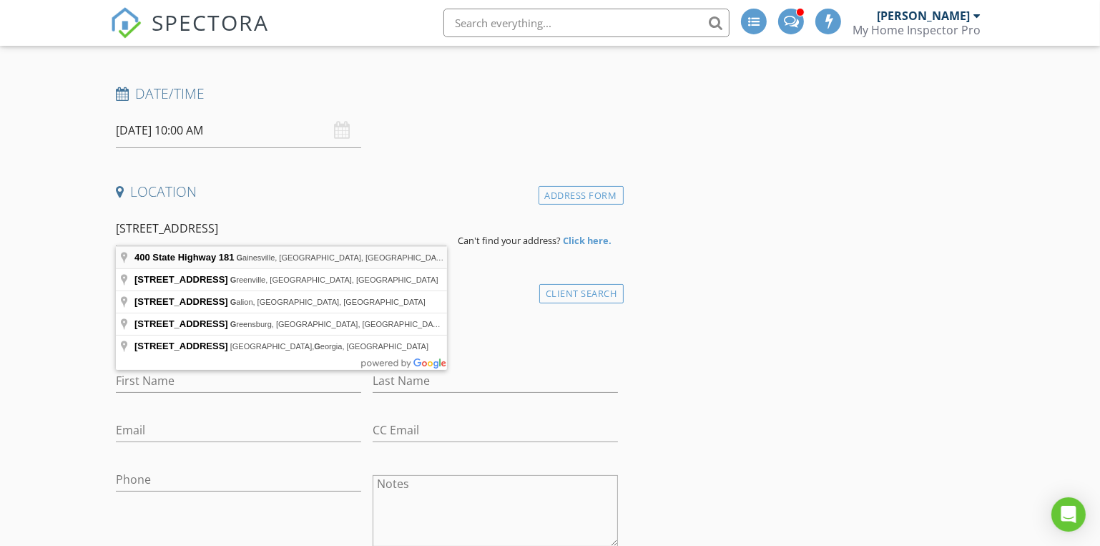
type input "[STREET_ADDRESS]"
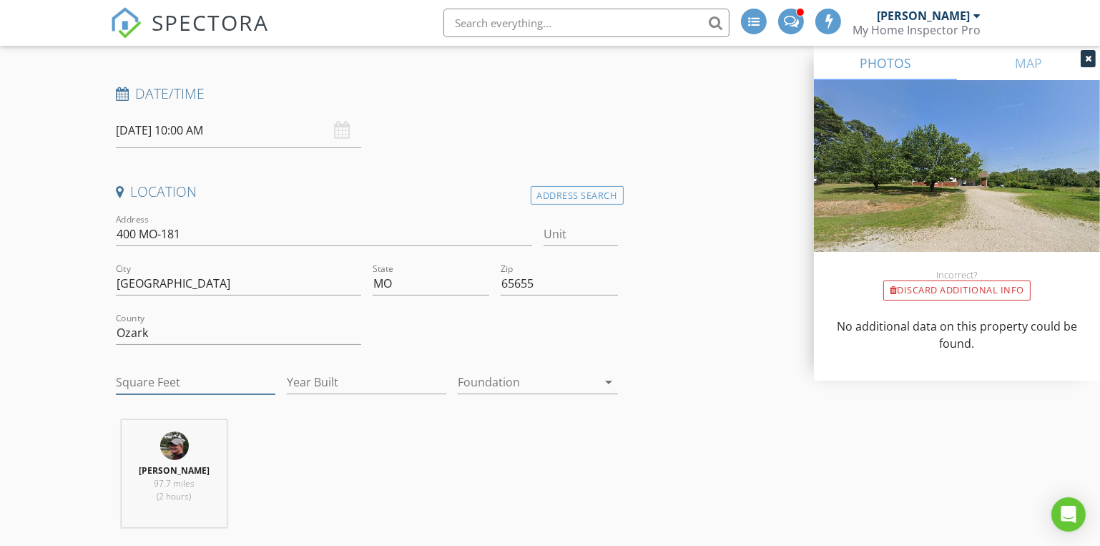
click at [135, 381] on input "Square Feet" at bounding box center [195, 382] width 159 height 24
type input "1500"
type input "1951"
click at [493, 380] on div at bounding box center [527, 381] width 139 height 23
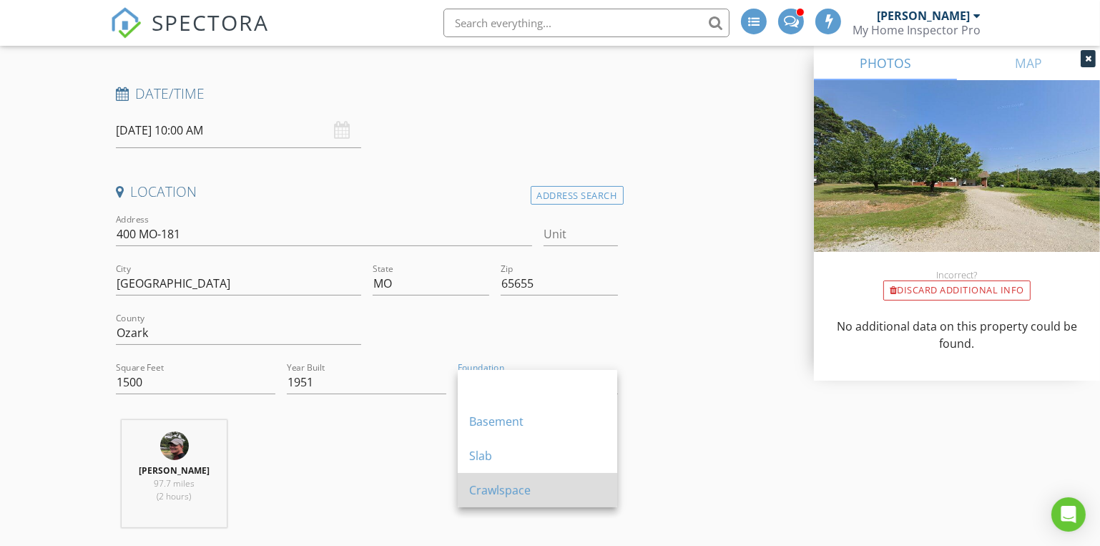
click at [496, 483] on div "Crawlspace" at bounding box center [537, 489] width 137 height 17
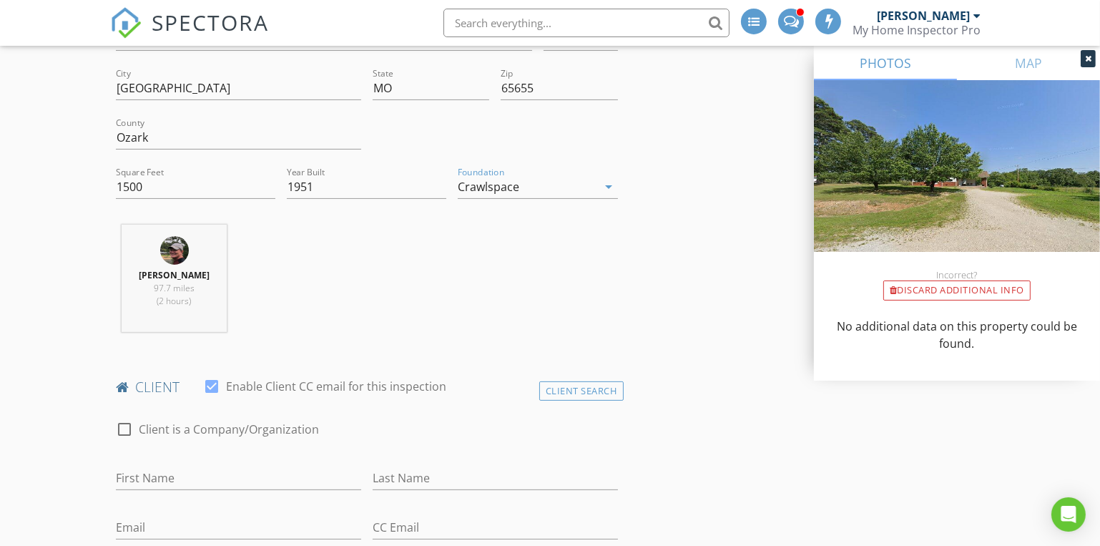
scroll to position [585, 0]
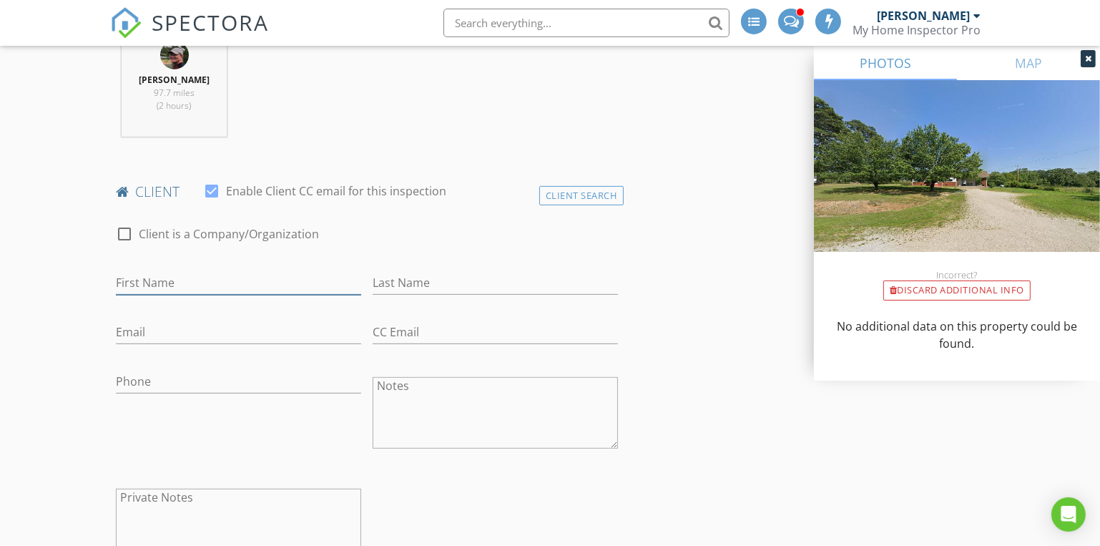
drag, startPoint x: 134, startPoint y: 281, endPoint x: 118, endPoint y: 277, distance: 17.0
click at [134, 281] on input "First Name" at bounding box center [238, 283] width 245 height 24
type input "[PERSON_NAME]"
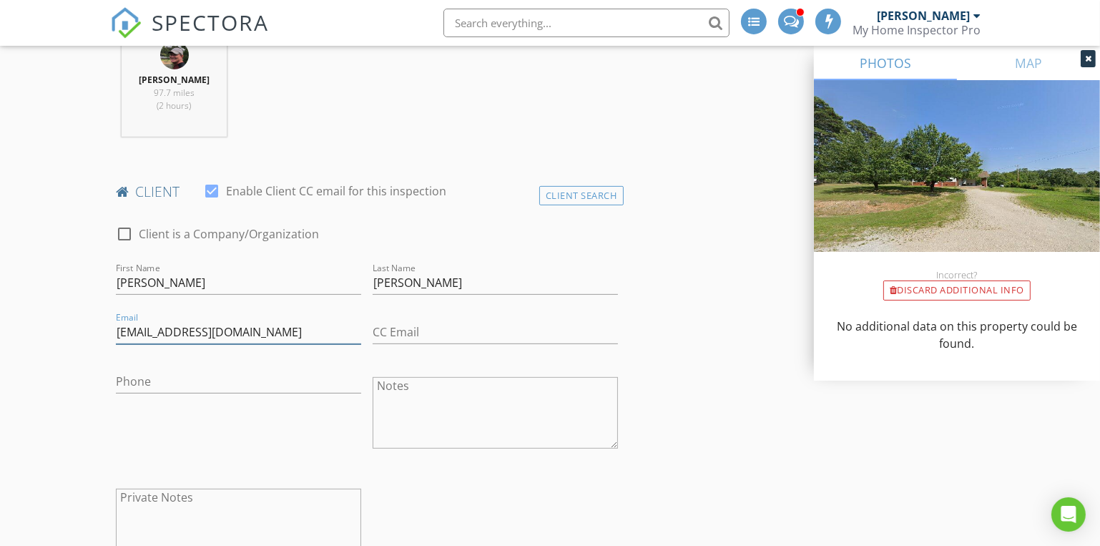
type input "[EMAIL_ADDRESS][DOMAIN_NAME]"
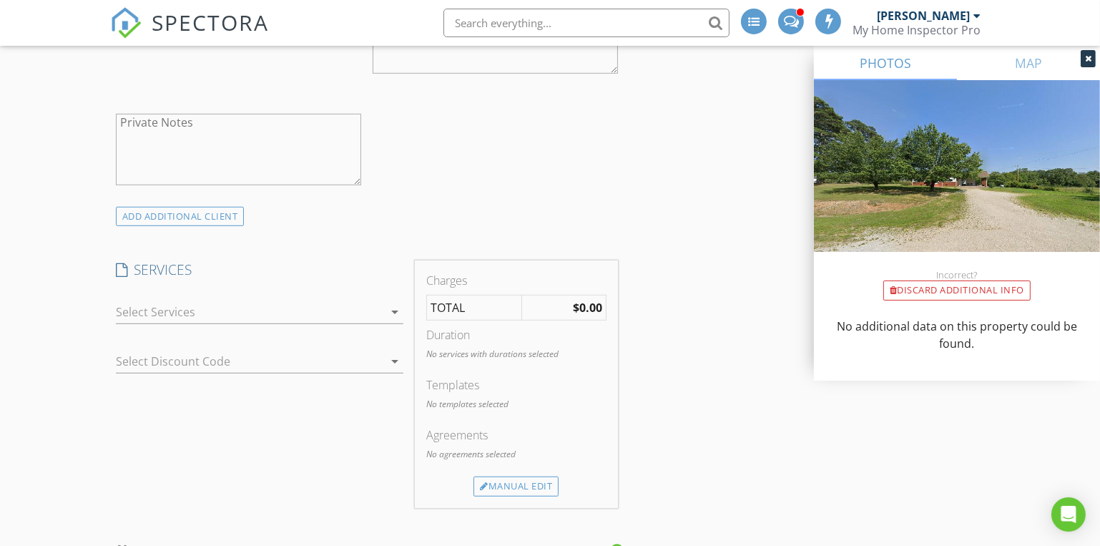
scroll to position [975, 0]
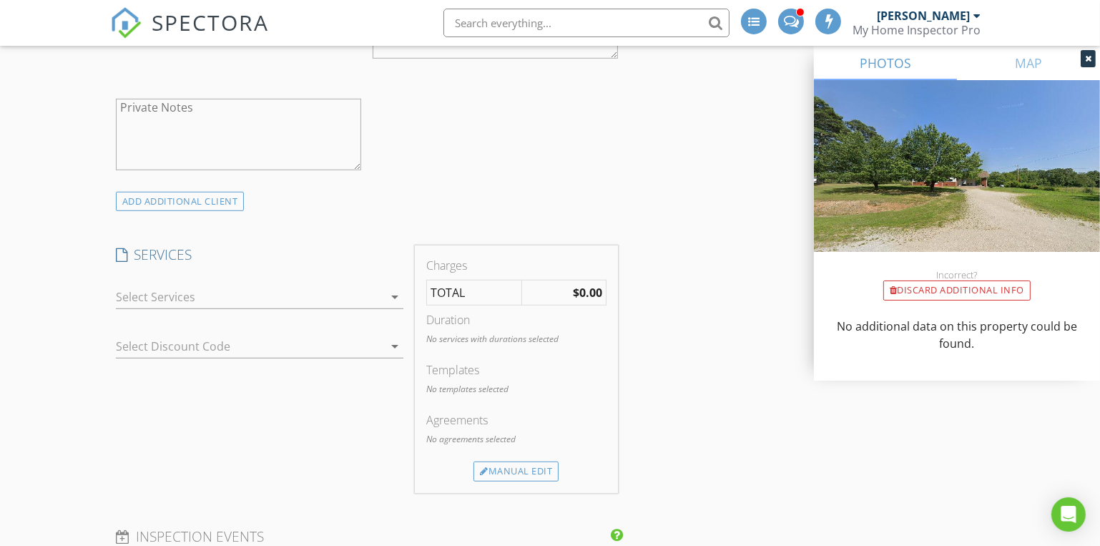
type input "[PHONE_NUMBER]"
click at [169, 297] on div at bounding box center [250, 296] width 268 height 23
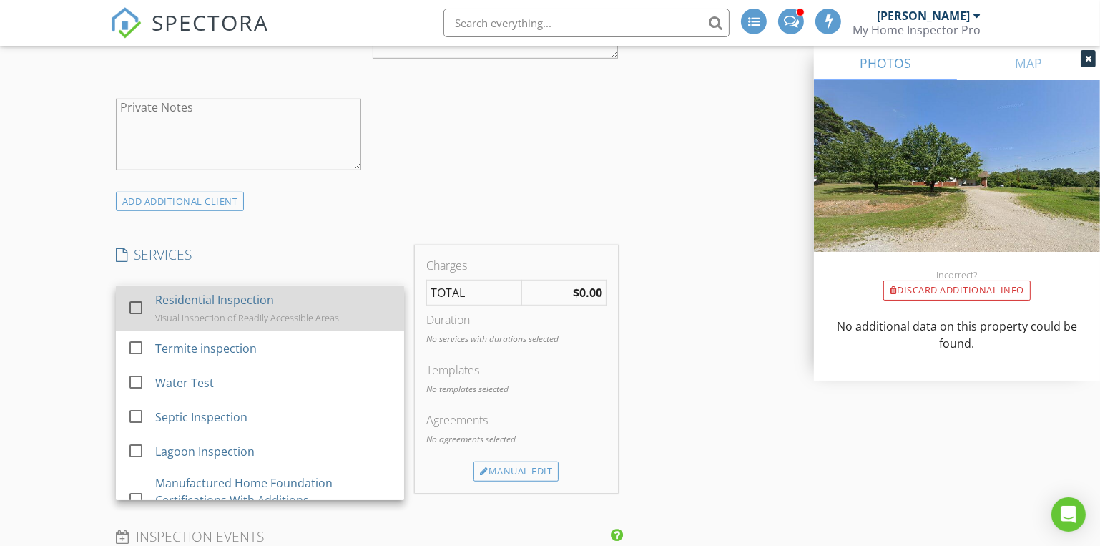
click at [169, 297] on div "Residential Inspection" at bounding box center [214, 299] width 119 height 17
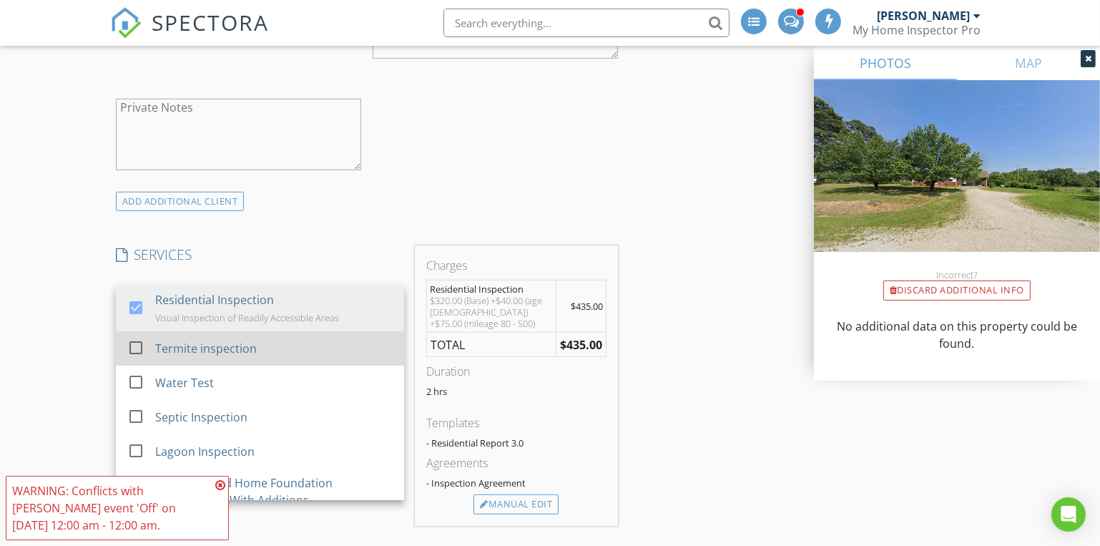
click at [144, 349] on div at bounding box center [136, 347] width 24 height 24
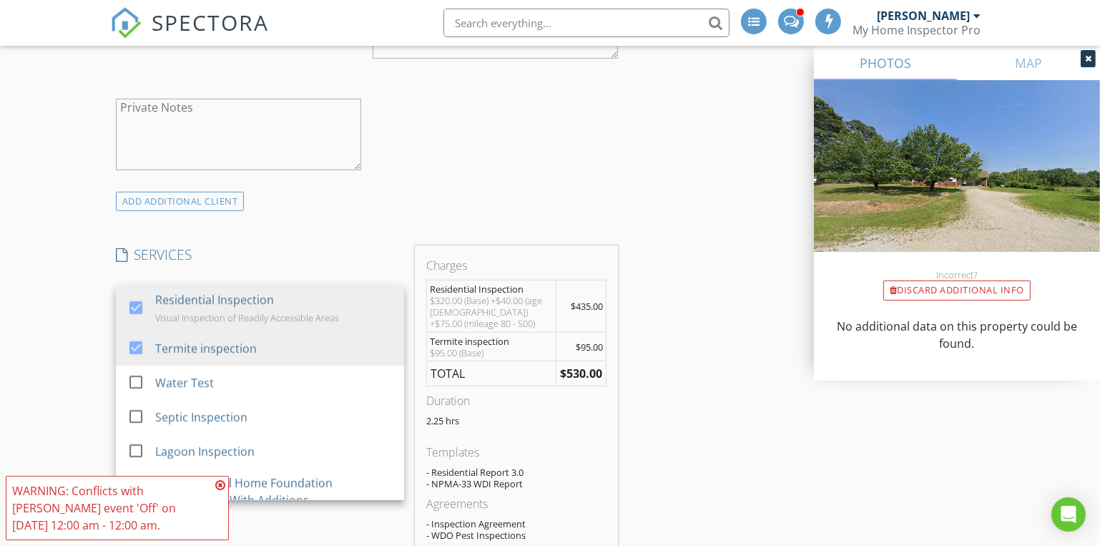
click at [83, 358] on div "New Inspection INSPECTOR(S) check_box Dave Gress PRIMARY check_box_outline_blan…" at bounding box center [550, 524] width 1100 height 2830
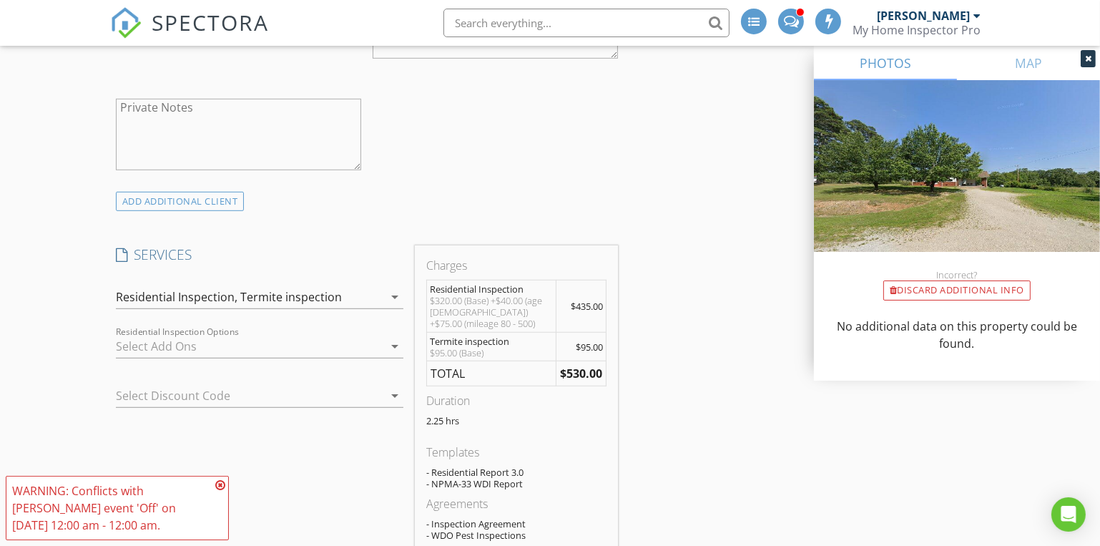
click at [220, 481] on icon at bounding box center [220, 484] width 10 height 11
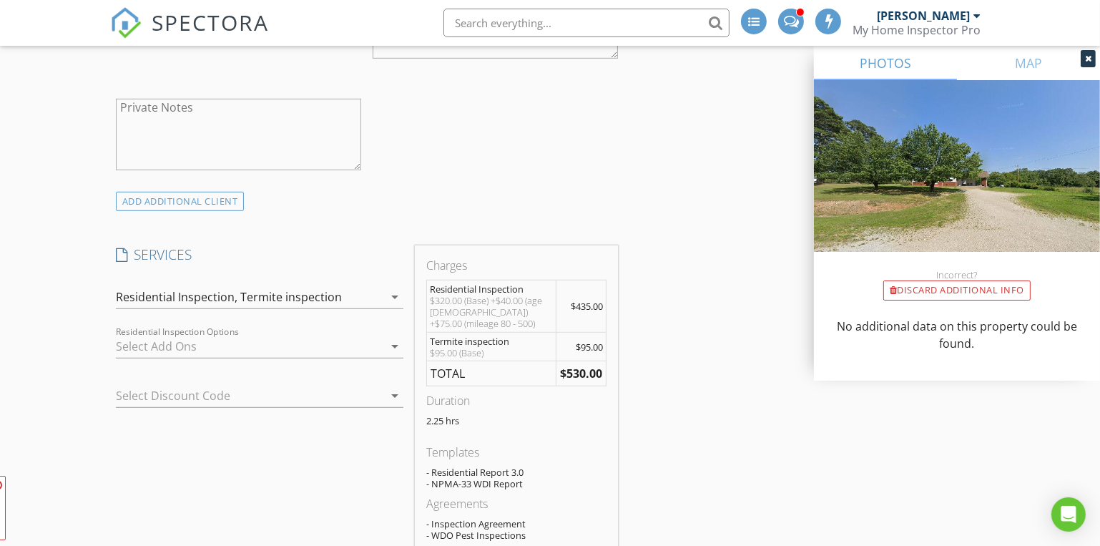
scroll to position [1170, 0]
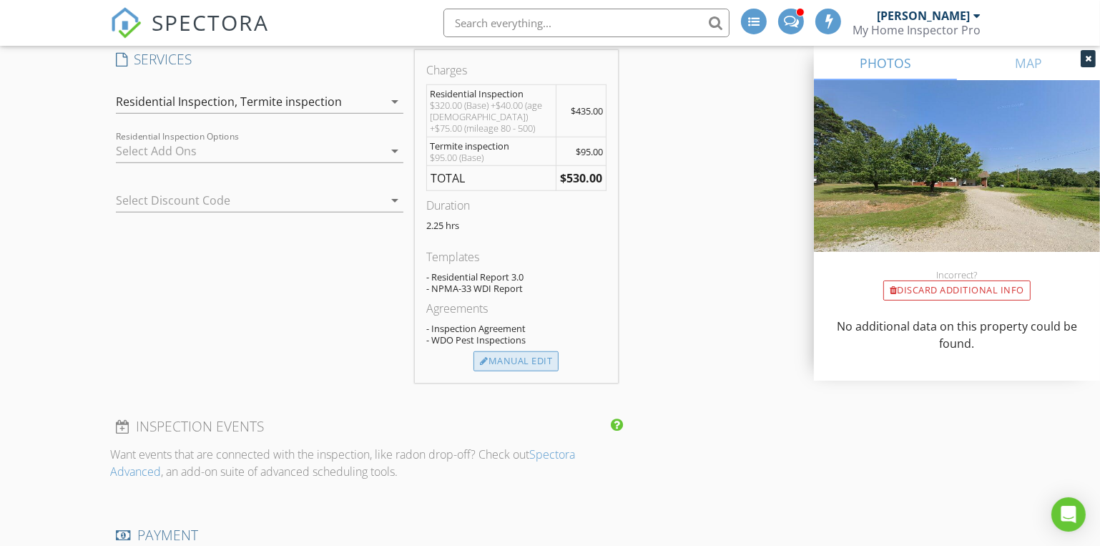
click at [507, 360] on div "Manual Edit" at bounding box center [515, 361] width 85 height 20
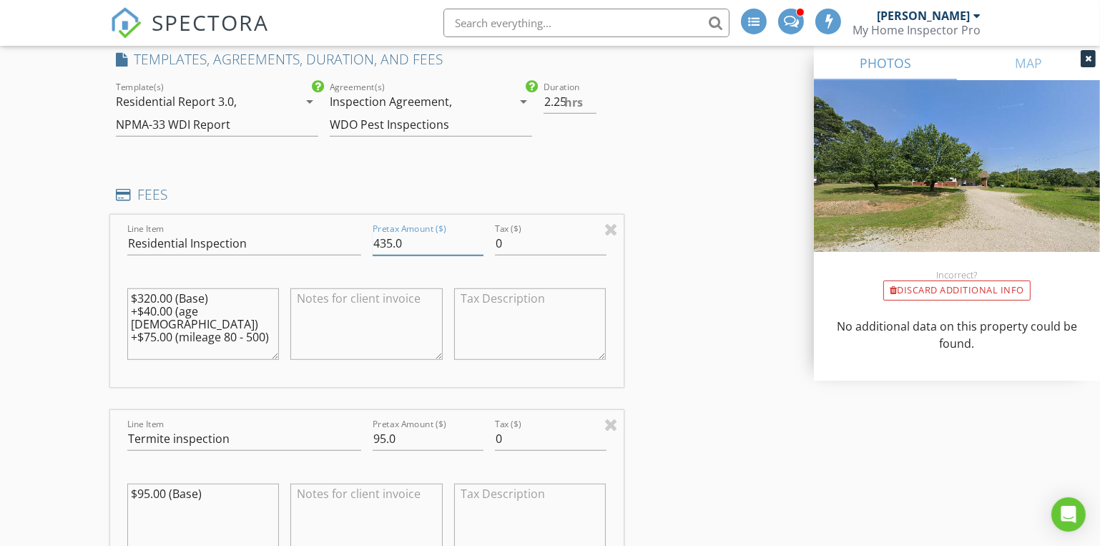
drag, startPoint x: 388, startPoint y: 242, endPoint x: 370, endPoint y: 246, distance: 18.4
click at [370, 246] on div "Pretax Amount ($) 435.0" at bounding box center [428, 244] width 122 height 49
type input "365.0"
click at [640, 314] on div "INSPECTOR(S) check_box Dave Gress PRIMARY check_box_outline_blank Josh Gress Da…" at bounding box center [550, 497] width 880 height 3003
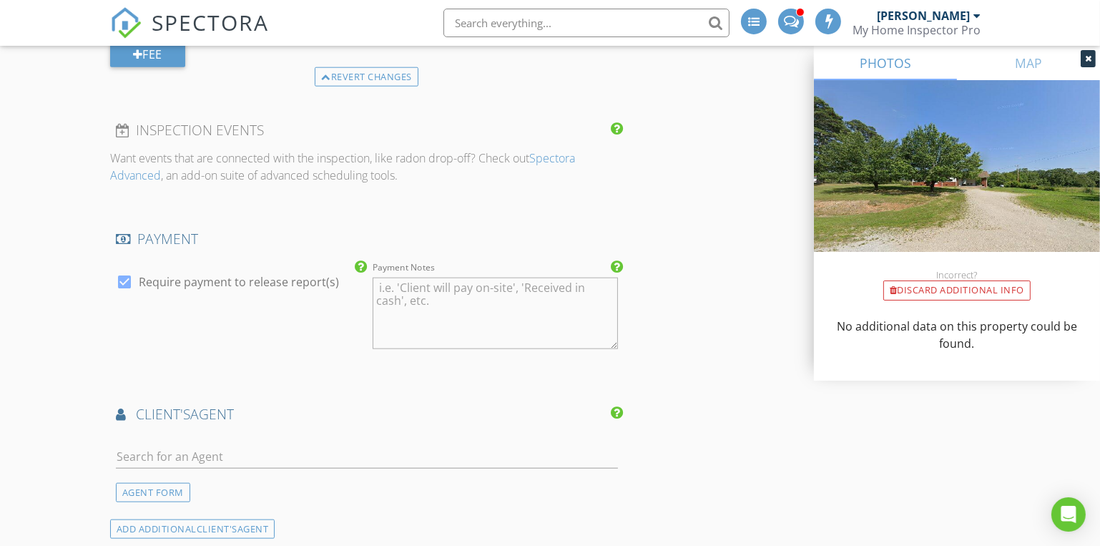
scroll to position [1365, 0]
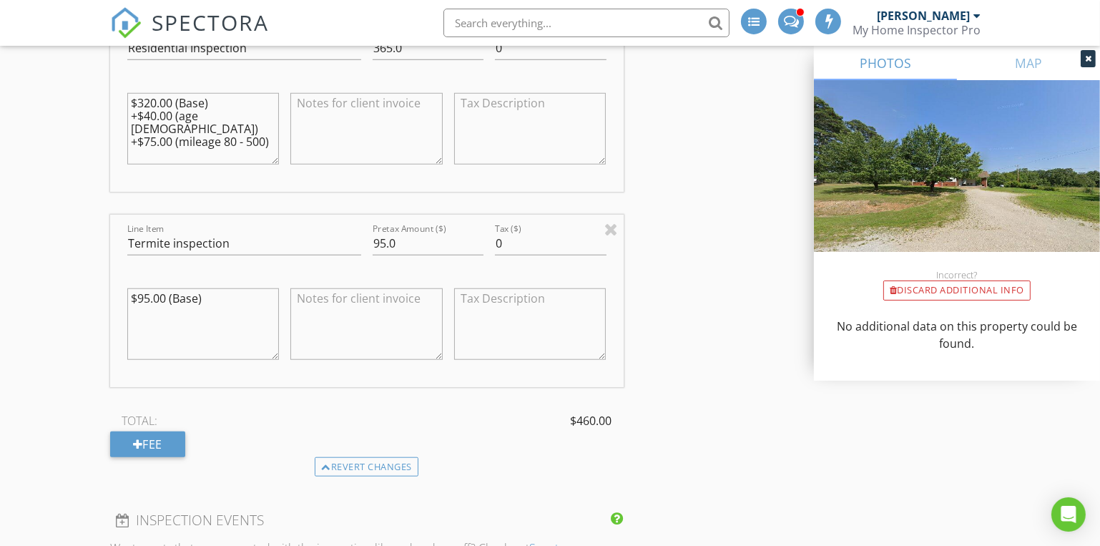
drag, startPoint x: 132, startPoint y: 127, endPoint x: 285, endPoint y: 124, distance: 153.1
click at [285, 124] on div "Line Item Residential Inspection Pretax Amount ($) 365.0 Tax ($) 0 $320.00 (Bas…" at bounding box center [366, 105] width 513 height 172
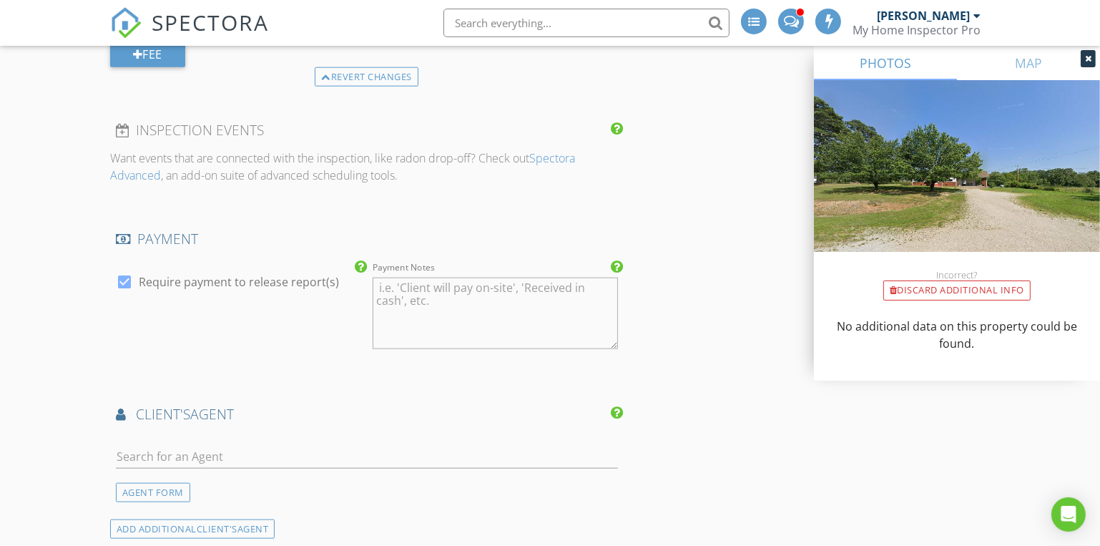
scroll to position [1950, 0]
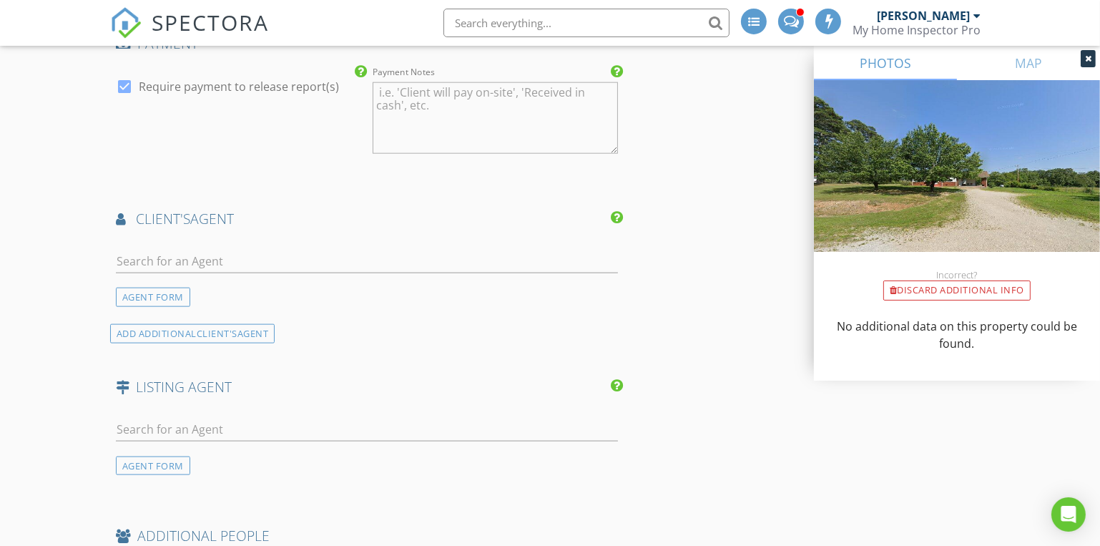
type textarea "$320.00 (Base) +$40.00 (age [DEMOGRAPHIC_DATA])"
click at [192, 256] on input "text" at bounding box center [367, 262] width 502 height 24
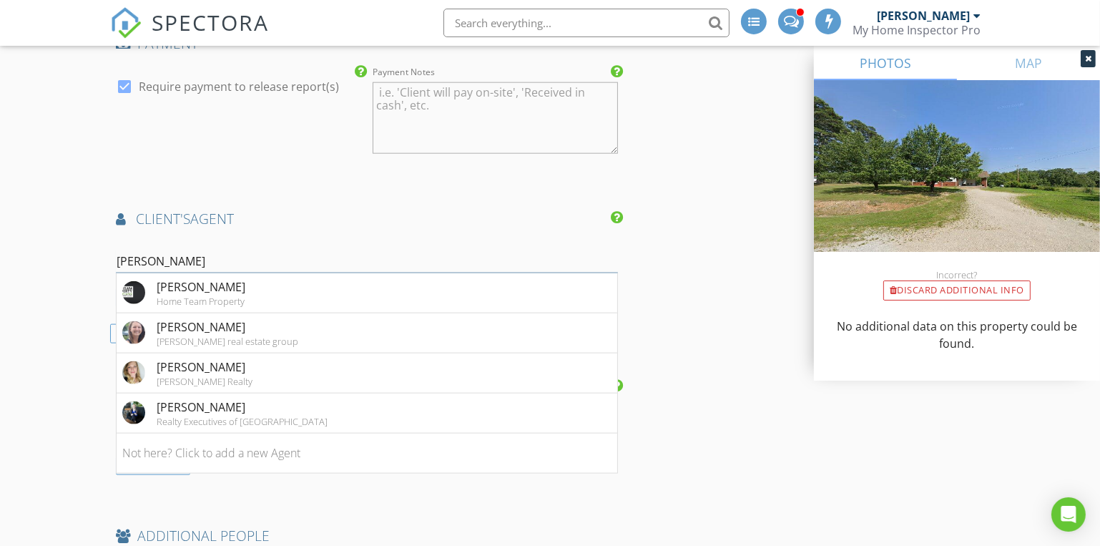
click at [202, 260] on input "[PERSON_NAME]" at bounding box center [367, 262] width 502 height 24
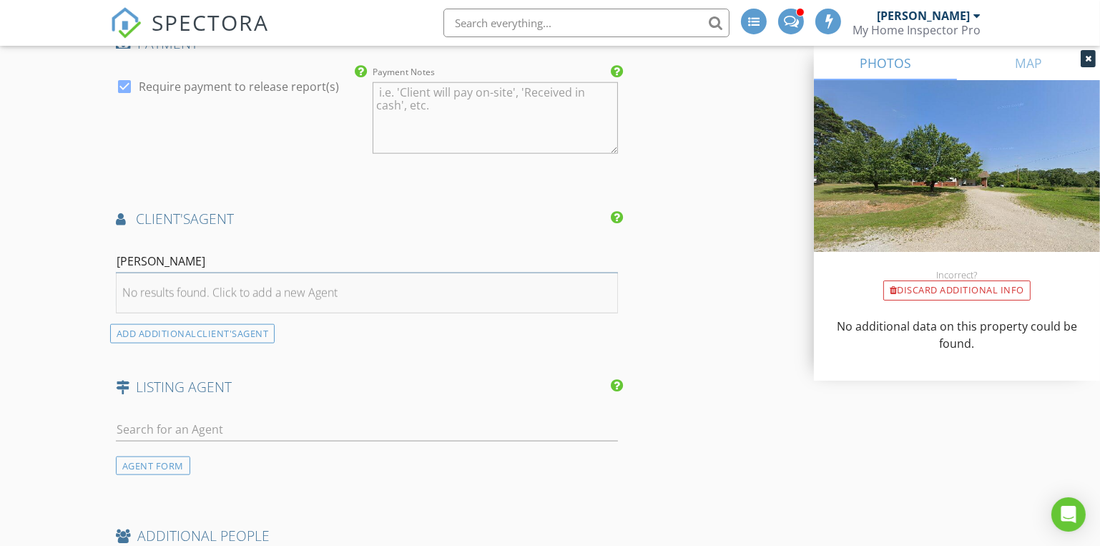
type input "Lindsey wade"
click at [188, 294] on div "No results found. Click to add a new Agent" at bounding box center [229, 292] width 215 height 17
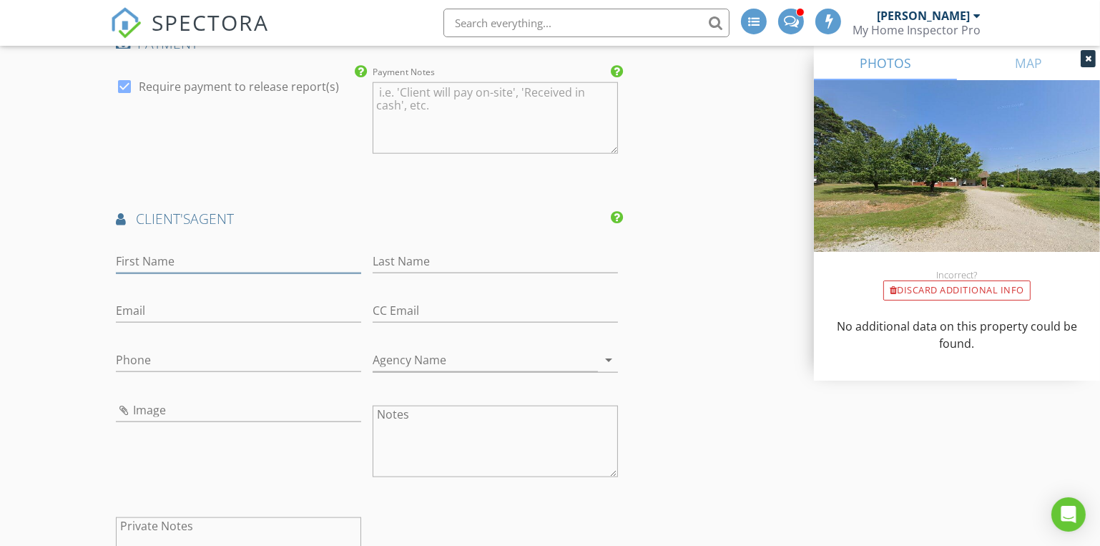
click at [132, 255] on input "First Name" at bounding box center [238, 262] width 245 height 24
type input "[PERSON_NAME]"
type input "Wade"
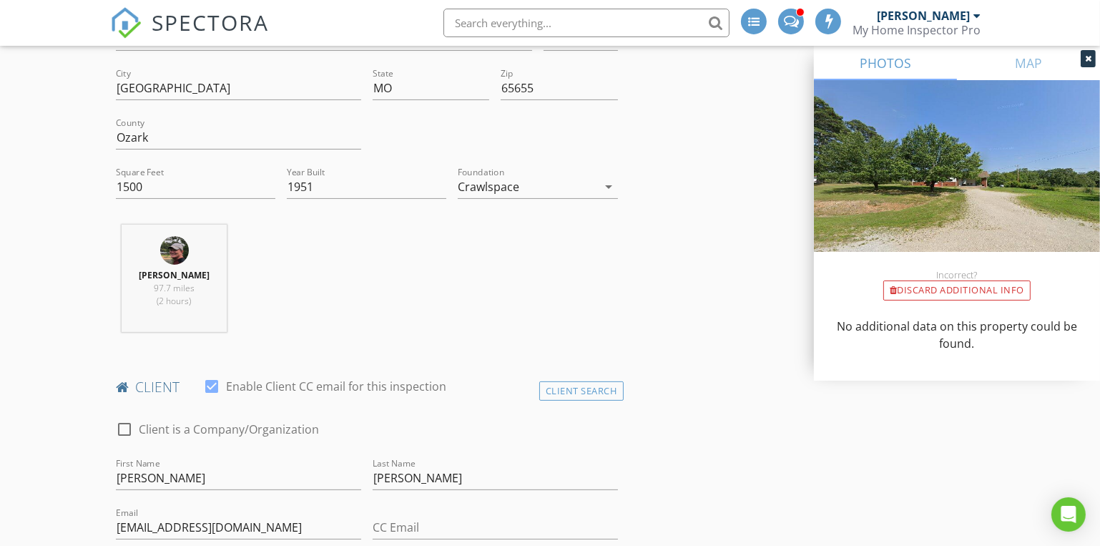
scroll to position [194, 0]
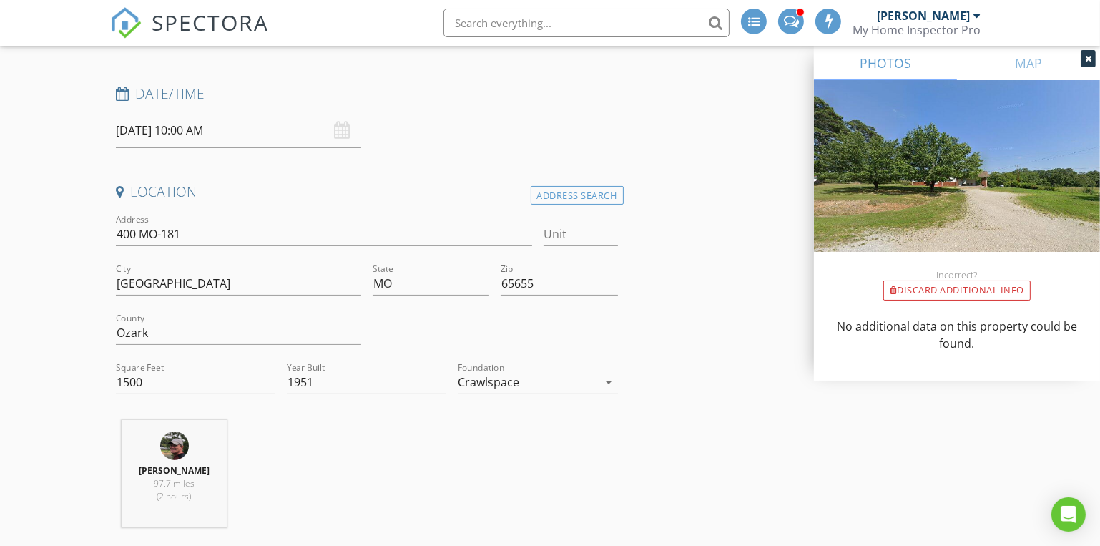
type input "417-683-7481"
drag, startPoint x: 196, startPoint y: 231, endPoint x: 87, endPoint y: 237, distance: 108.8
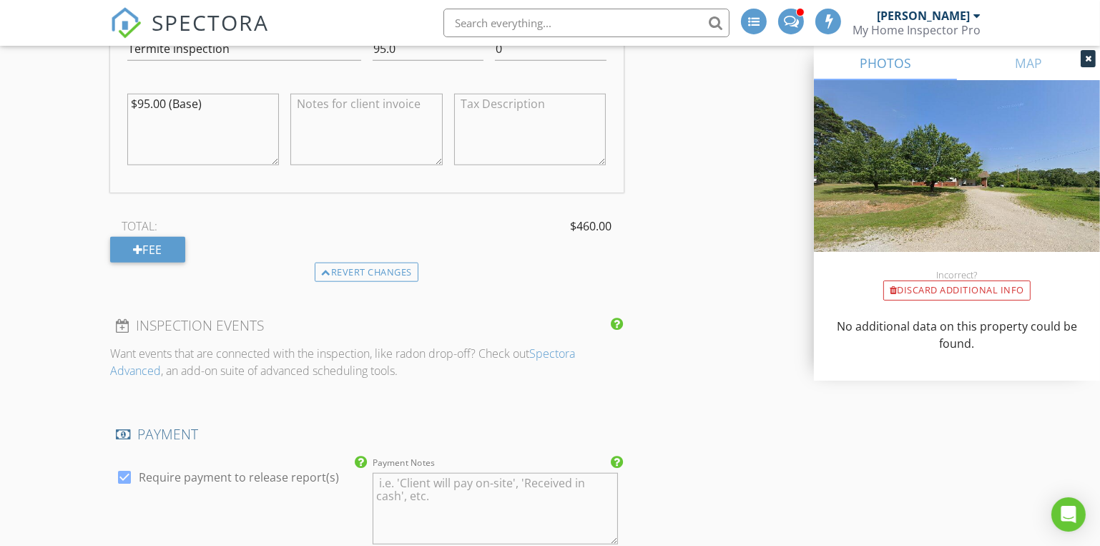
scroll to position [1950, 0]
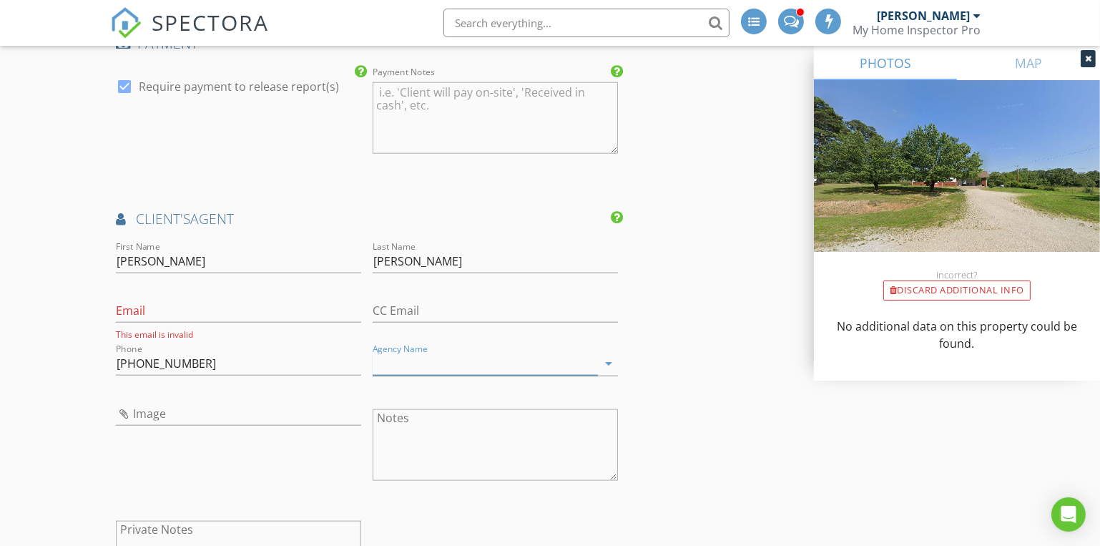
click at [396, 356] on input "Agency Name" at bounding box center [485, 364] width 225 height 24
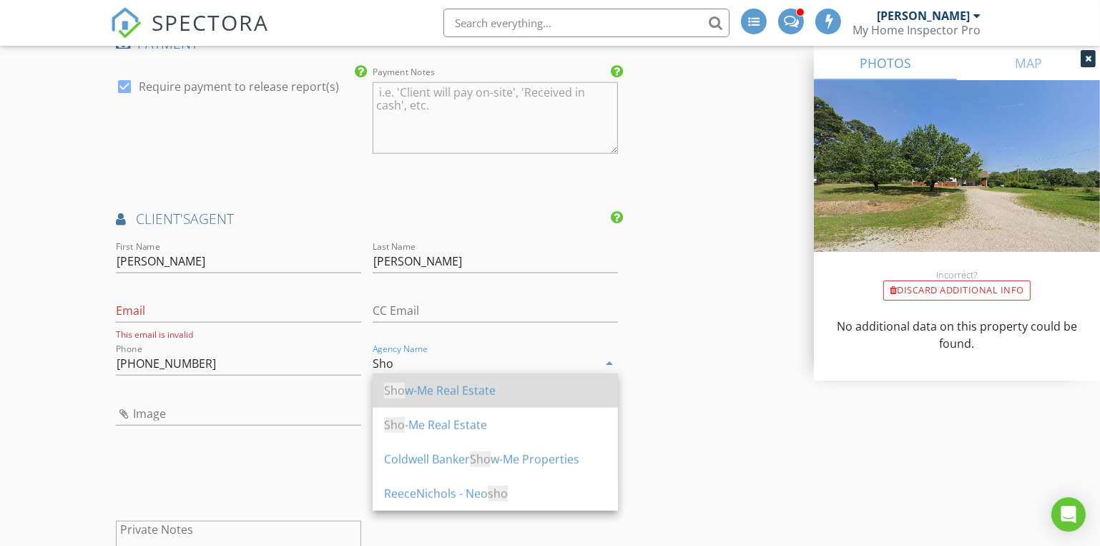
click at [417, 383] on div "Sho w-Me Real Estate" at bounding box center [495, 390] width 222 height 17
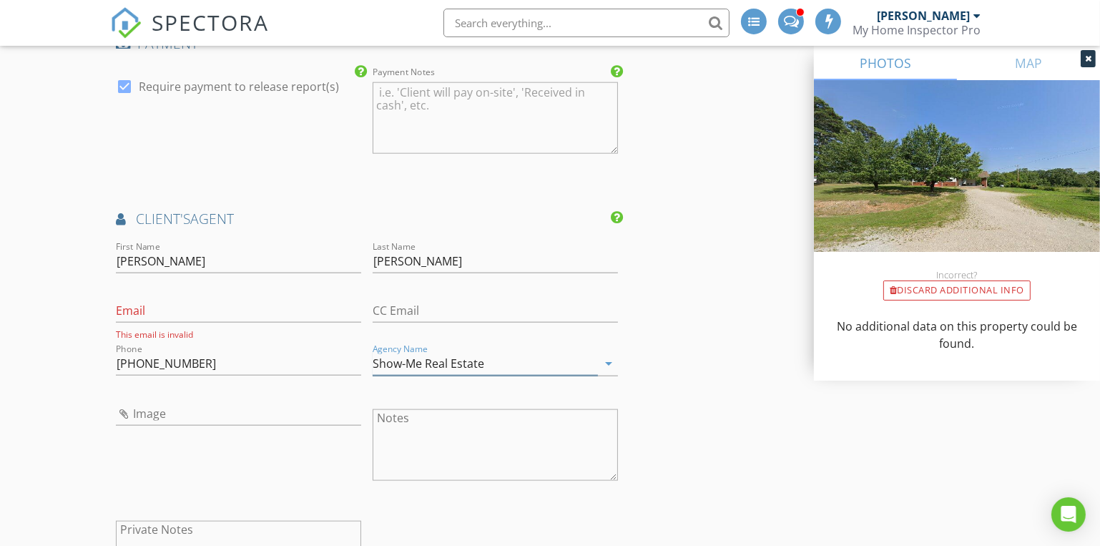
click at [395, 355] on input "Show-Me Real Estate" at bounding box center [485, 364] width 225 height 24
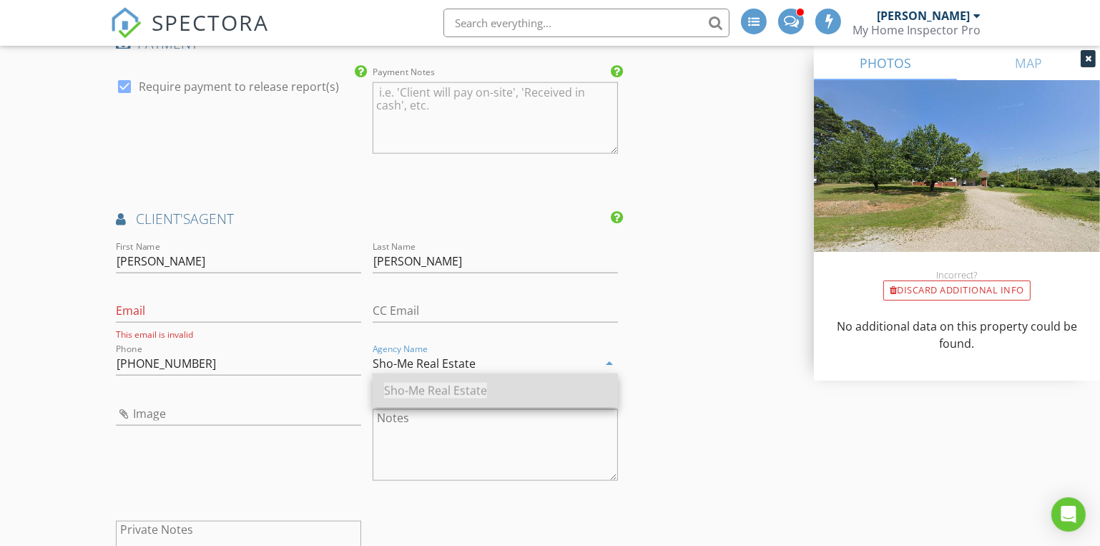
click at [420, 399] on div "Sho-Me Real Estate" at bounding box center [495, 390] width 222 height 34
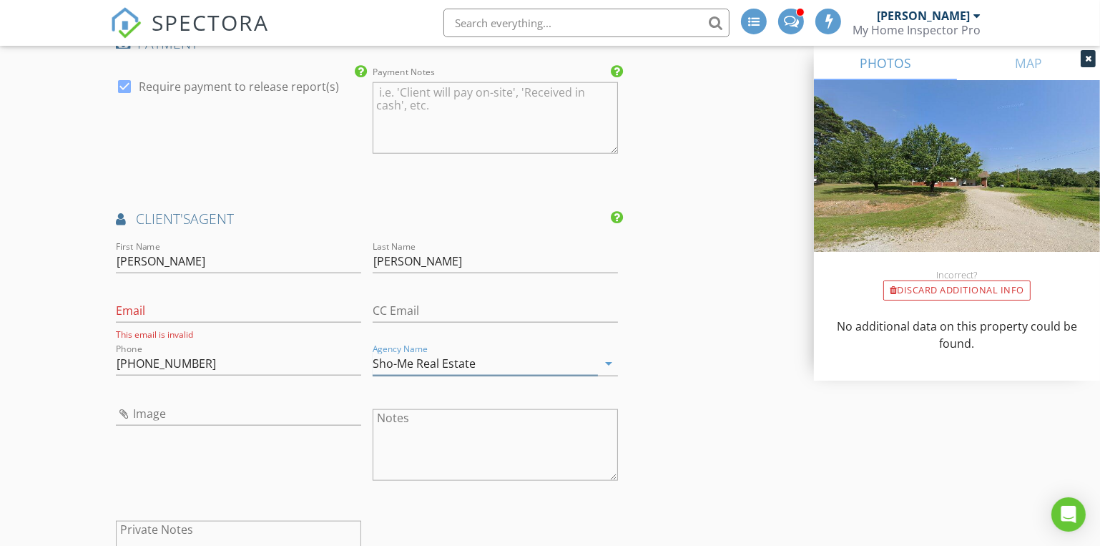
type input "Sho-Me Real Estate"
click at [132, 305] on input "Email" at bounding box center [238, 311] width 245 height 24
paste input "lindseywaderealtor@gmail.com"
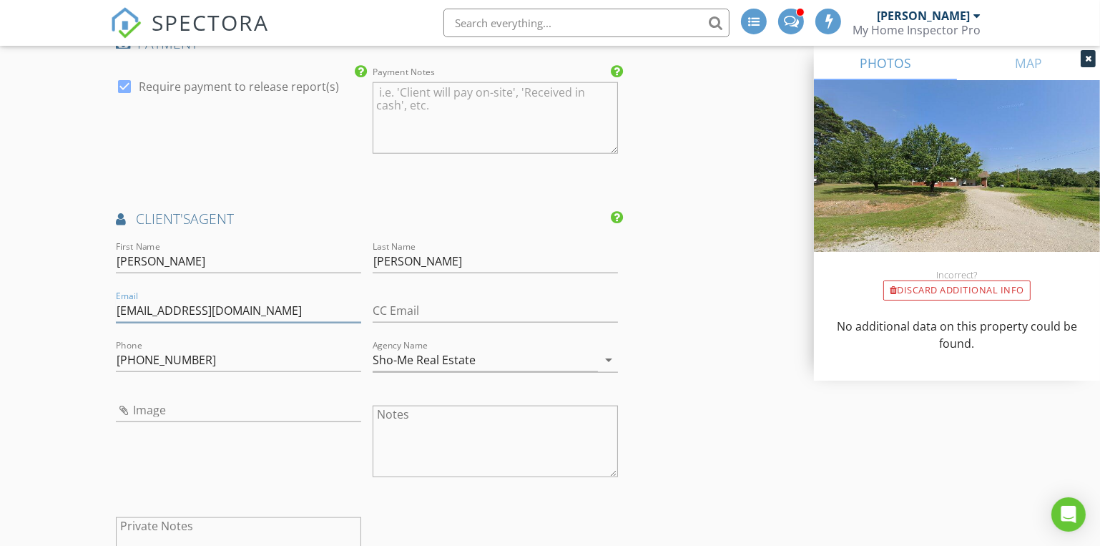
scroll to position [2144, 0]
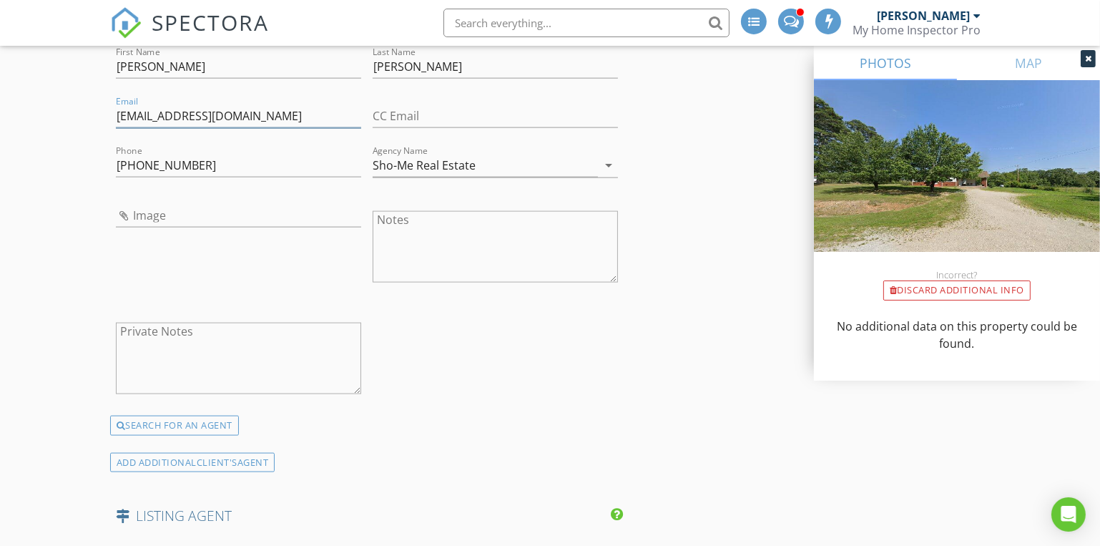
type input "lindseywaderealtor@gmail.com"
click at [125, 211] on input "Image" at bounding box center [238, 216] width 245 height 24
type input "Lindsey Wade.jpg"
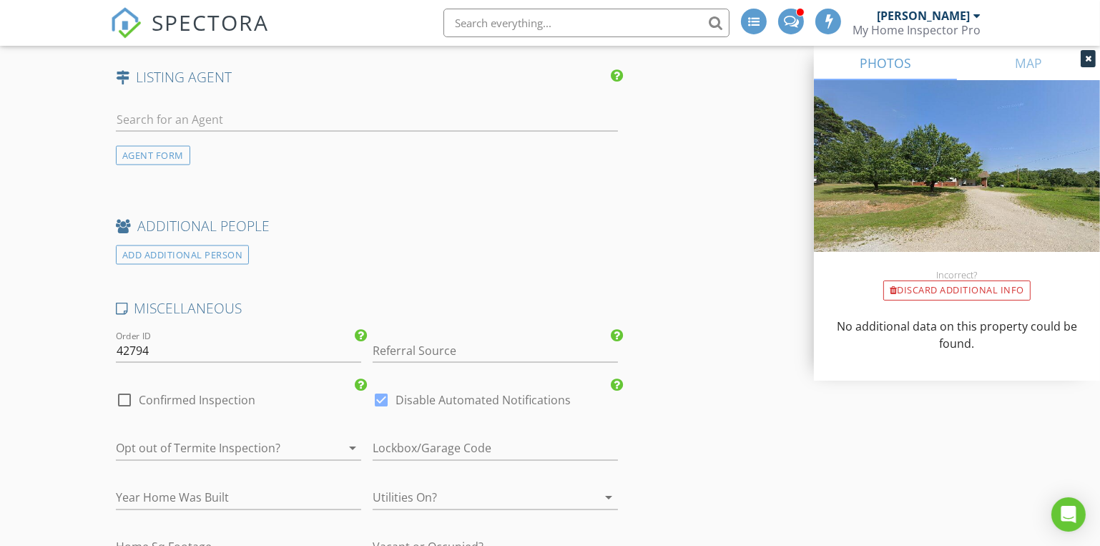
scroll to position [2730, 0]
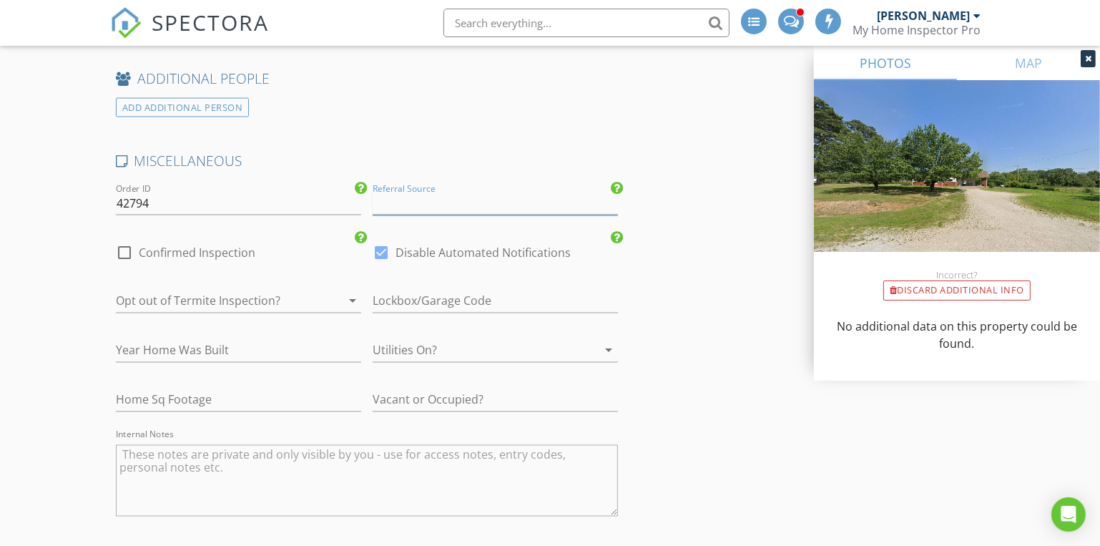
click at [403, 197] on input "Referral Source" at bounding box center [495, 204] width 245 height 24
type input "Lindsey Wade"
click at [118, 247] on div at bounding box center [124, 252] width 24 height 24
checkbox input "true"
click at [198, 299] on div at bounding box center [218, 301] width 205 height 23
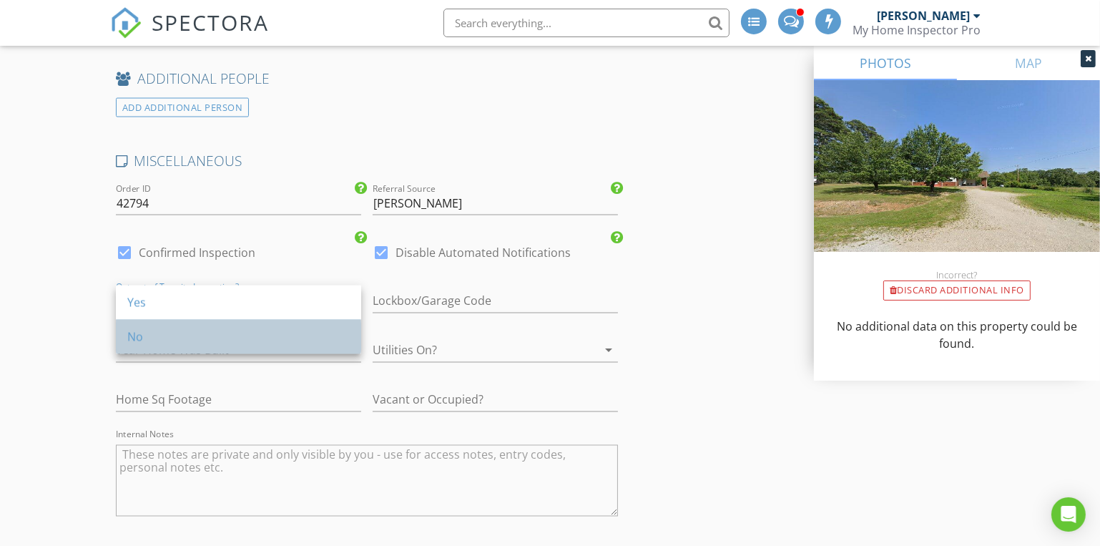
click at [191, 334] on div "No" at bounding box center [238, 336] width 222 height 17
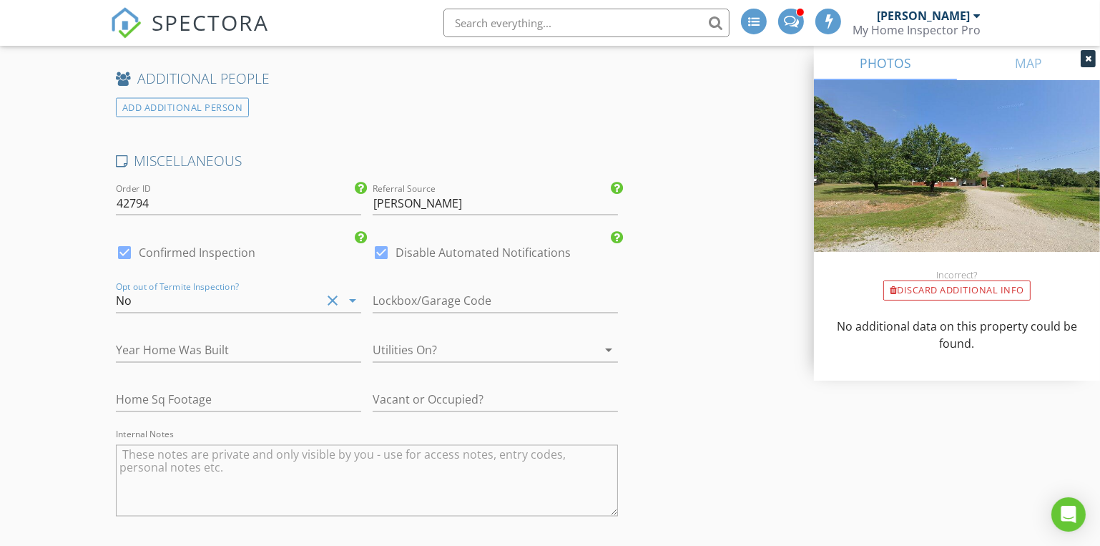
click at [426, 341] on div at bounding box center [475, 350] width 205 height 23
click at [426, 342] on div "Yes" at bounding box center [495, 352] width 222 height 34
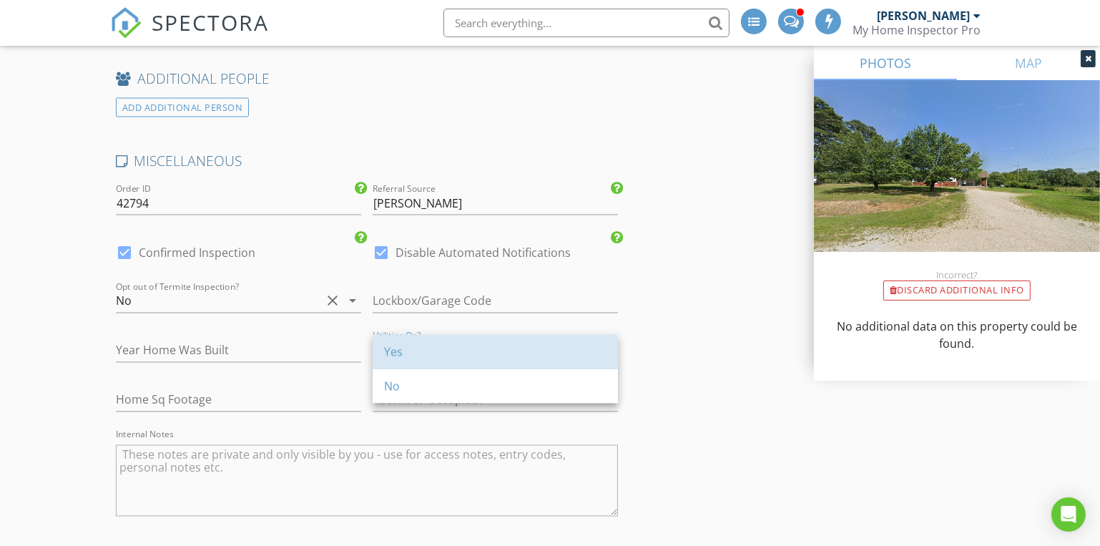
type input "2.25"
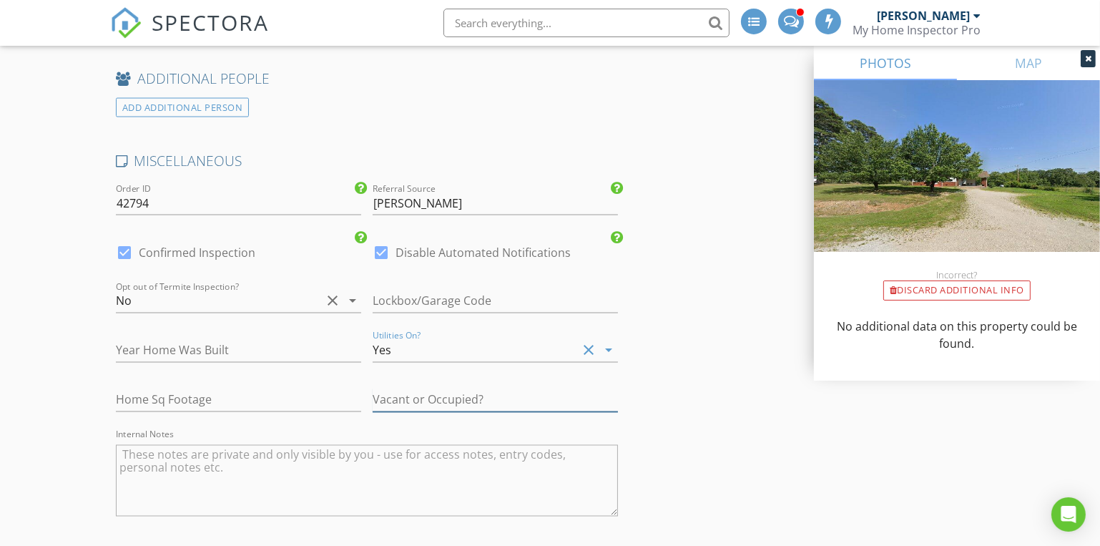
click at [432, 395] on input "text" at bounding box center [495, 400] width 245 height 24
type input "V"
type input "2.25"
type input "Vac"
type input "2.25"
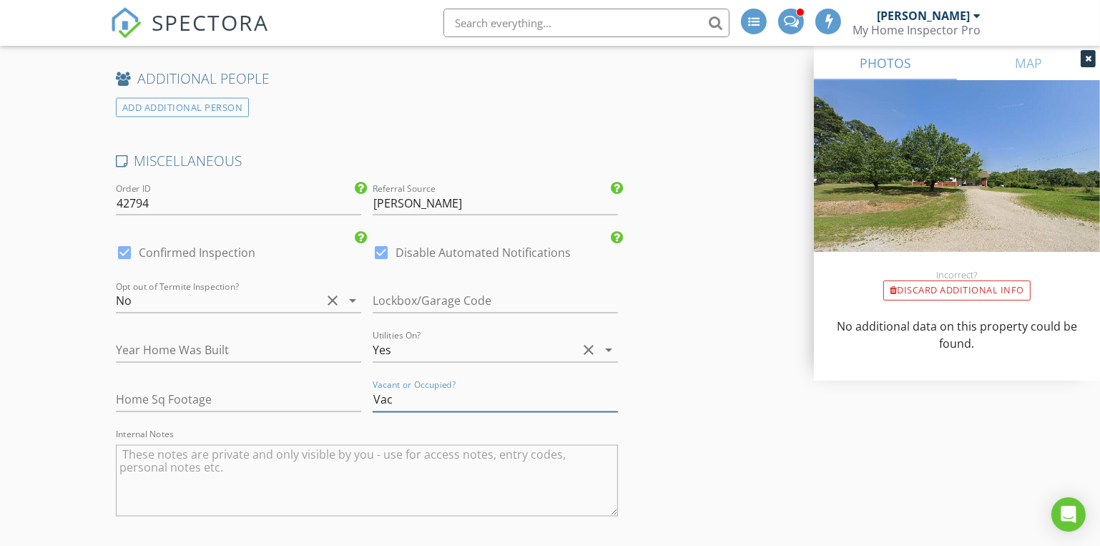
type input "Vaca"
type input "1.75"
type input "Vacan"
type input "2.25"
type input "Vacant"
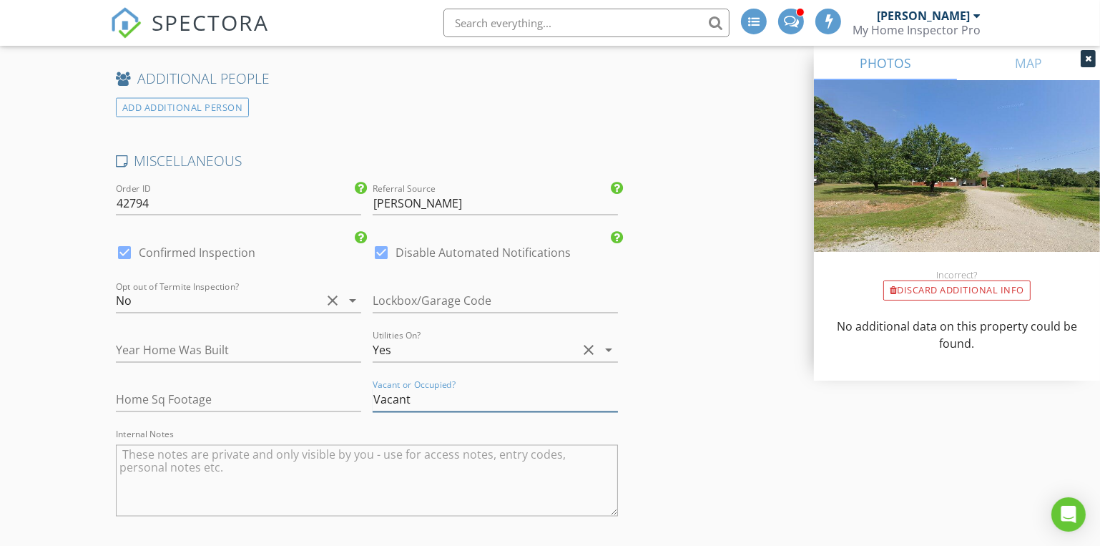
type input "2.25"
type input "Vacant"
type input "2.25"
type input "Vacant no"
type input "2.25"
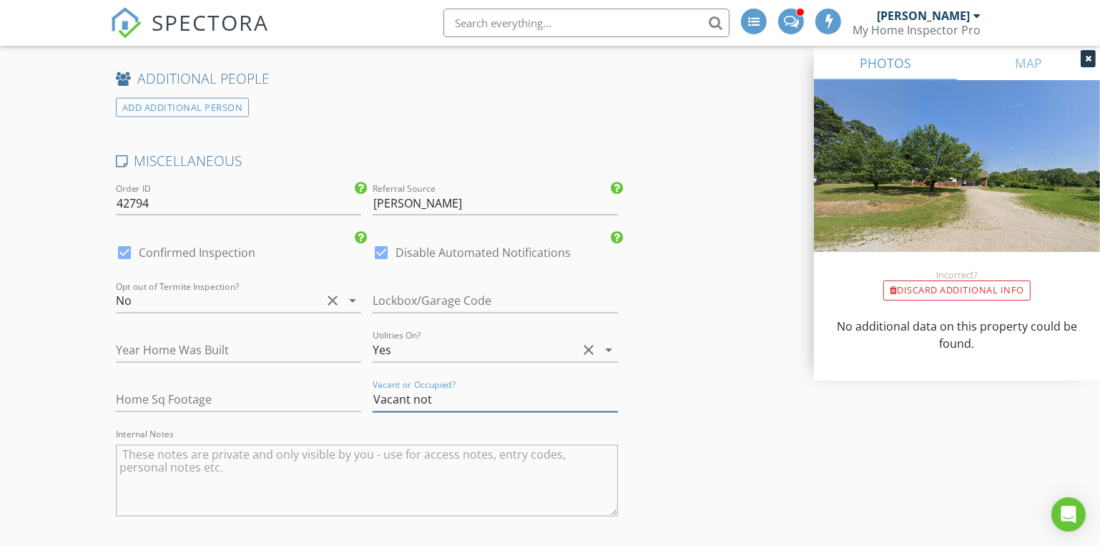
type input "Vacant not"
type input "1.75"
type input "Vacant not a"
type input "2.25"
type input "Vacant not at"
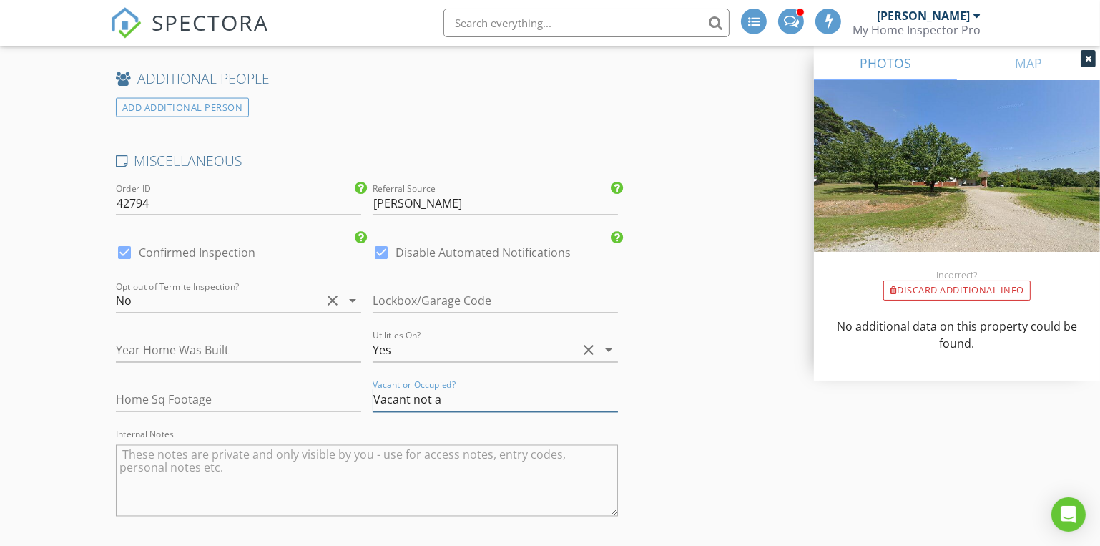
type input "1.75"
type input "Vacant not atten"
type input "2.25"
type input "Vacant not attend"
type input "2.25"
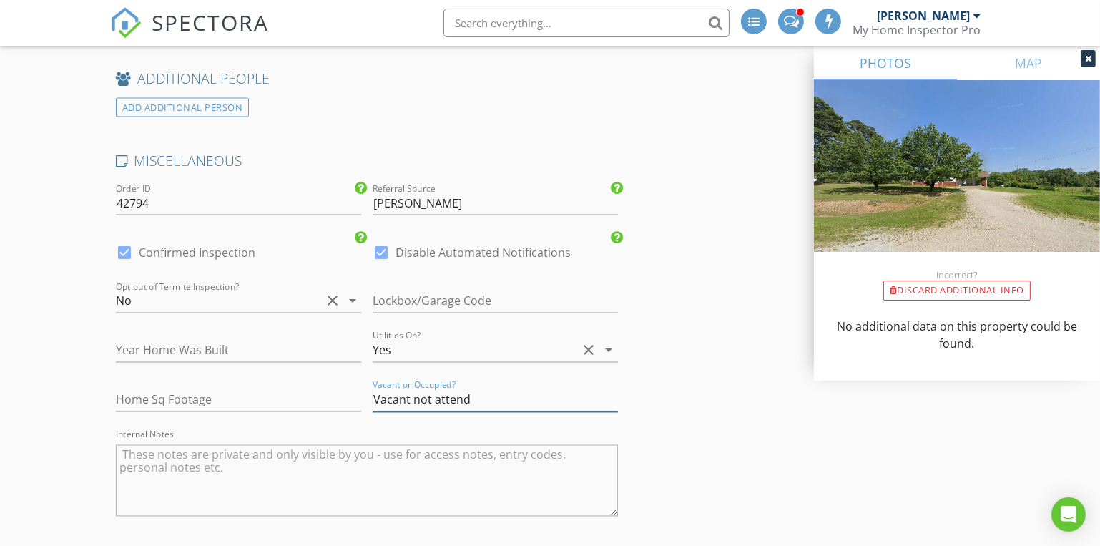
type input "Vacant not attend"
click at [147, 347] on input "number" at bounding box center [238, 351] width 245 height 24
type input "1"
type input "2.25"
type input "19"
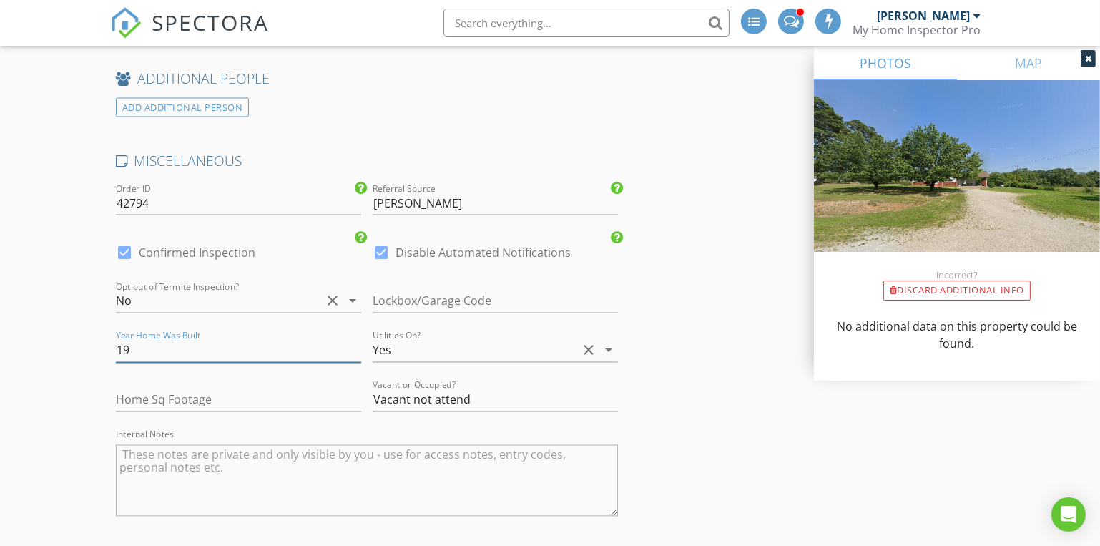
type input "2.25"
type input "1951"
type input "2.25"
type input "1951"
click at [150, 399] on input "number" at bounding box center [238, 400] width 245 height 24
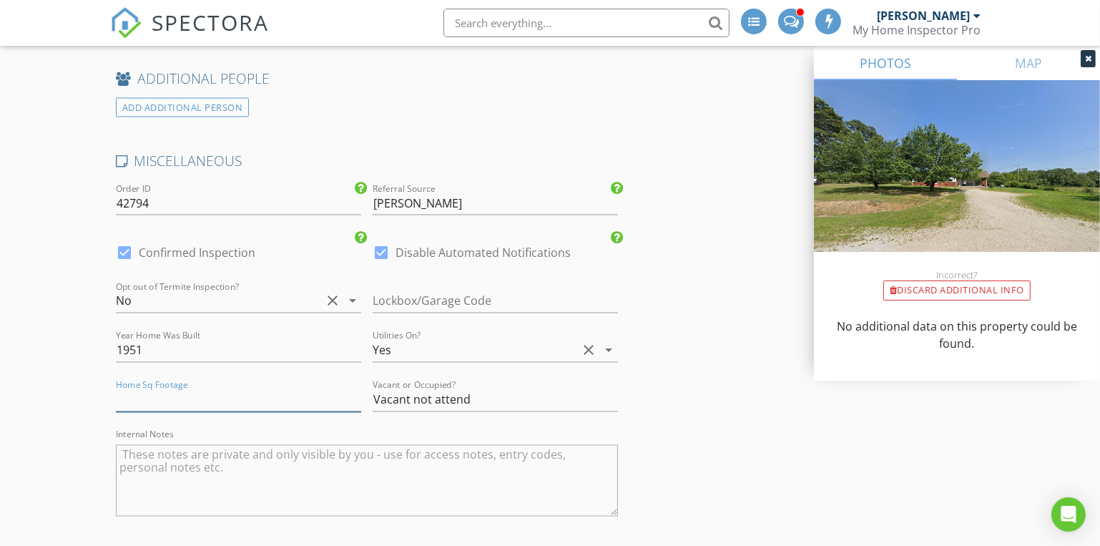
type input "1"
type input "2.25"
type input "15"
type input "2.25"
type input "1500"
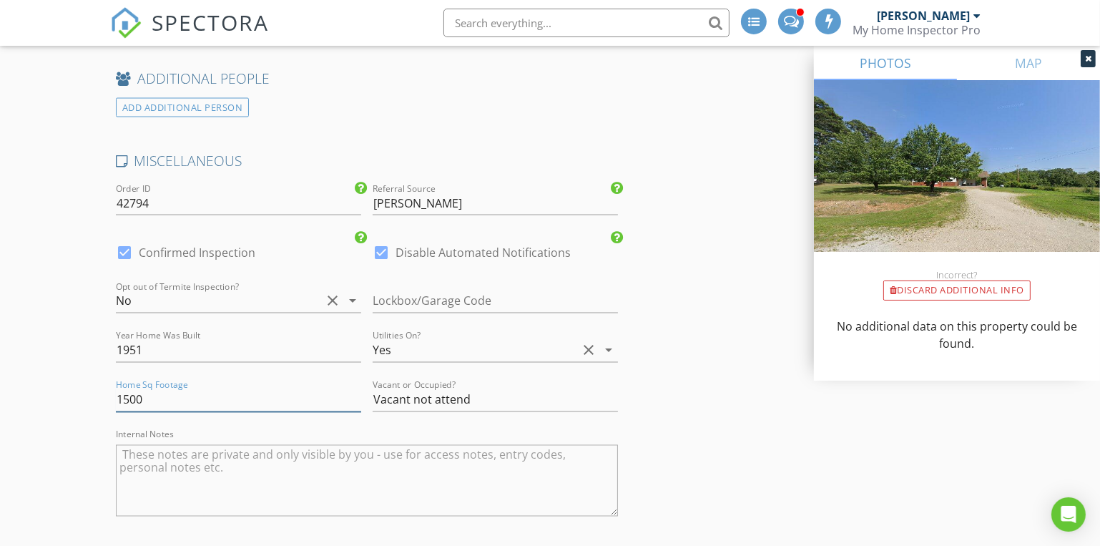
type input "2.25"
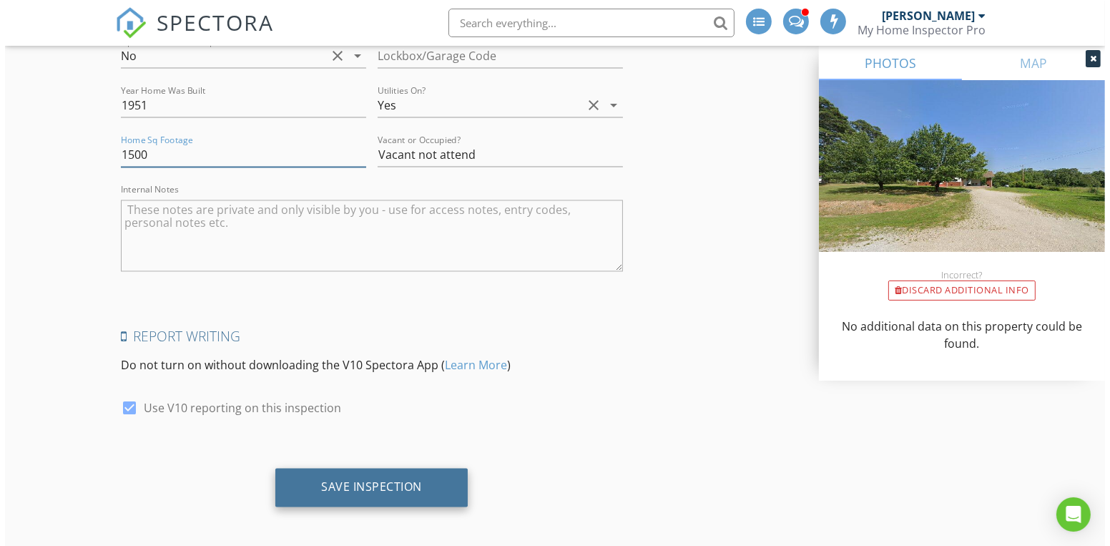
scroll to position [2975, 0]
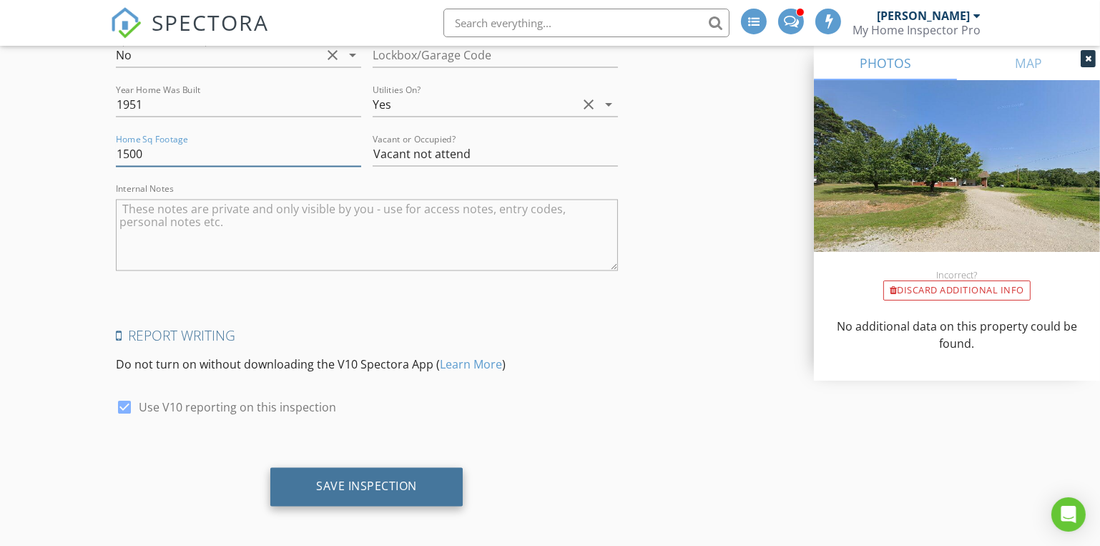
type input "1500"
click at [364, 489] on div "Save Inspection" at bounding box center [366, 487] width 192 height 39
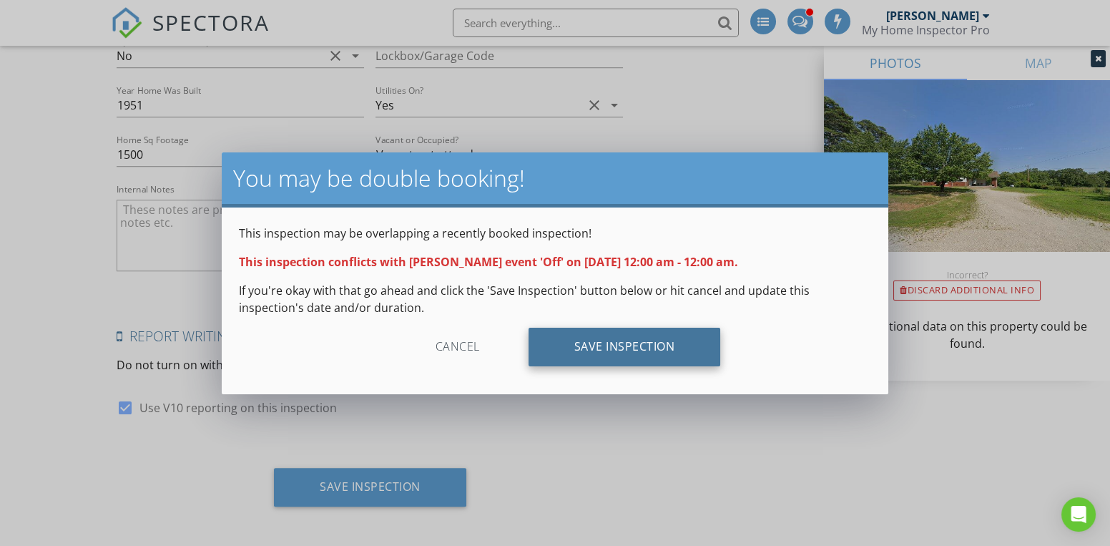
click at [604, 346] on div "Save Inspection" at bounding box center [624, 346] width 192 height 39
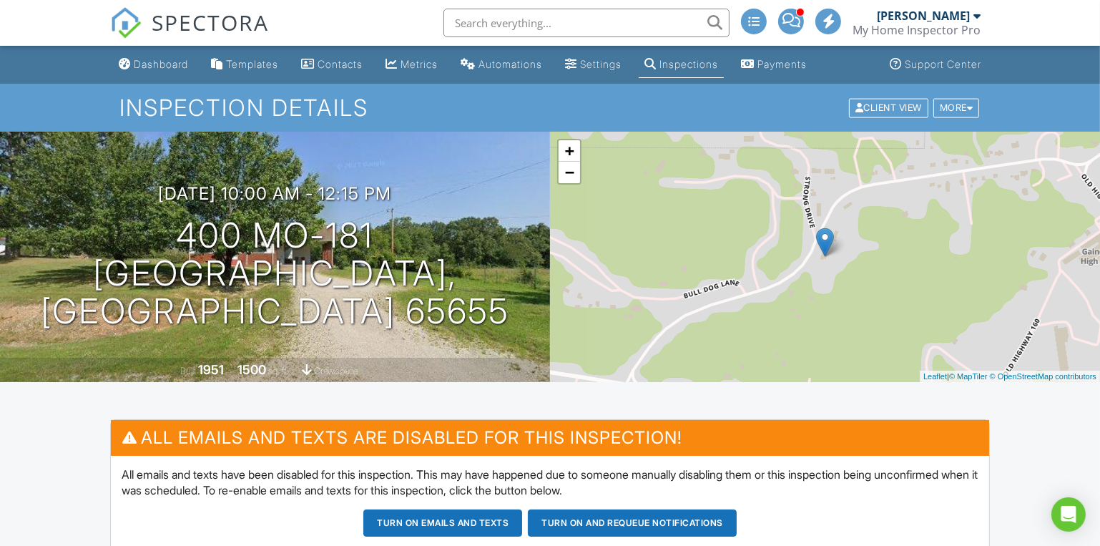
click at [576, 524] on button "Turn on and Requeue Notifications" at bounding box center [632, 522] width 209 height 27
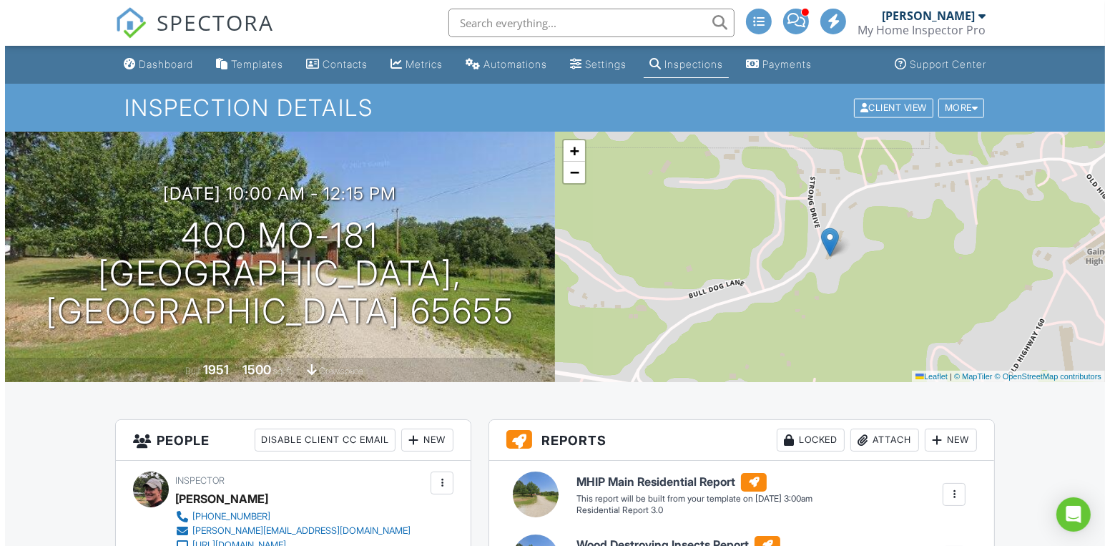
scroll to position [194, 0]
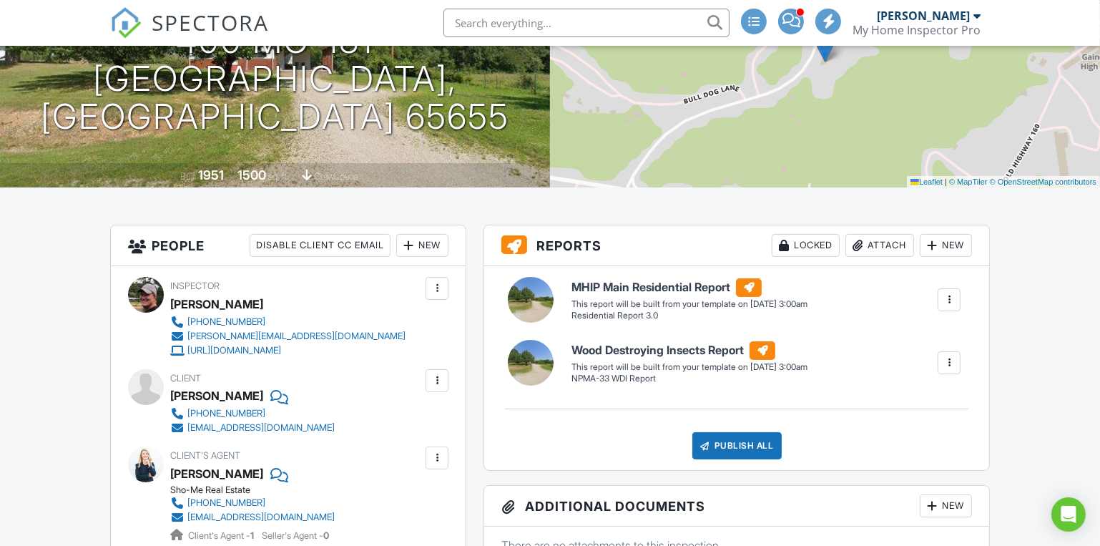
click at [867, 241] on div "Attach" at bounding box center [879, 245] width 69 height 23
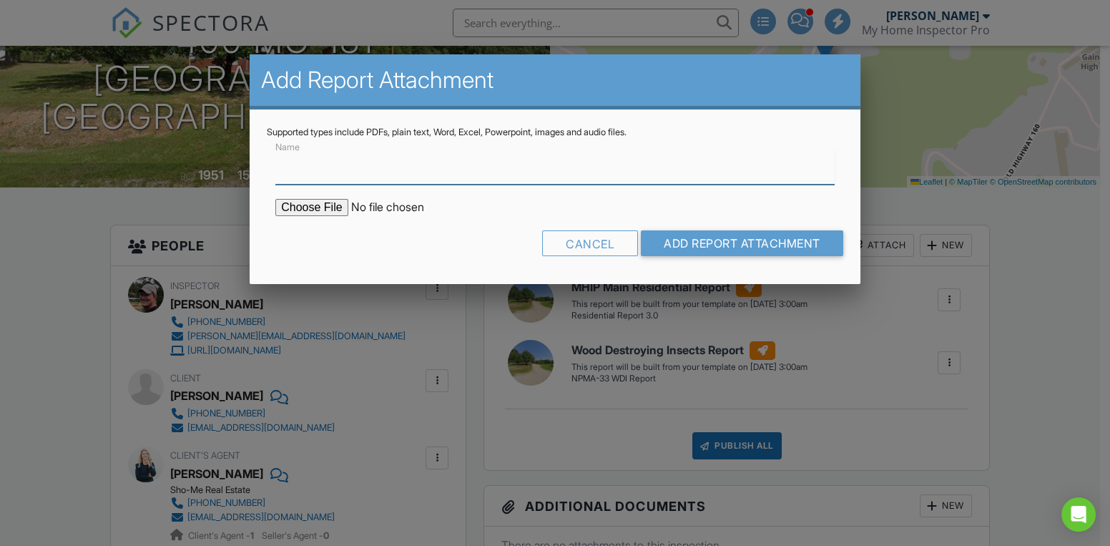
click at [300, 173] on input "Name" at bounding box center [554, 166] width 559 height 35
type input "OWTS Pre-water test"
click at [299, 214] on input "file" at bounding box center [396, 207] width 243 height 17
type input "C:\fakepath\Scott and Krista Sanderson OWTS Tank.pdf"
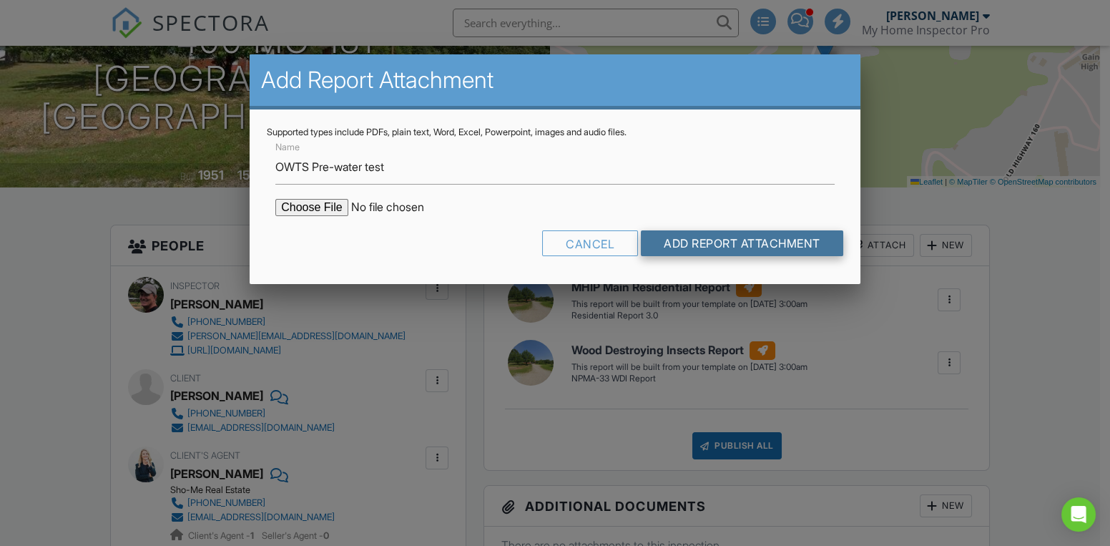
click at [739, 242] on input "Add Report Attachment" at bounding box center [742, 243] width 202 height 26
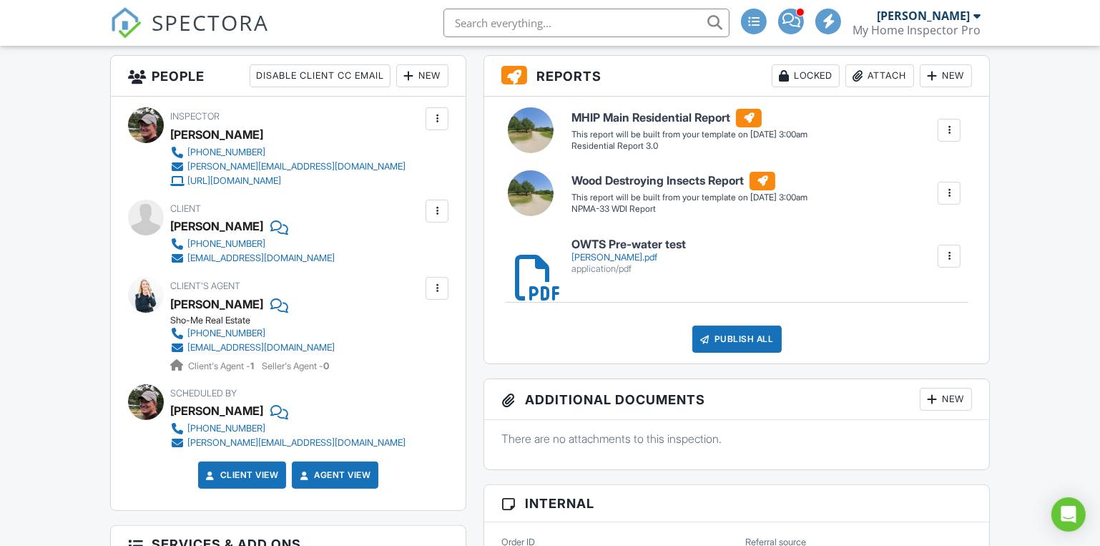
scroll to position [390, 0]
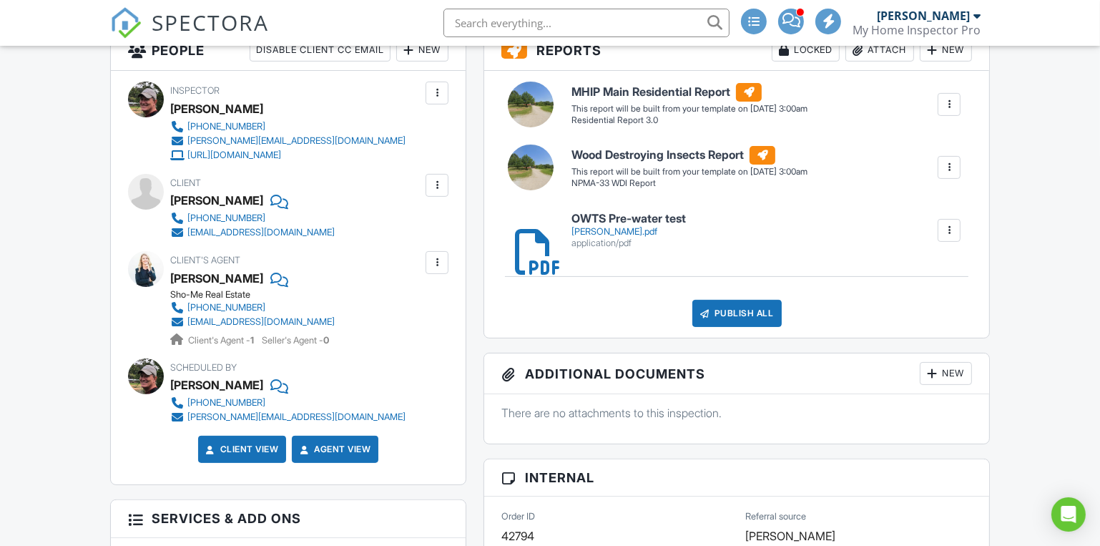
click at [950, 227] on div at bounding box center [949, 230] width 14 height 14
click at [945, 270] on link "Delete" at bounding box center [939, 270] width 53 height 16
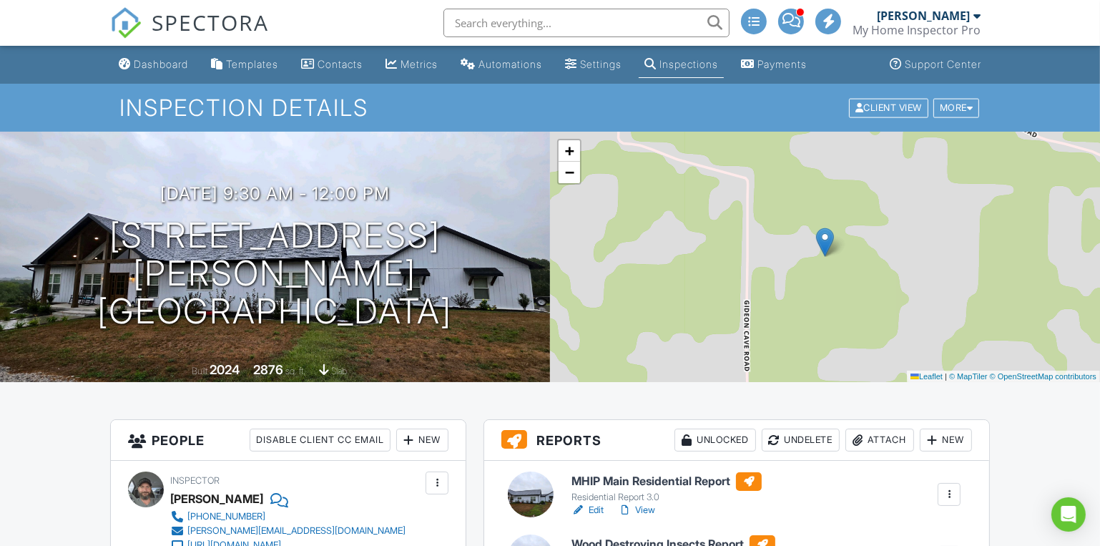
scroll to position [194, 0]
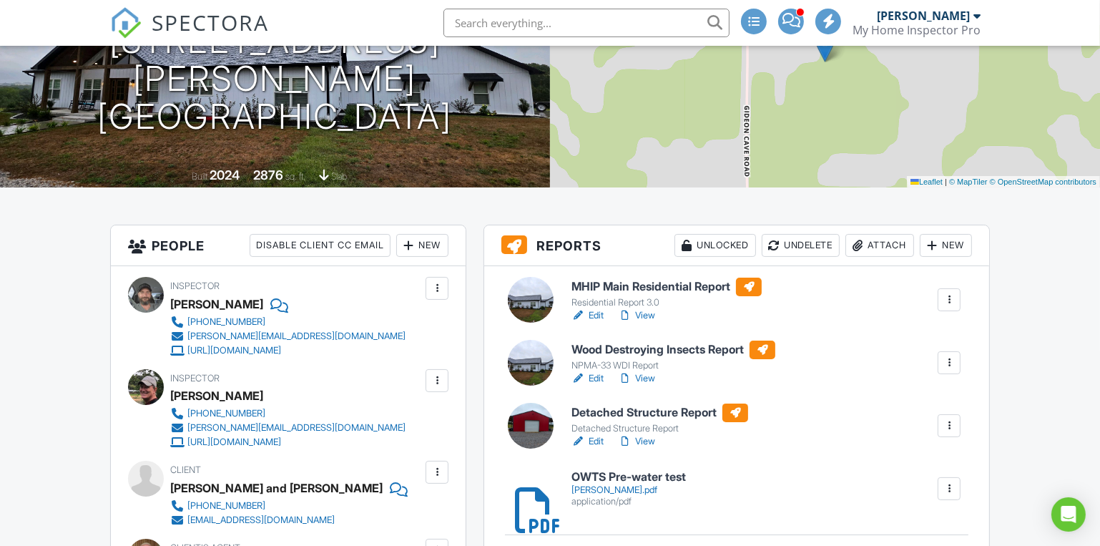
click at [647, 405] on h6 "Detached Structure Report" at bounding box center [659, 412] width 177 height 19
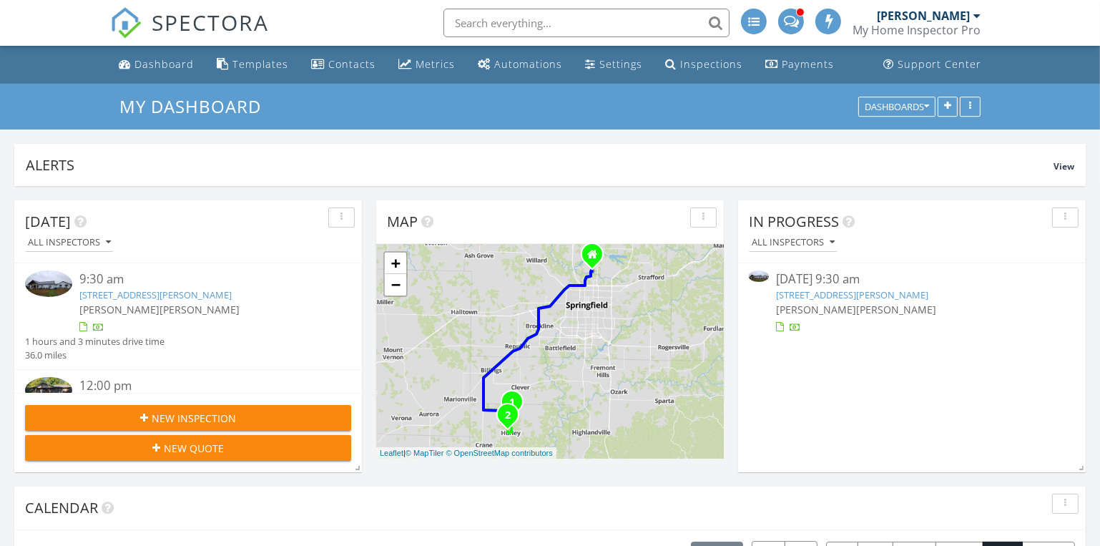
scroll to position [7, 6]
click at [818, 291] on link "1074 Gideon Cave Rd, Marionville, MO 65705" at bounding box center [852, 294] width 152 height 13
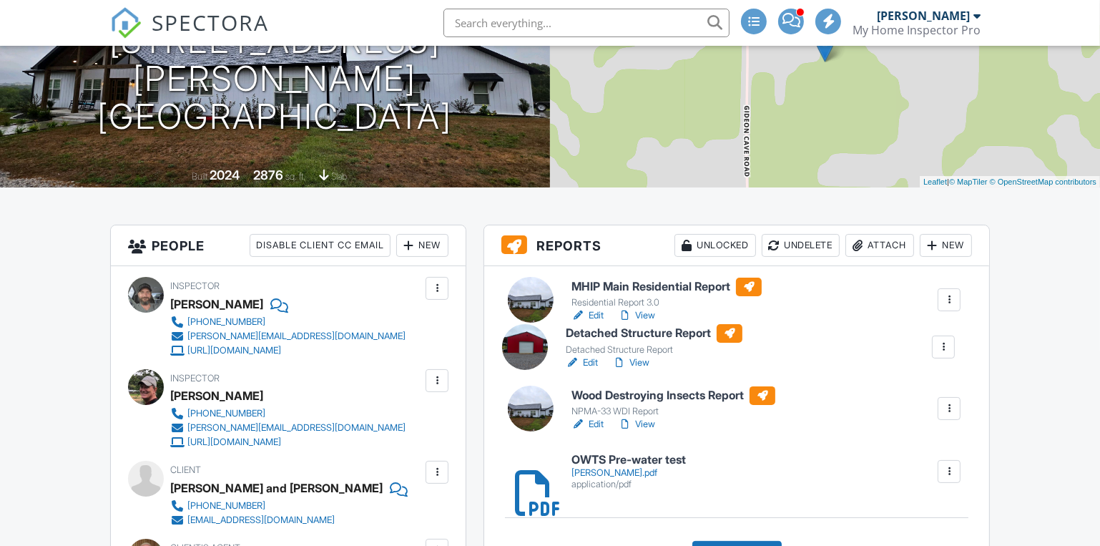
scroll to position [194, 0]
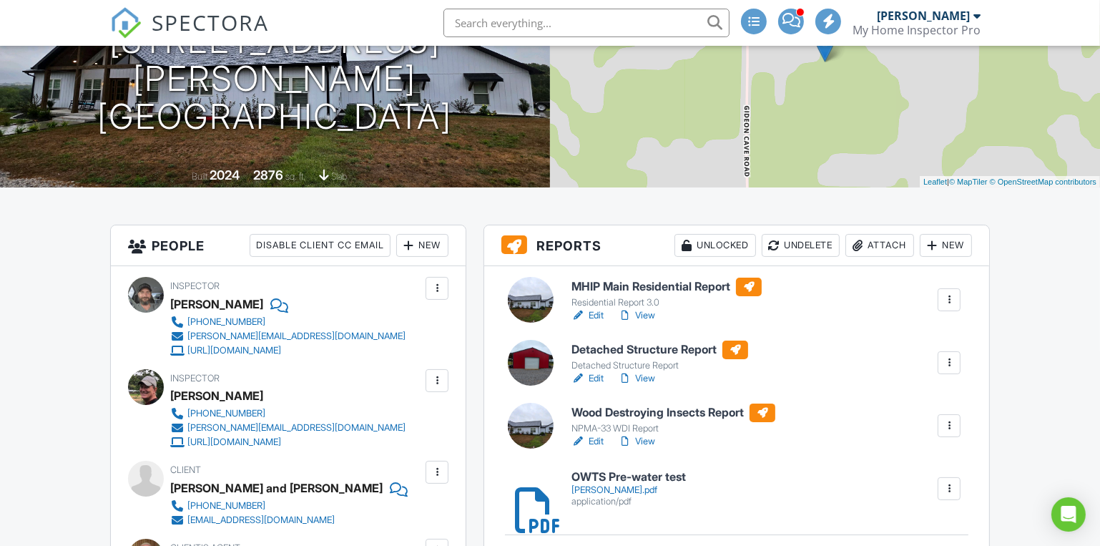
click at [623, 341] on h6 "Detached Structure Report" at bounding box center [659, 349] width 177 height 19
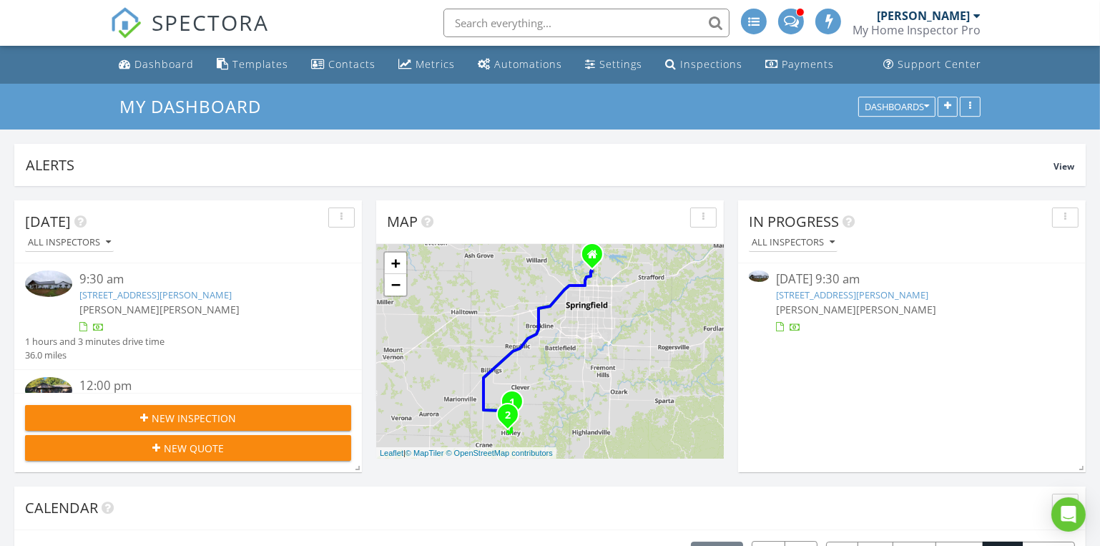
click at [814, 294] on link "[STREET_ADDRESS][PERSON_NAME]" at bounding box center [852, 294] width 152 height 13
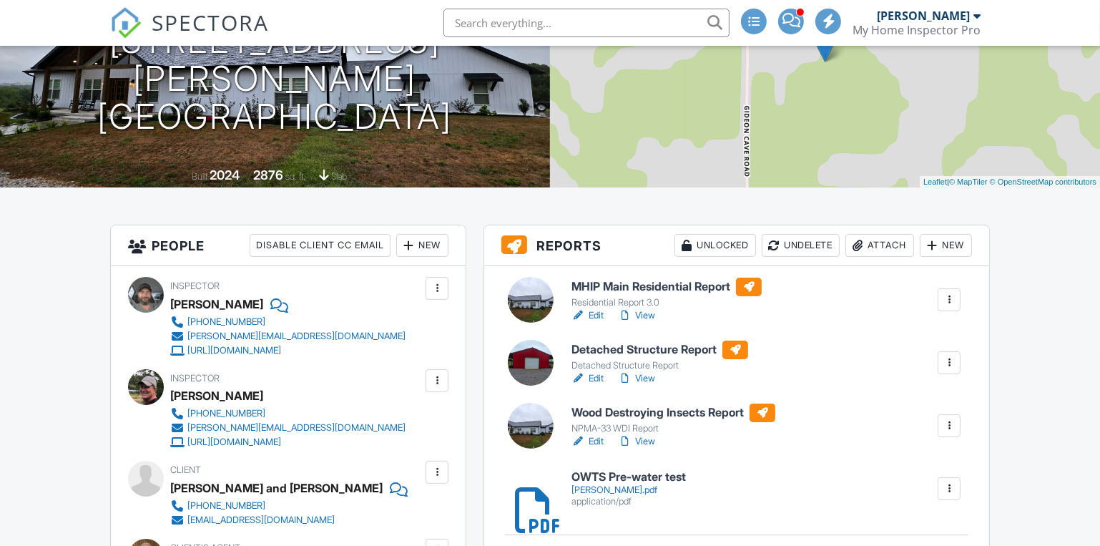
click at [626, 286] on h6 "MHIP Main Residential Report" at bounding box center [666, 286] width 190 height 19
